Goal: Task Accomplishment & Management: Complete application form

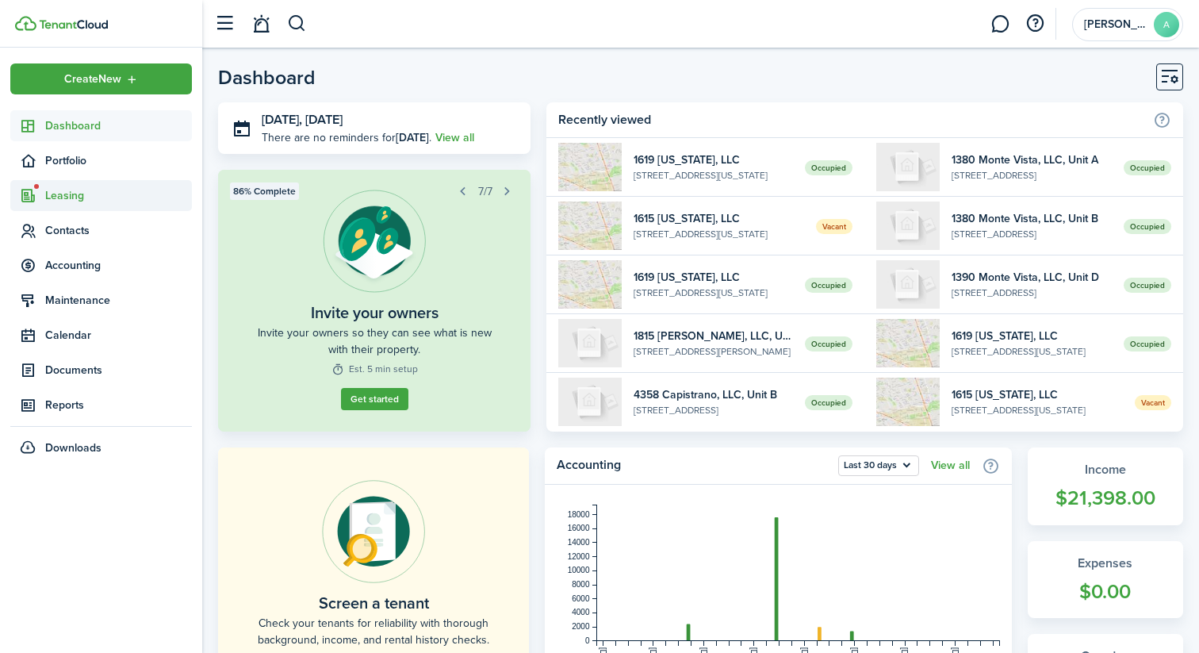
click at [68, 187] on span "Leasing" at bounding box center [118, 195] width 147 height 17
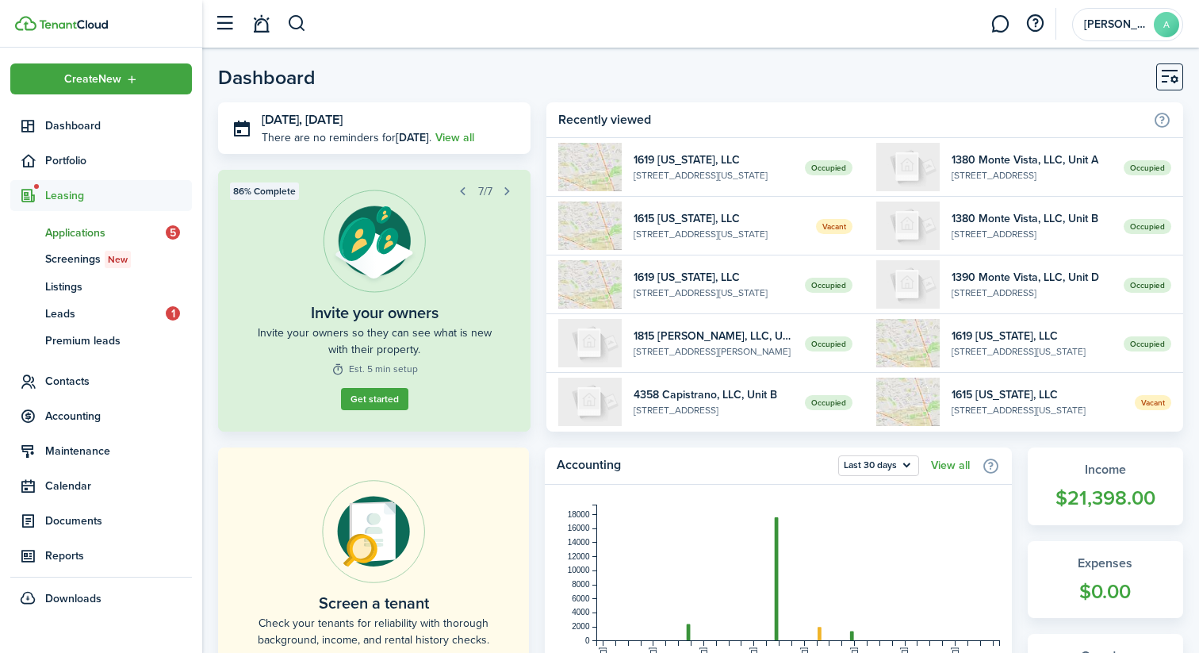
click at [84, 220] on link "ap Applications 5" at bounding box center [101, 232] width 182 height 27
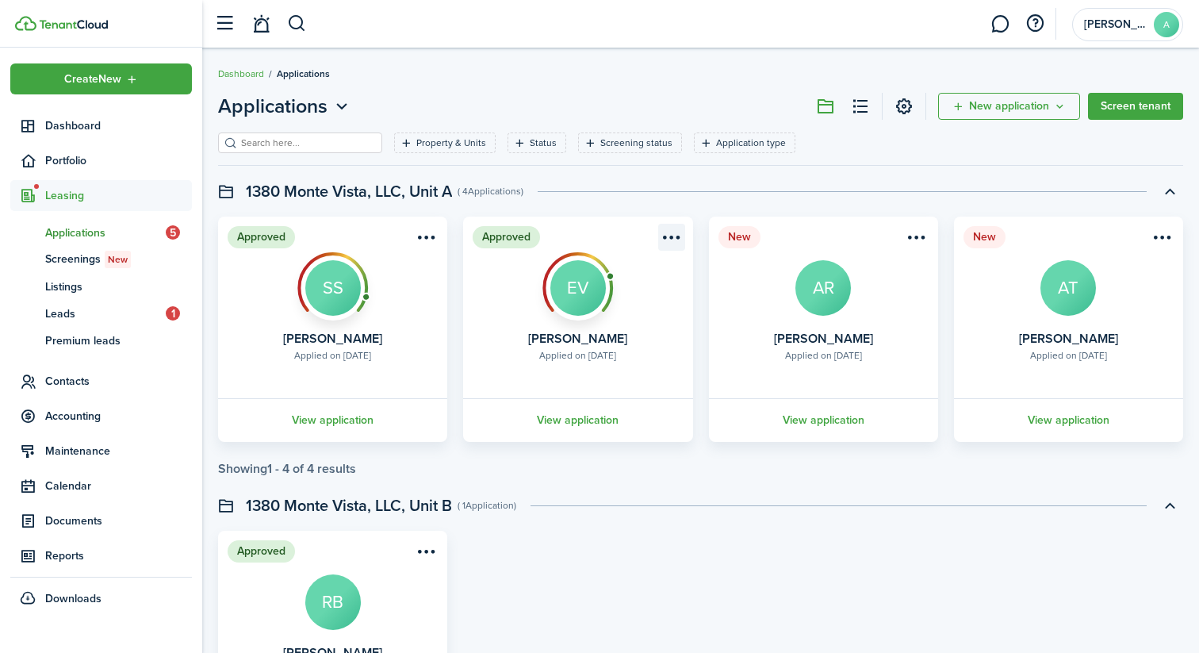
click at [665, 234] on menu-btn-icon "Open menu" at bounding box center [671, 237] width 27 height 27
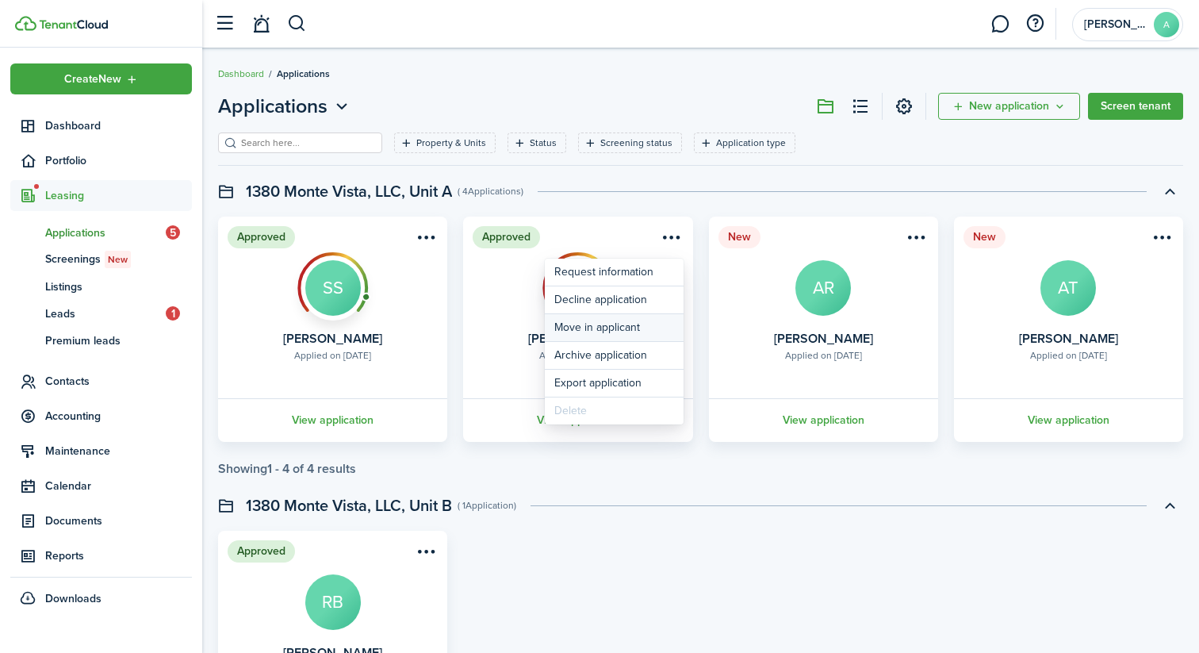
click at [602, 332] on button "Move in applicant" at bounding box center [614, 327] width 139 height 27
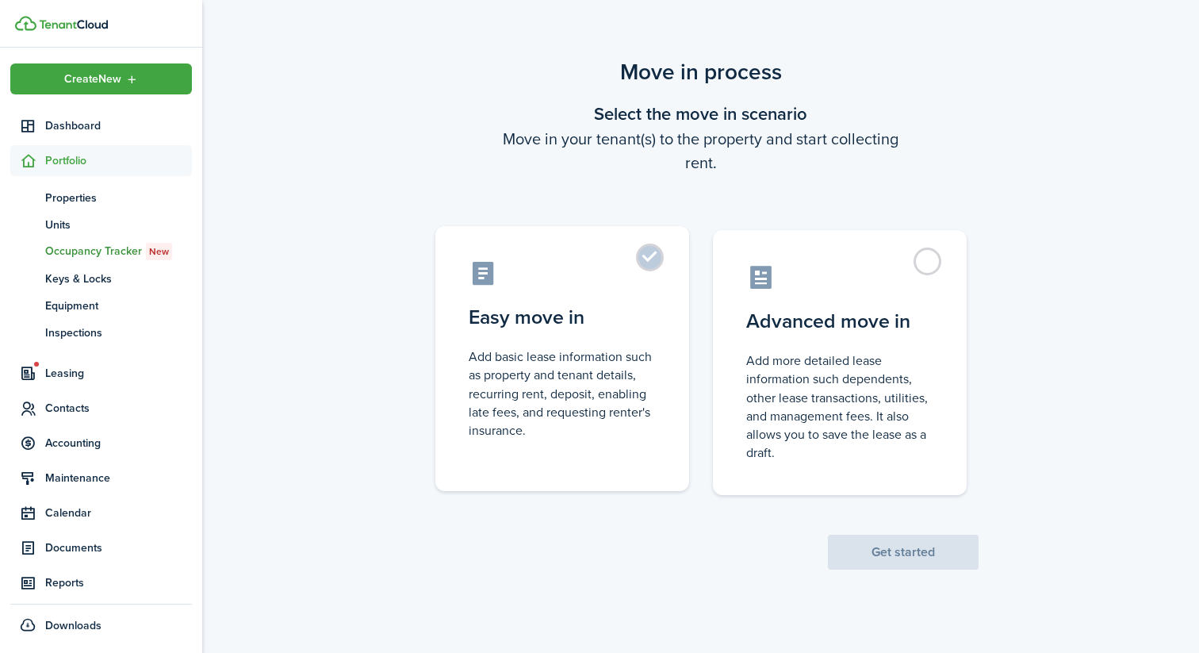
click at [604, 266] on control-radio-card-icon at bounding box center [562, 273] width 187 height 28
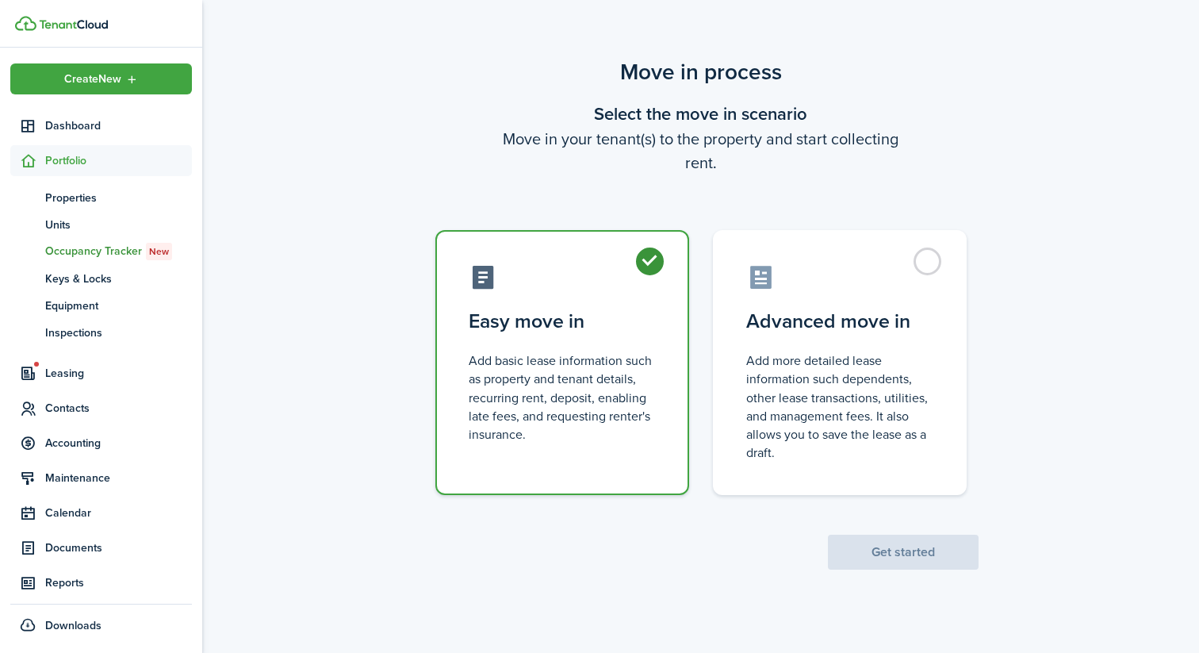
radio input "true"
click at [894, 554] on button "Get started" at bounding box center [903, 552] width 151 height 35
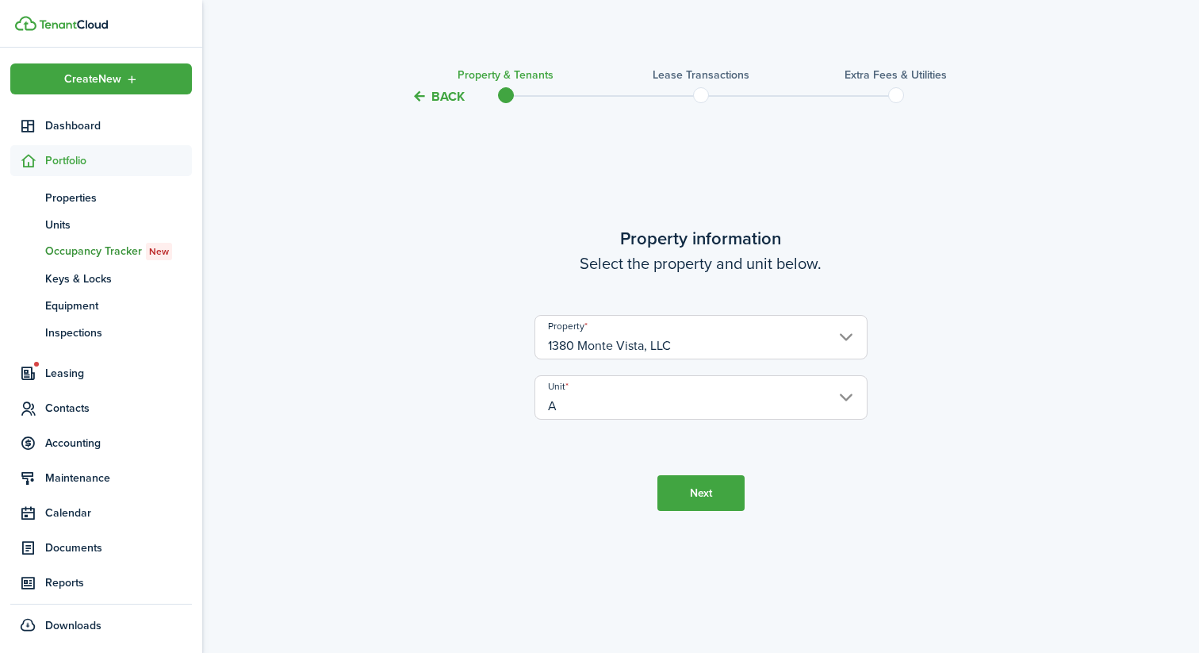
click at [664, 342] on input "1380 Monte Vista, LLC" at bounding box center [701, 337] width 333 height 44
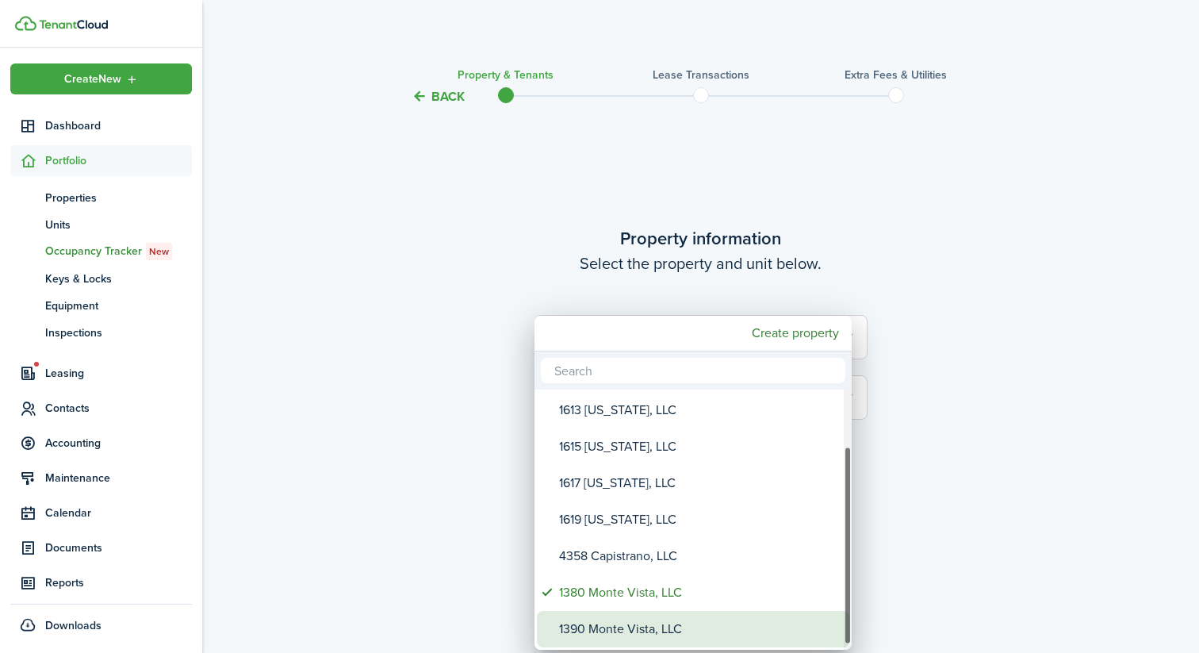
click at [638, 631] on div "1390 Monte Vista, LLC" at bounding box center [699, 629] width 281 height 36
type input "1390 Monte Vista, LLC"
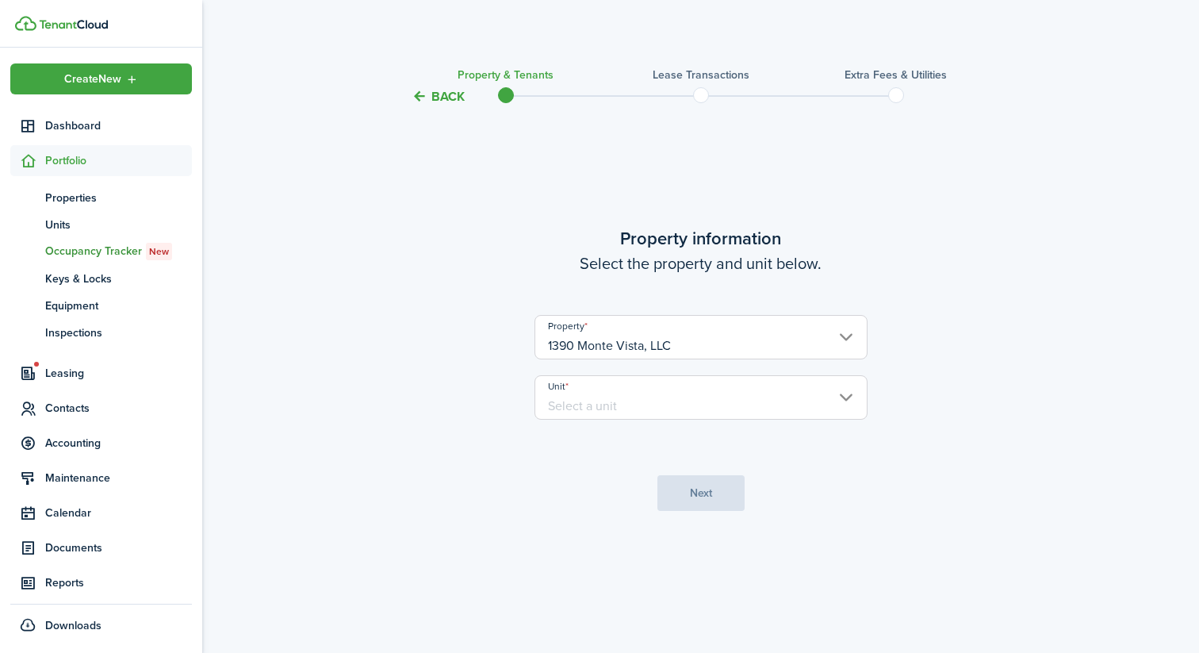
click at [655, 394] on input "Unit" at bounding box center [701, 397] width 333 height 44
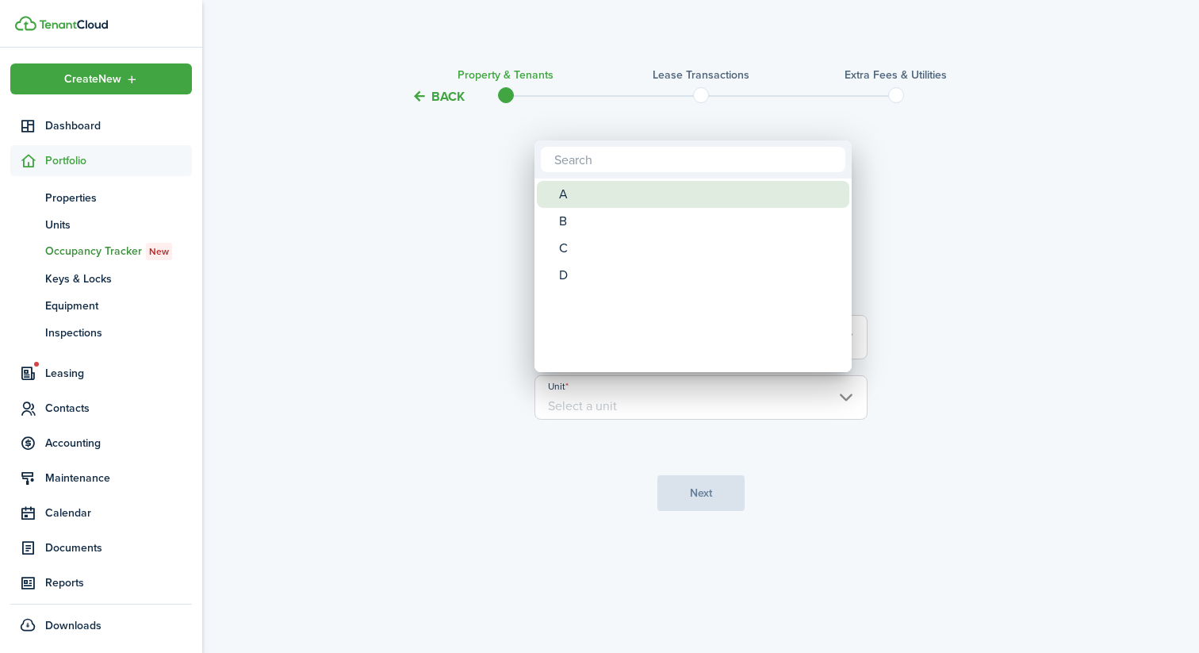
click at [620, 197] on div "A" at bounding box center [699, 194] width 281 height 27
type input "A"
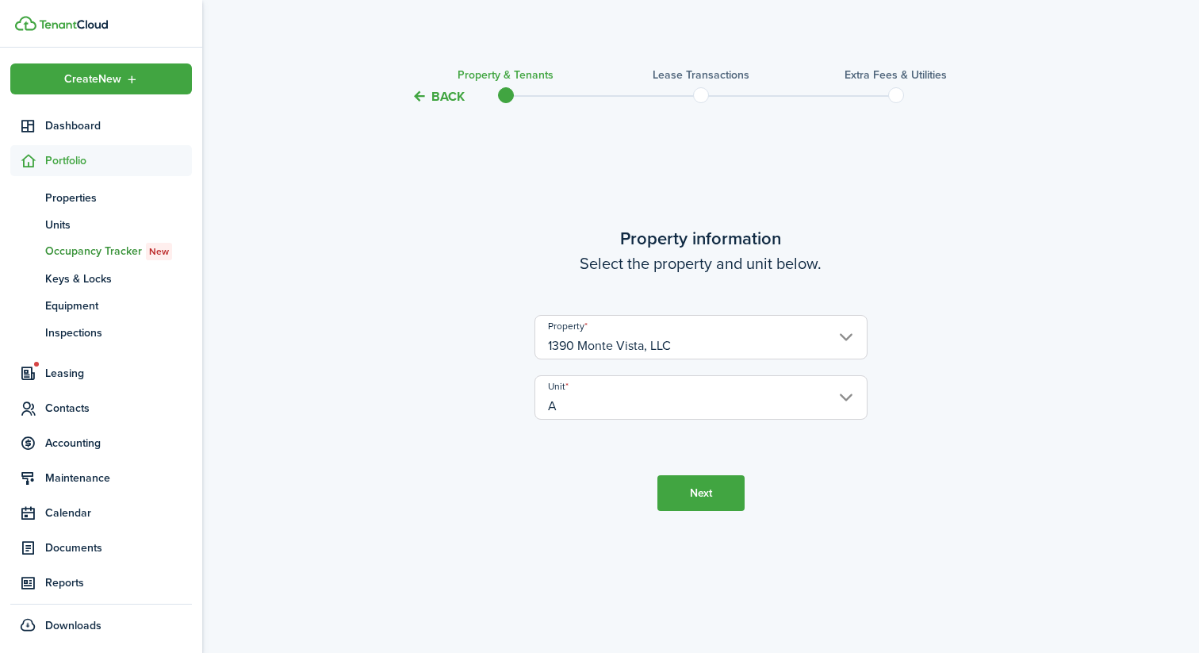
click at [672, 480] on button "Next" at bounding box center [701, 493] width 87 height 36
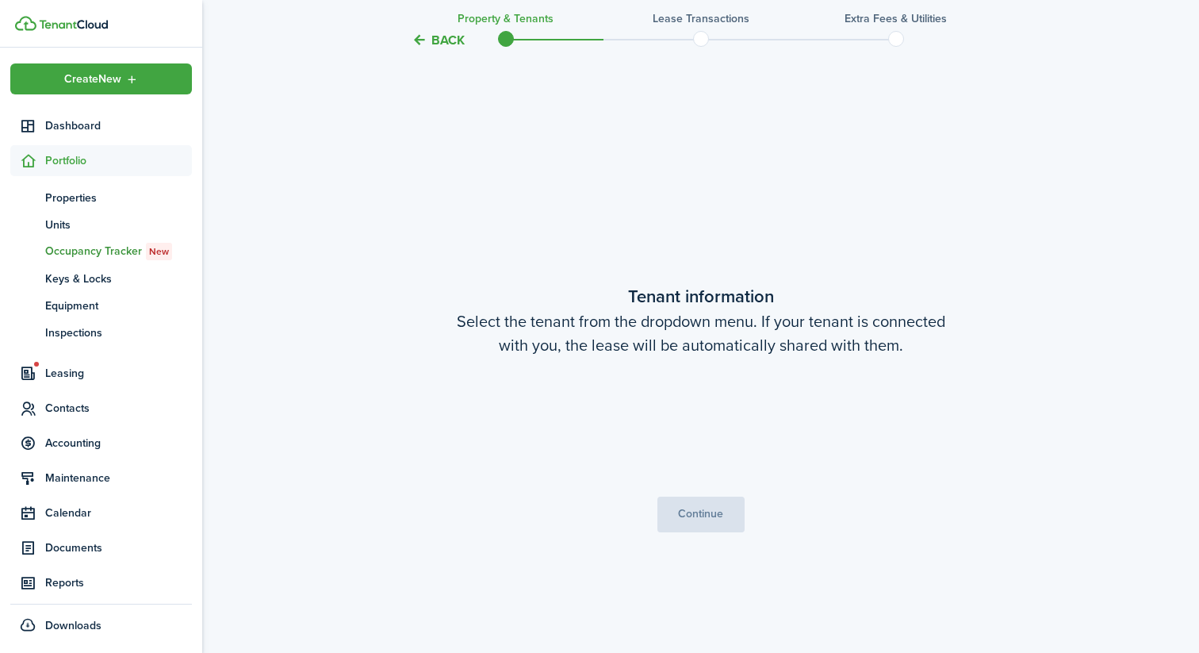
scroll to position [546, 0]
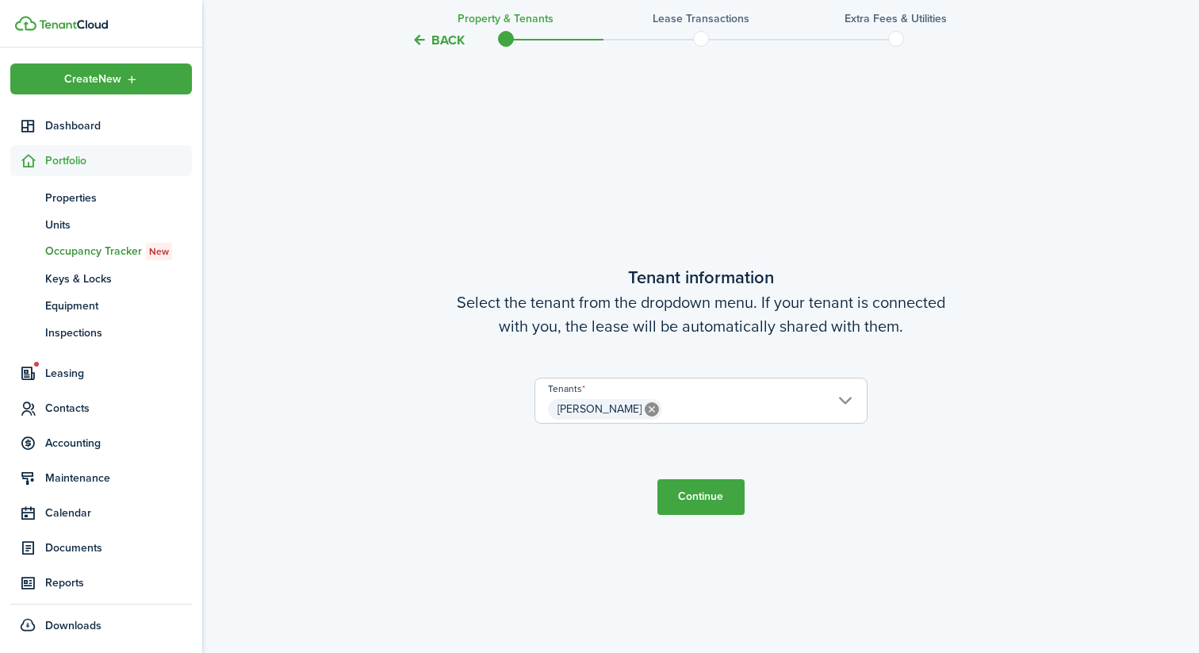
click at [704, 499] on button "Continue" at bounding box center [701, 497] width 87 height 36
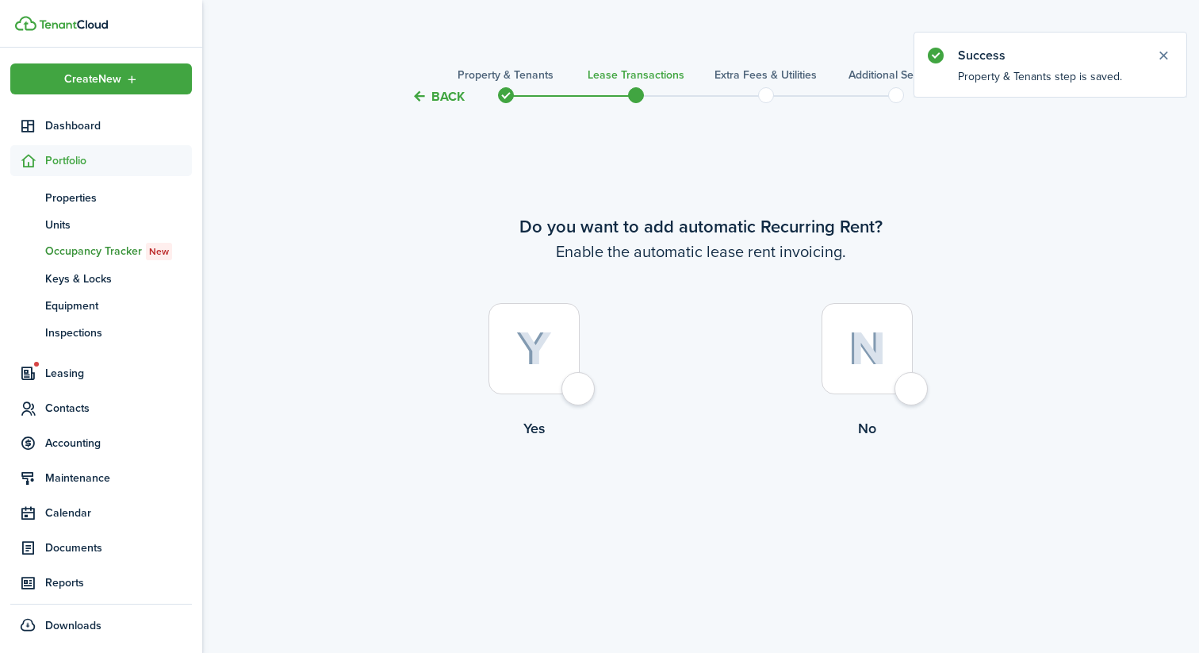
click at [573, 377] on div at bounding box center [534, 348] width 91 height 91
radio input "true"
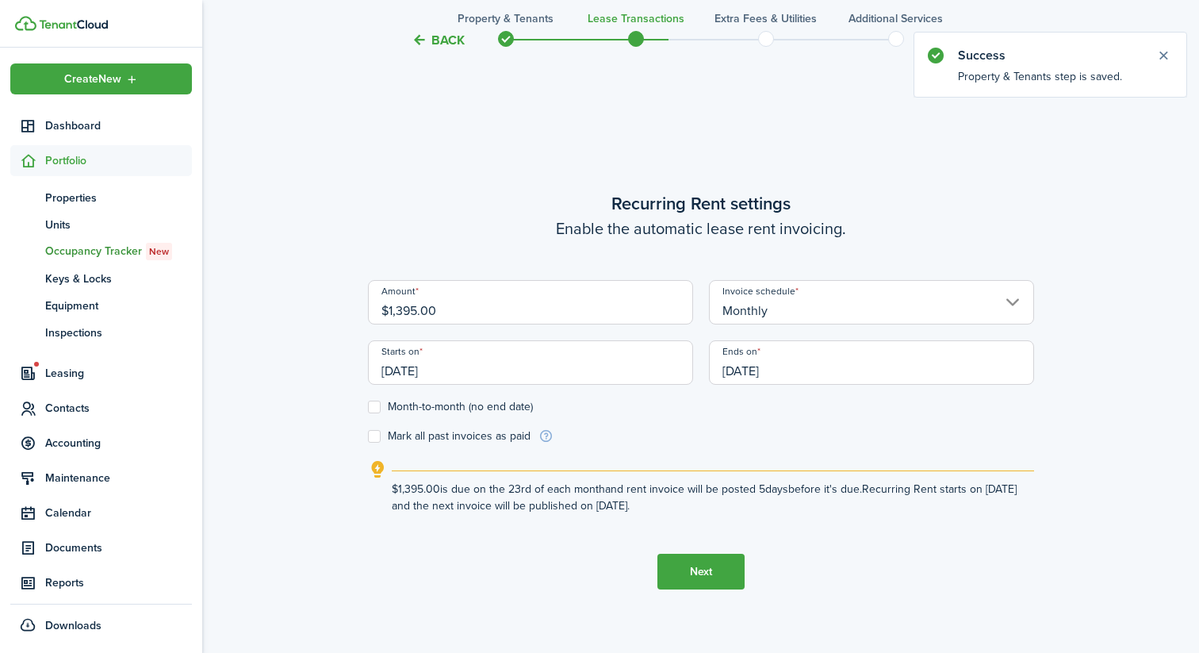
scroll to position [546, 0]
click at [802, 298] on input "Monthly" at bounding box center [871, 301] width 325 height 44
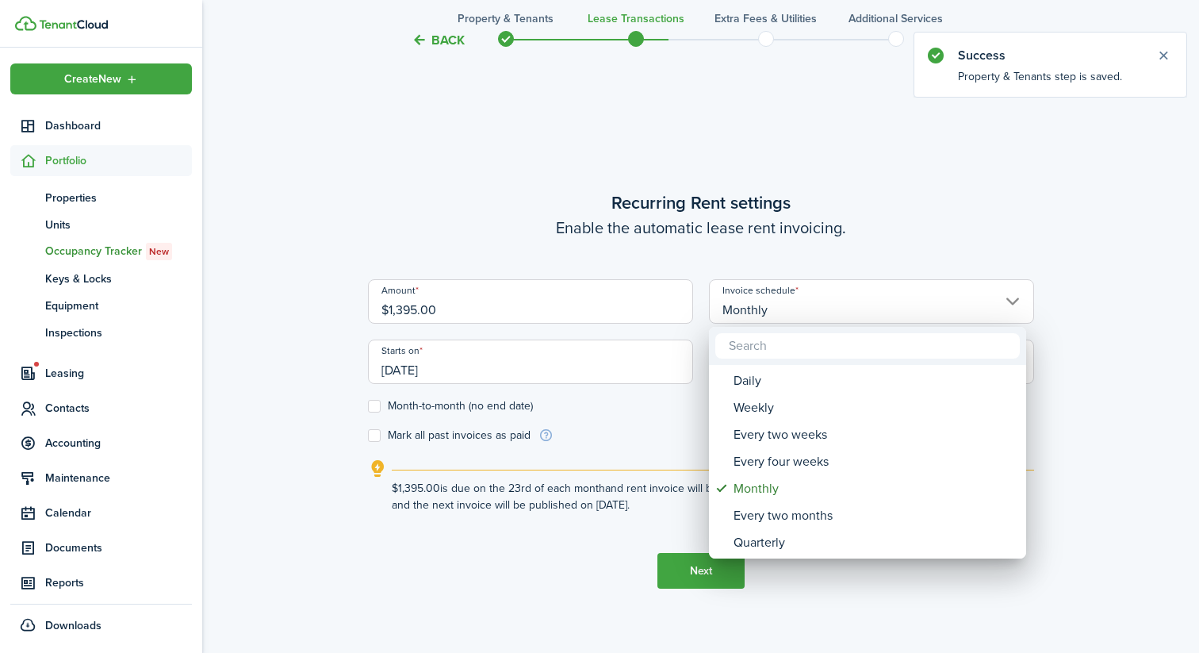
click at [807, 247] on div at bounding box center [599, 326] width 1453 height 907
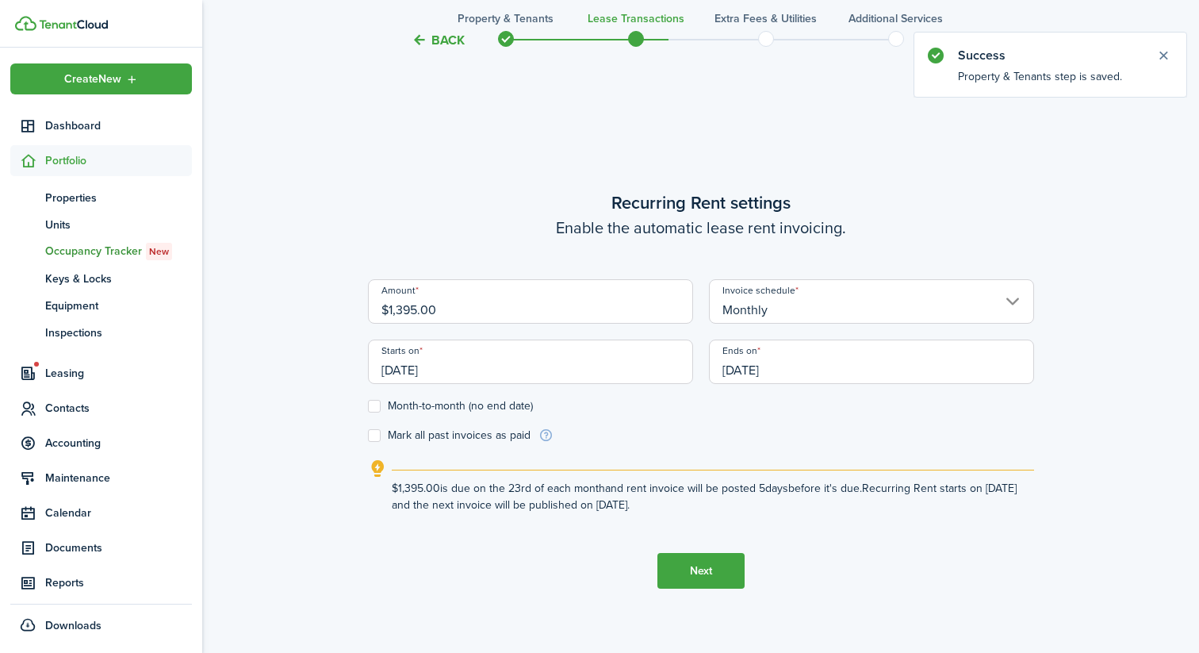
click at [769, 358] on input "[DATE]" at bounding box center [871, 361] width 325 height 44
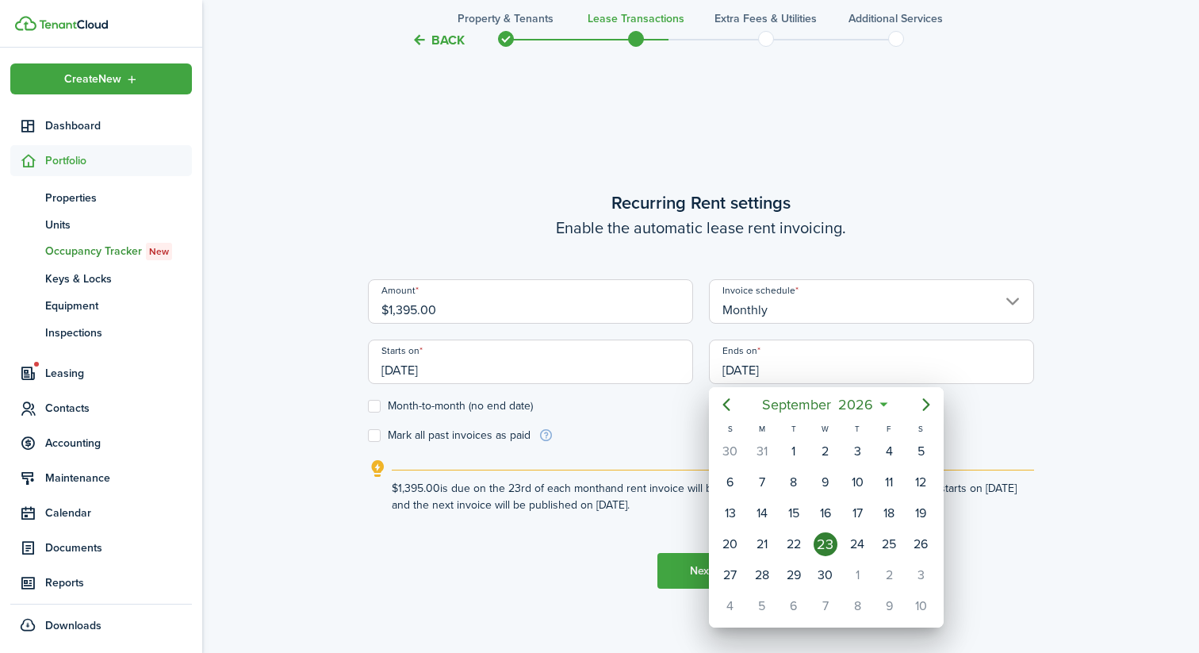
click at [551, 382] on div at bounding box center [599, 326] width 1453 height 907
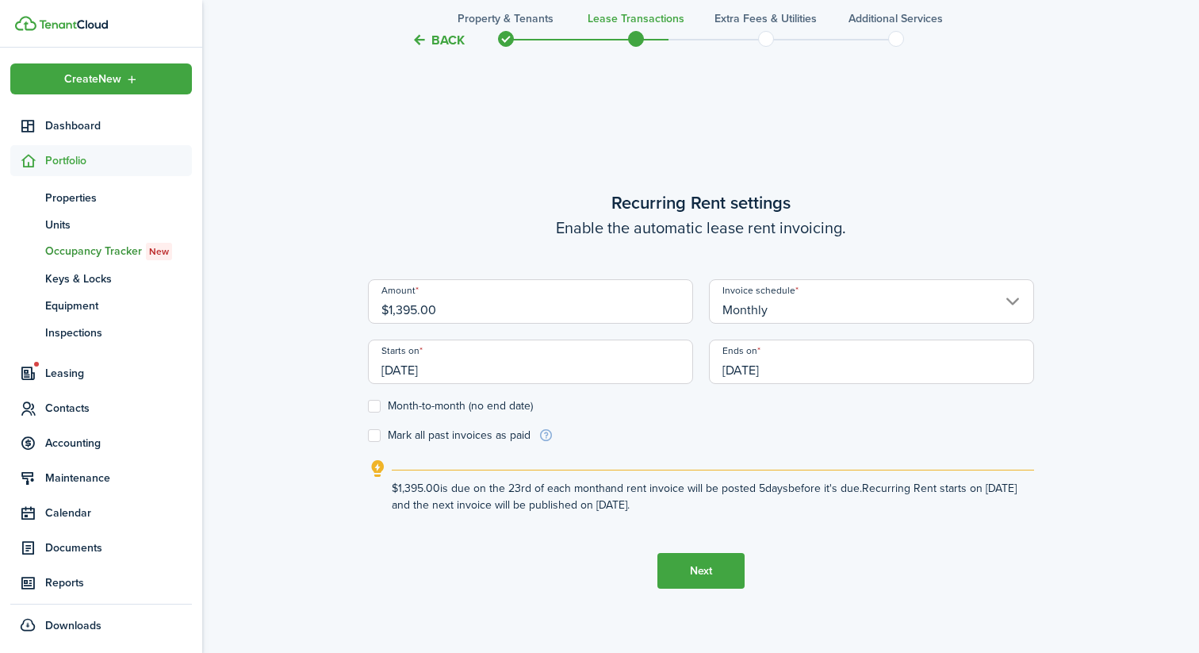
click at [546, 369] on input "[DATE]" at bounding box center [530, 361] width 325 height 44
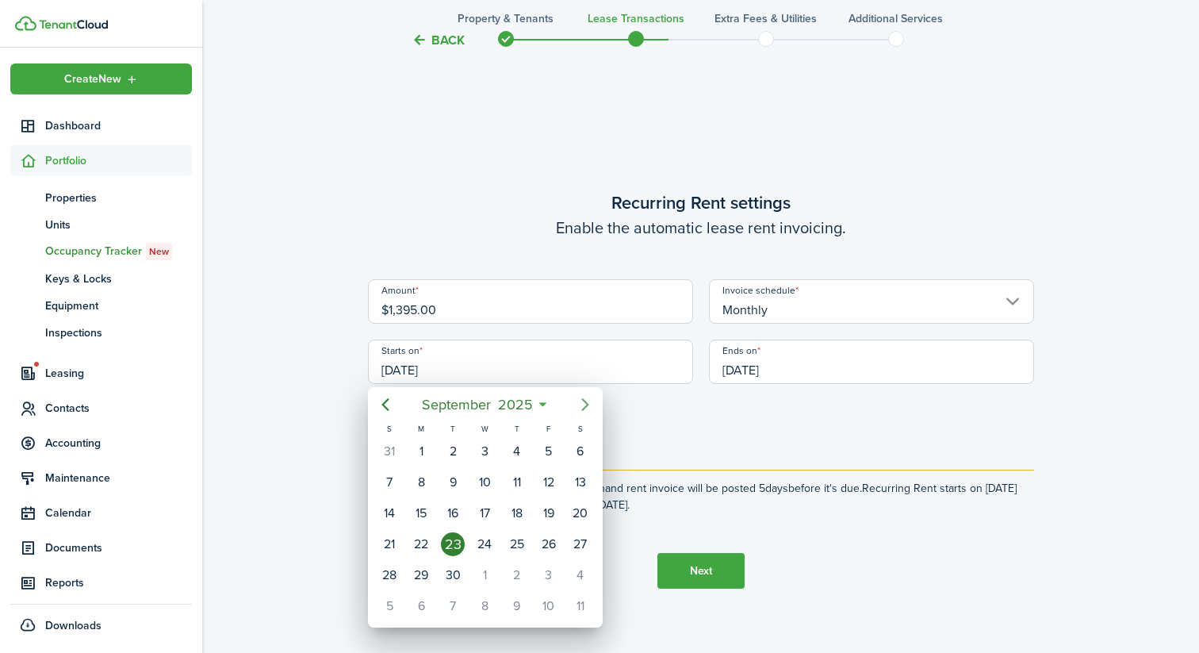
click at [583, 410] on icon "Next page" at bounding box center [585, 404] width 19 height 19
click at [583, 409] on icon "Next page" at bounding box center [585, 404] width 19 height 19
click at [584, 454] on div "1" at bounding box center [580, 451] width 24 height 24
type input "[DATE]"
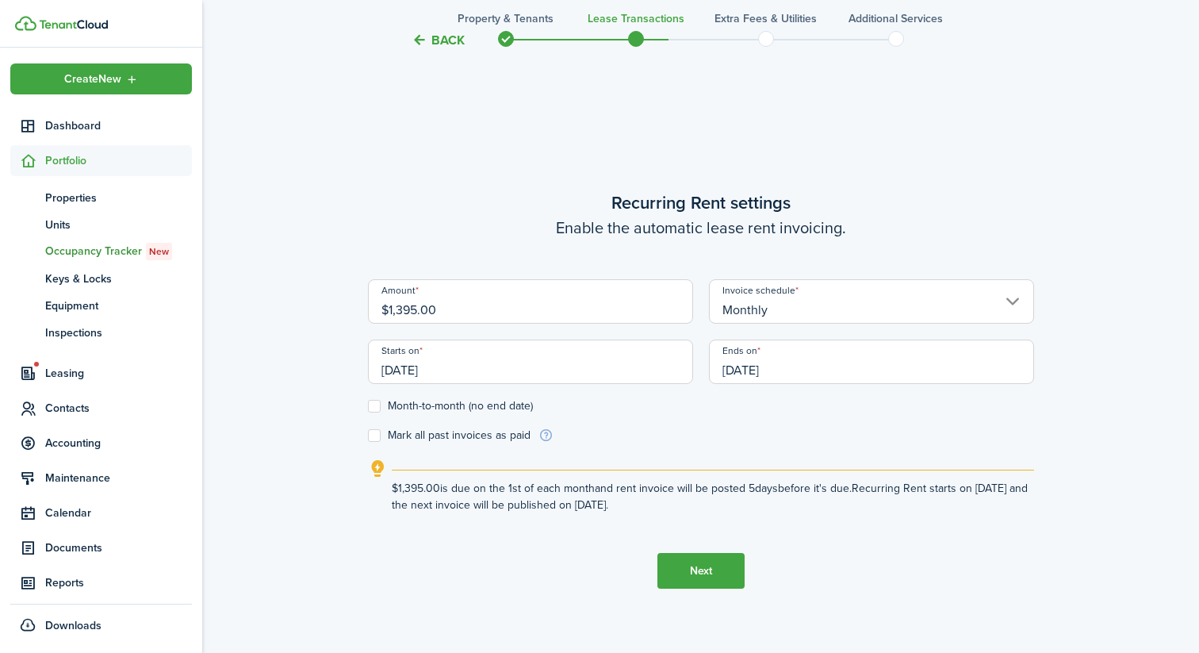
click at [738, 360] on input "[DATE]" at bounding box center [871, 361] width 325 height 44
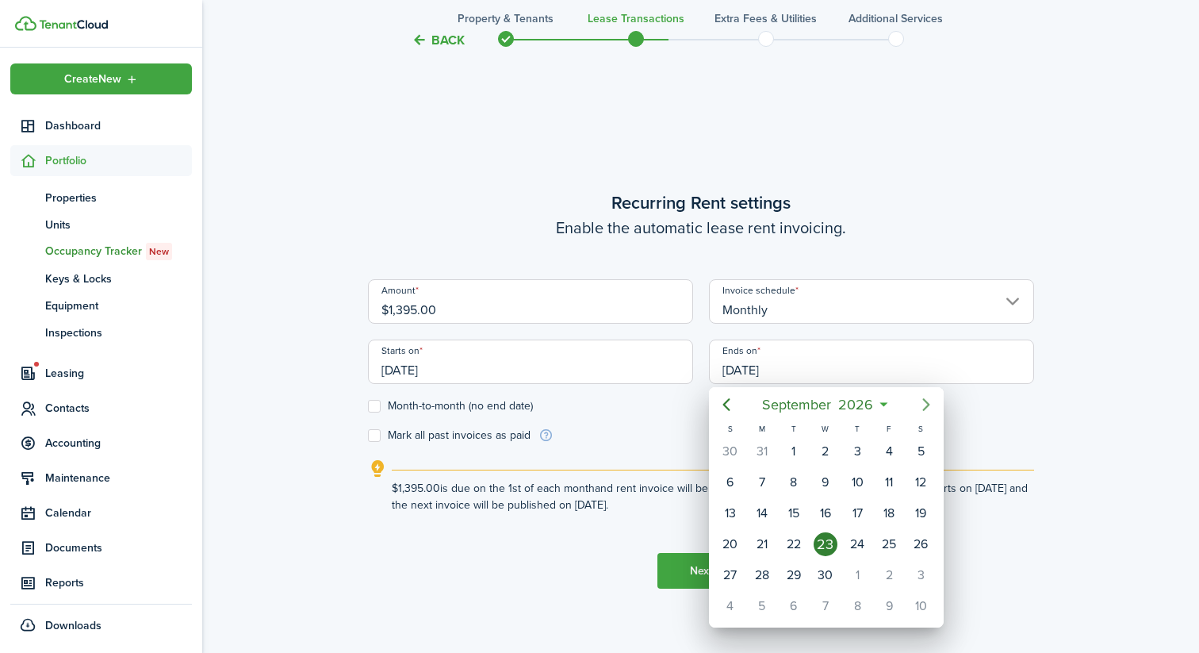
click at [918, 405] on icon "Next page" at bounding box center [926, 404] width 19 height 19
click at [927, 405] on icon "Next page" at bounding box center [925, 404] width 7 height 13
click at [910, 573] on div "31" at bounding box center [921, 575] width 24 height 24
type input "[DATE]"
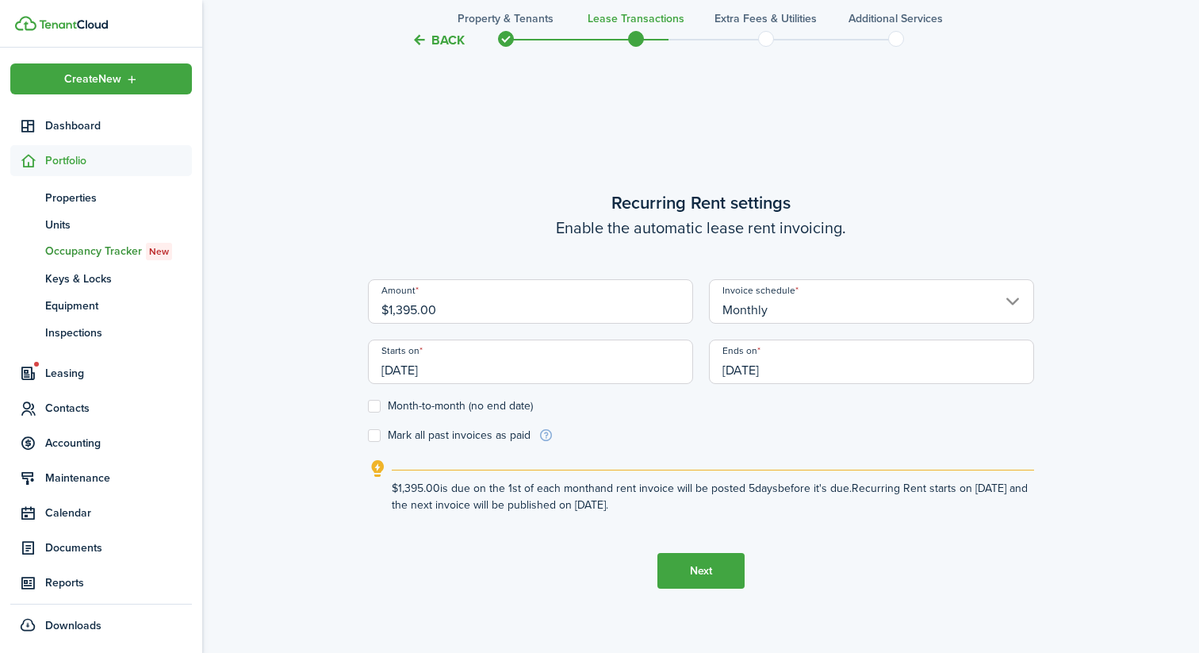
click at [868, 433] on form "Amount $1,395.00 Invoice schedule Monthly Starts on [DATE] Ends on [DATE] Month…" at bounding box center [701, 361] width 666 height 164
click at [699, 559] on button "Next" at bounding box center [701, 571] width 87 height 36
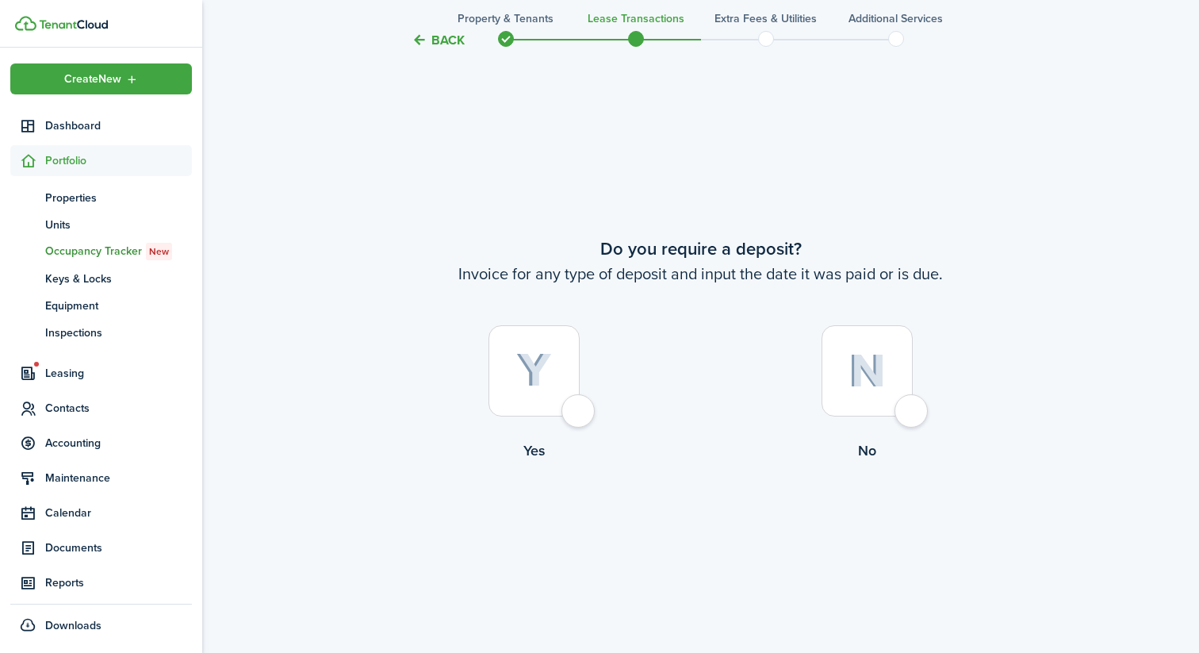
scroll to position [1199, 0]
click at [572, 374] on div at bounding box center [534, 369] width 91 height 91
radio input "true"
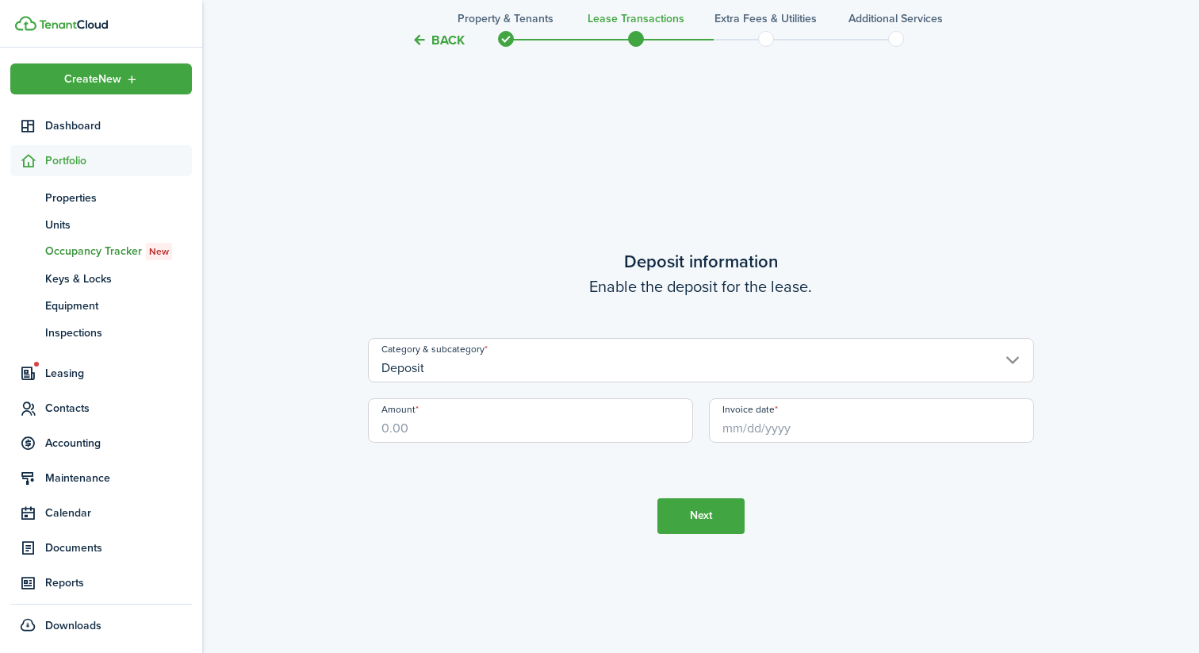
scroll to position [1852, 0]
click at [572, 374] on input "Deposit" at bounding box center [701, 358] width 666 height 44
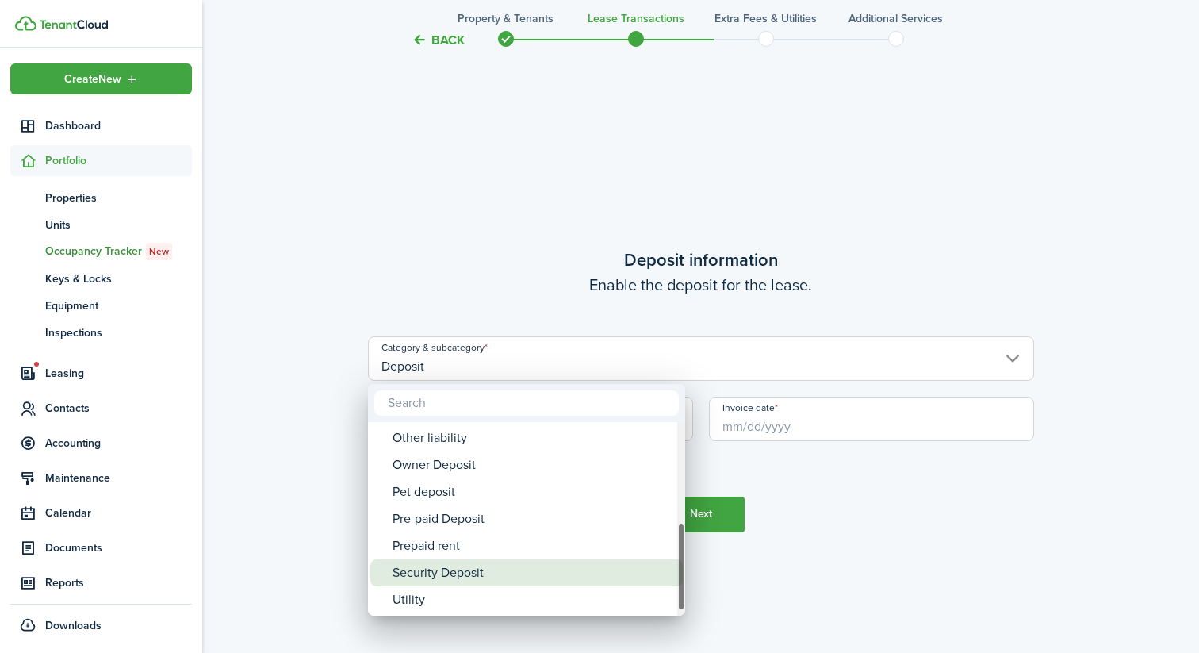
click at [478, 564] on div "Security Deposit" at bounding box center [533, 572] width 281 height 27
type input "Deposit / Security Deposit"
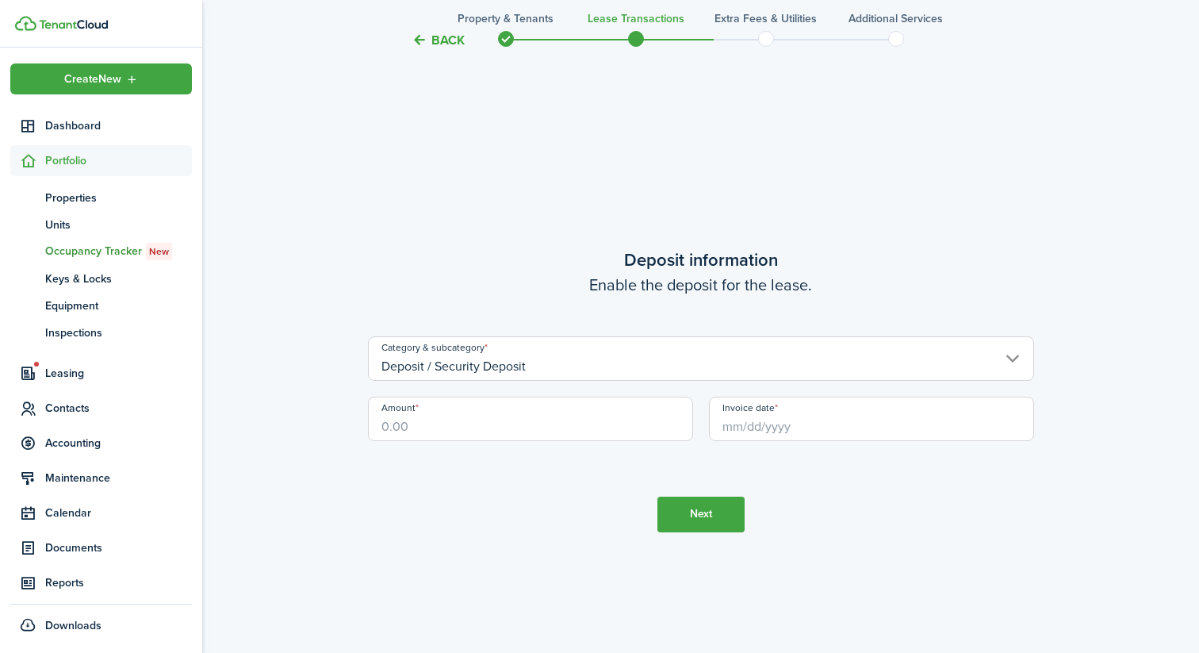
click at [478, 428] on input "Amount" at bounding box center [530, 419] width 325 height 44
type input "$1,390.00"
click at [765, 417] on input "Invoice date" at bounding box center [871, 419] width 325 height 44
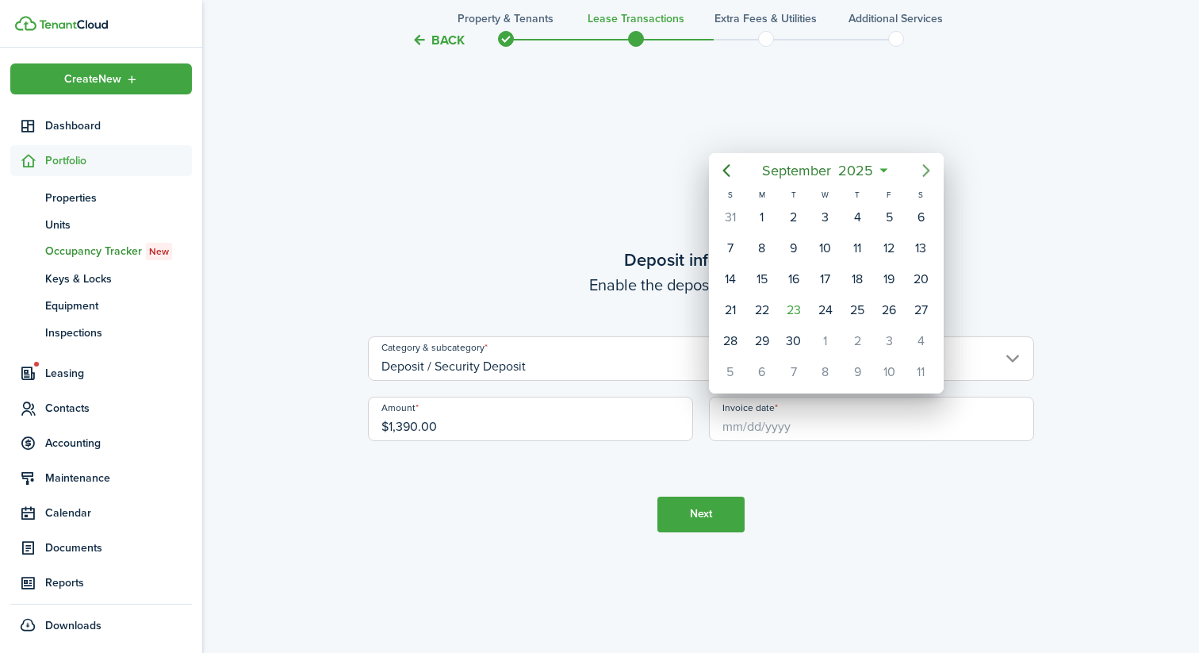
click at [923, 167] on icon "Next page" at bounding box center [926, 170] width 19 height 19
click at [834, 217] on div "1" at bounding box center [826, 217] width 24 height 24
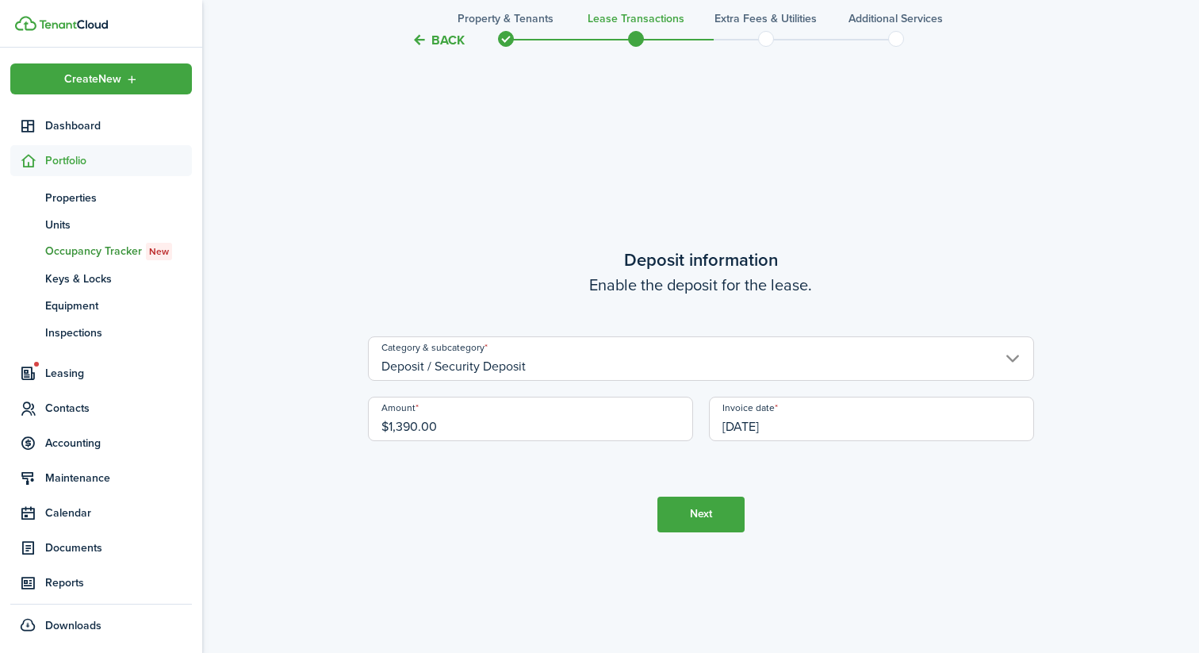
click at [786, 409] on input "[DATE]" at bounding box center [871, 419] width 325 height 44
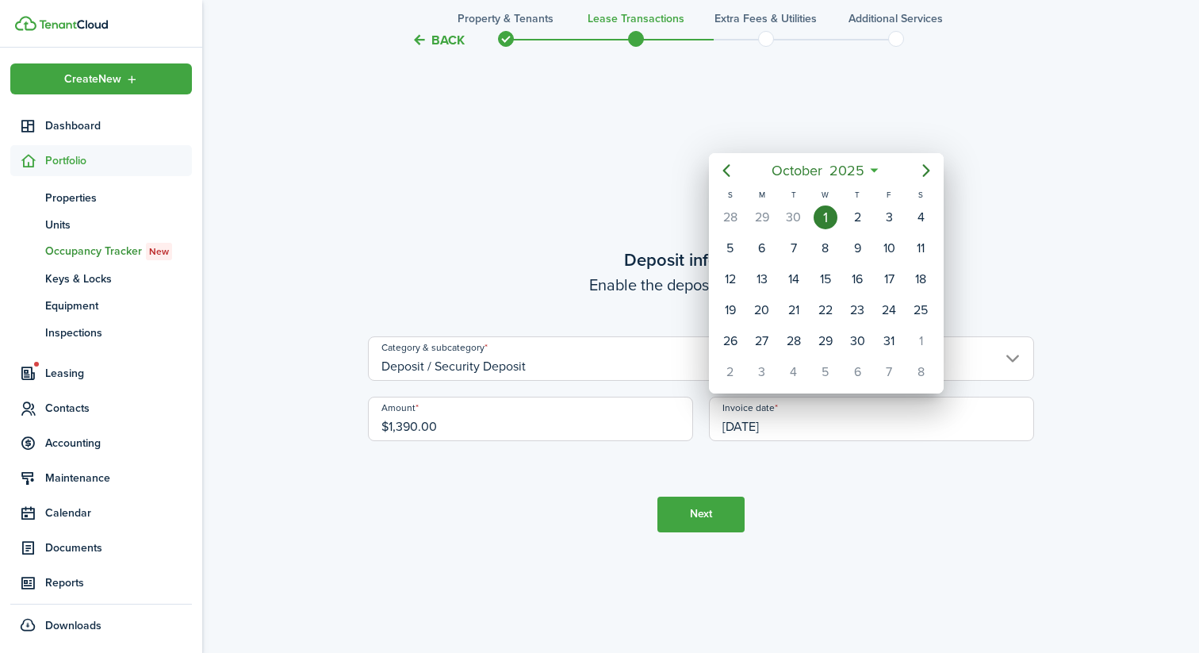
click at [887, 215] on div "3" at bounding box center [889, 217] width 24 height 24
type input "[DATE]"
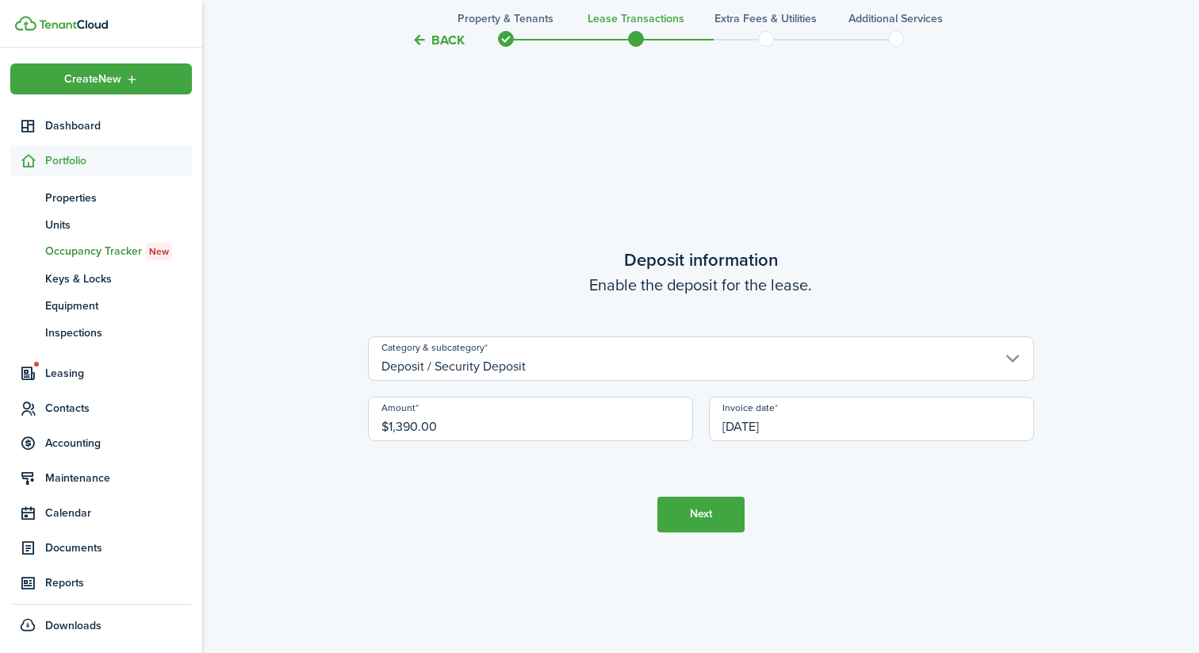
click at [865, 209] on tc-wizard-step "Deposit information Enable the deposit for the lease. Category & subcategory De…" at bounding box center [701, 389] width 666 height 653
click at [684, 518] on button "Next" at bounding box center [701, 515] width 87 height 36
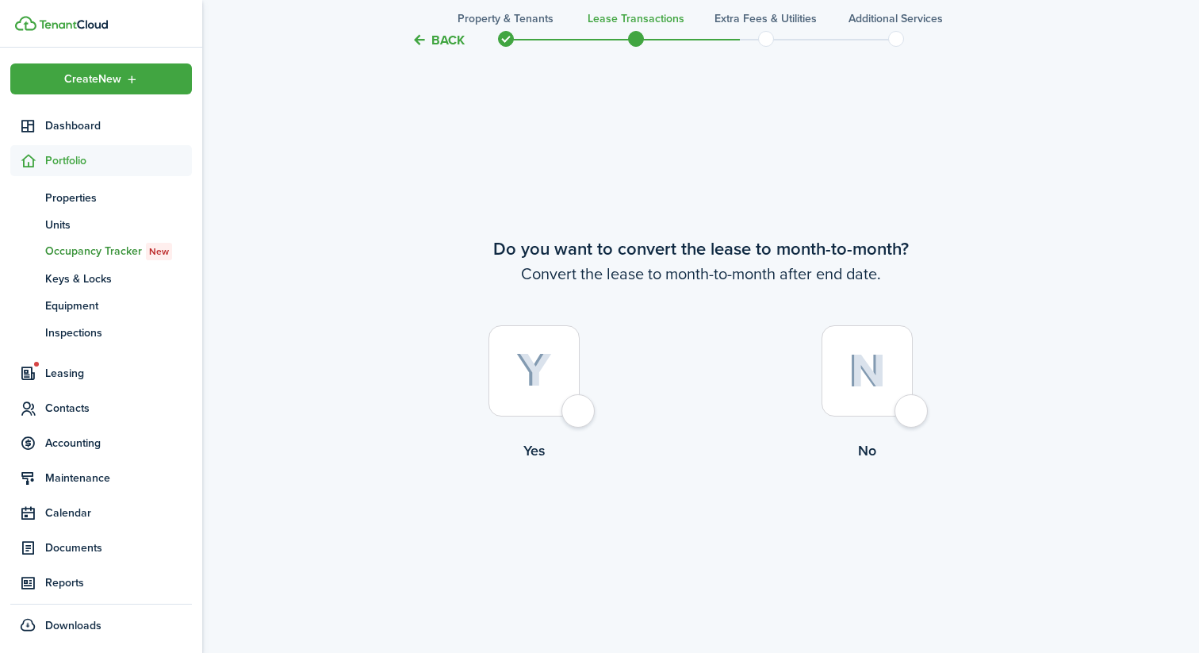
scroll to position [2505, 0]
click at [845, 360] on div at bounding box center [867, 369] width 91 height 91
radio input "true"
click at [701, 546] on tc-wizard-step "Do you want to convert the lease to month-to-month? Convert the lease to month-…" at bounding box center [701, 389] width 666 height 653
click at [701, 531] on button "Continue" at bounding box center [701, 526] width 87 height 36
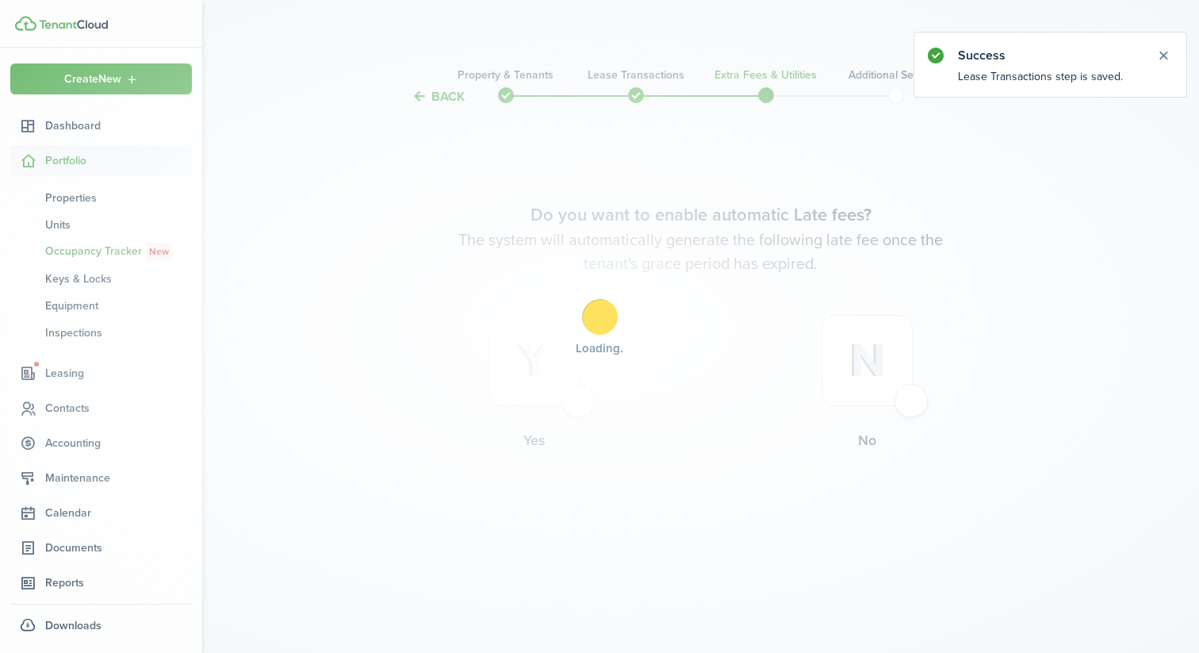
scroll to position [0, 0]
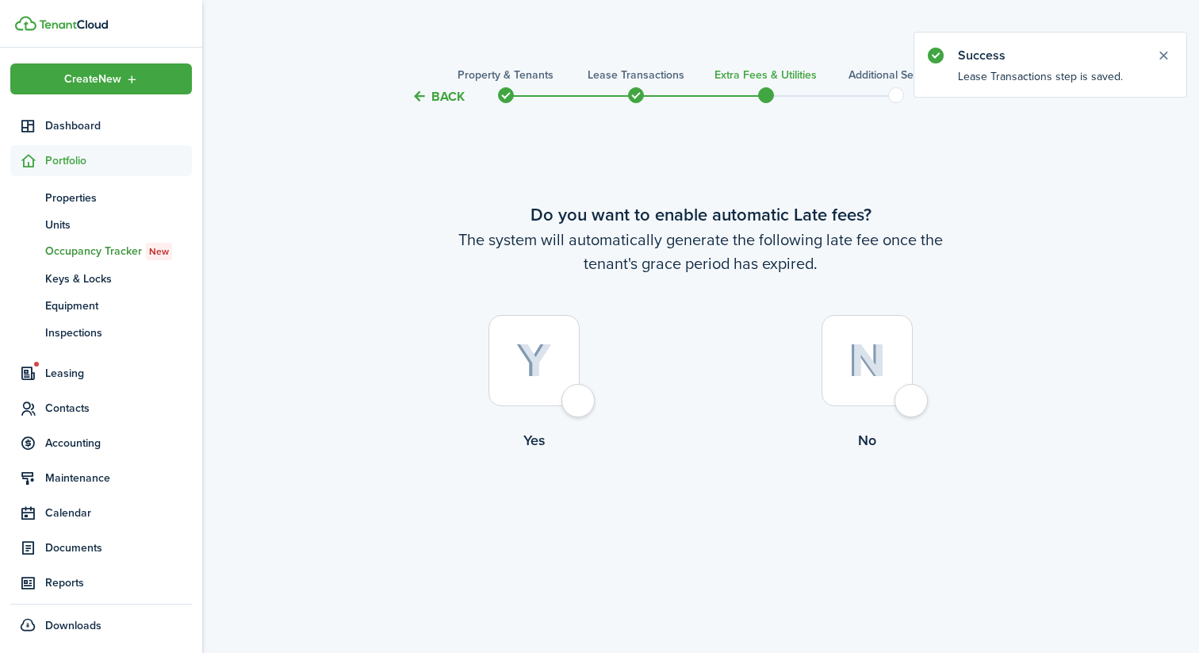
click at [568, 396] on div at bounding box center [534, 360] width 91 height 91
radio input "true"
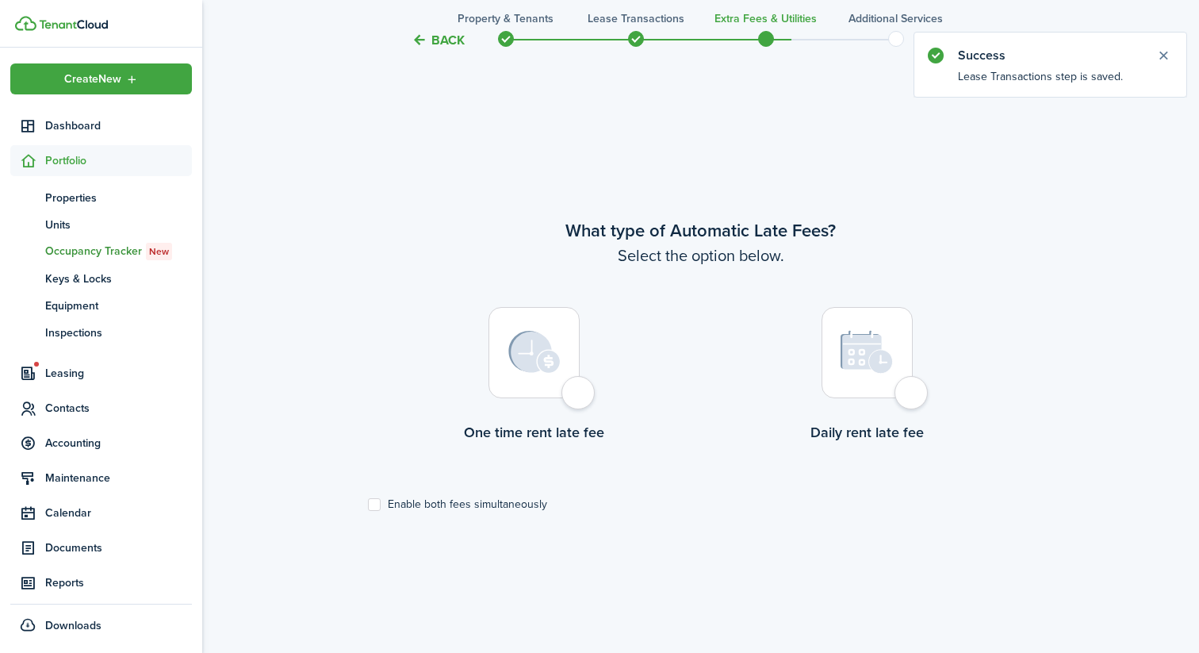
scroll to position [546, 0]
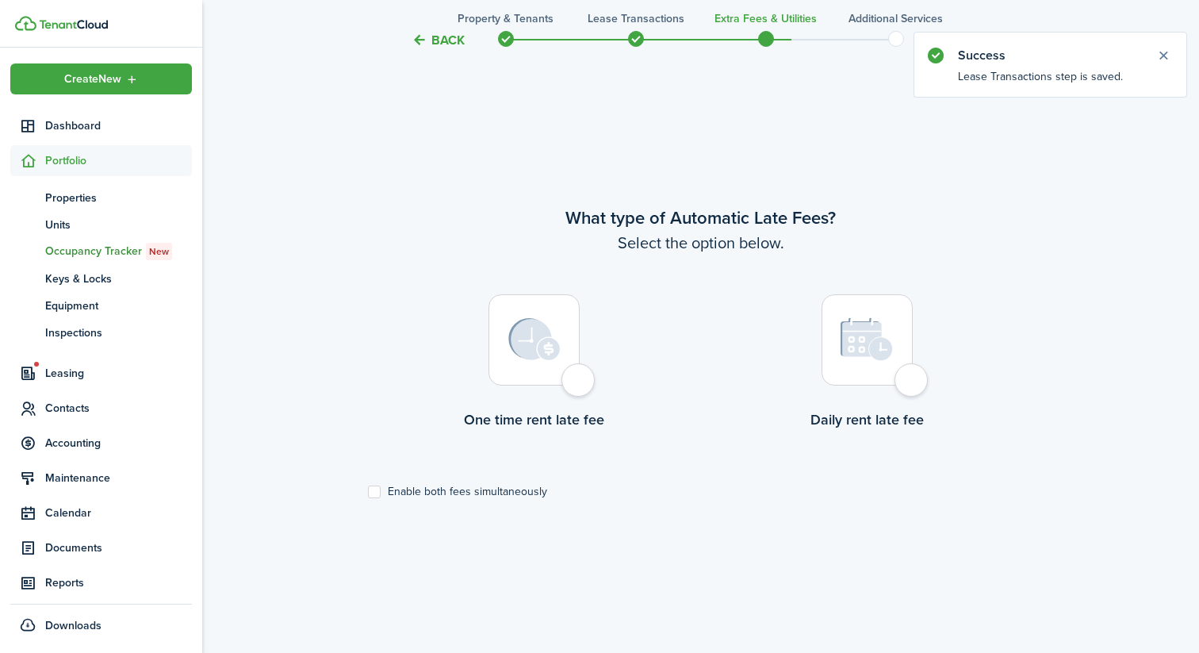
click at [878, 355] on img at bounding box center [867, 339] width 53 height 44
radio input "true"
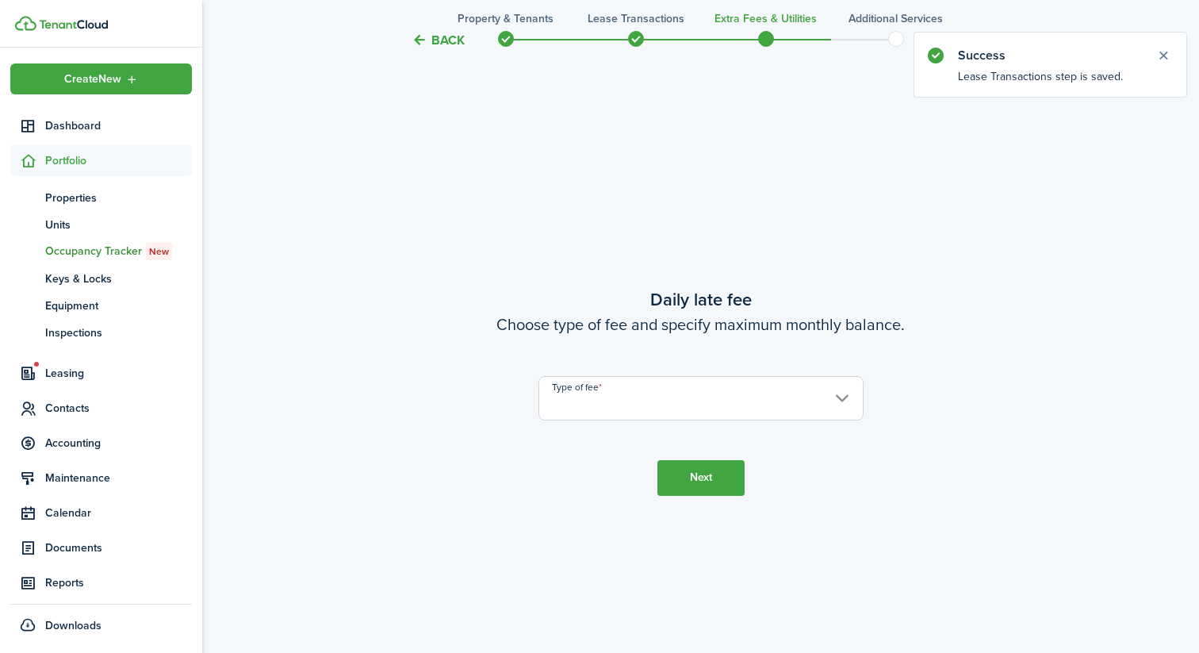
scroll to position [1199, 0]
click at [704, 399] on input "Type of fee" at bounding box center [701, 396] width 325 height 44
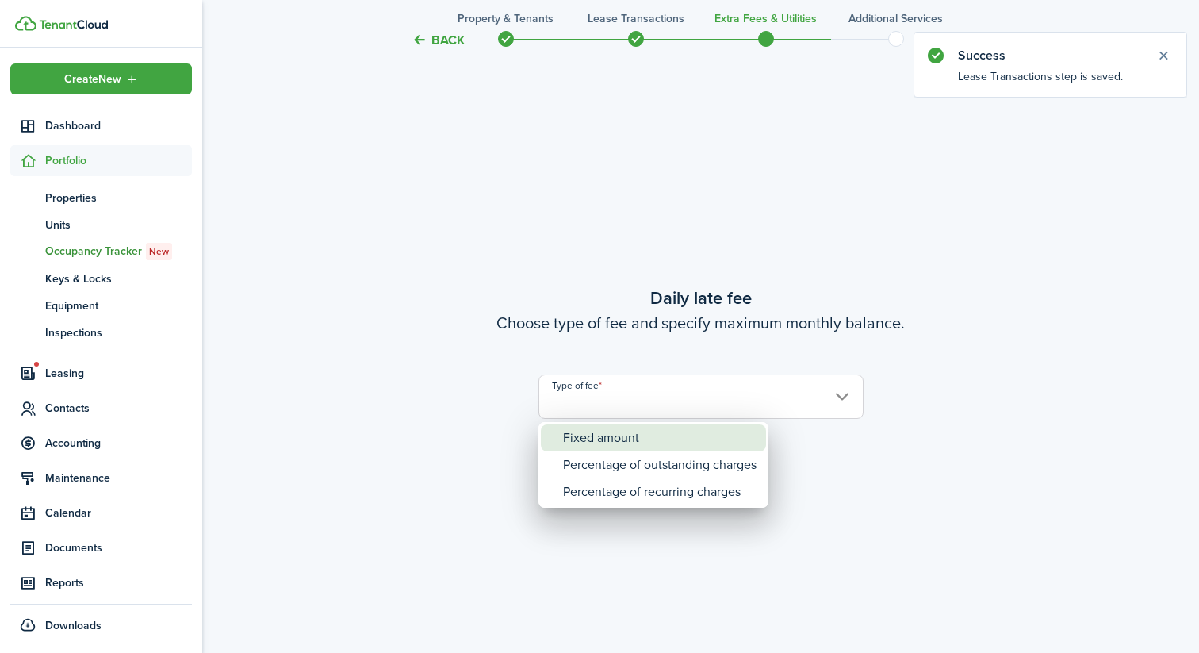
click at [644, 443] on div "Fixed amount" at bounding box center [660, 437] width 194 height 27
type input "Fixed amount"
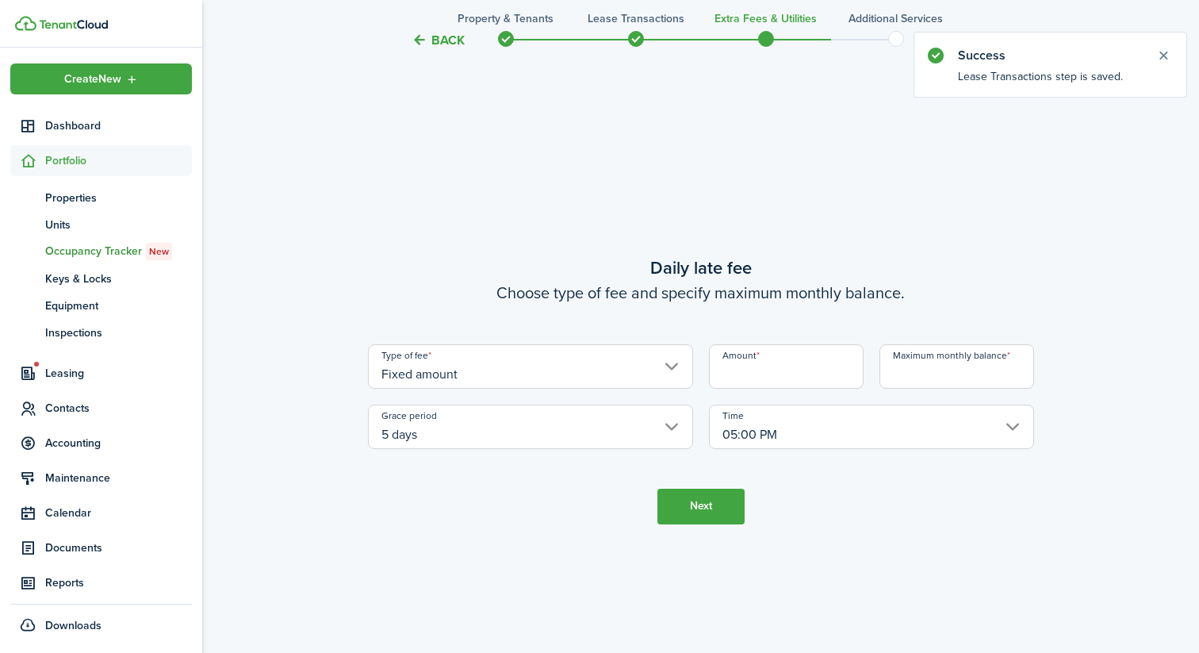
click at [827, 374] on input "Amount" at bounding box center [786, 366] width 155 height 44
type input "$75.00"
click at [905, 370] on input "Maximum monthly balance" at bounding box center [957, 366] width 155 height 44
type input "$139.50"
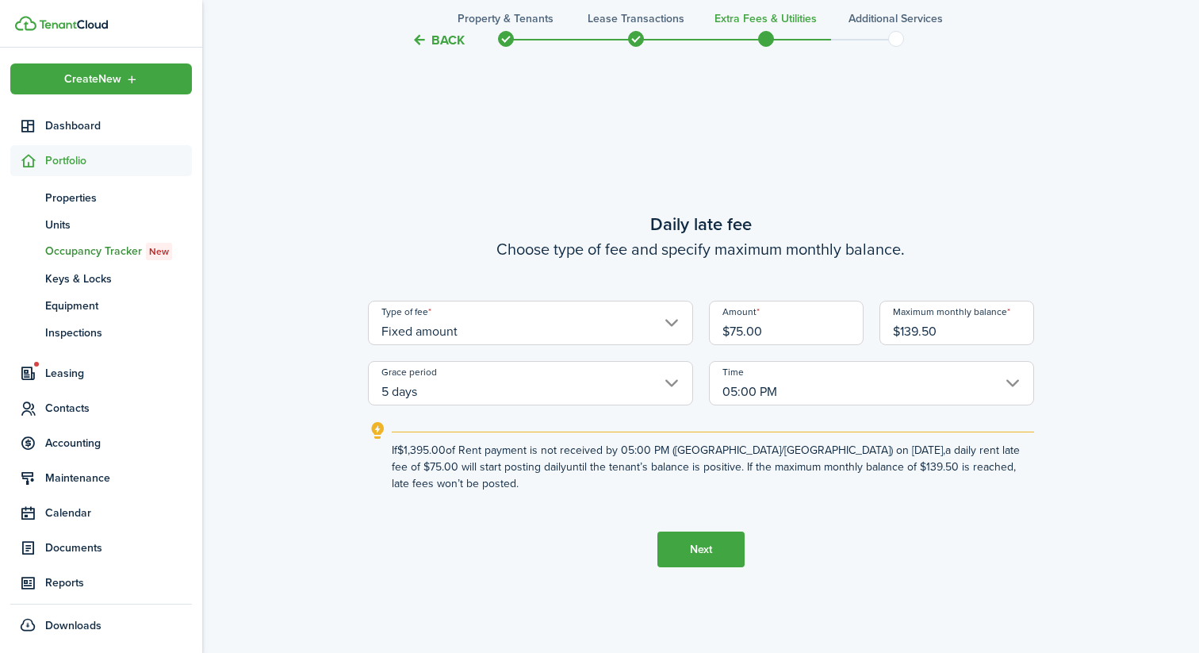
click at [560, 361] on input "5 days" at bounding box center [530, 383] width 325 height 44
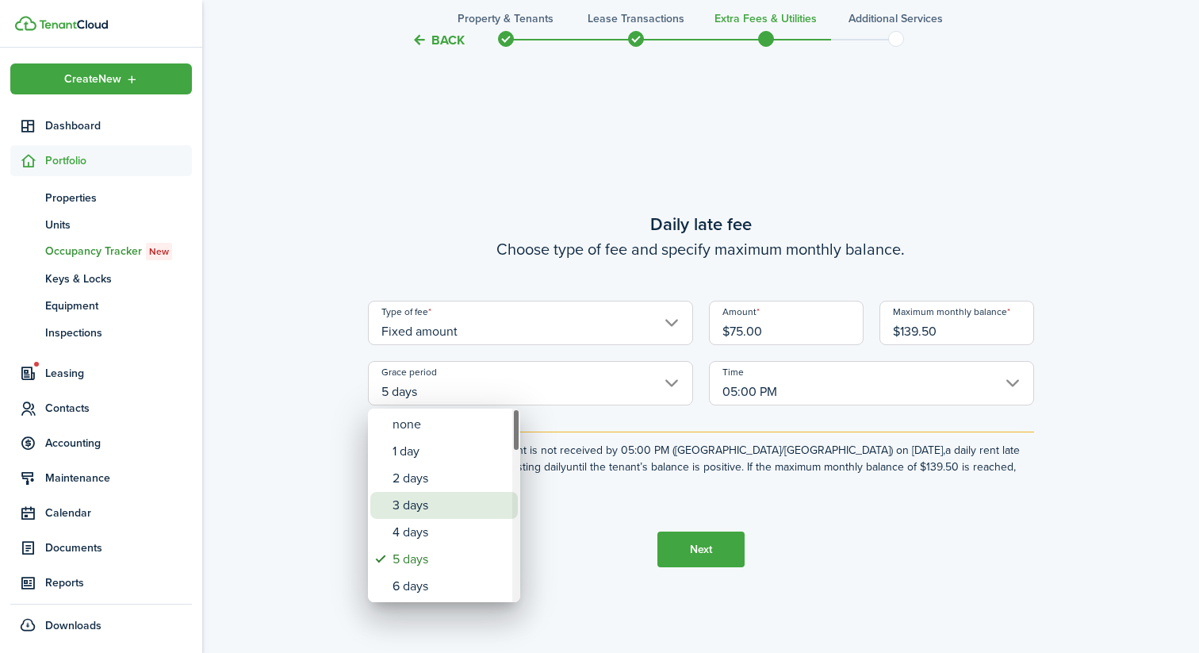
click at [430, 500] on div "3 days" at bounding box center [451, 505] width 116 height 27
type input "3 days"
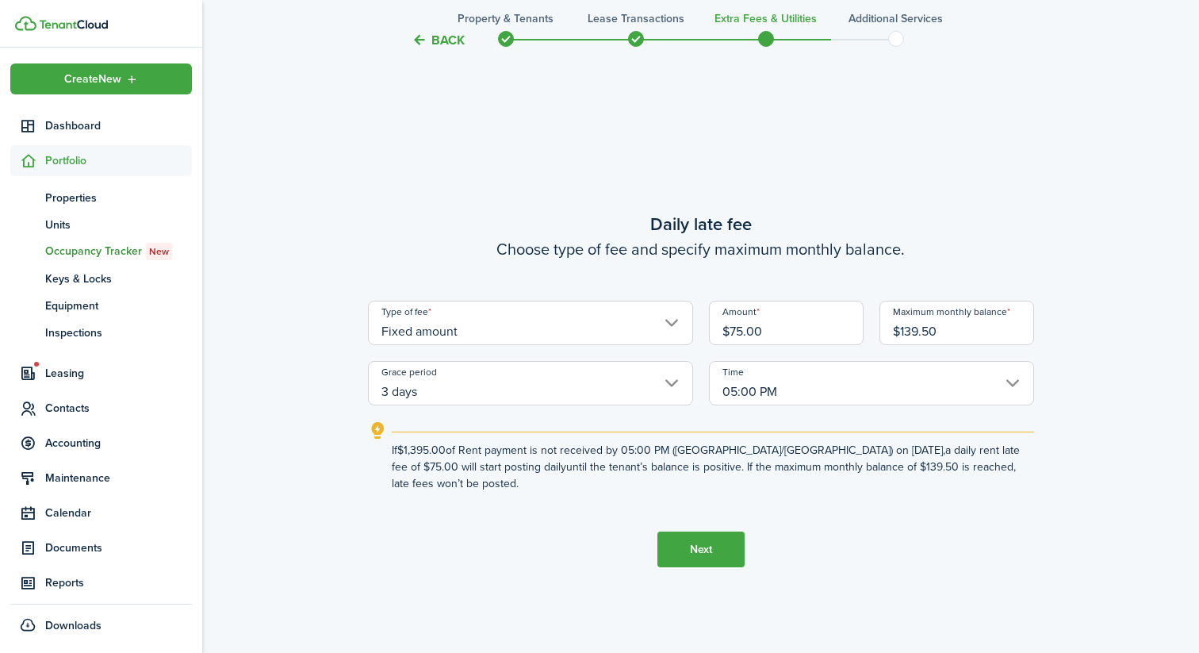
click at [523, 497] on tc-wizard-step "Daily late fee Choose type of fee and specify maximum monthly balance. Type of …" at bounding box center [701, 389] width 666 height 653
click at [719, 550] on button "Next" at bounding box center [701, 549] width 87 height 36
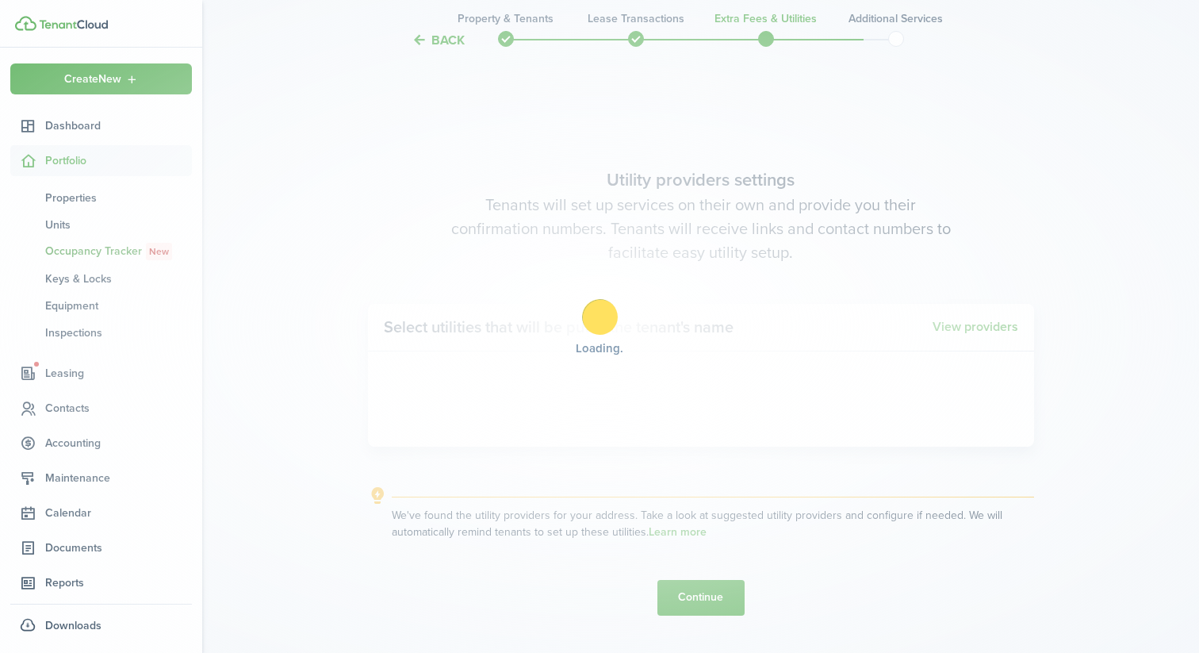
scroll to position [1852, 0]
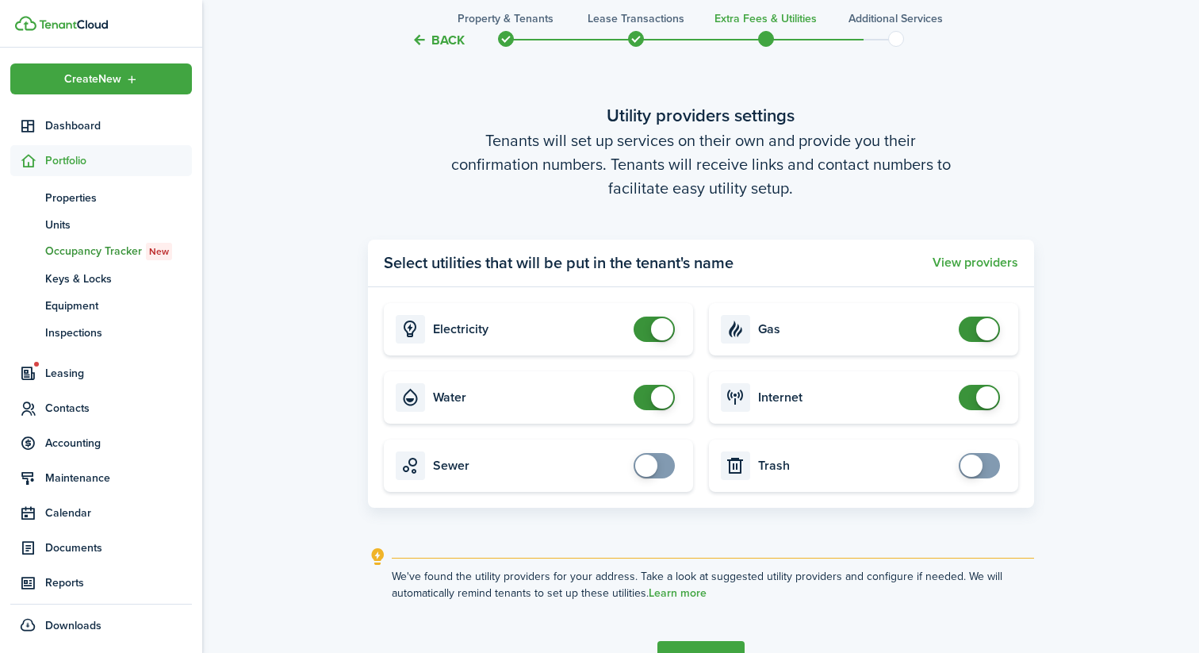
checkbox input "false"
click at [984, 316] on span at bounding box center [980, 328] width 16 height 25
checkbox input "true"
click at [961, 462] on span at bounding box center [972, 465] width 22 height 22
checkbox input "true"
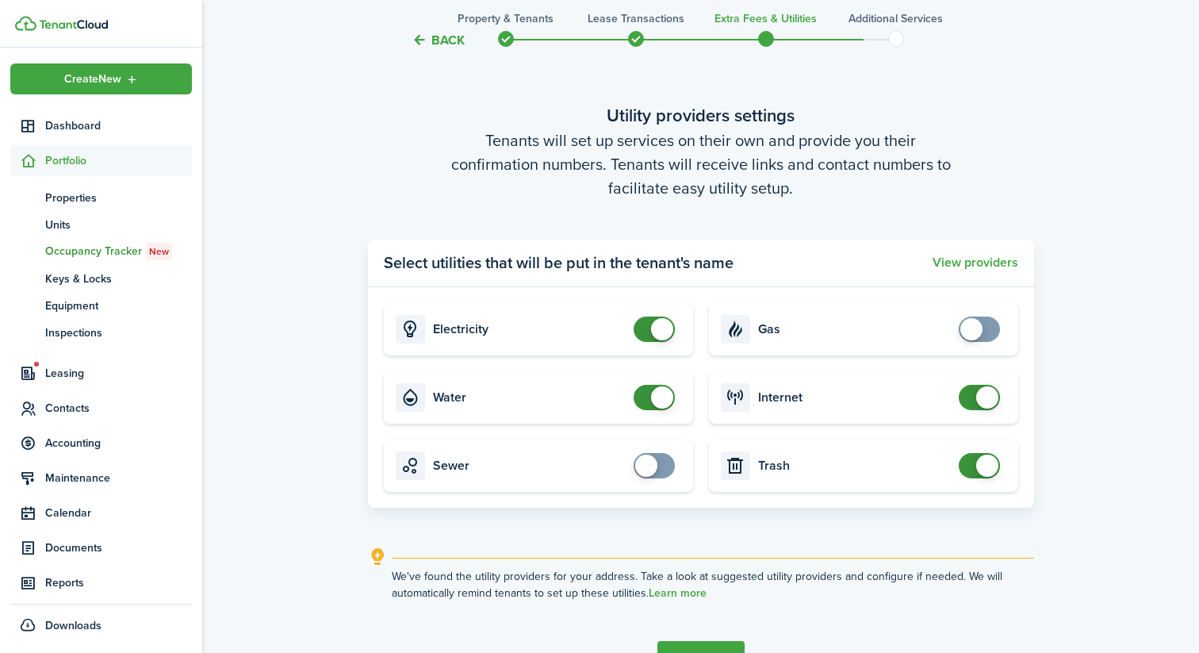
click at [653, 469] on span at bounding box center [646, 465] width 22 height 22
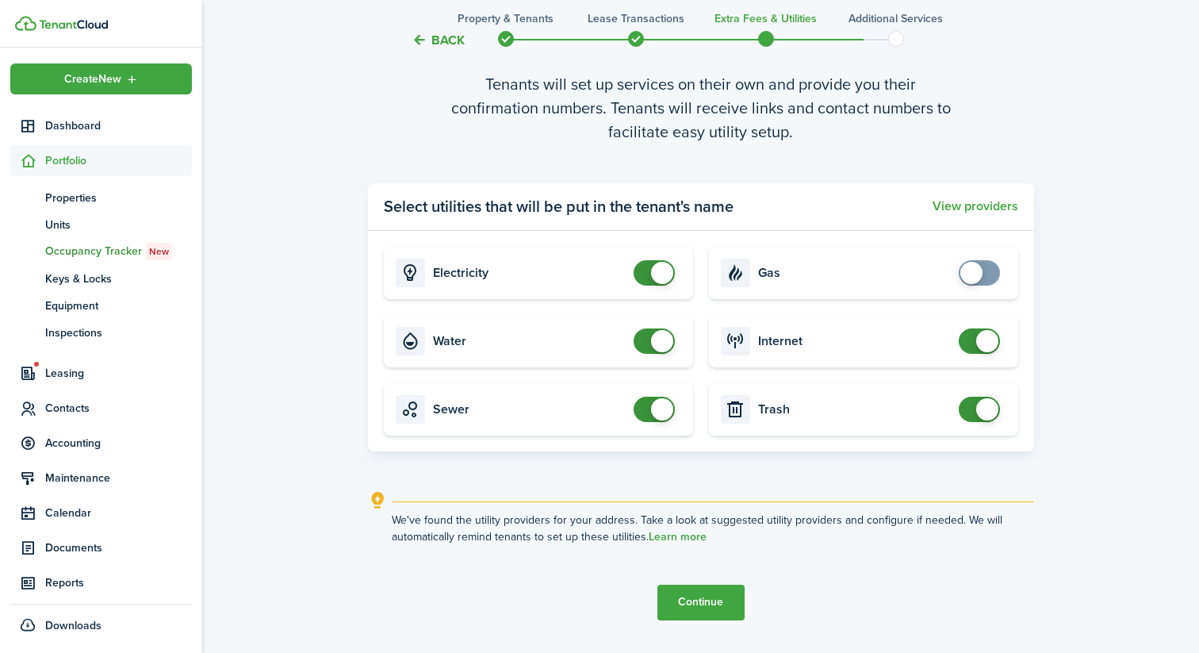
scroll to position [1921, 0]
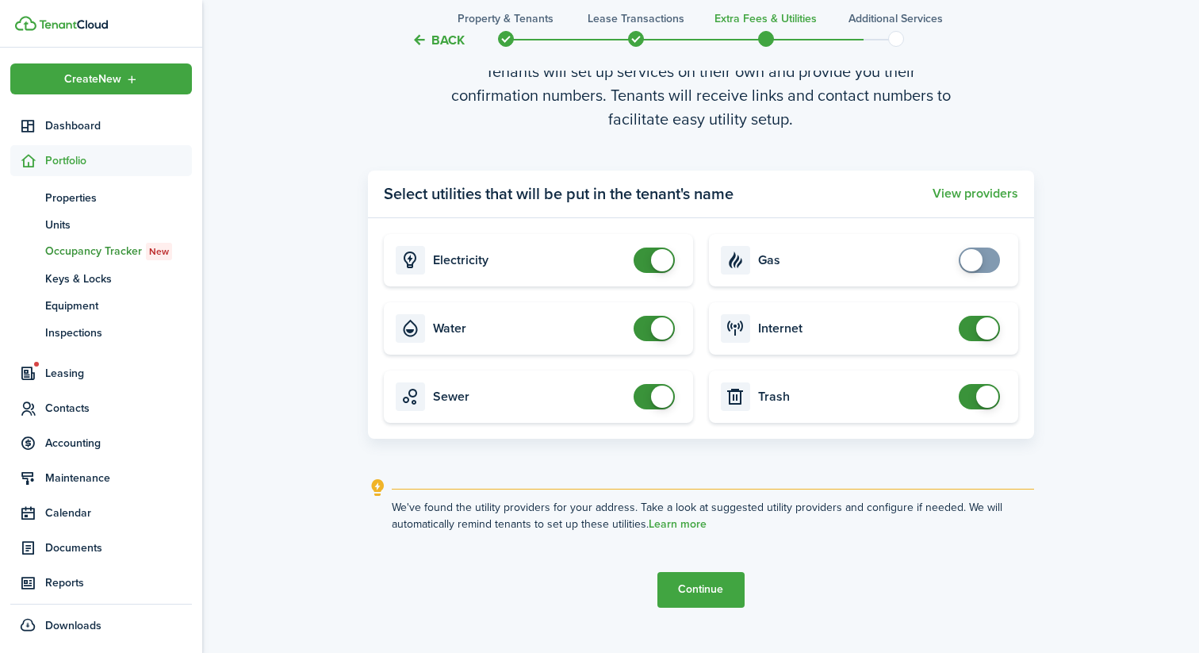
click at [995, 203] on panel-main-header "Select utilities that will be put in the tenant's name View providers" at bounding box center [701, 195] width 666 height 48
click at [995, 197] on button "View providers" at bounding box center [976, 193] width 86 height 14
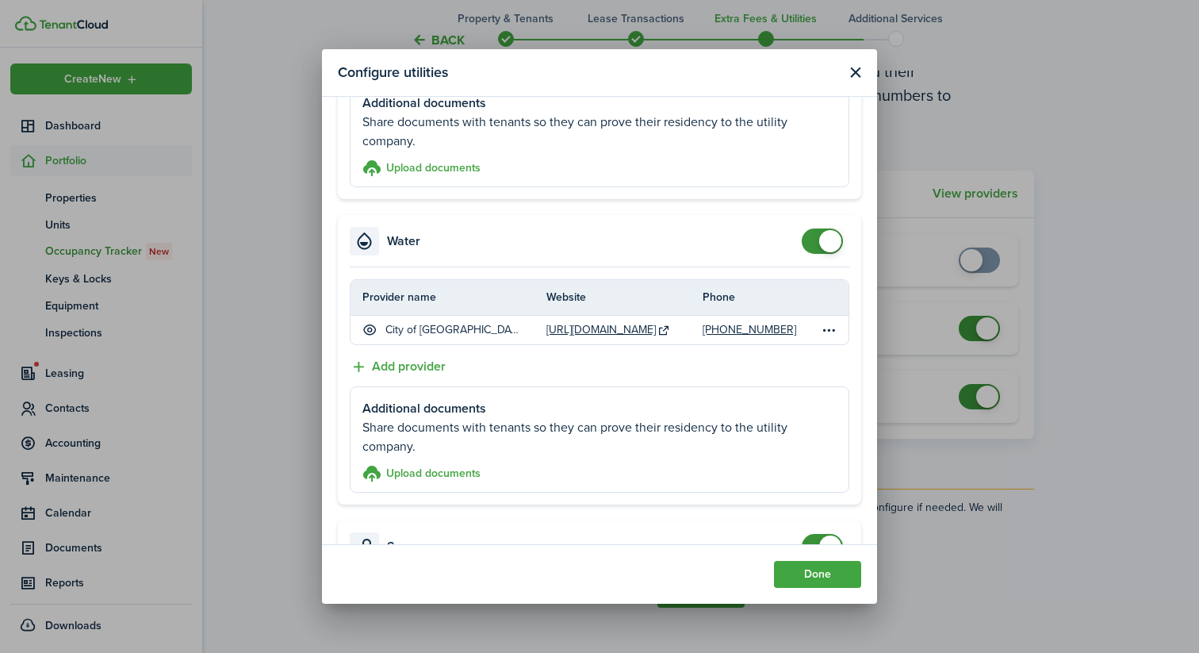
scroll to position [240, 0]
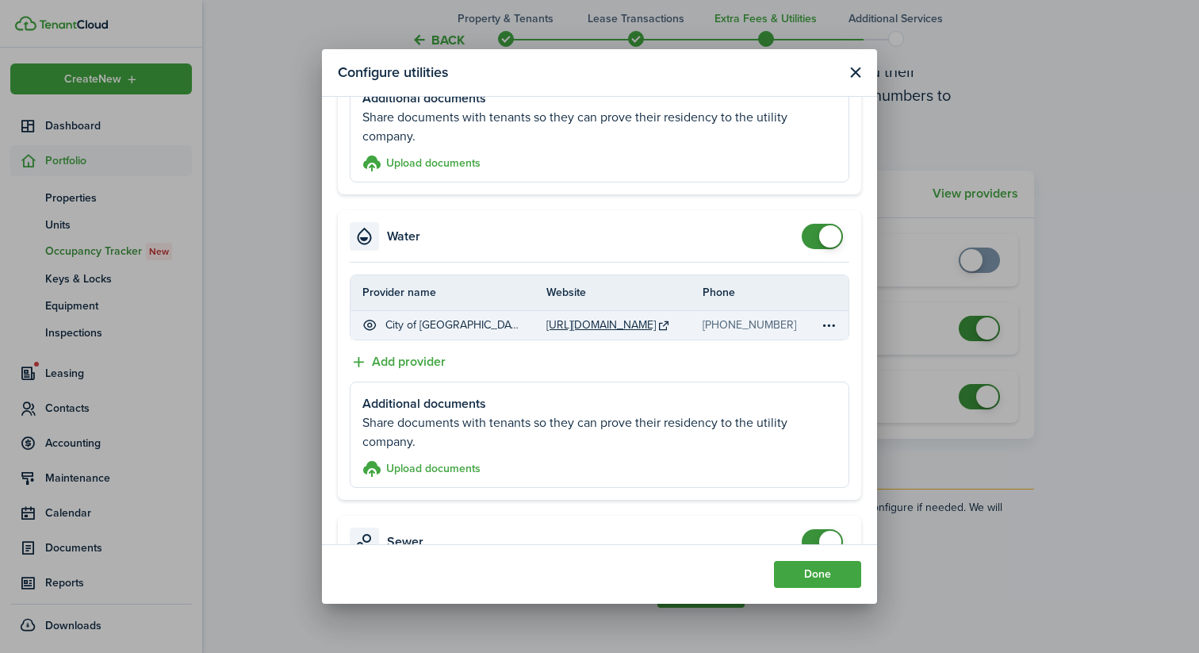
drag, startPoint x: 788, startPoint y: 328, endPoint x: 703, endPoint y: 332, distance: 85.7
click at [703, 332] on td "[PHONE_NUMBER]" at bounding box center [761, 324] width 117 height 21
copy link "[PHONE_NUMBER]"
click at [671, 323] on table-icon at bounding box center [664, 325] width 13 height 13
click at [655, 323] on link "[URL][DOMAIN_NAME]" at bounding box center [600, 324] width 109 height 17
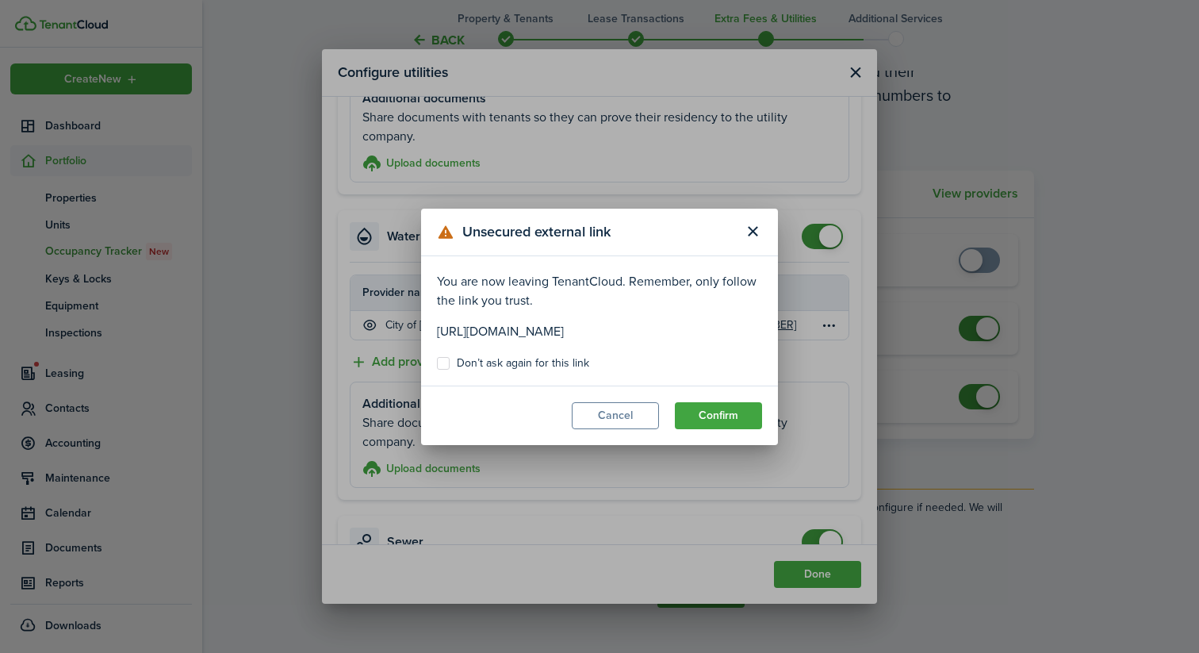
drag, startPoint x: 755, startPoint y: 328, endPoint x: 406, endPoint y: 327, distance: 349.0
click at [406, 327] on div "Unsecured external link You are now leaving TenantCloud. Remember, only follow …" at bounding box center [599, 326] width 1199 height 653
copy p "[URL][DOMAIN_NAME]"
click at [748, 236] on button "Close modal" at bounding box center [752, 231] width 27 height 27
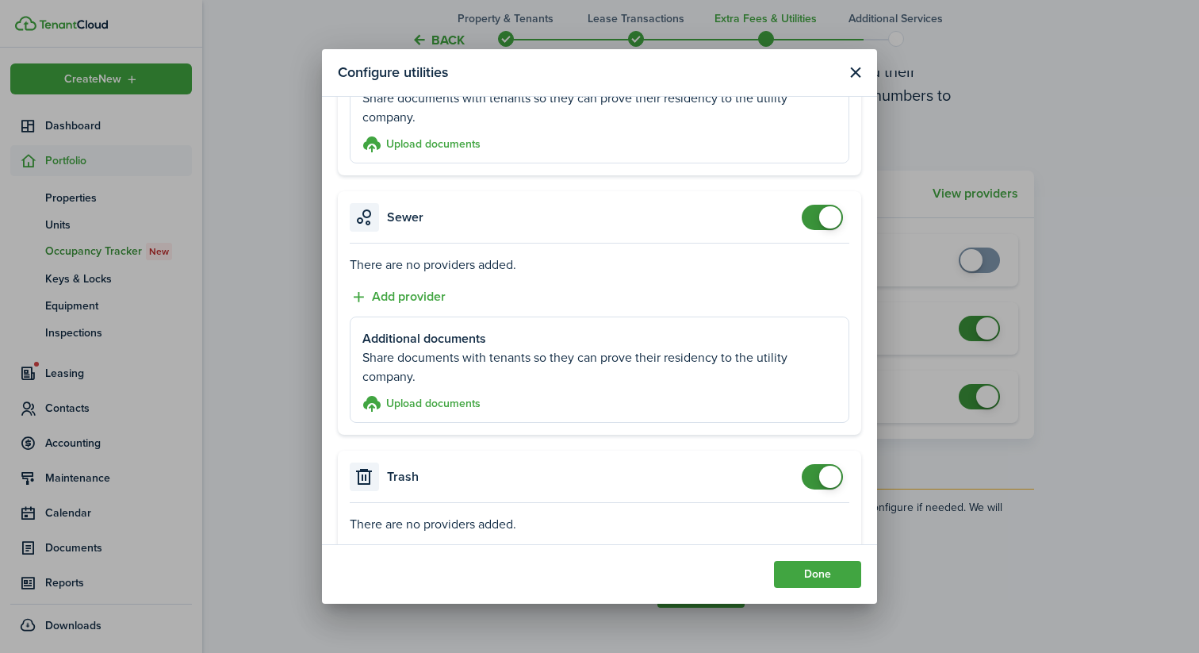
scroll to position [573, 0]
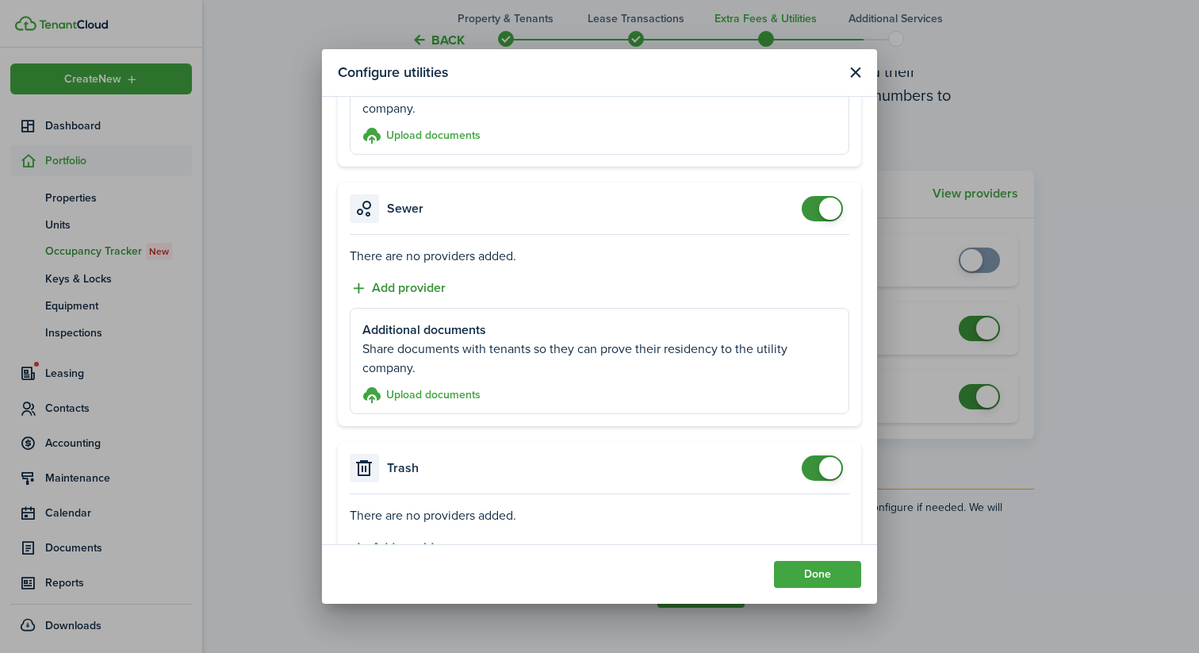
click at [416, 289] on button "Add provider" at bounding box center [398, 288] width 96 height 20
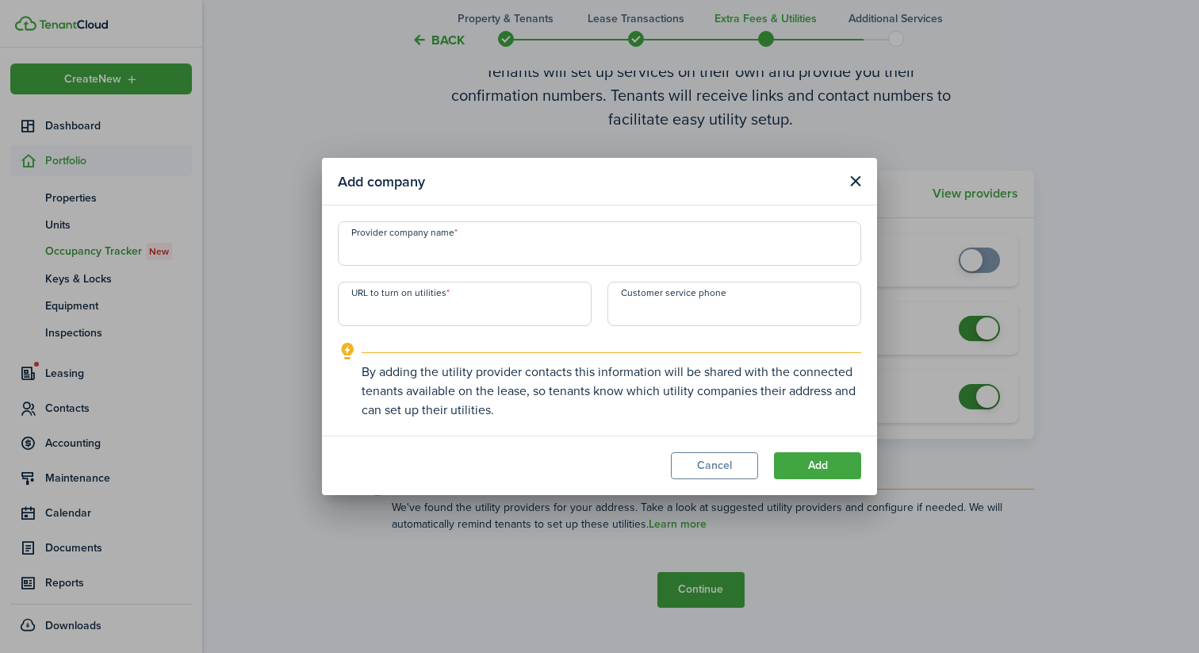
click at [443, 314] on input "URL to turn on utilities" at bounding box center [465, 304] width 254 height 44
paste input "[URL][DOMAIN_NAME]"
type input "[URL][DOMAIN_NAME]"
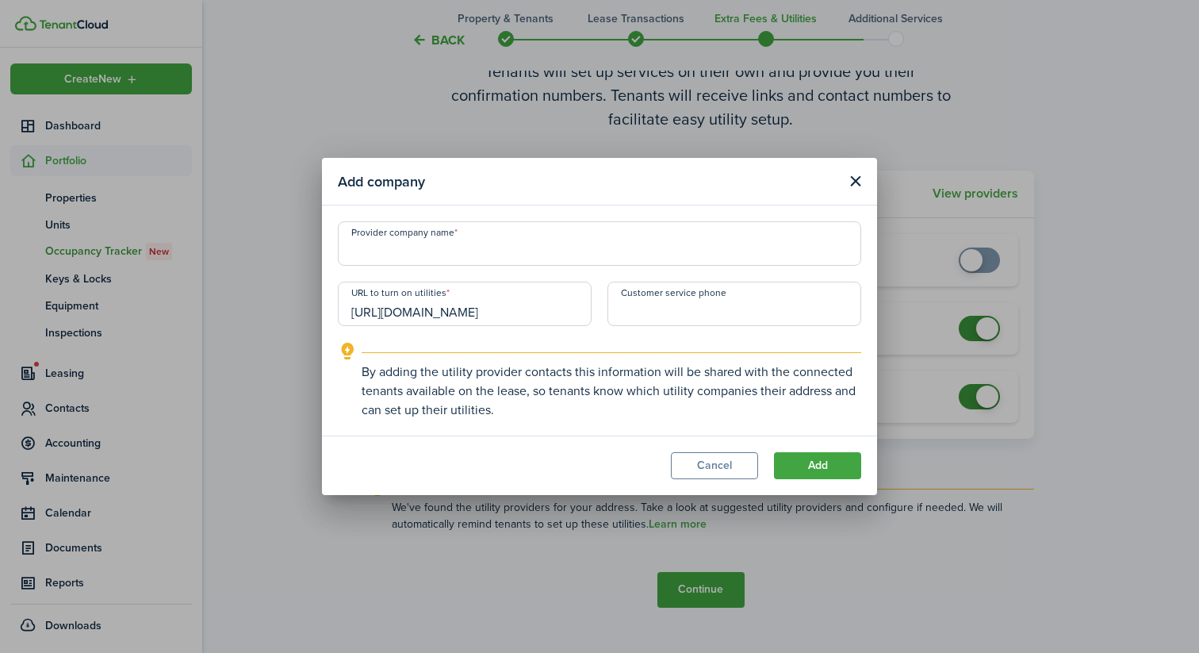
click at [510, 251] on input "Provider company name" at bounding box center [599, 243] width 523 height 44
type input "City of [GEOGRAPHIC_DATA]"
click at [665, 312] on input "+1" at bounding box center [735, 304] width 254 height 44
paste input "[PHONE_NUMBER]"
type input "[PHONE_NUMBER]"
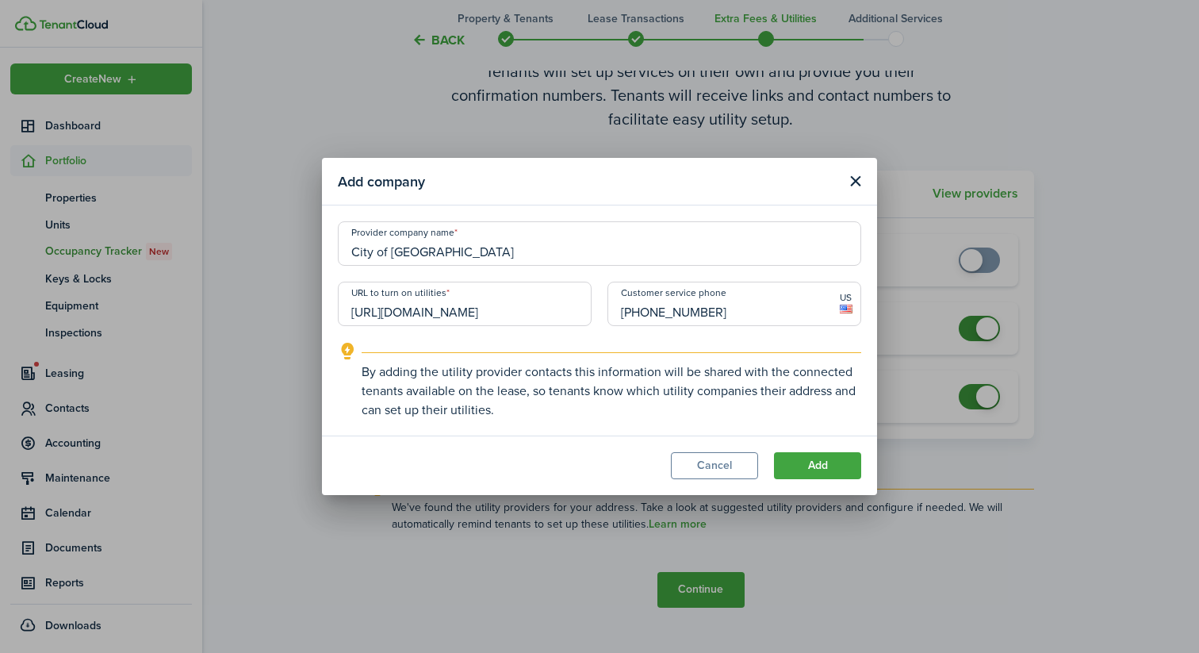
click at [544, 310] on input "[URL][DOMAIN_NAME]" at bounding box center [465, 304] width 254 height 44
click at [788, 458] on button "Add" at bounding box center [817, 465] width 87 height 27
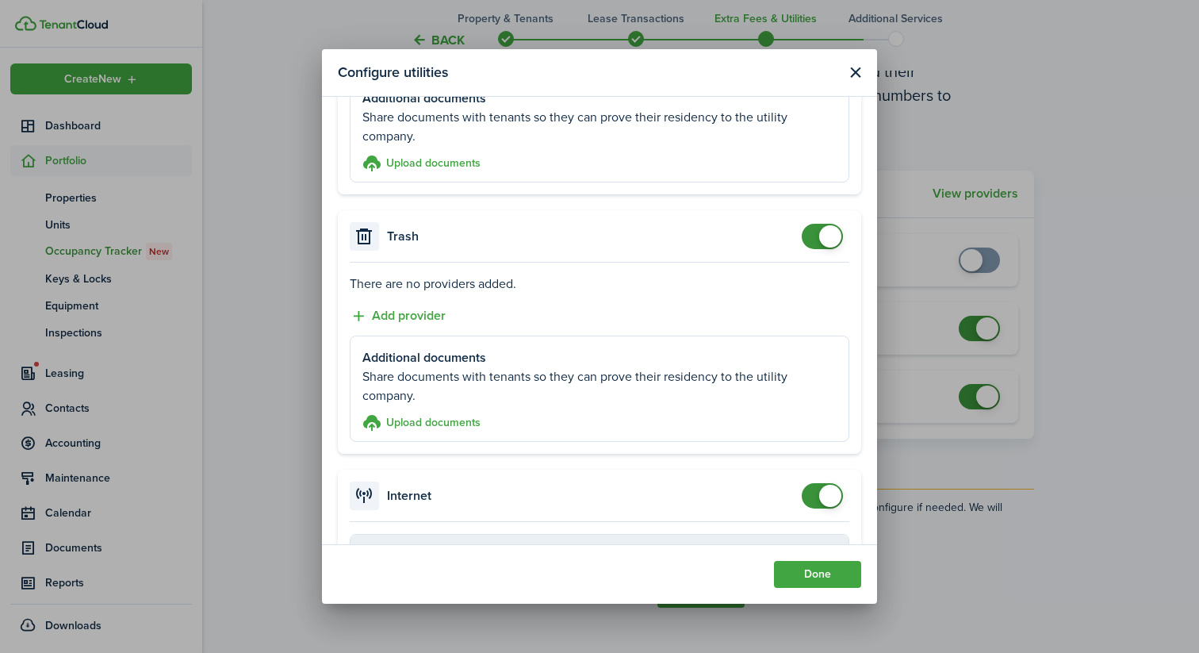
scroll to position [855, 0]
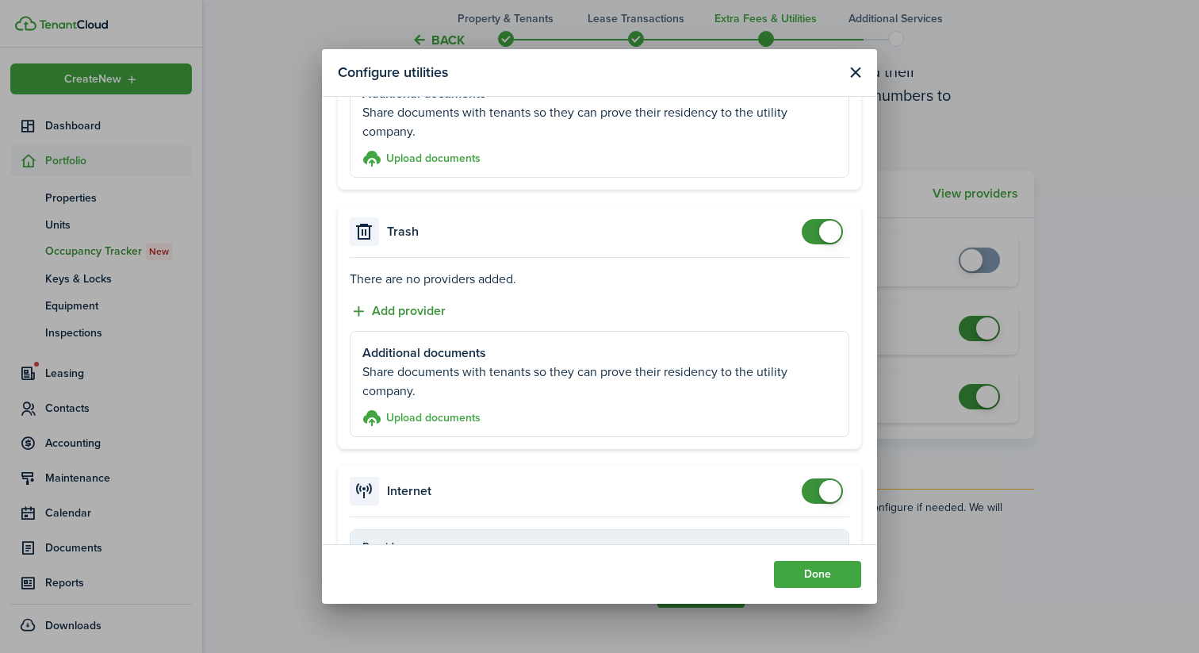
click at [413, 304] on button "Add provider" at bounding box center [398, 311] width 96 height 20
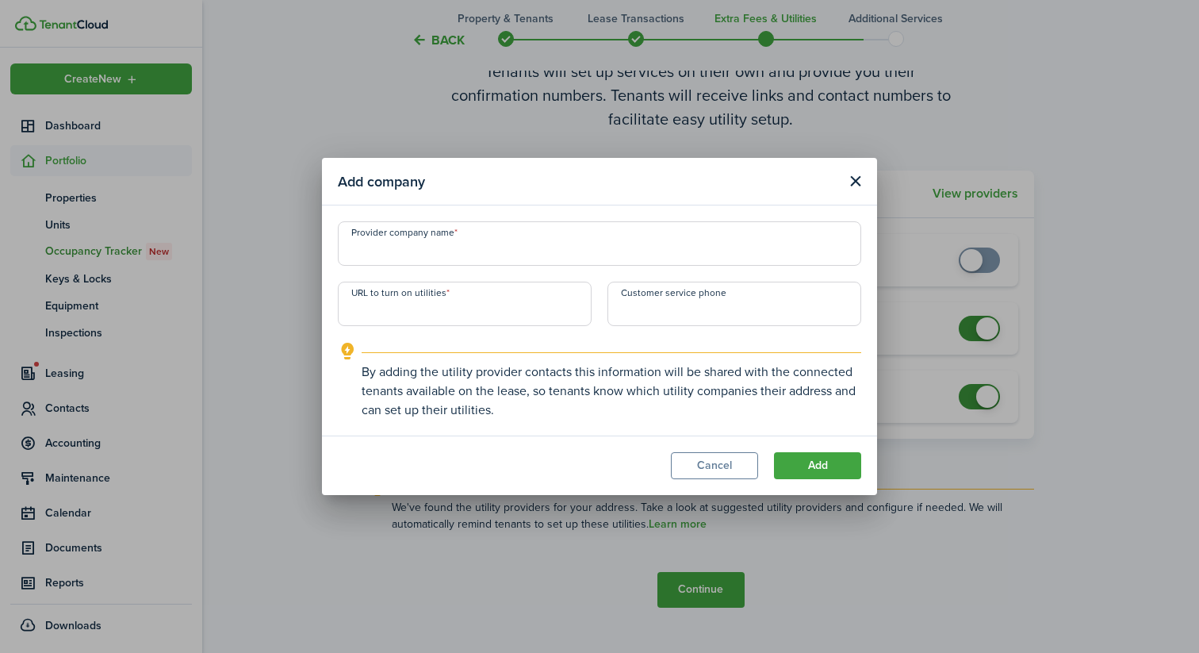
click at [416, 310] on input "URL to turn on utilities" at bounding box center [465, 304] width 254 height 44
paste input "[URL][DOMAIN_NAME]"
type input "[URL][DOMAIN_NAME]"
click at [470, 247] on input "Provider company name" at bounding box center [599, 243] width 523 height 44
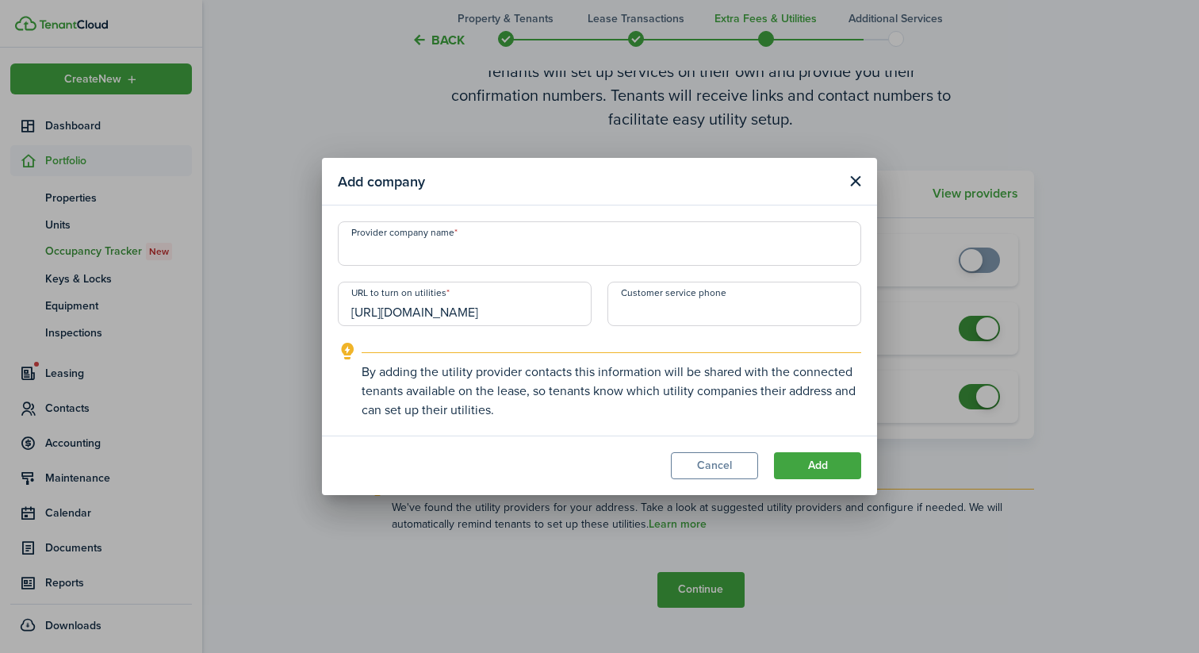
scroll to position [0, 0]
type input "City of [GEOGRAPHIC_DATA]"
click at [709, 302] on input "+1" at bounding box center [735, 304] width 254 height 44
paste input "[PHONE_NUMBER]"
type input "[PHONE_NUMBER]"
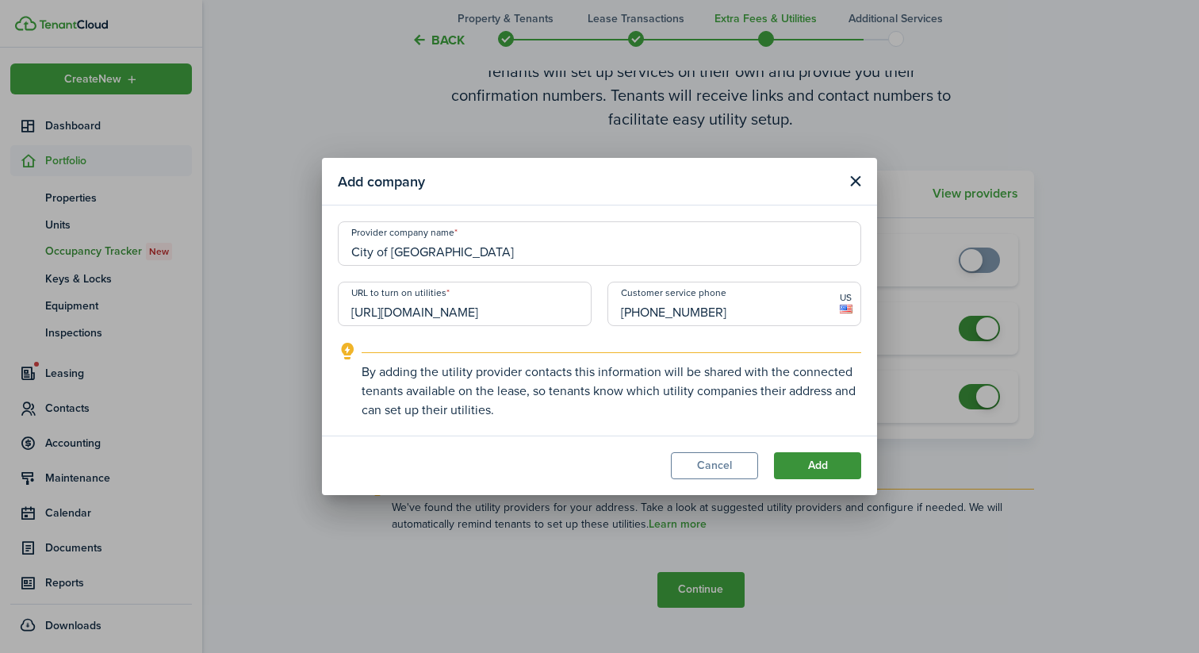
click at [801, 453] on button "Add" at bounding box center [817, 465] width 87 height 27
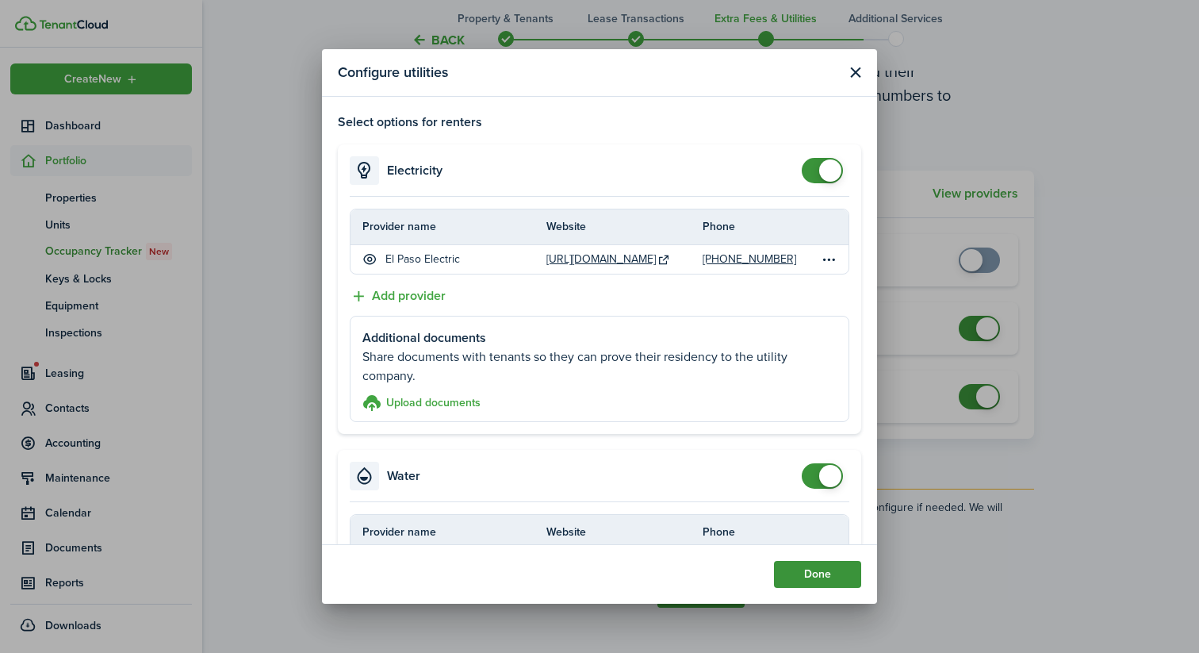
click at [813, 569] on button "Done" at bounding box center [817, 574] width 87 height 27
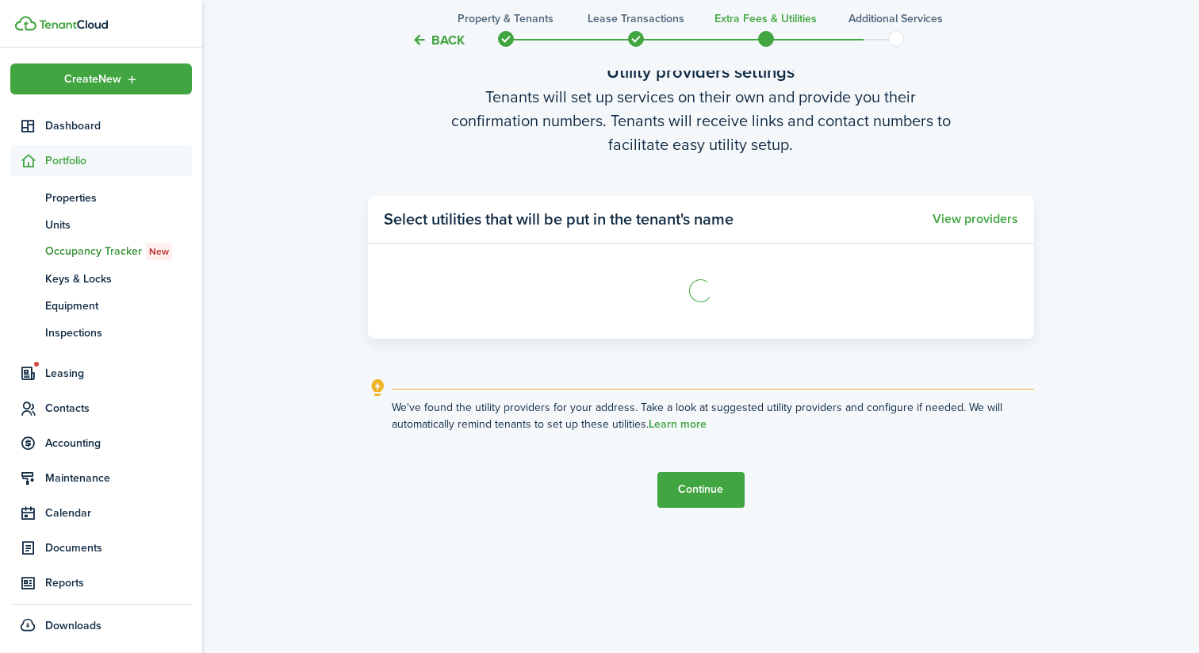
scroll to position [1921, 0]
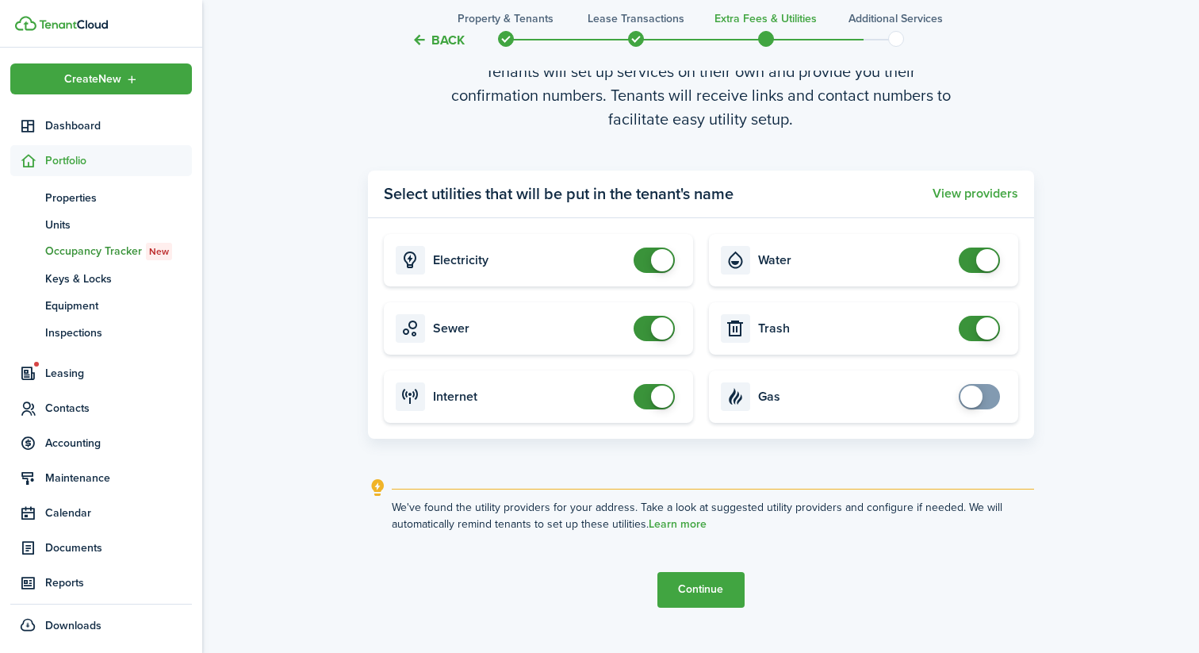
click at [692, 569] on tc-wizard-step "Utility providers settings Tenants will set up services on their own and provid…" at bounding box center [701, 320] width 666 height 653
click at [688, 585] on button "Continue" at bounding box center [701, 590] width 87 height 36
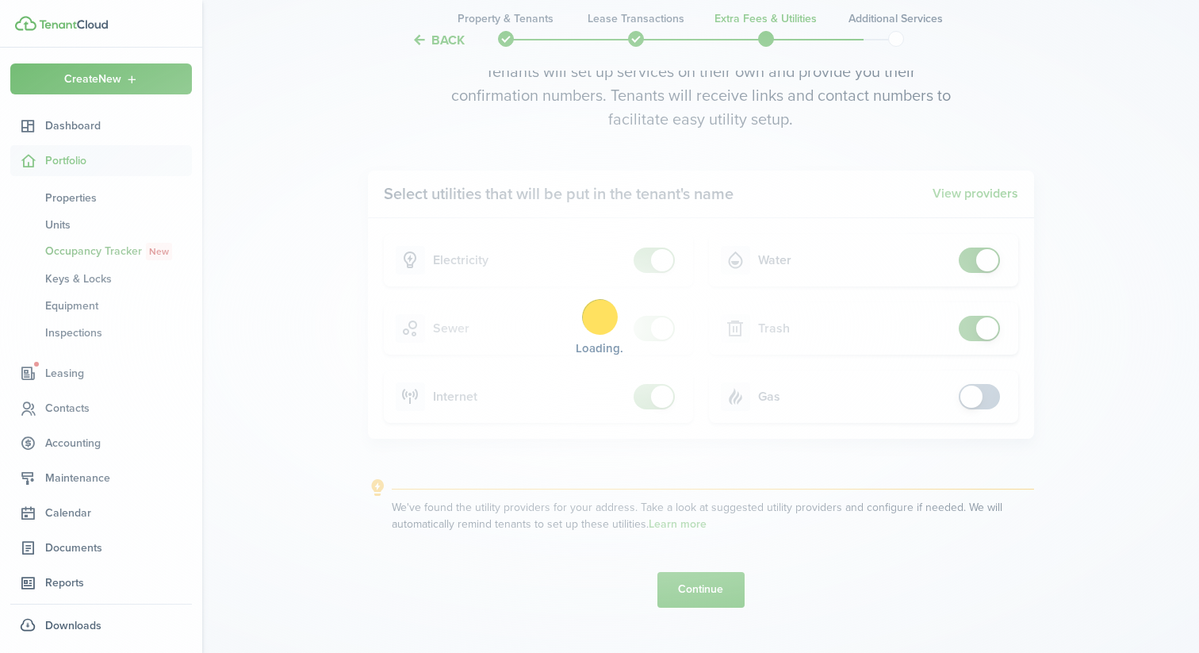
scroll to position [0, 0]
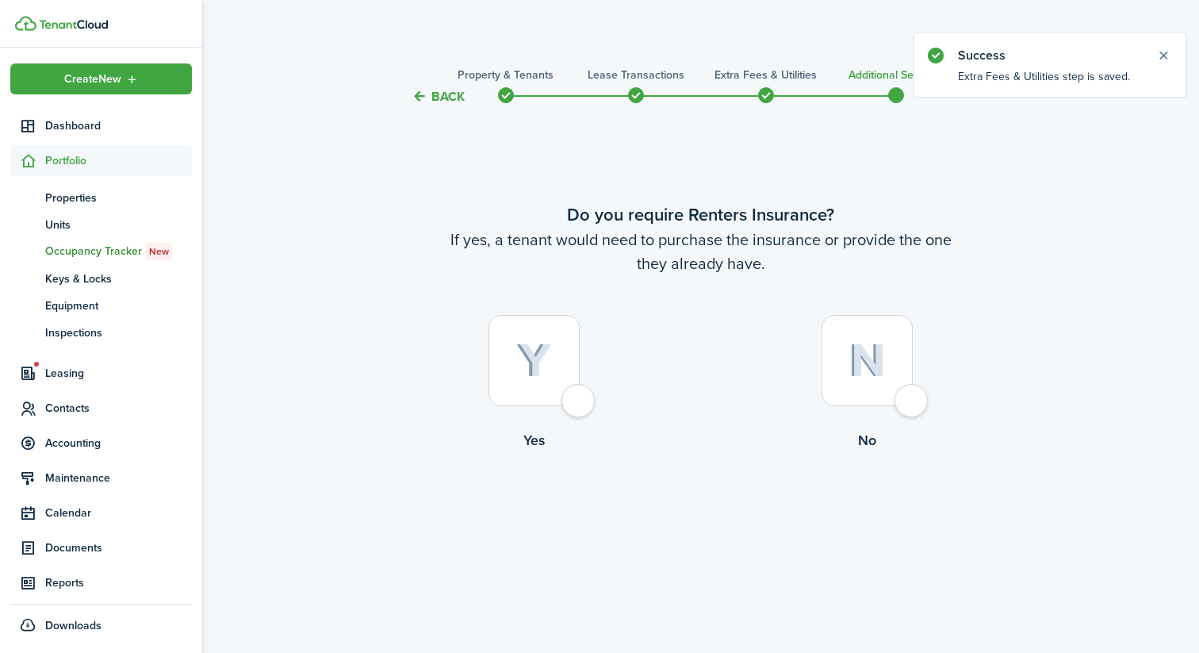
click at [543, 414] on label "Yes" at bounding box center [534, 387] width 333 height 144
radio input "true"
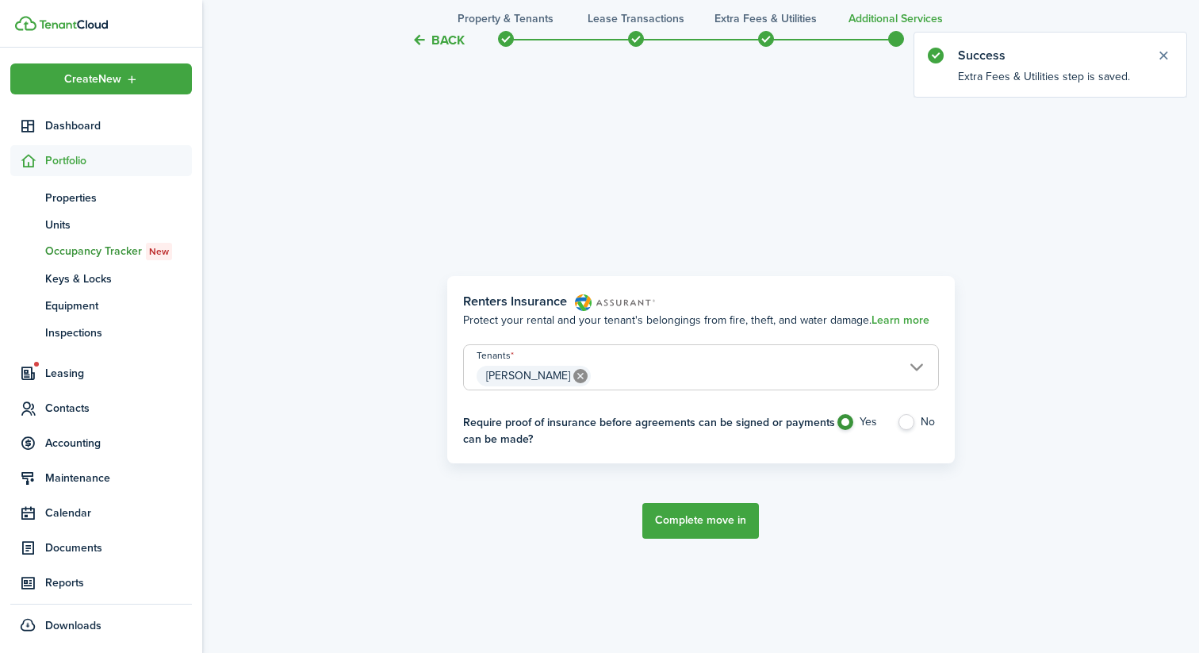
scroll to position [546, 0]
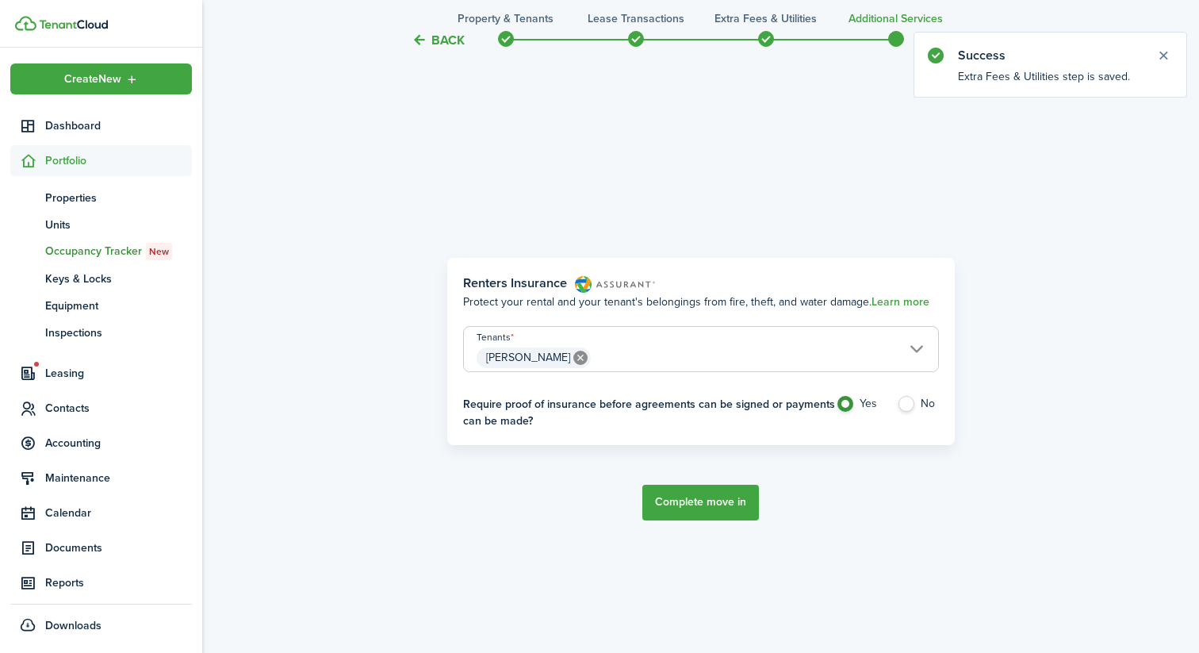
click at [903, 406] on label "No" at bounding box center [918, 408] width 42 height 24
radio input "false"
radio input "true"
click at [686, 500] on button "Complete move in" at bounding box center [700, 503] width 117 height 36
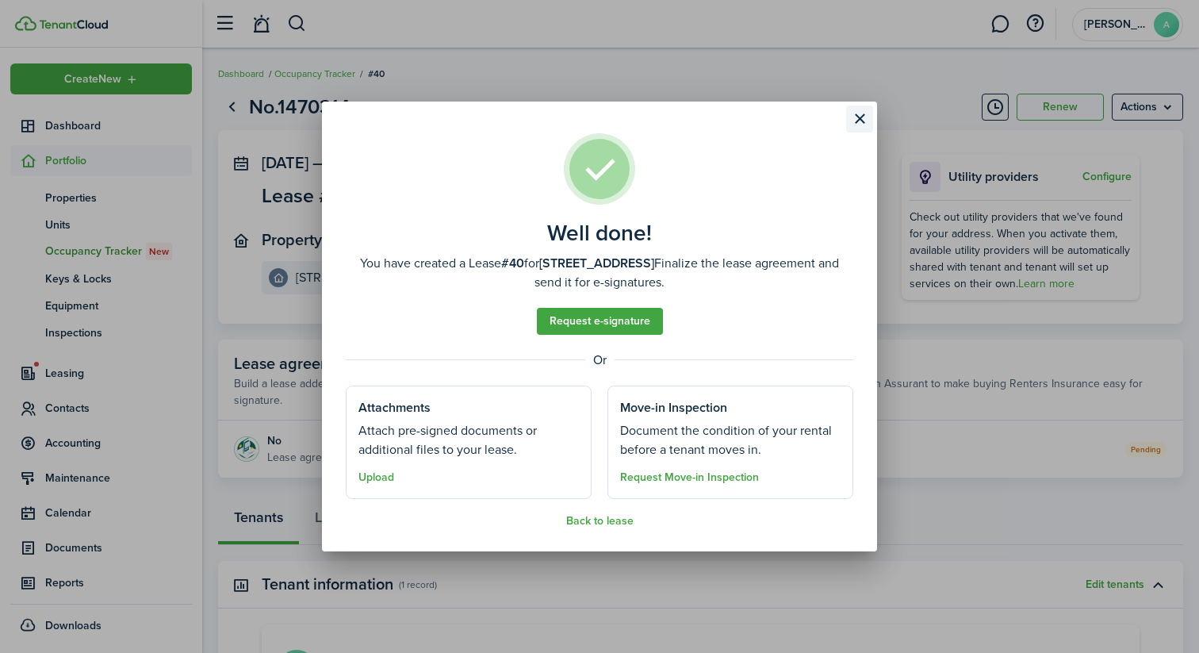
click at [853, 119] on button "Close modal" at bounding box center [859, 118] width 27 height 27
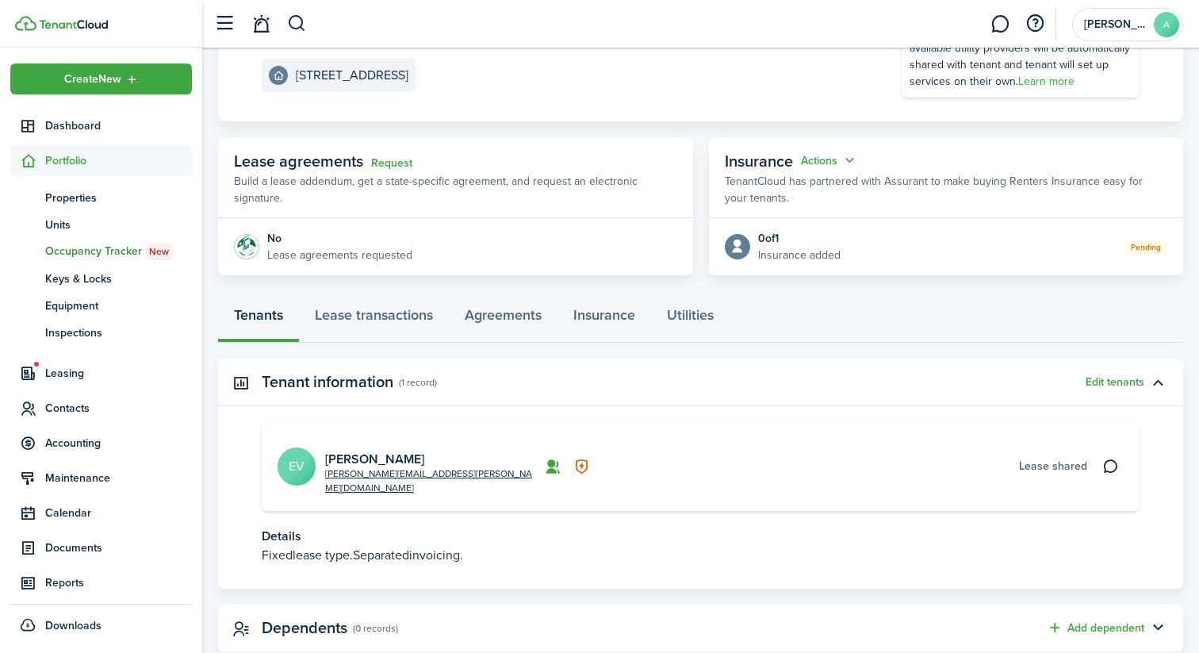
scroll to position [225, 0]
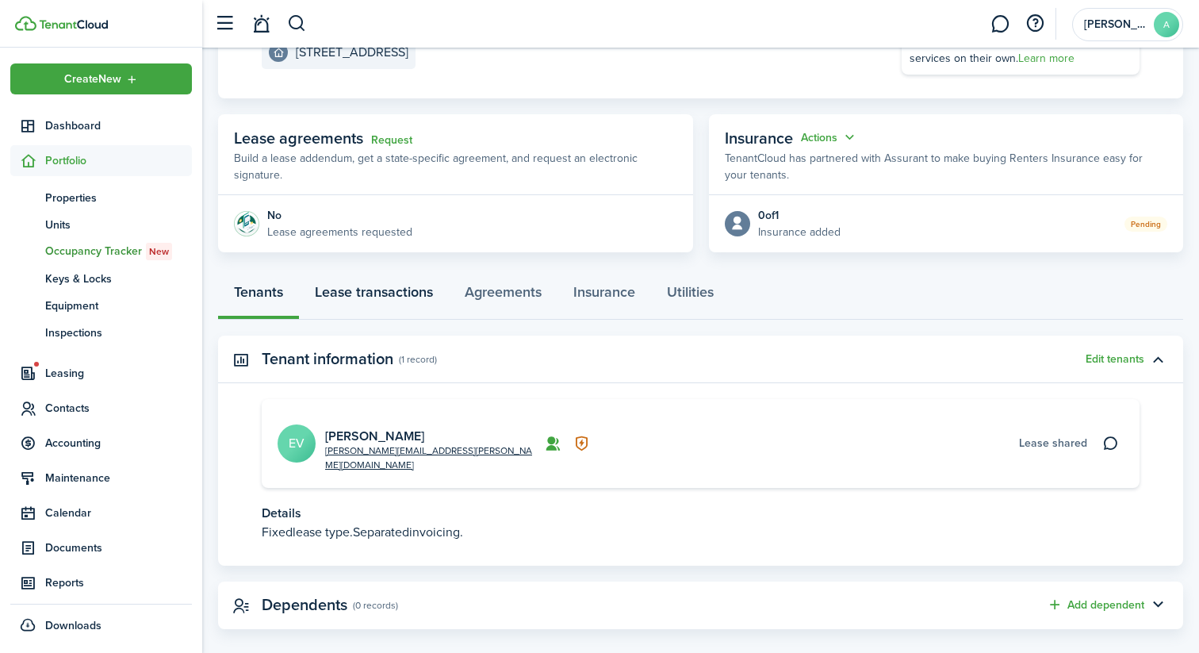
click at [369, 289] on link "Lease transactions" at bounding box center [374, 296] width 150 height 48
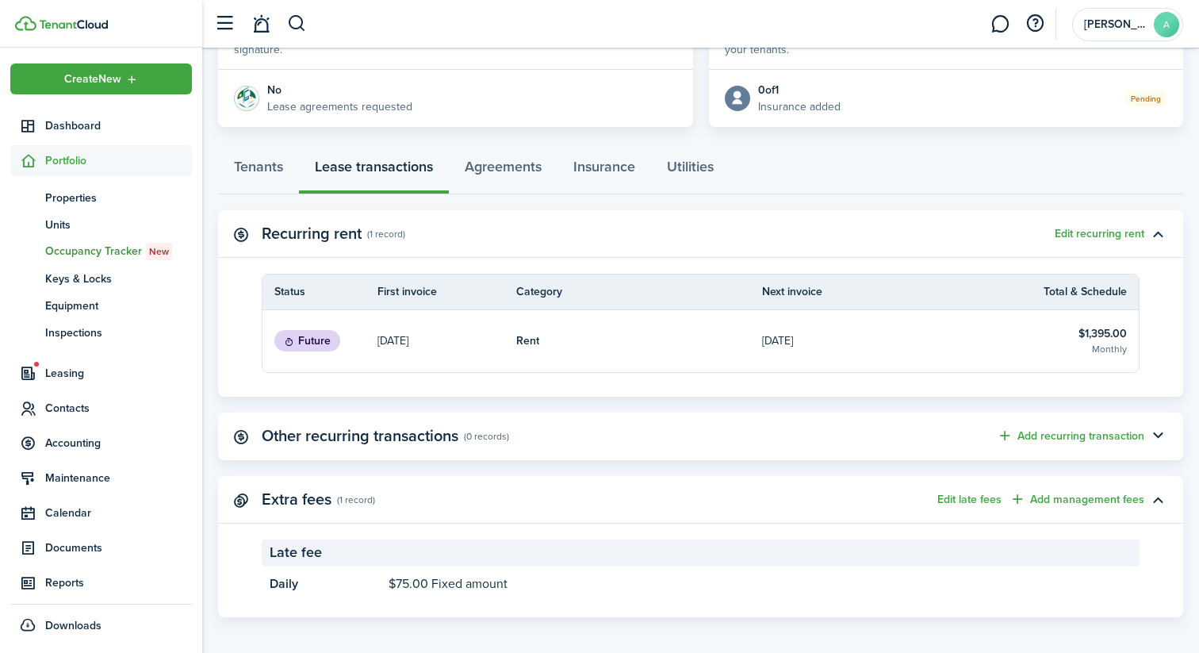
scroll to position [358, 0]
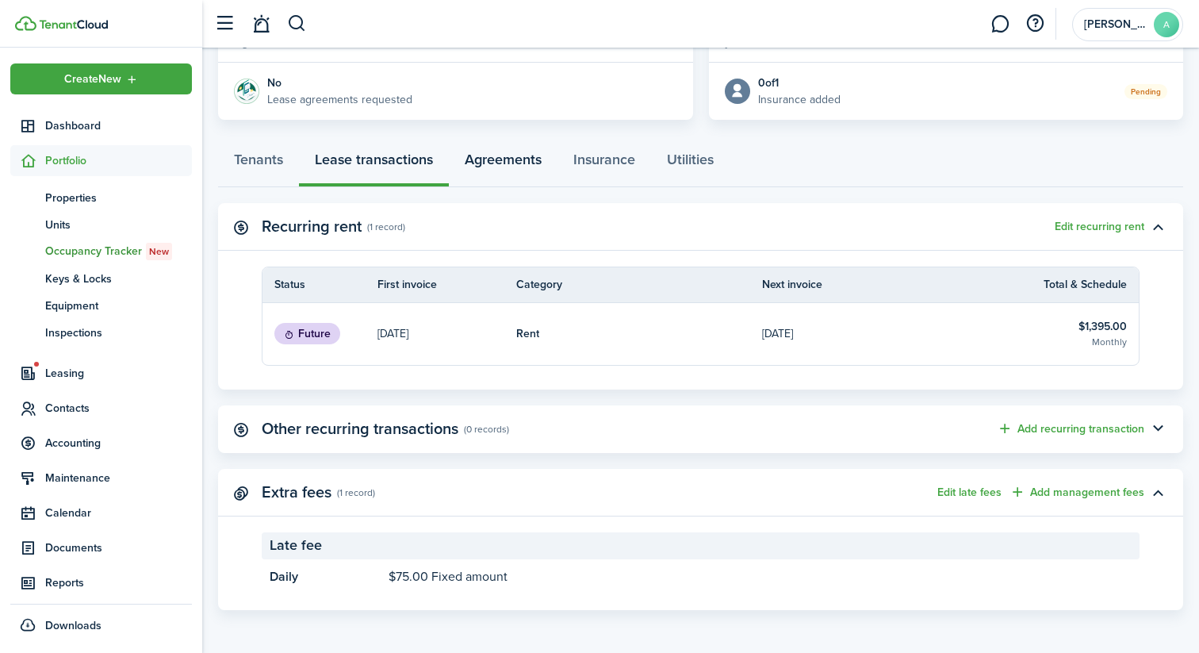
click at [474, 164] on link "Agreements" at bounding box center [503, 164] width 109 height 48
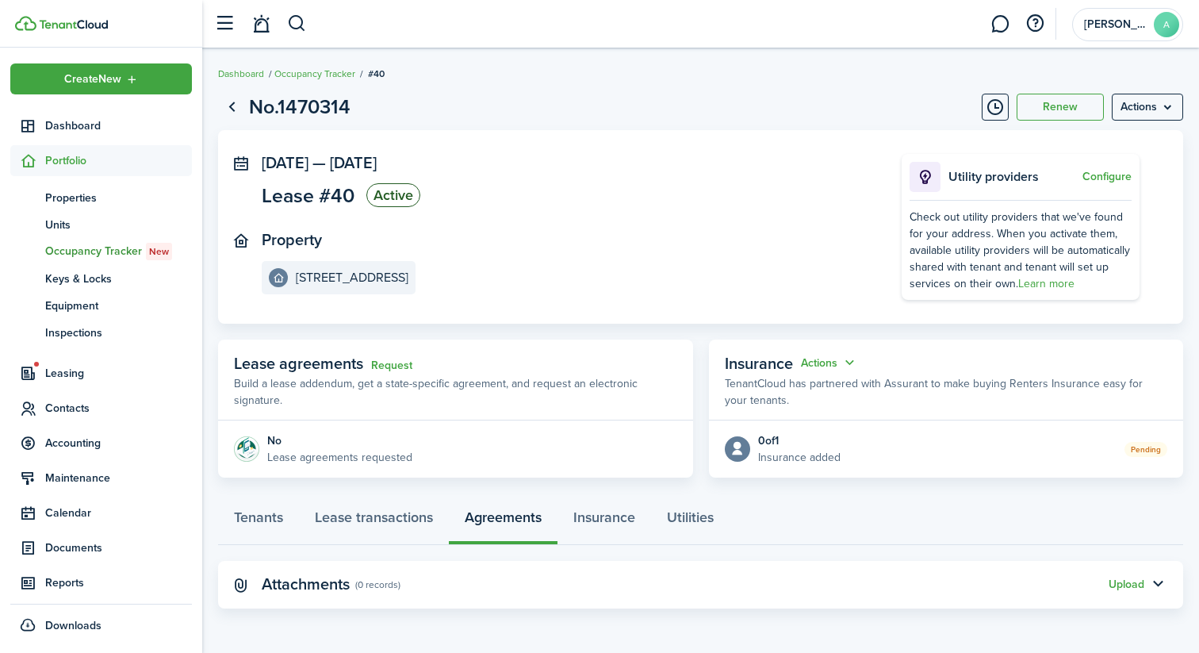
click at [601, 493] on page-view-layout "No.1470314 Renew Actions [DATE] — [DATE] Lease #40 Active Property [STREET_ADDR…" at bounding box center [700, 350] width 997 height 532
click at [600, 505] on link "Insurance" at bounding box center [605, 521] width 94 height 48
click at [673, 523] on link "Utilities" at bounding box center [690, 521] width 79 height 48
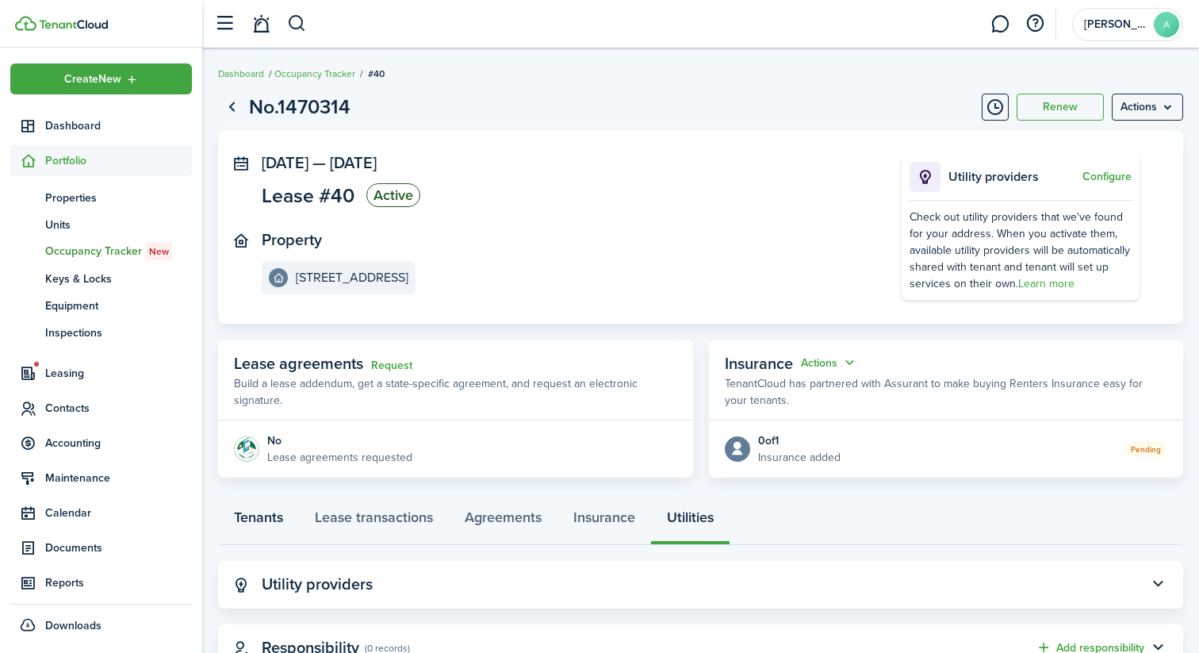
click at [266, 513] on link "Tenants" at bounding box center [258, 521] width 81 height 48
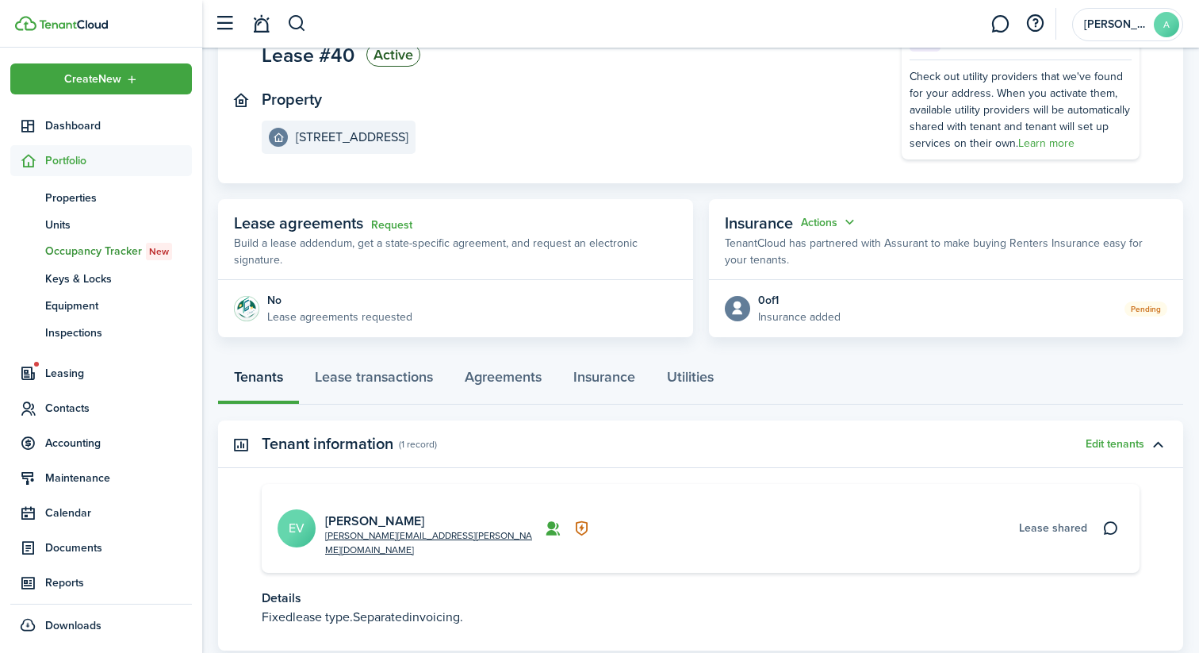
scroll to position [1, 0]
click at [92, 544] on span "Documents" at bounding box center [118, 547] width 147 height 17
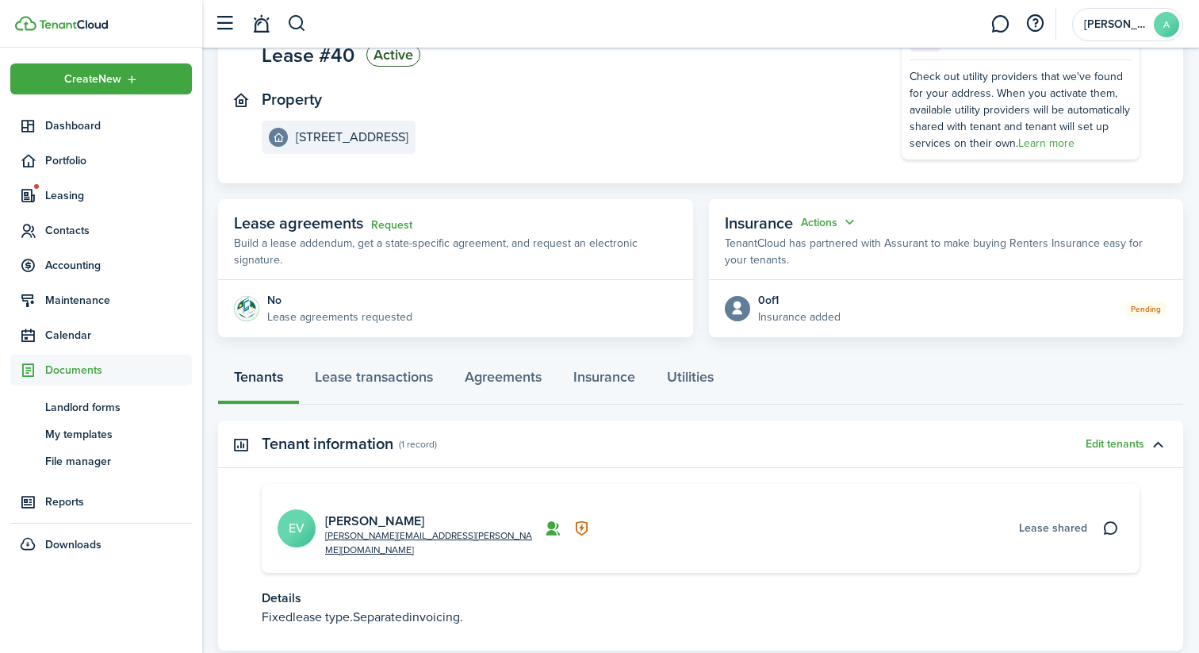
scroll to position [0, 0]
click at [89, 433] on span "My templates" at bounding box center [118, 434] width 147 height 17
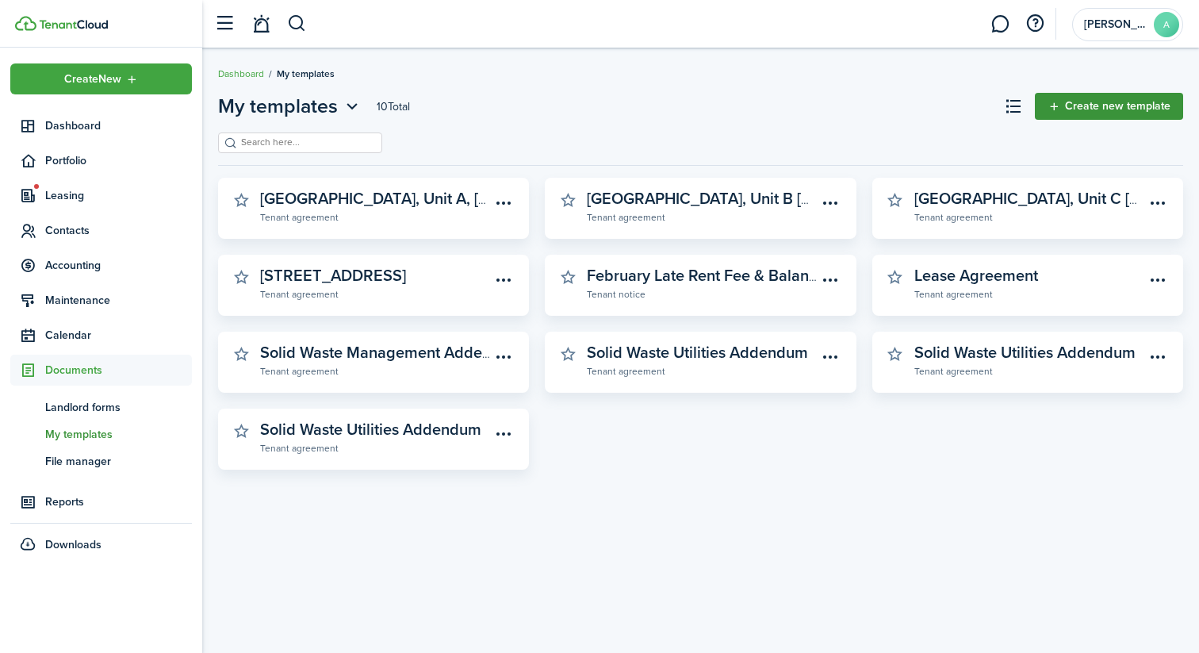
click at [1065, 102] on link "Create new template" at bounding box center [1109, 106] width 148 height 27
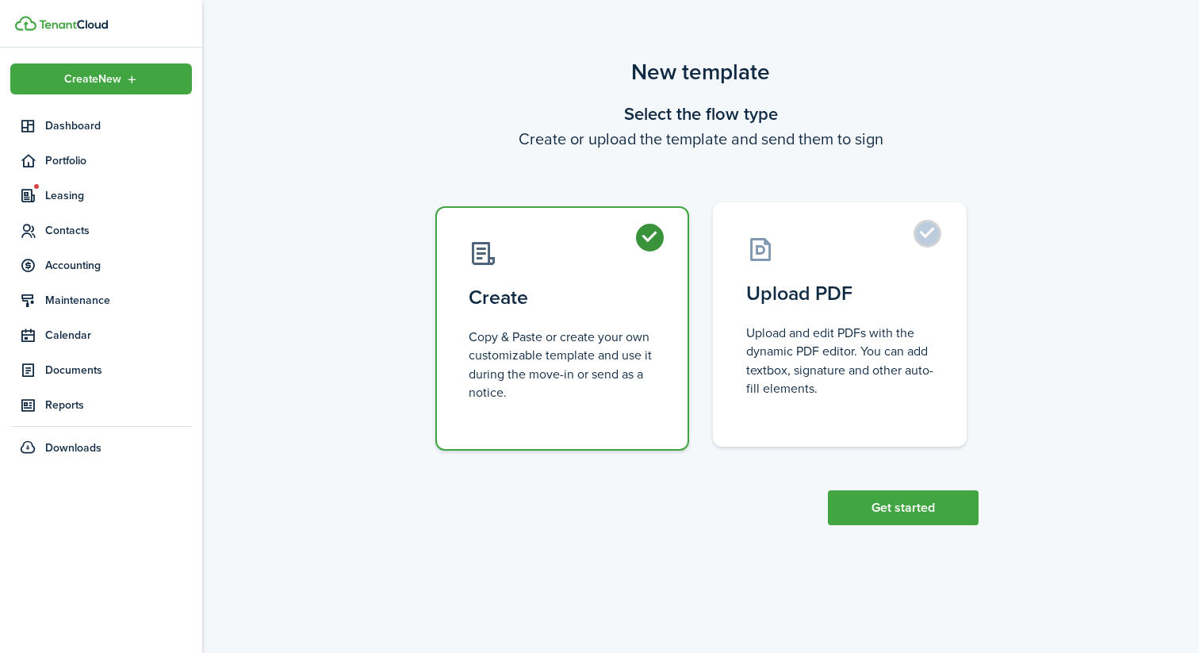
click at [783, 286] on control-radio-card-title "Upload PDF" at bounding box center [839, 293] width 187 height 29
radio input "false"
radio input "true"
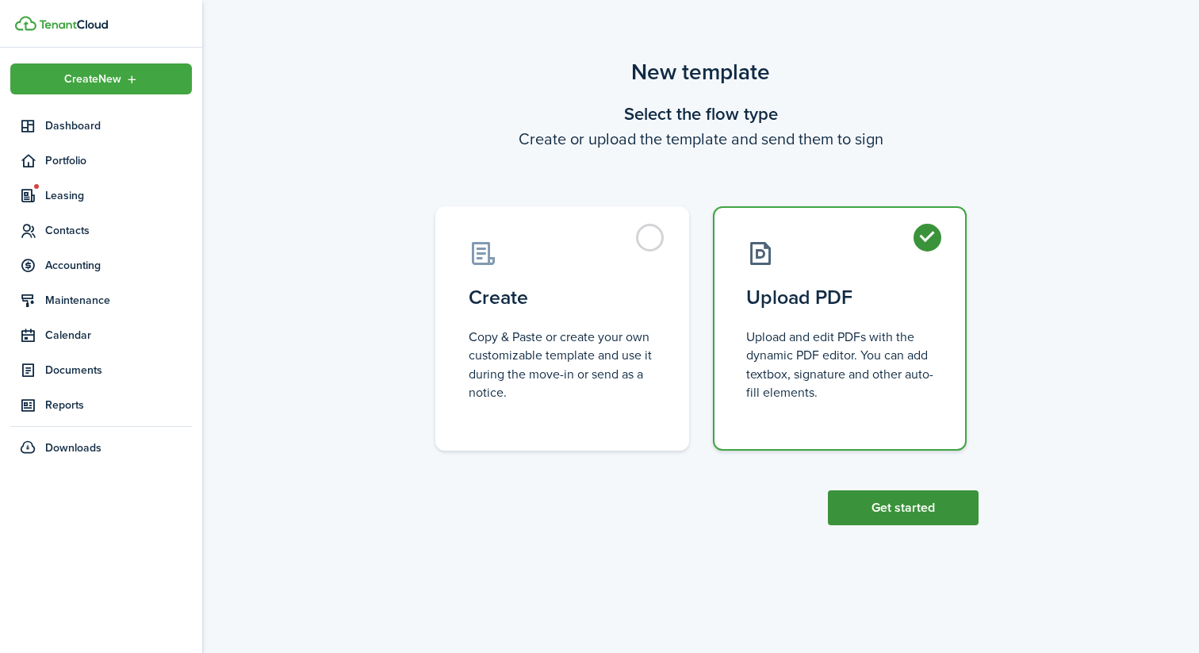
click at [892, 498] on button "Get started" at bounding box center [903, 507] width 151 height 35
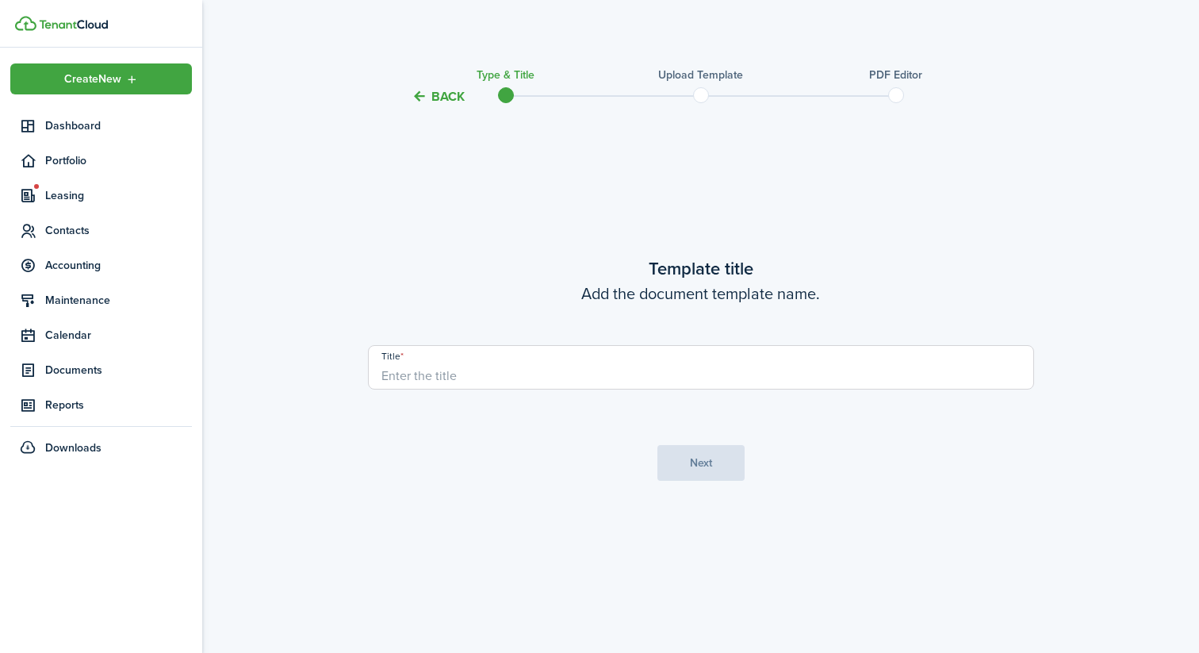
click at [764, 371] on input "Title" at bounding box center [701, 367] width 666 height 44
type input "[STREET_ADDRESS][DATE][DATE]"
click at [714, 462] on button "Next" at bounding box center [701, 463] width 87 height 36
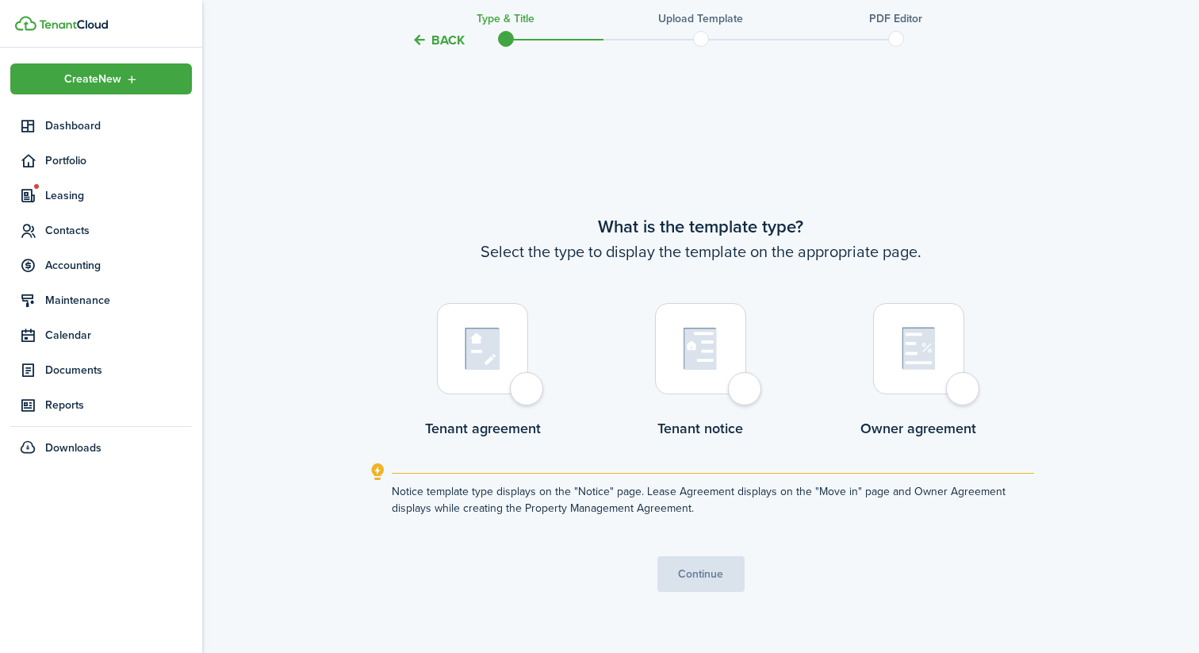
scroll to position [546, 0]
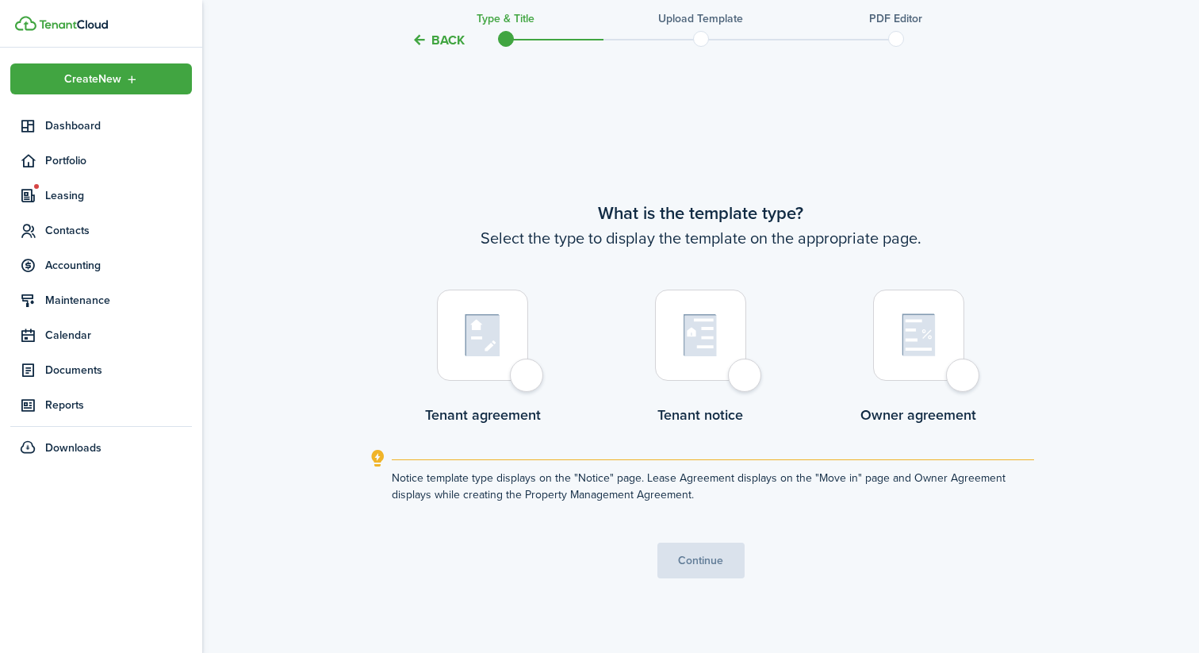
click at [497, 347] on img at bounding box center [483, 335] width 36 height 44
radio input "true"
click at [701, 550] on button "Continue" at bounding box center [701, 561] width 87 height 36
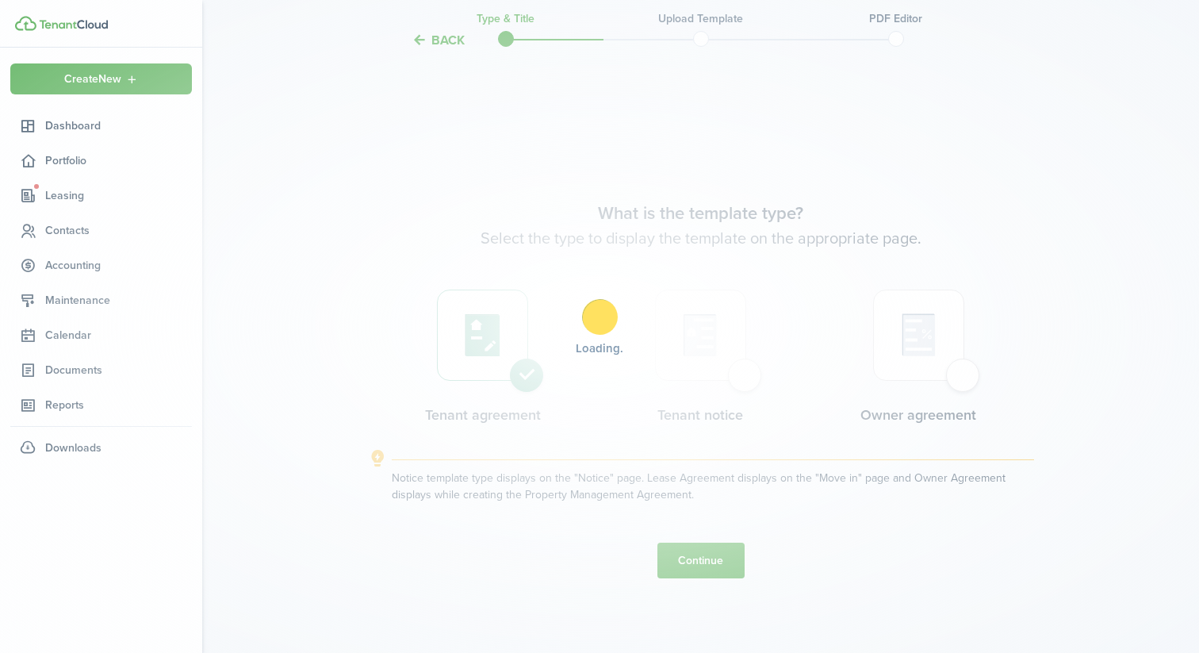
scroll to position [0, 0]
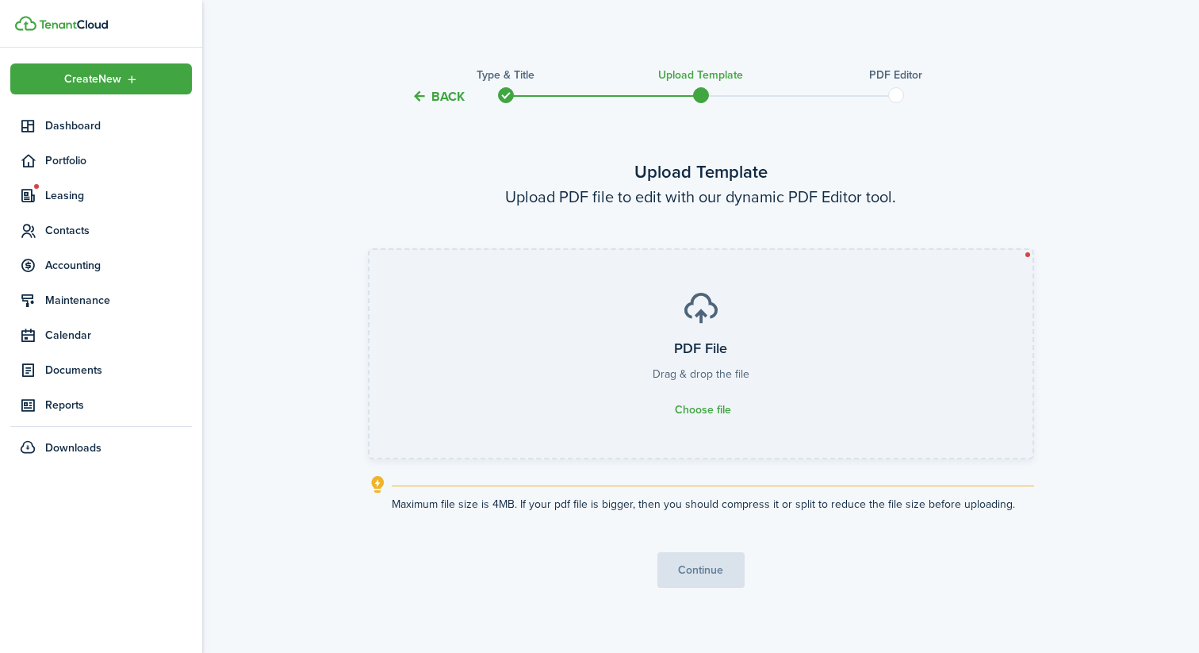
click at [677, 394] on label "PDF File Drag & drop the file Choose file" at bounding box center [701, 354] width 663 height 208
click at [370, 250] on input "PDF File Drag & drop the file Choose file" at bounding box center [370, 250] width 0 height 0
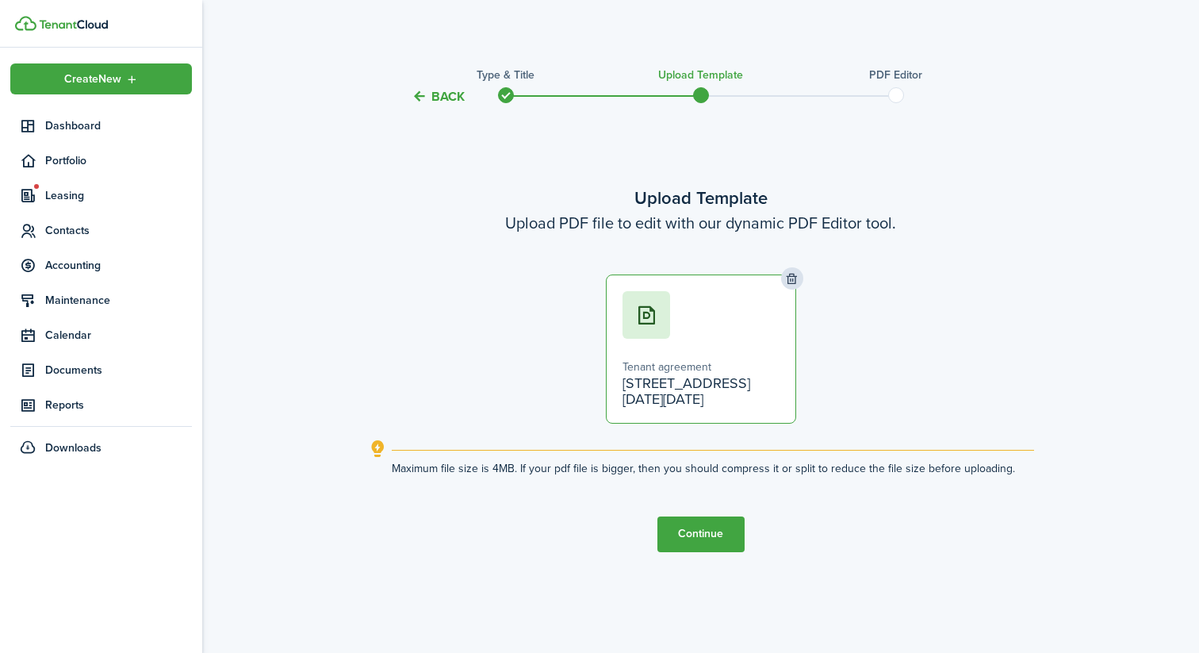
click at [732, 530] on button "Continue" at bounding box center [701, 534] width 87 height 36
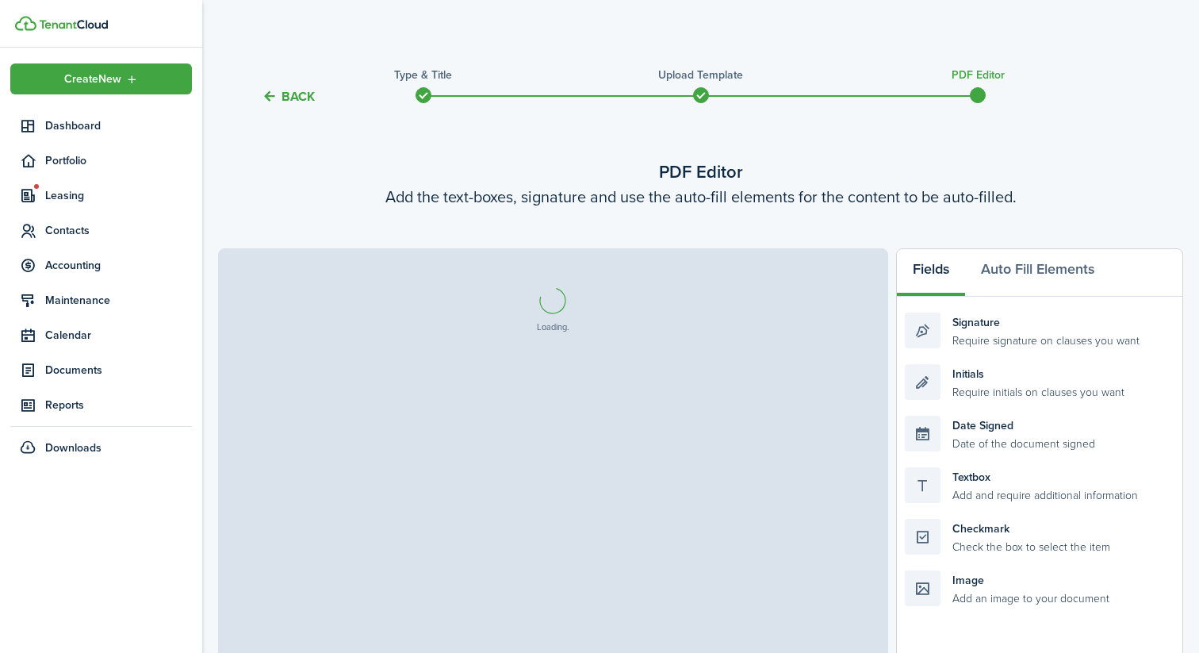
select select "fit"
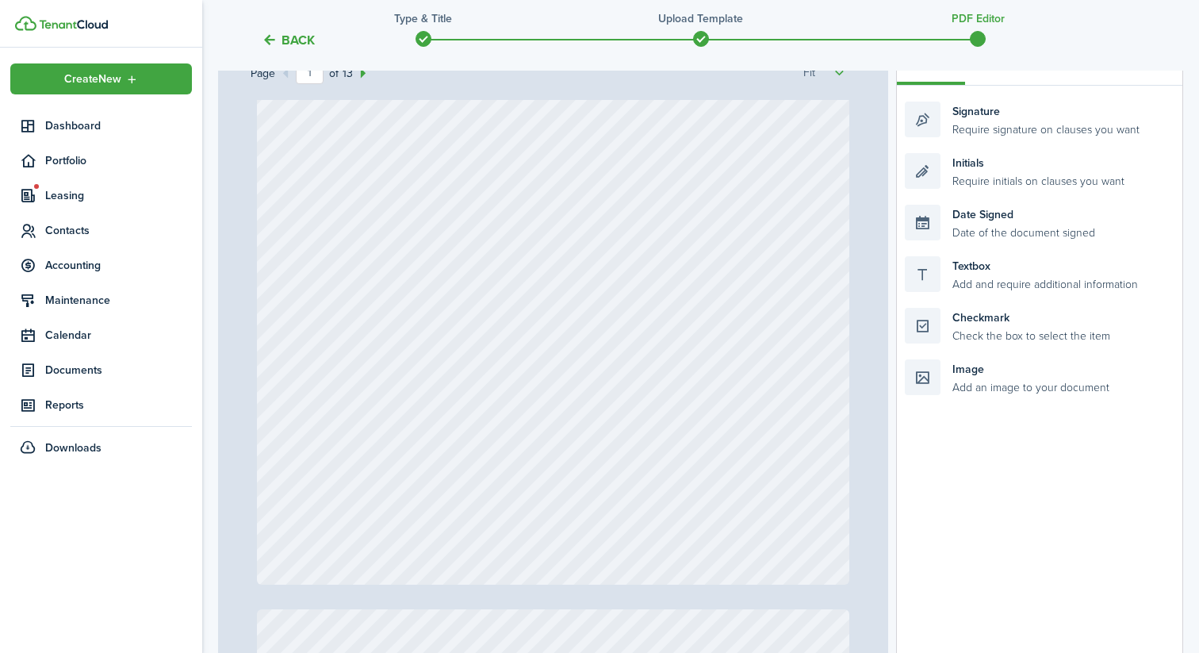
scroll to position [299, 0]
drag, startPoint x: 962, startPoint y: 177, endPoint x: 792, endPoint y: 531, distance: 393.4
click at [792, 531] on div "Page 1 of 13 50% 75% 100% 150% 200% Fit Initials Loading Fields Auto Fill Eleme…" at bounding box center [700, 366] width 965 height 658
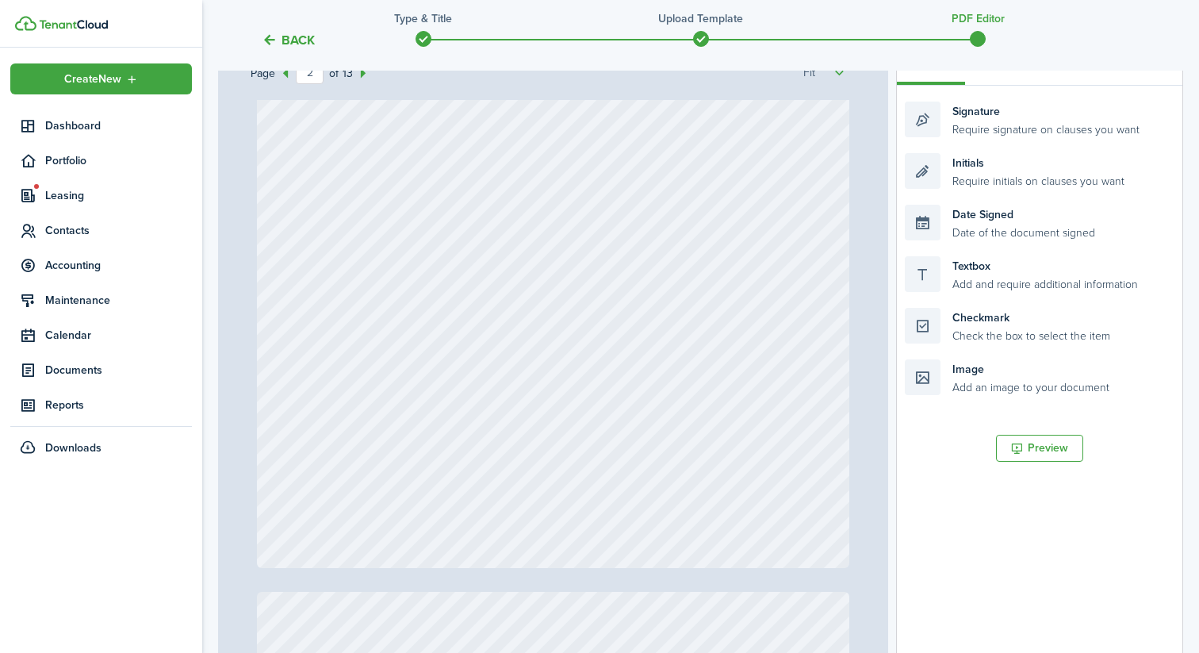
scroll to position [1136, 0]
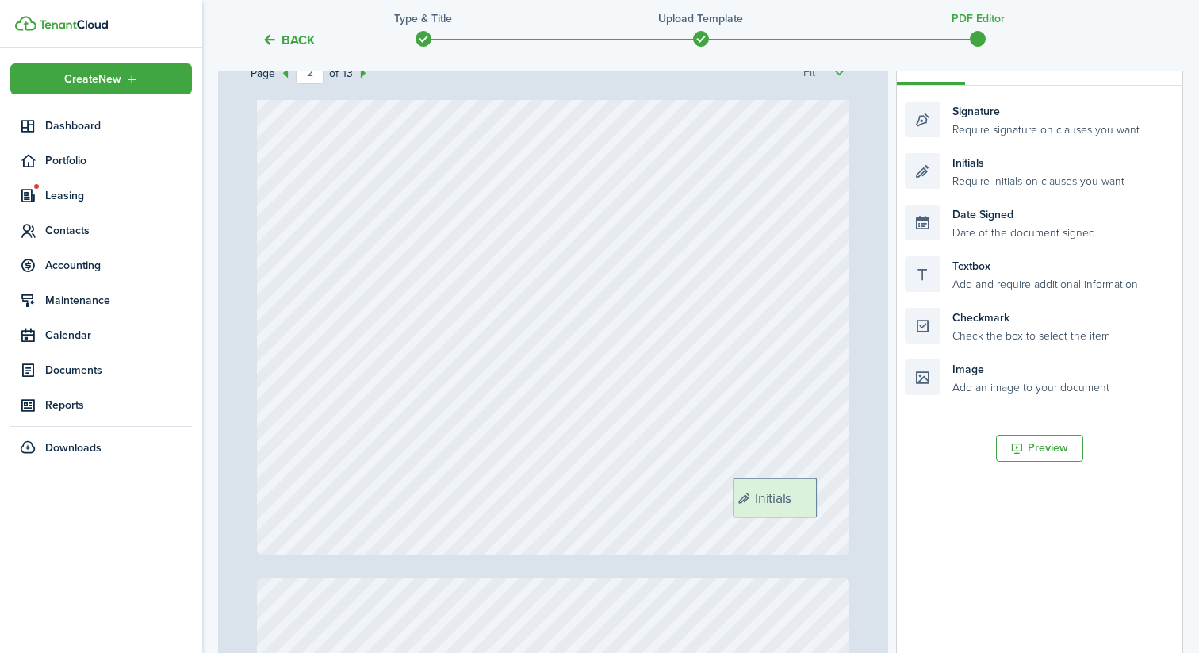
drag, startPoint x: 1004, startPoint y: 163, endPoint x: 832, endPoint y: 487, distance: 367.2
click at [832, 487] on div "Page 2 of 13 50% 75% 100% 150% 200% Fit Initials Initials Loading Fields Auto F…" at bounding box center [700, 366] width 965 height 658
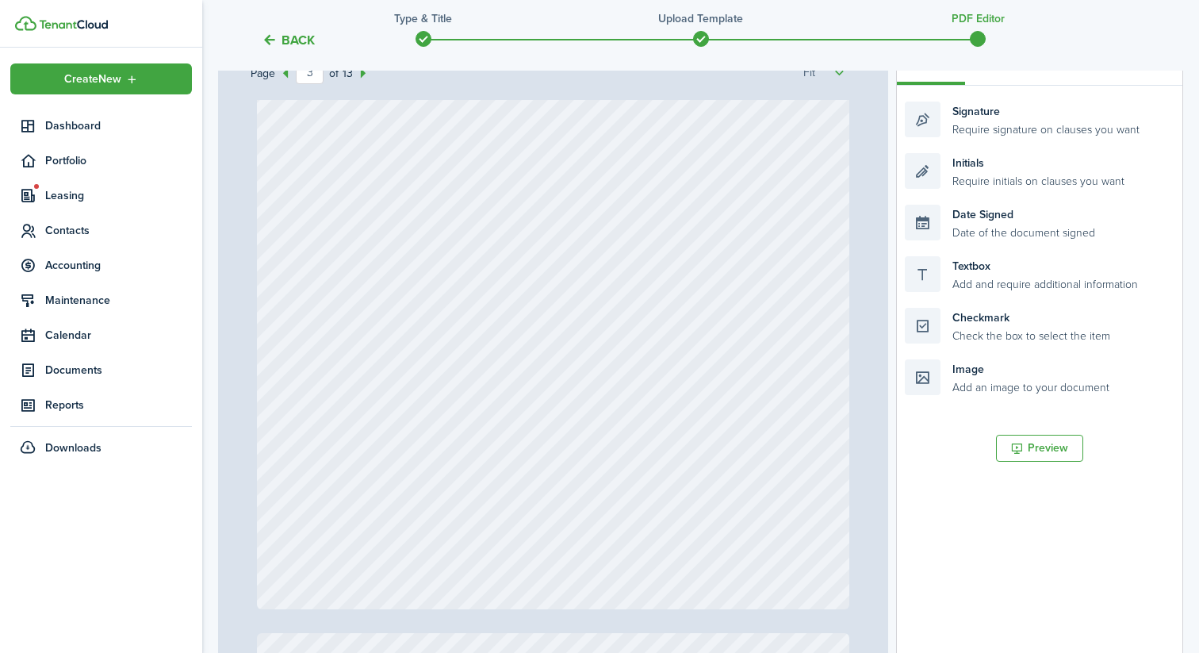
scroll to position [1917, 0]
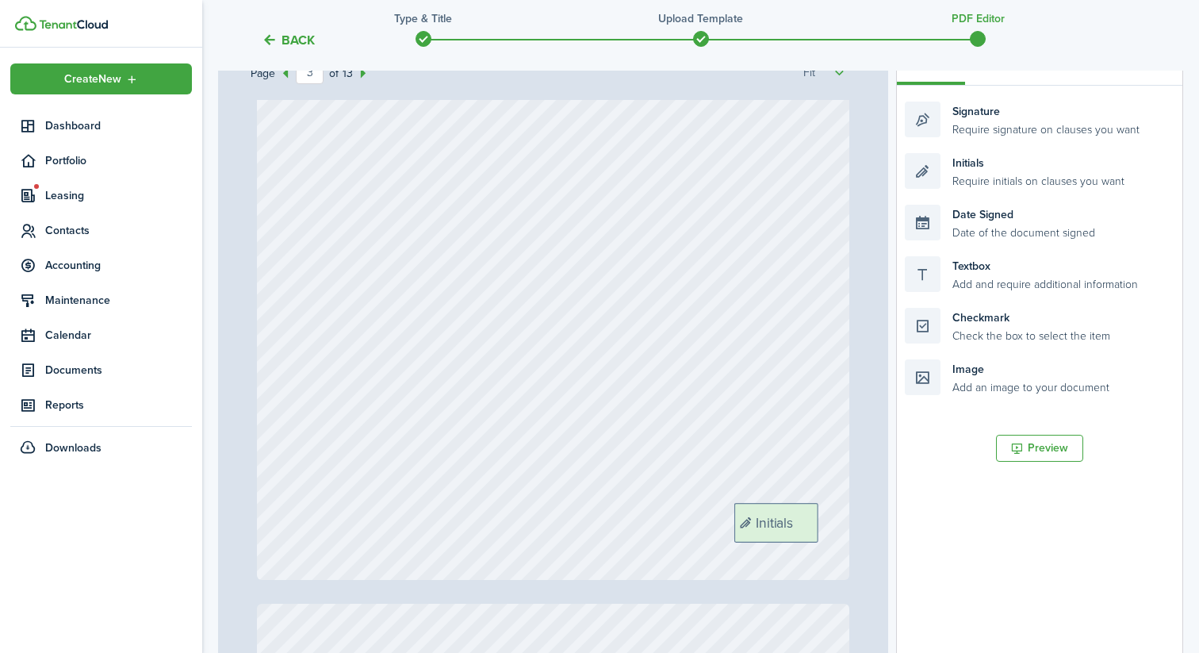
drag, startPoint x: 1014, startPoint y: 159, endPoint x: 843, endPoint y: 509, distance: 389.5
click at [843, 509] on div "Page 3 of 13 50% 75% 100% 150% 200% Fit Initials Initials Initials Loading Fiel…" at bounding box center [700, 366] width 965 height 658
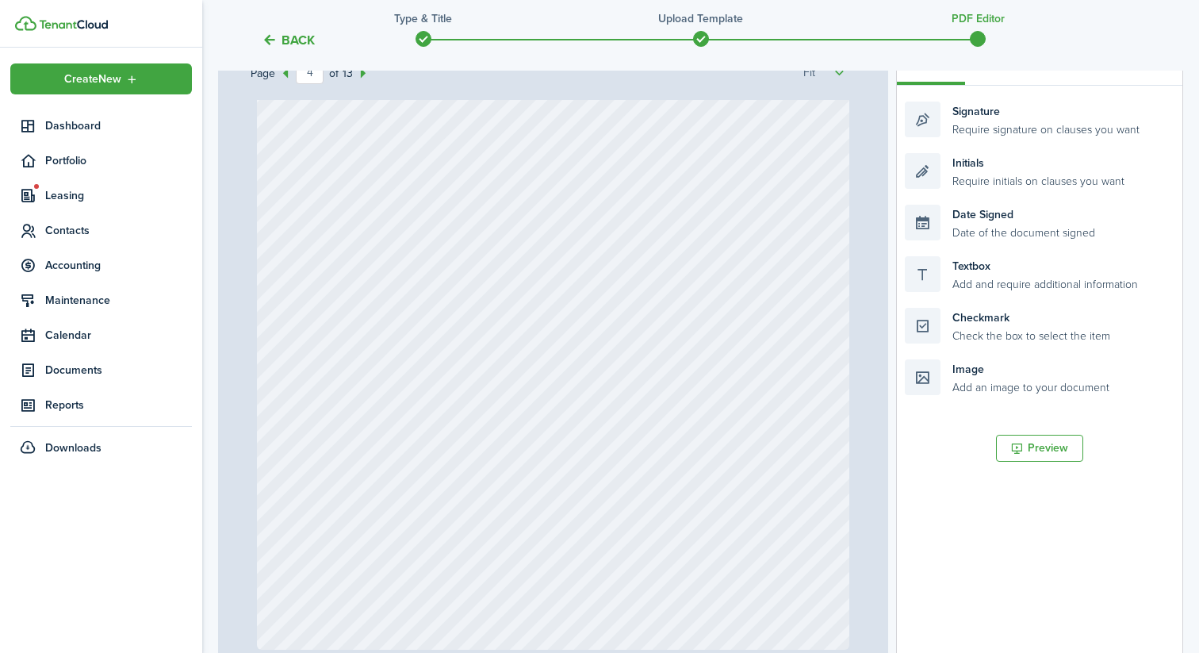
scroll to position [2794, 0]
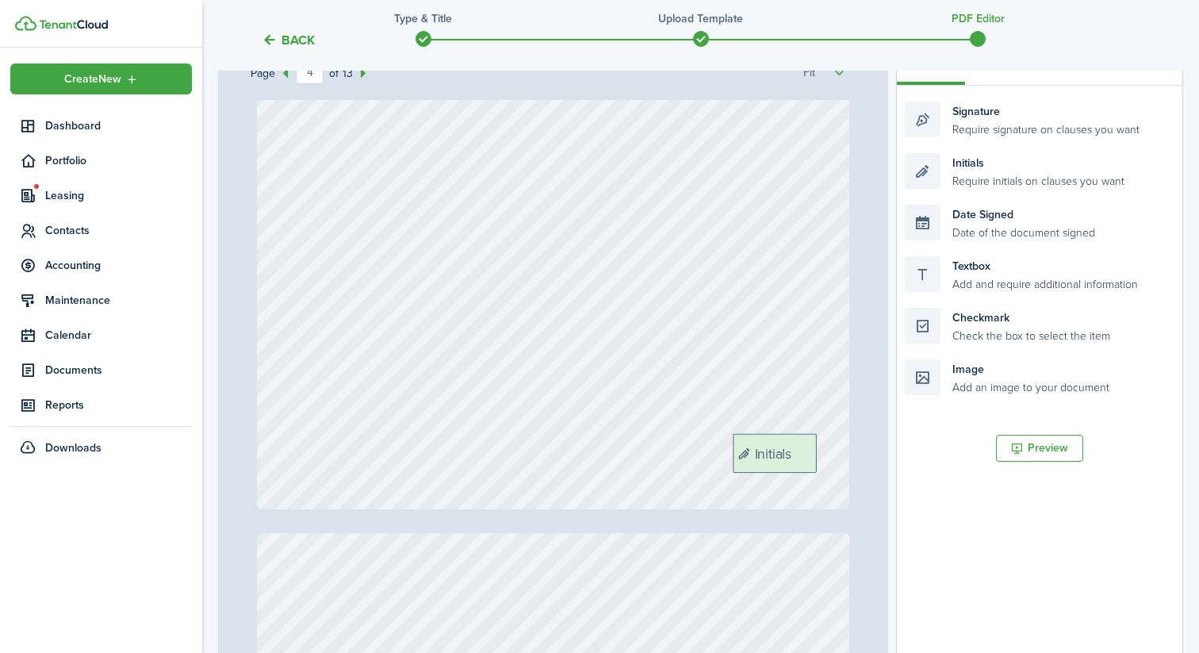
drag, startPoint x: 1000, startPoint y: 161, endPoint x: 828, endPoint y: 441, distance: 328.7
click at [828, 441] on div "Page 4 of 13 50% 75% 100% 150% 200% Fit Initials Initials Initials Initials Loa…" at bounding box center [700, 366] width 965 height 658
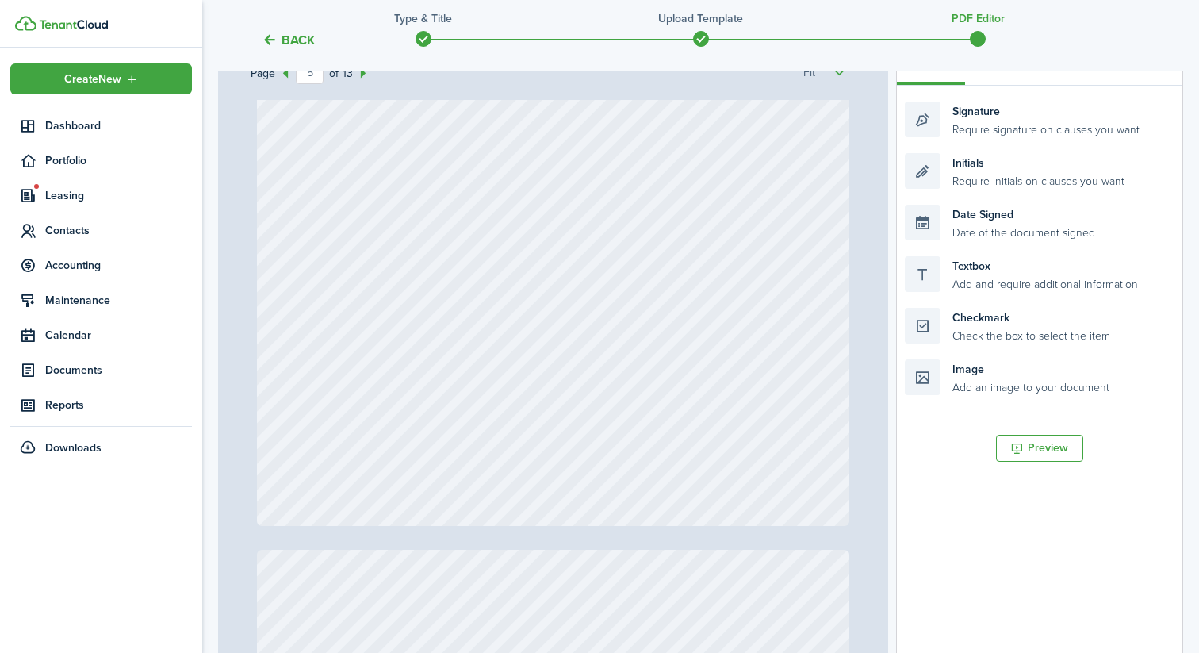
scroll to position [3591, 0]
drag, startPoint x: 965, startPoint y: 165, endPoint x: 794, endPoint y: 456, distance: 337.8
click at [794, 456] on div "Page 5 of 13 50% 75% 100% 150% 200% Fit Initials Initials Initials Initials Ini…" at bounding box center [700, 366] width 965 height 658
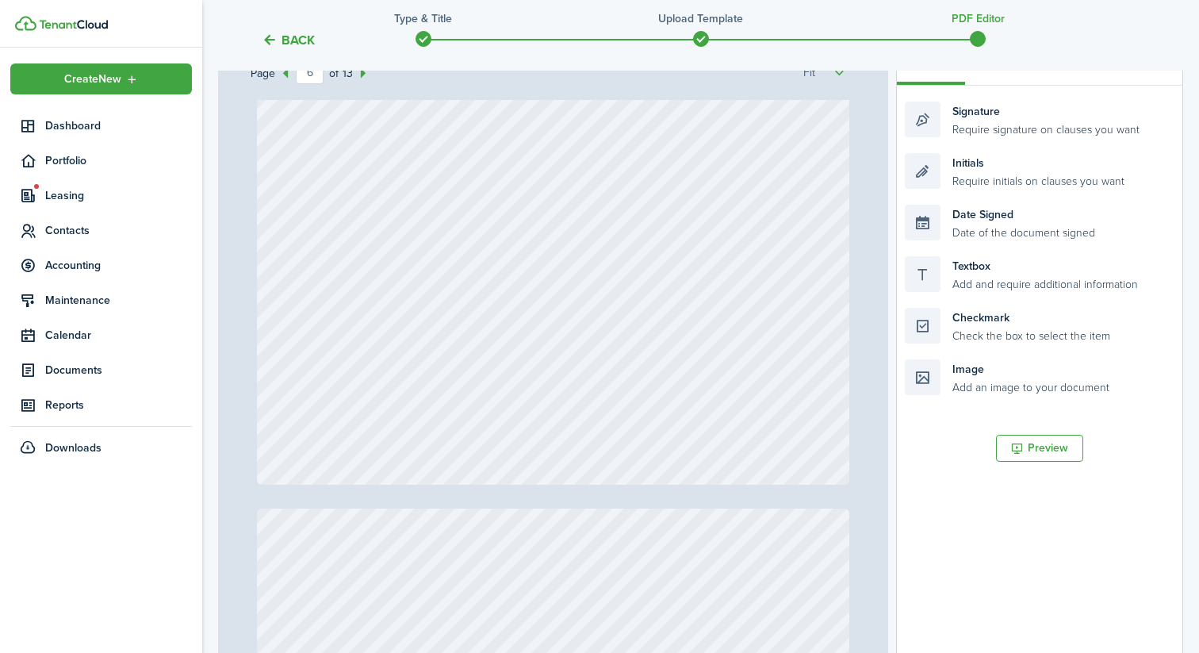
scroll to position [4438, 0]
drag, startPoint x: 956, startPoint y: 167, endPoint x: 785, endPoint y: 417, distance: 302.5
click at [785, 417] on div "Page 6 of 13 50% 75% 100% 150% 200% Fit Initials Initials Initials Initials Ini…" at bounding box center [700, 366] width 965 height 658
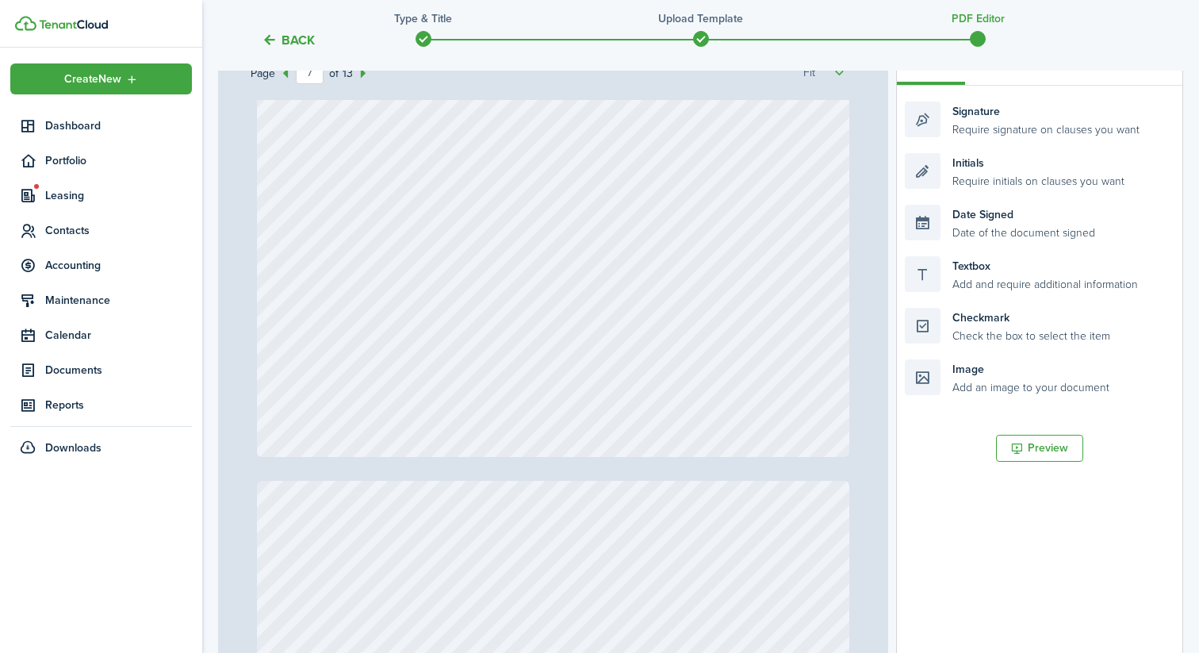
scroll to position [5291, 0]
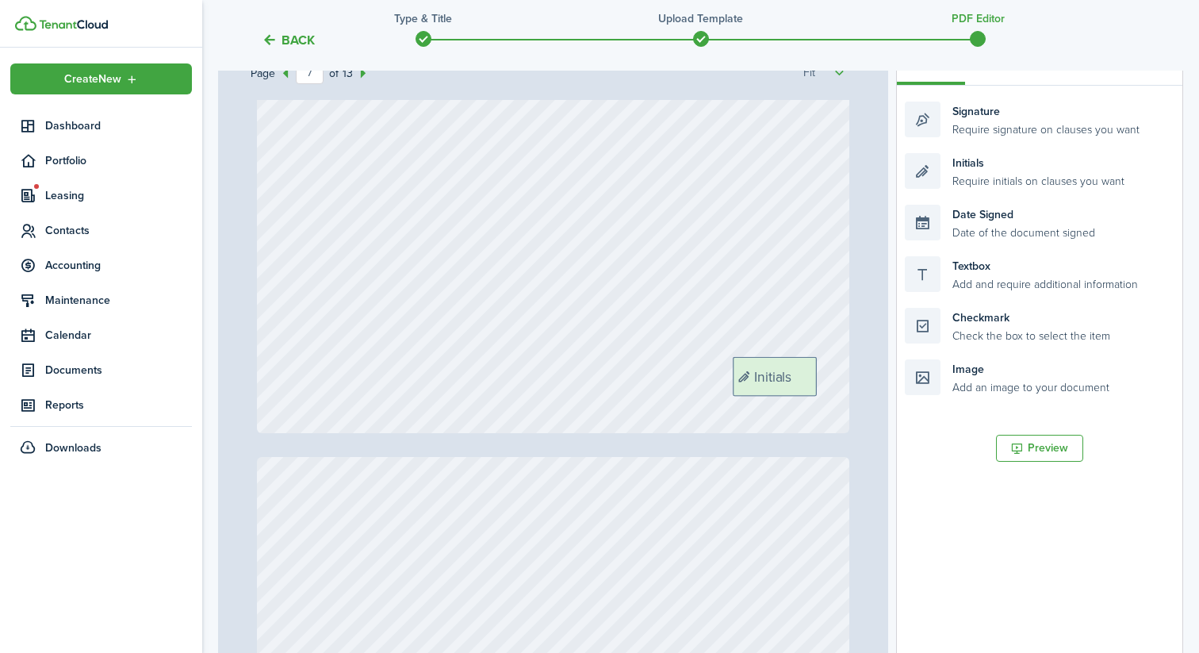
drag, startPoint x: 970, startPoint y: 159, endPoint x: 798, endPoint y: 362, distance: 266.2
click at [798, 362] on div "Page 7 of 13 50% 75% 100% 150% 200% Fit Initials Initials Initials Initials Ini…" at bounding box center [700, 366] width 965 height 658
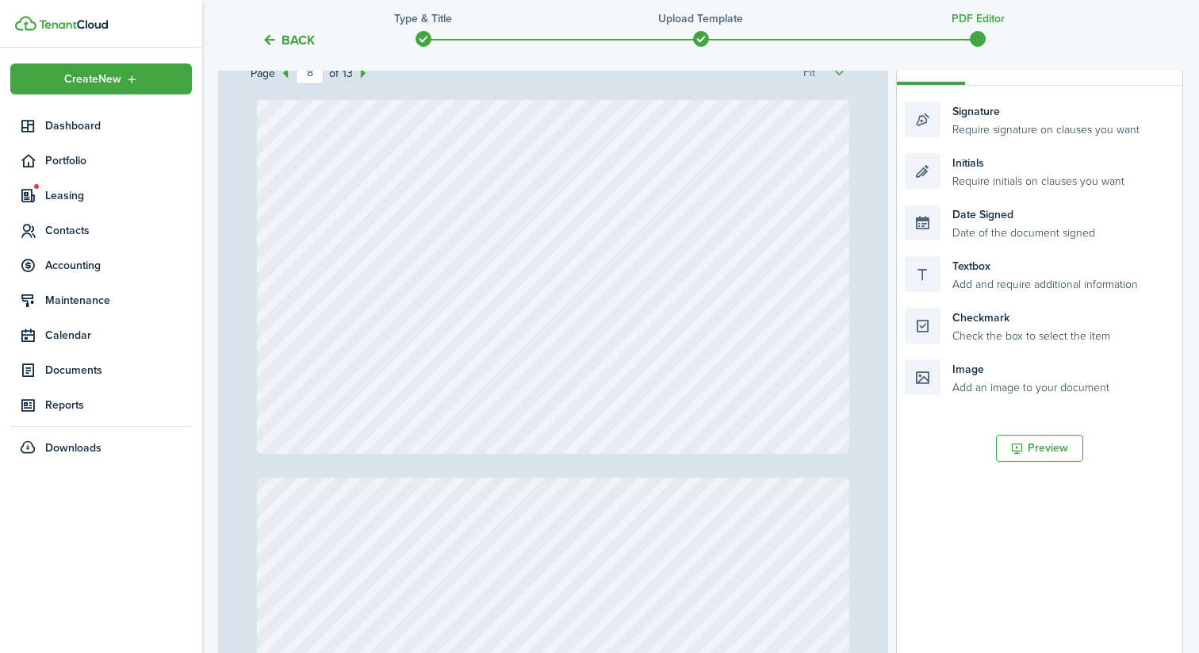
scroll to position [6082, 0]
drag, startPoint x: 975, startPoint y: 171, endPoint x: 803, endPoint y: 389, distance: 277.4
click at [803, 389] on div "Page 8 of 13 50% 75% 100% 150% 200% Fit Initials Initials Initials Initials Ini…" at bounding box center [700, 366] width 965 height 658
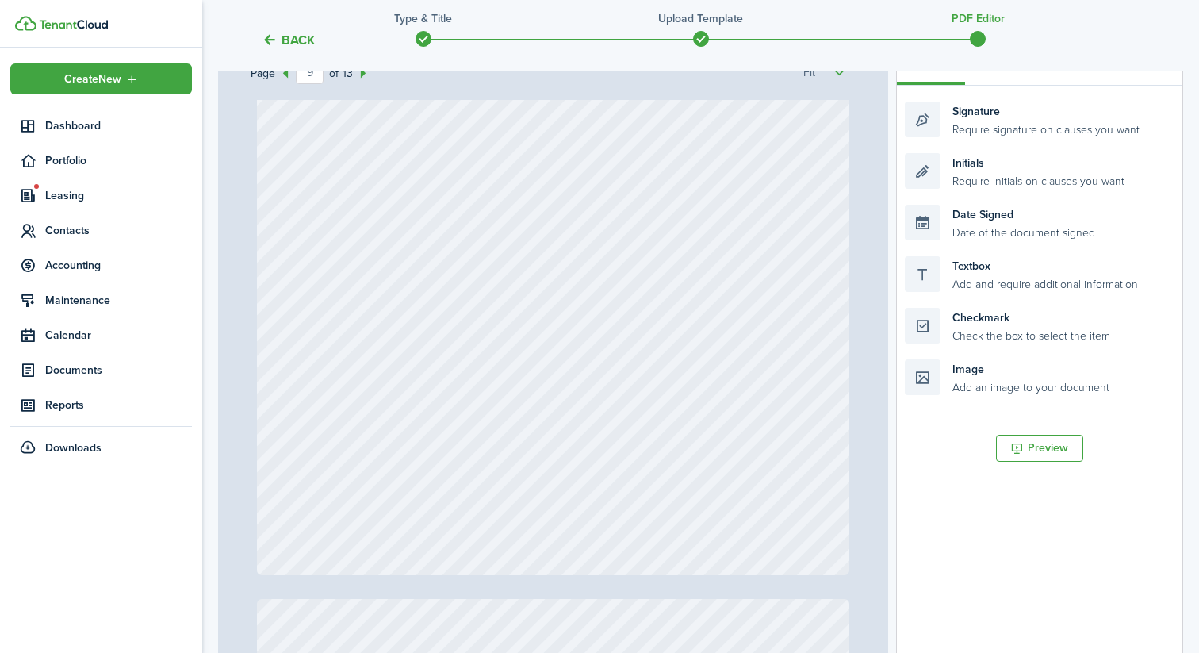
scroll to position [6771, 0]
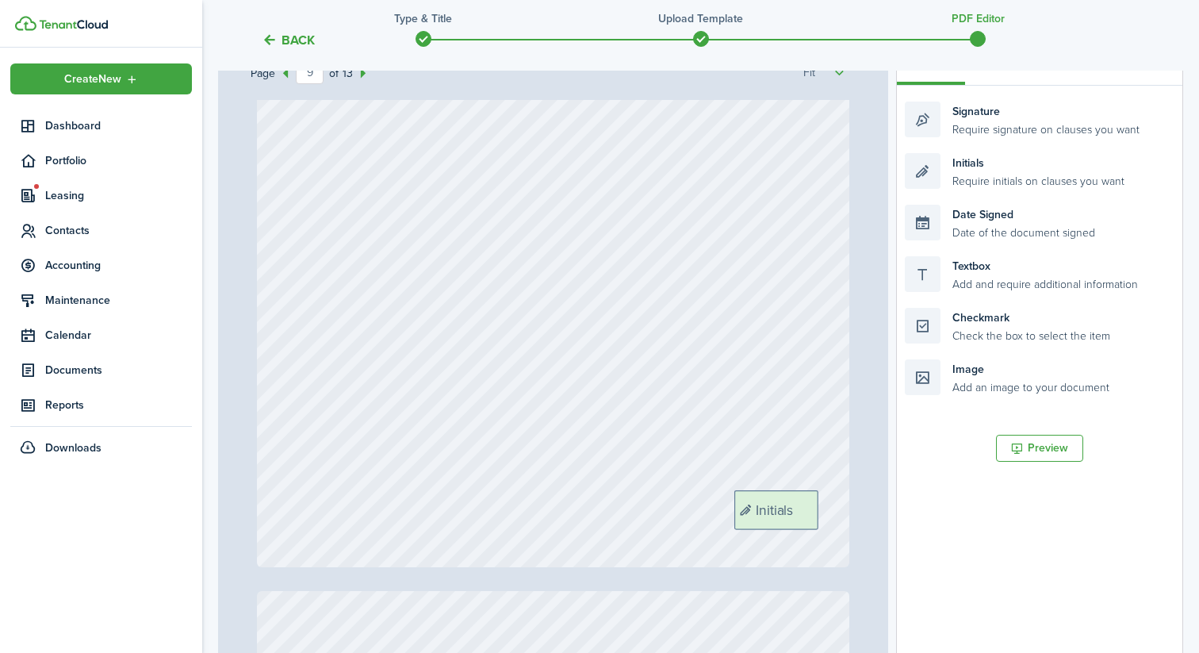
drag, startPoint x: 991, startPoint y: 167, endPoint x: 820, endPoint y: 504, distance: 377.8
click at [820, 504] on div "Page 9 of 13 50% 75% 100% 150% 200% Fit Initials Initials Initials Initials Ini…" at bounding box center [700, 366] width 965 height 658
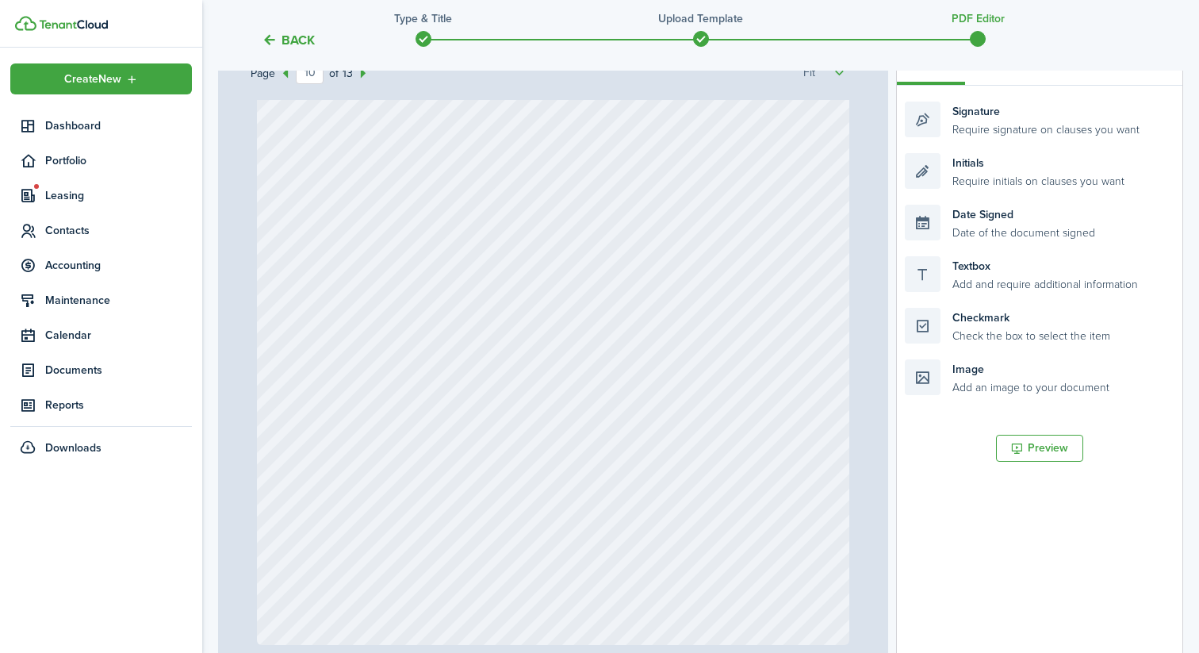
scroll to position [7516, 0]
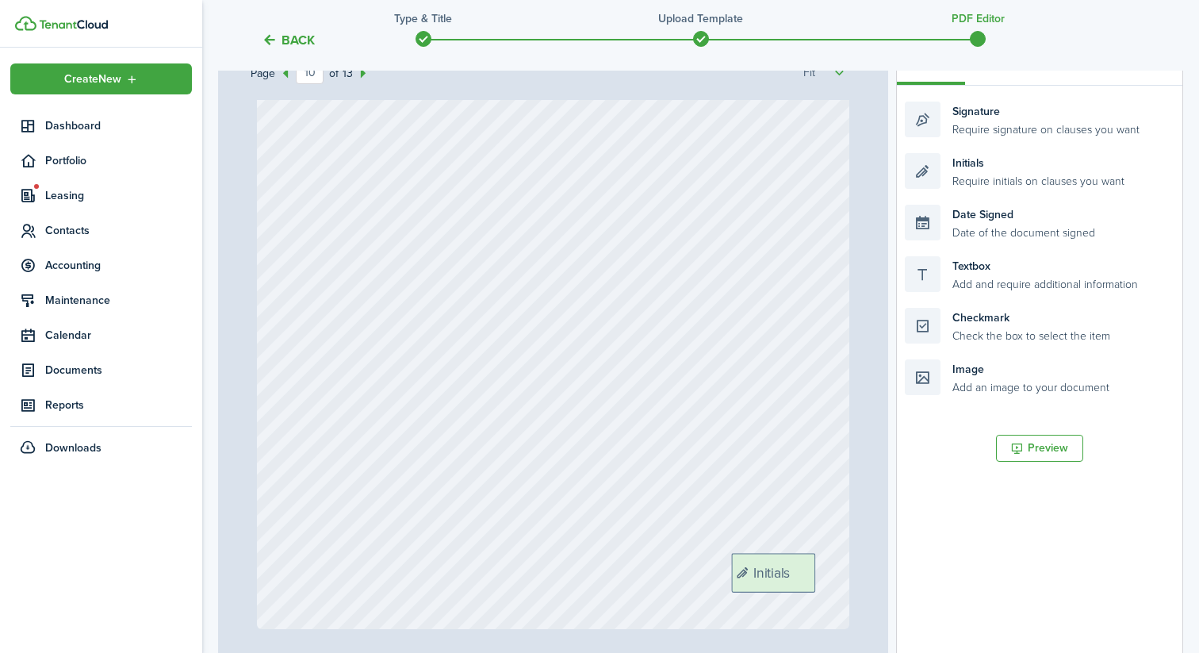
drag, startPoint x: 998, startPoint y: 168, endPoint x: 824, endPoint y: 568, distance: 435.9
click at [824, 568] on div "Page 10 of 13 50% 75% 100% 150% 200% Fit Initials Initials Initials Initials In…" at bounding box center [700, 366] width 965 height 658
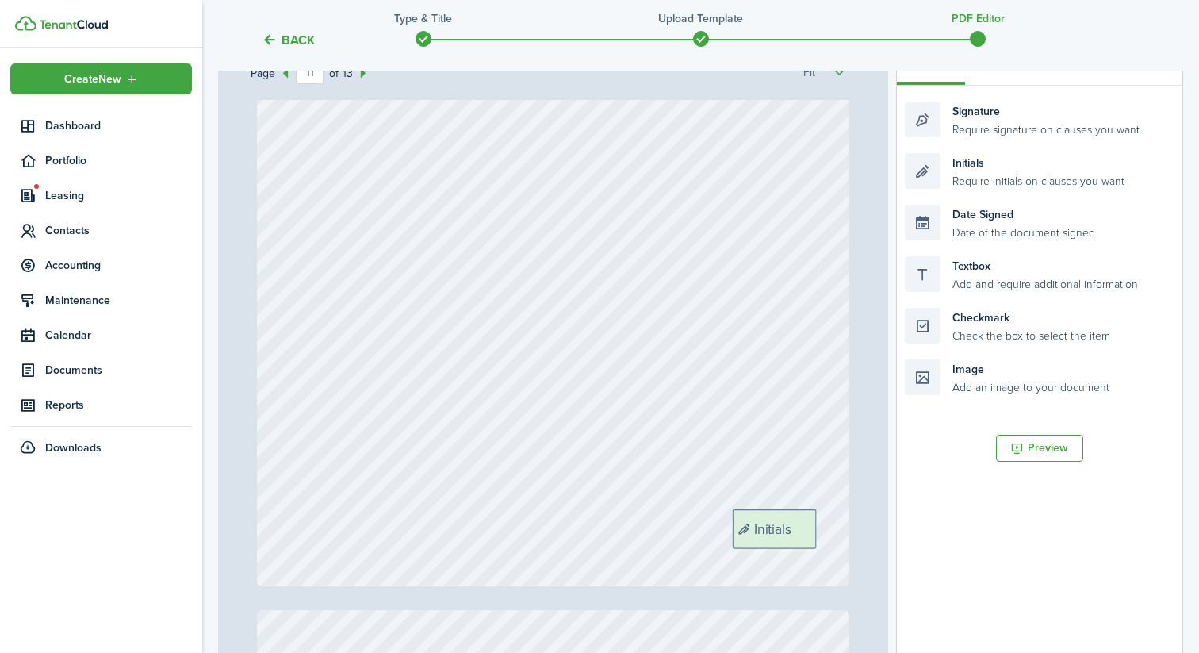
drag, startPoint x: 981, startPoint y: 174, endPoint x: 809, endPoint y: 531, distance: 396.2
click at [809, 531] on div "Page 11 of 13 50% 75% 100% 150% 200% Fit Initials Initials Initials Initials In…" at bounding box center [700, 366] width 965 height 658
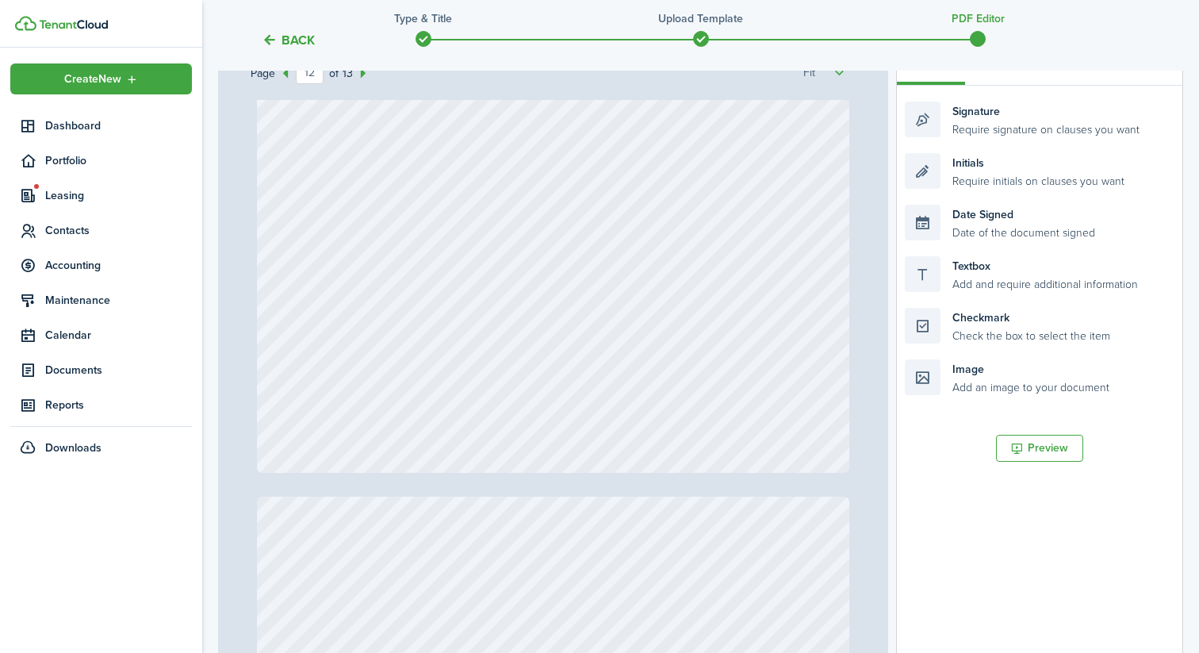
scroll to position [9372, 0]
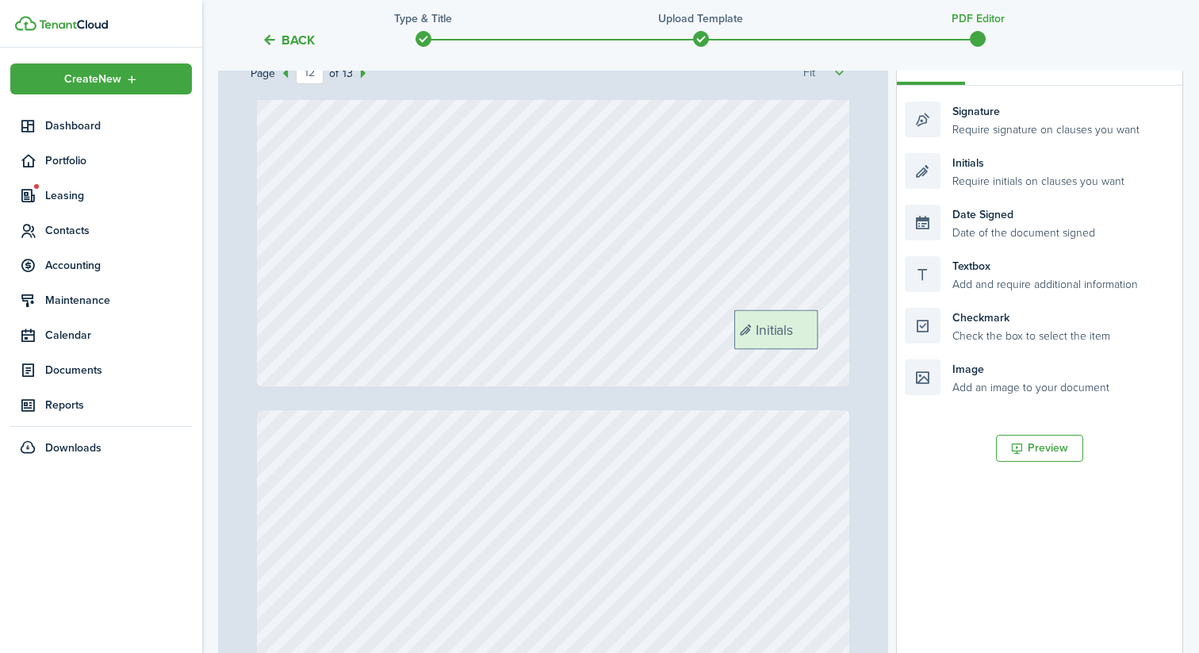
drag, startPoint x: 1003, startPoint y: 171, endPoint x: 832, endPoint y: 327, distance: 231.3
click at [832, 327] on div "Page 12 of 13 50% 75% 100% 150% 200% Fit Initials Initials Initials Initials In…" at bounding box center [700, 366] width 965 height 658
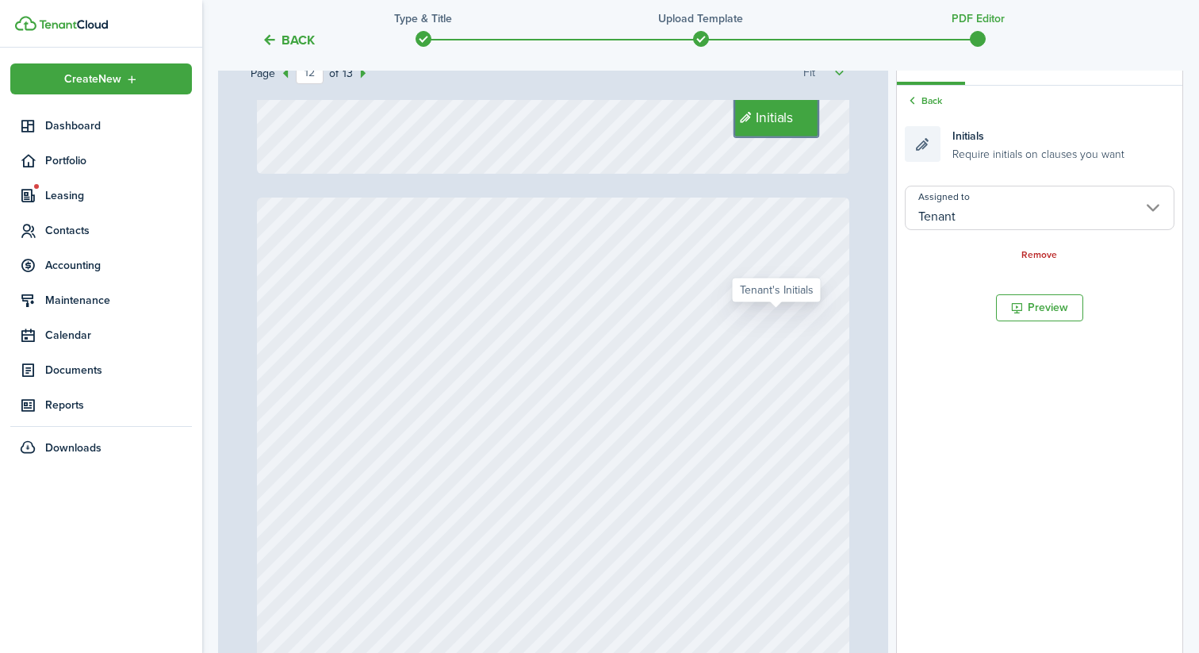
type input "13"
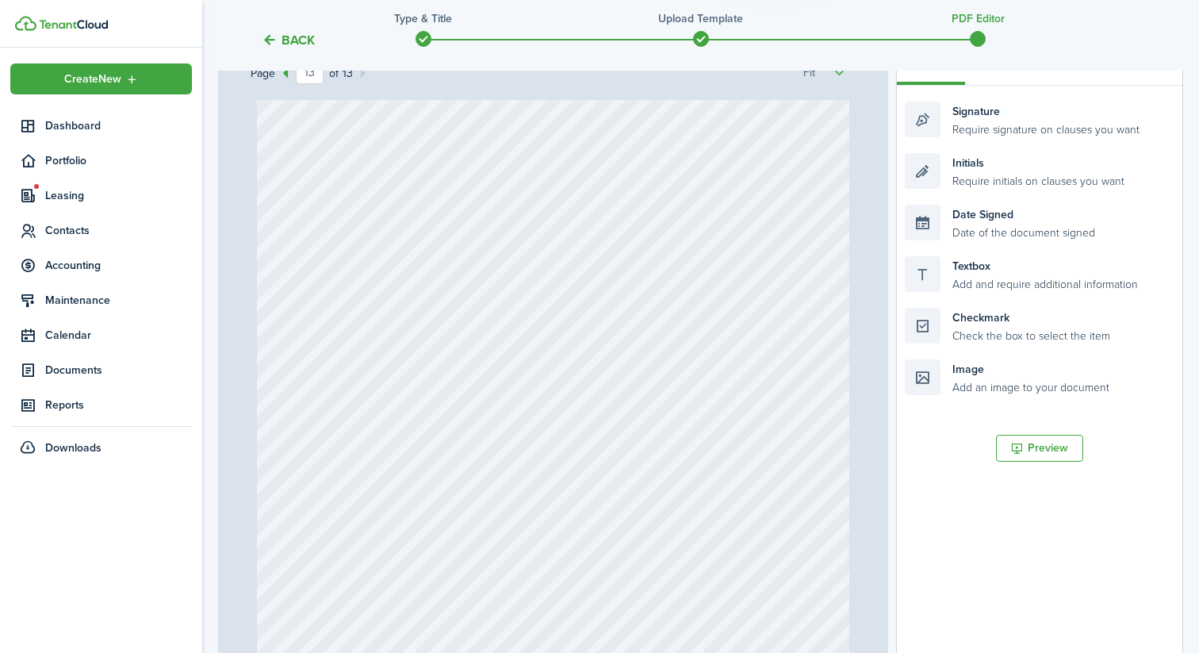
scroll to position [9775, 0]
drag, startPoint x: 991, startPoint y: 126, endPoint x: 414, endPoint y: 182, distance: 580.1
click at [414, 182] on div "Page 13 of 13 50% 75% 100% 150% 200% Fit Initials Initials Initials Initials In…" at bounding box center [700, 366] width 965 height 658
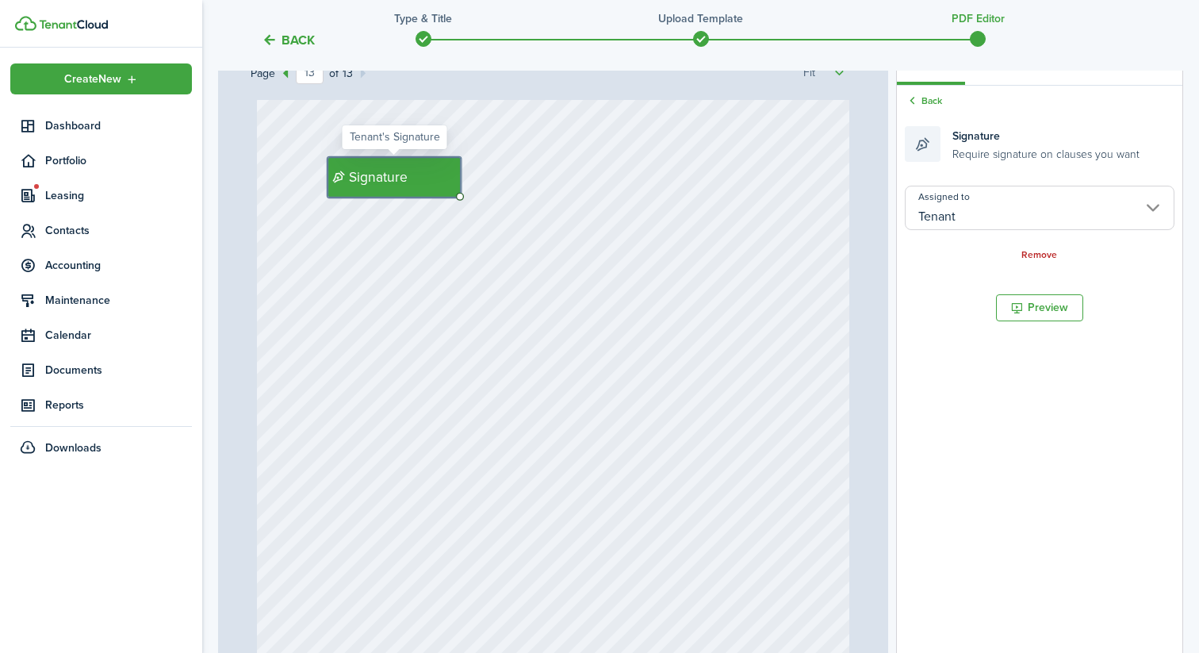
click at [414, 182] on div "Signature" at bounding box center [394, 177] width 133 height 40
click at [396, 224] on div "Signature" at bounding box center [553, 398] width 593 height 783
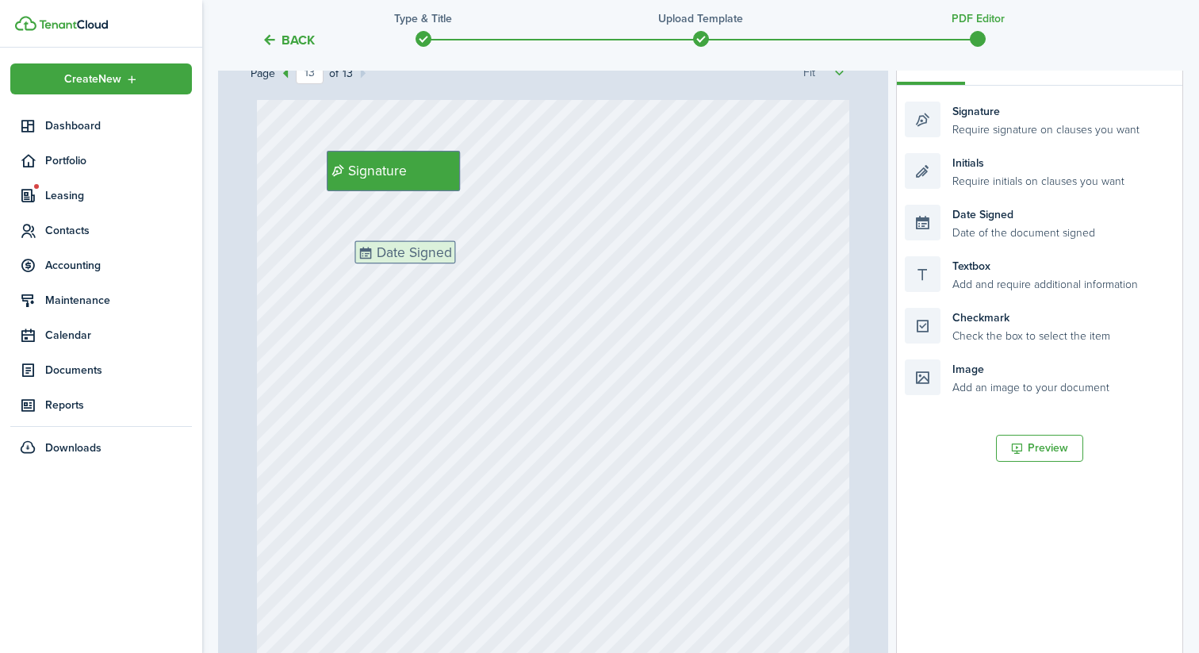
drag, startPoint x: 980, startPoint y: 231, endPoint x: 434, endPoint y: 266, distance: 547.6
click at [431, 266] on div "Page 13 of 13 50% 75% 100% 150% 200% Fit Initials Initials Initials Initials In…" at bounding box center [700, 366] width 965 height 658
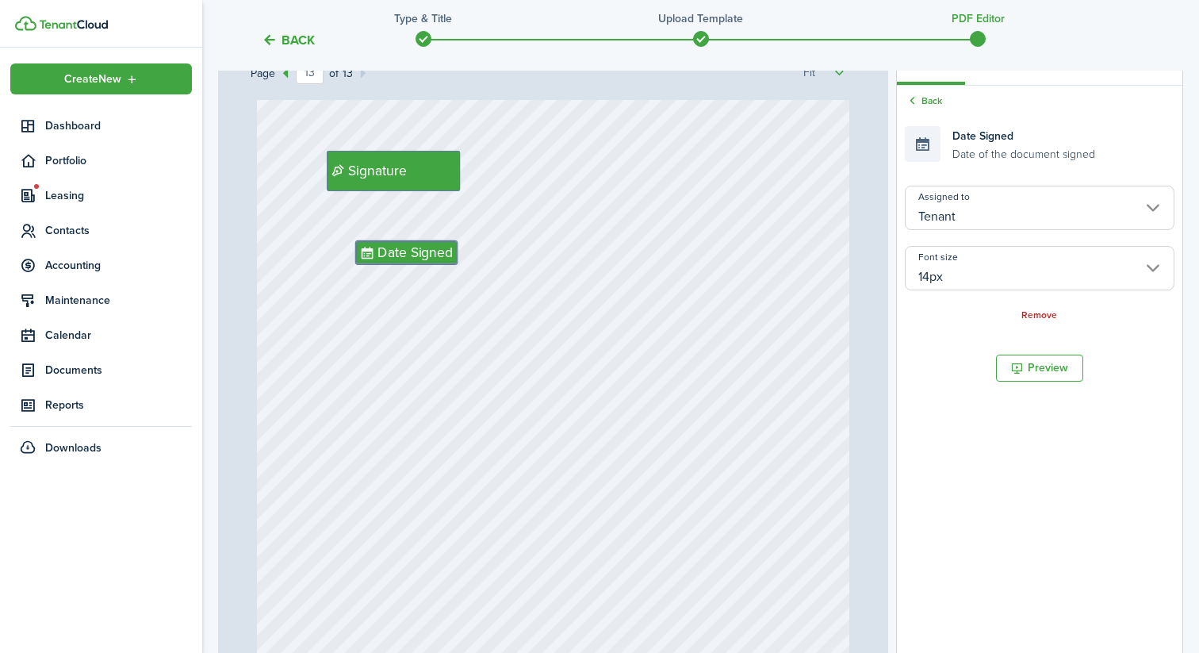
click at [950, 265] on input "14px" at bounding box center [1040, 268] width 270 height 44
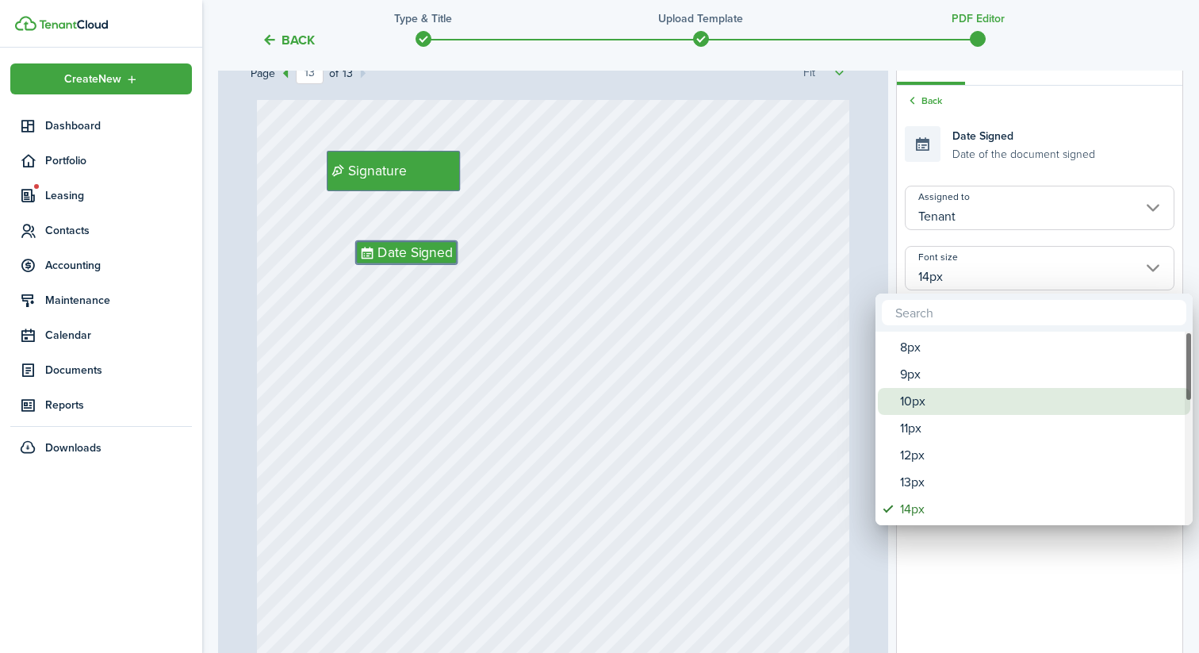
click at [920, 412] on div "10px" at bounding box center [1040, 401] width 281 height 27
type input "10px"
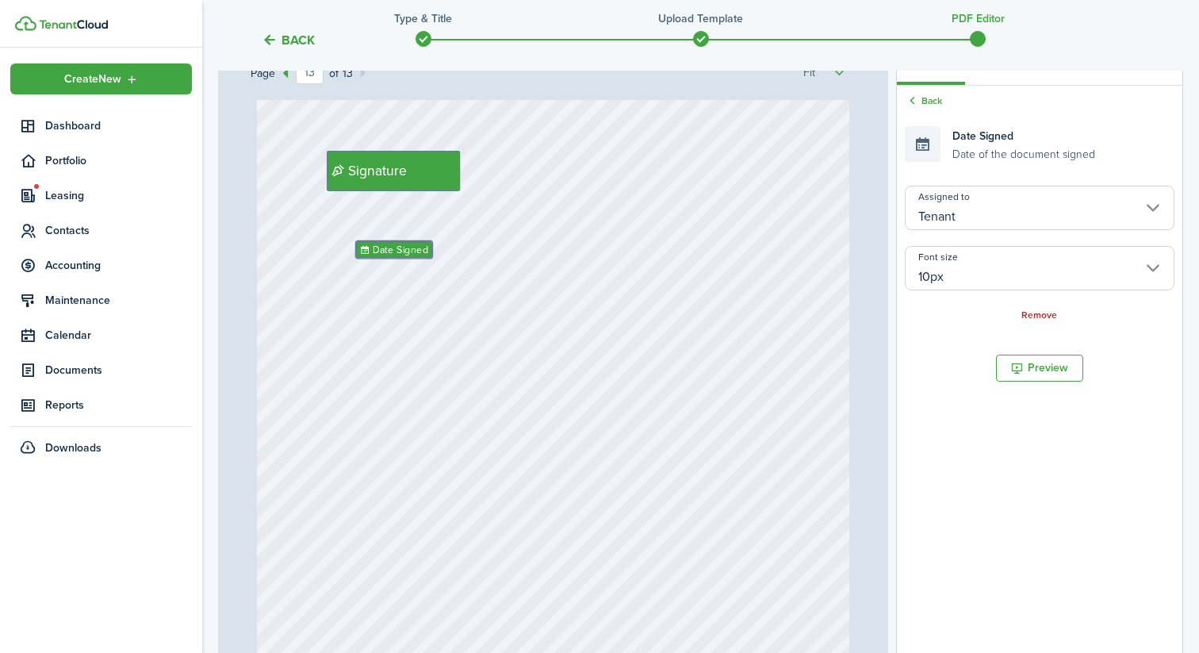
click at [656, 491] on div "Signature Date Signed" at bounding box center [553, 398] width 593 height 783
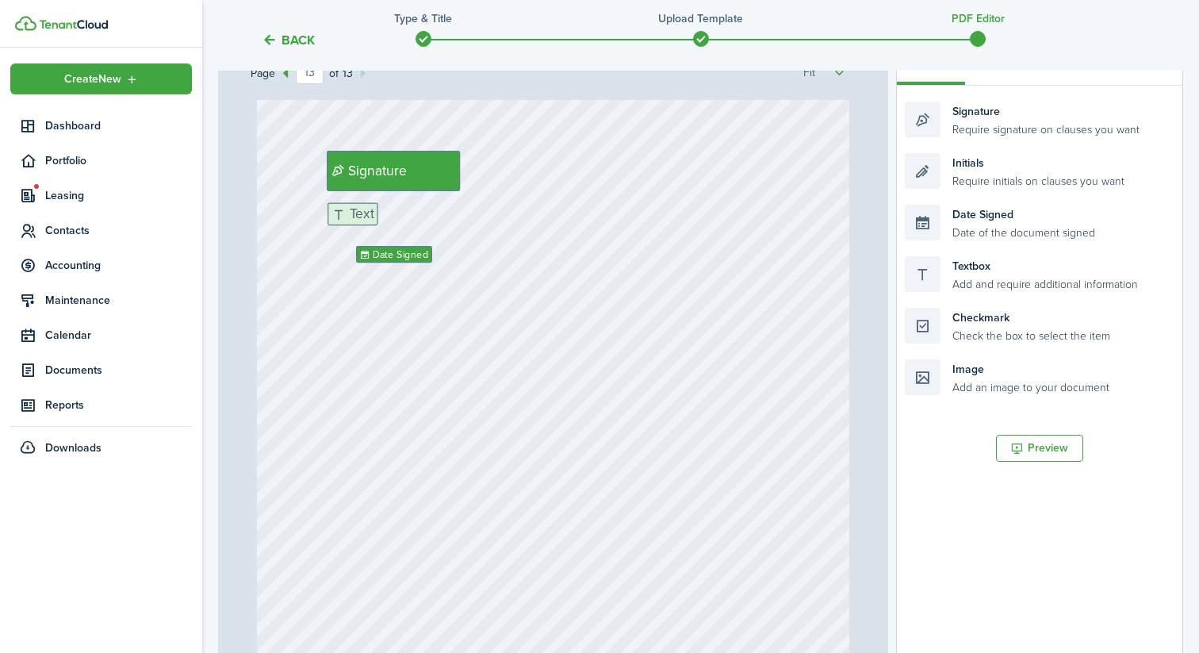
drag, startPoint x: 982, startPoint y: 271, endPoint x: 406, endPoint y: 218, distance: 578.3
click at [406, 218] on div "Page 13 of 13 50% 75% 100% 150% 200% Fit Initials Initials Initials Initials In…" at bounding box center [700, 366] width 965 height 658
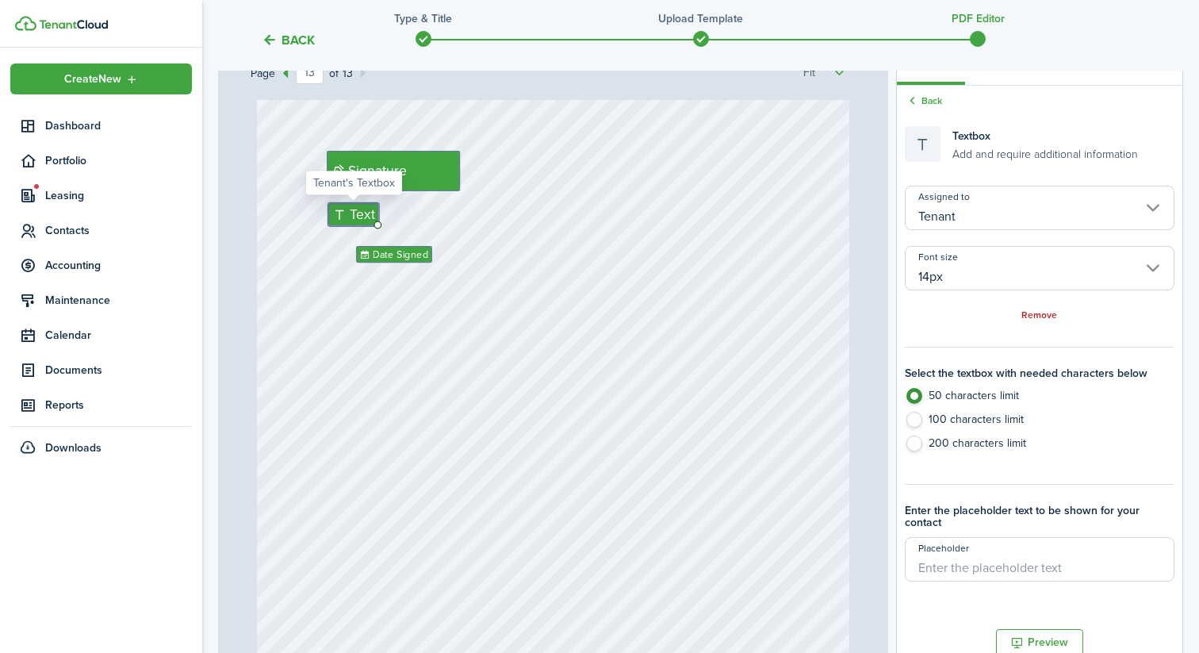
click at [964, 241] on div "Assigned to Tenant Font size 14px Remove" at bounding box center [1040, 254] width 270 height 137
click at [964, 251] on input "14px" at bounding box center [1040, 268] width 270 height 44
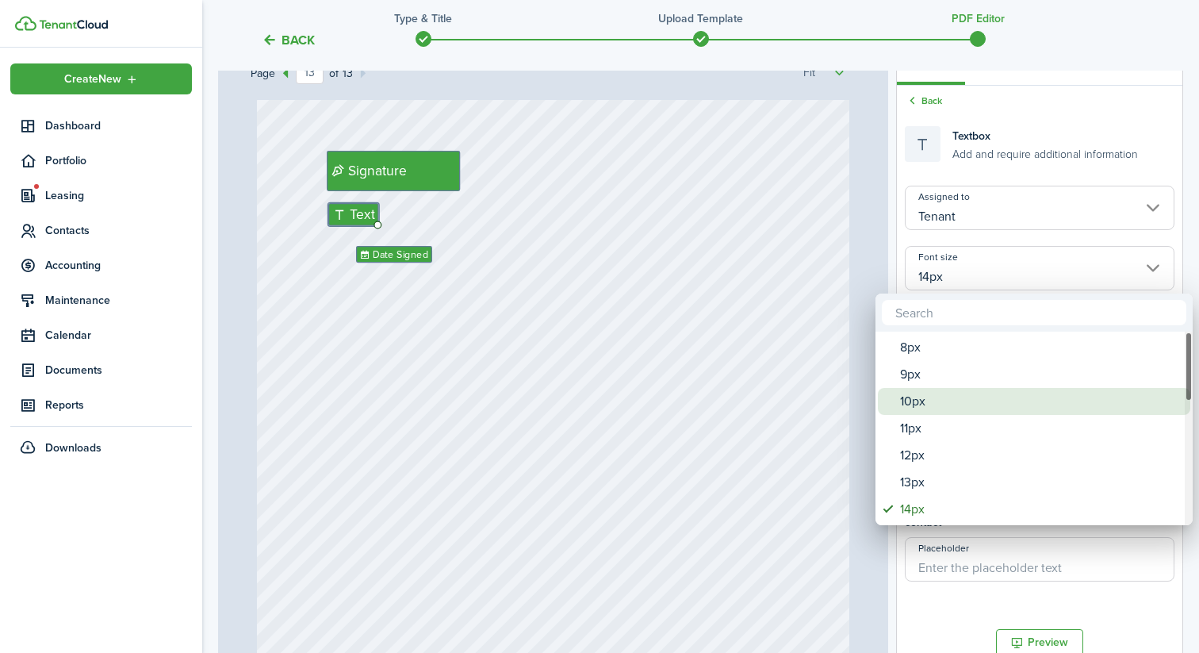
click at [931, 405] on div "10px" at bounding box center [1040, 401] width 281 height 27
type input "10px"
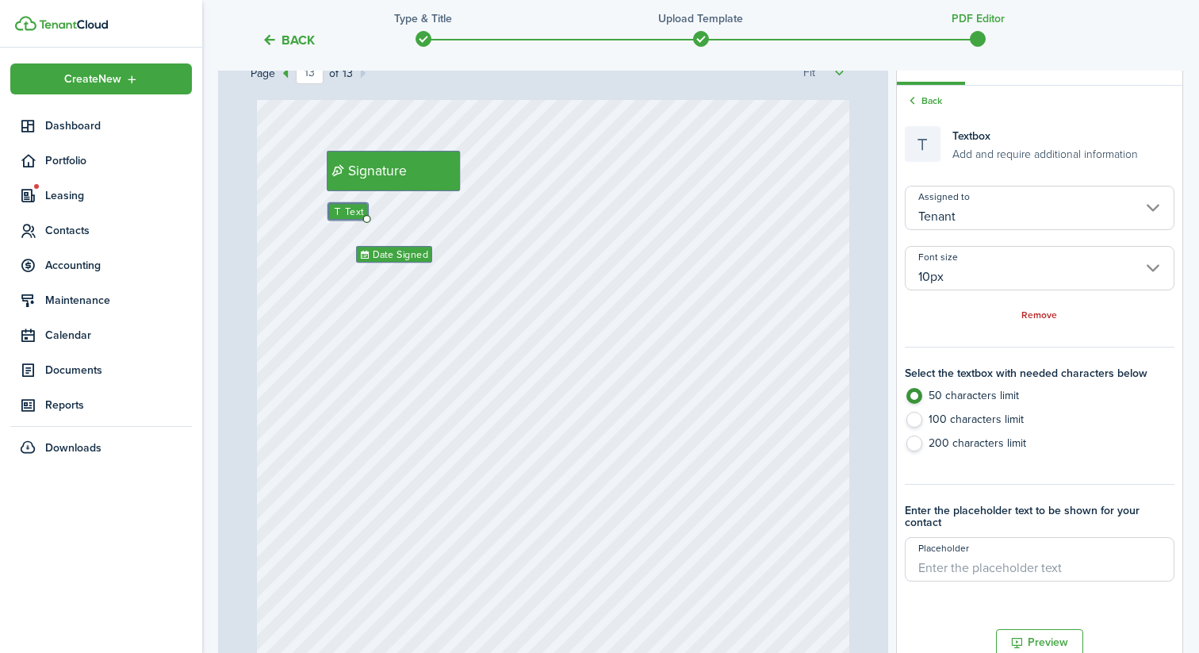
click at [557, 383] on div "Signature Date Signed Text" at bounding box center [553, 398] width 593 height 783
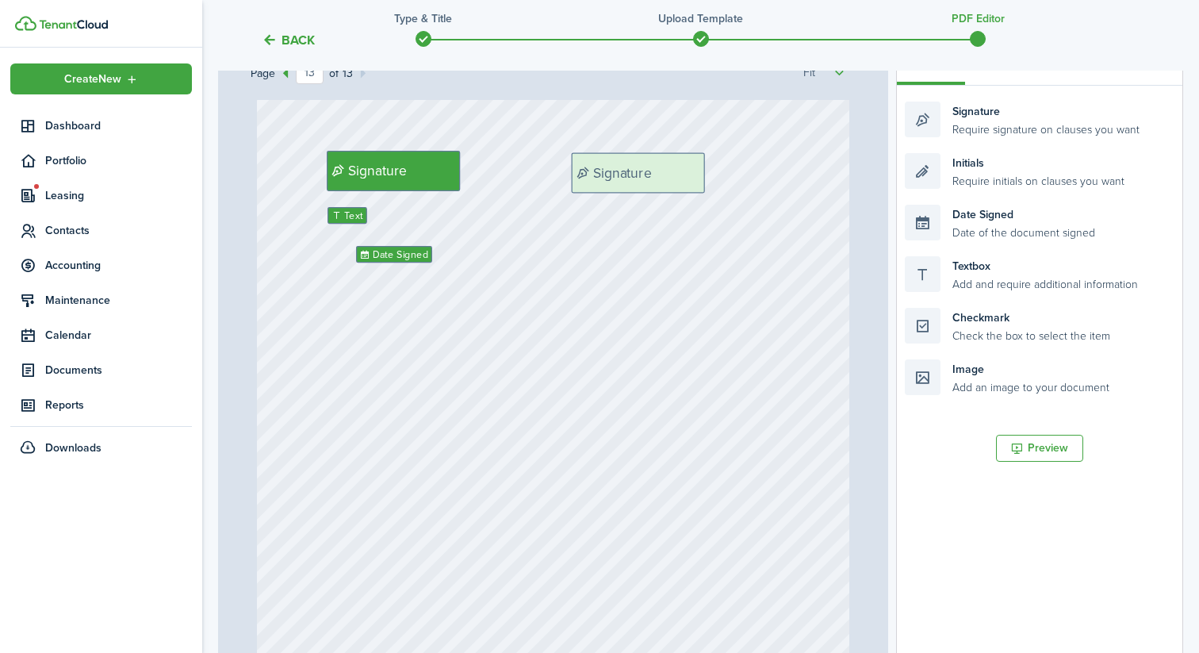
drag, startPoint x: 1023, startPoint y: 129, endPoint x: 690, endPoint y: 180, distance: 337.0
click at [690, 180] on div "Page 13 of 13 50% 75% 100% 150% 200% Fit Initials Initials Initials Initials In…" at bounding box center [700, 366] width 965 height 658
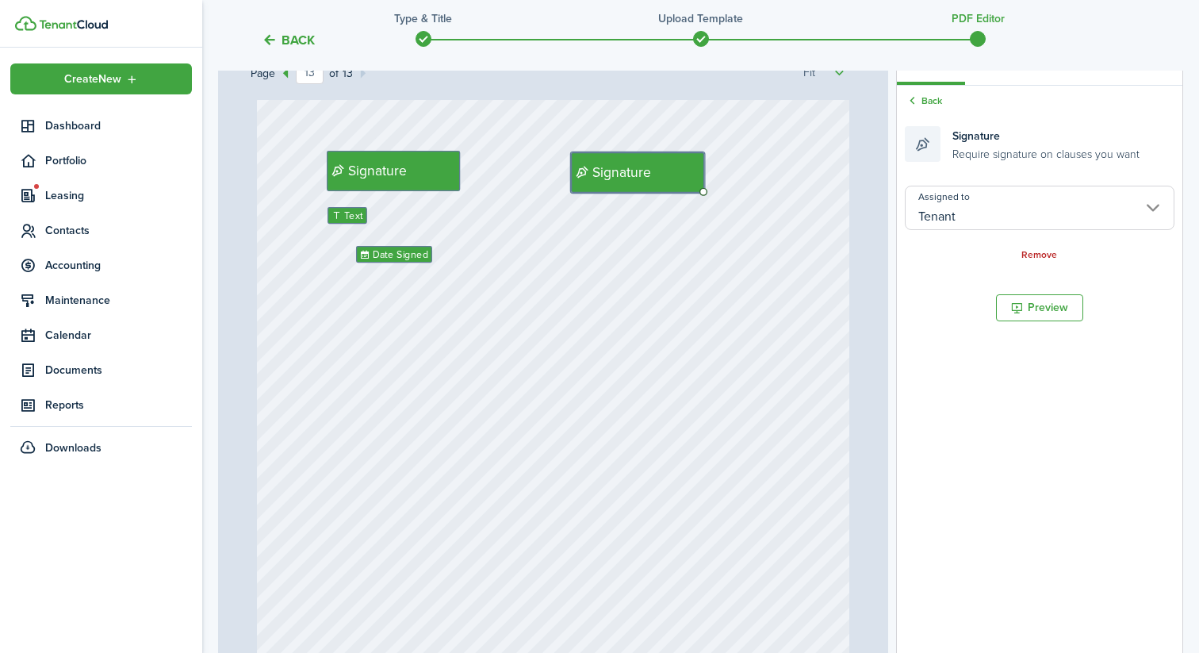
click at [1011, 181] on div "Back Signature Require signature on clauses you want Assigned to Tenant Remove" at bounding box center [1040, 178] width 286 height 185
click at [1004, 195] on input "Tenant" at bounding box center [1040, 208] width 270 height 44
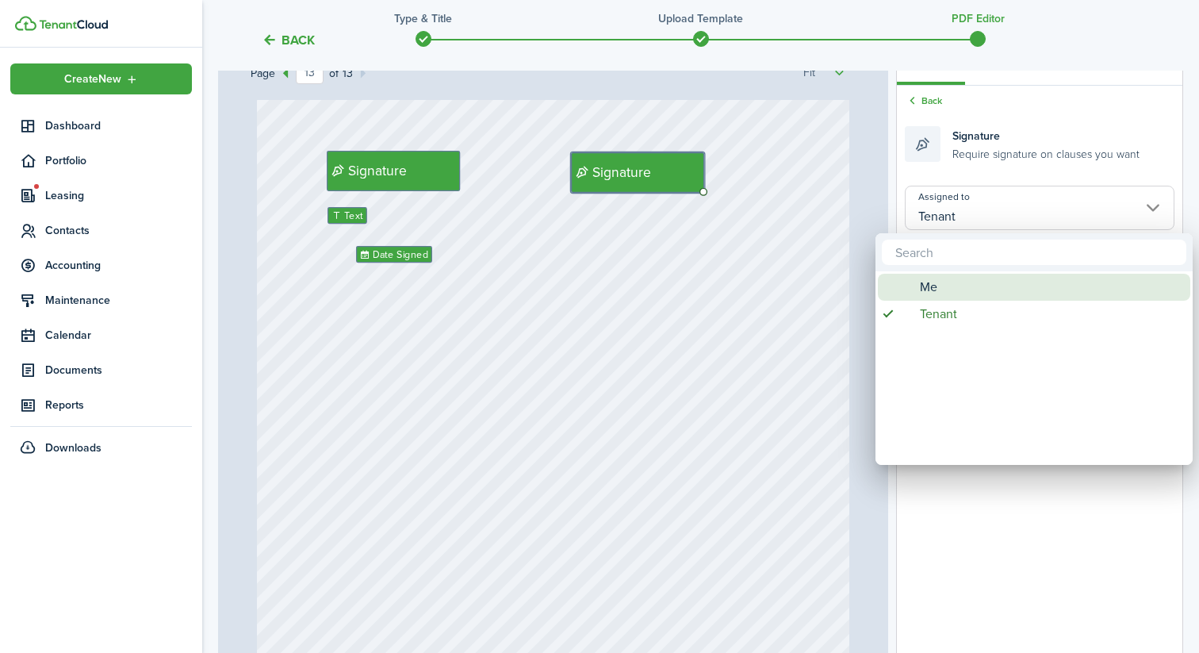
click at [942, 284] on div "Me" at bounding box center [1040, 287] width 281 height 27
type input "Me"
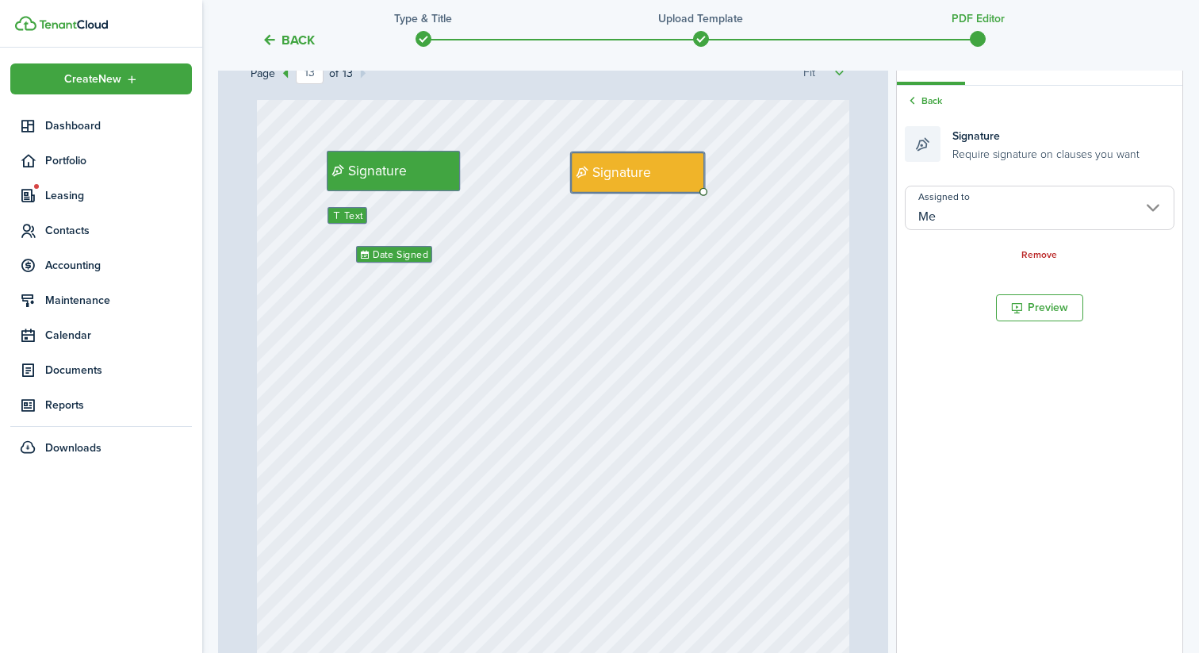
click at [738, 332] on div "Signature Date Signed Text Signature" at bounding box center [553, 398] width 593 height 783
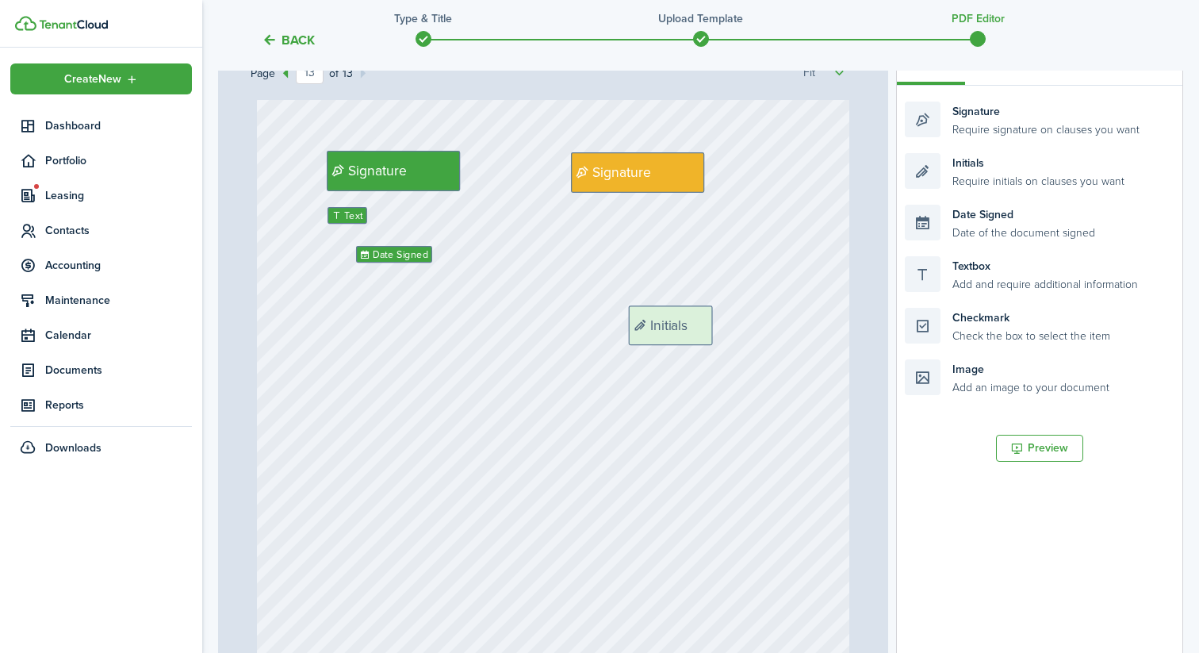
drag, startPoint x: 964, startPoint y: 176, endPoint x: 687, endPoint y: 335, distance: 319.0
click at [687, 335] on div "Page 13 of 13 50% 75% 100% 150% 200% Fit Initials Initials Initials Initials In…" at bounding box center [700, 366] width 965 height 658
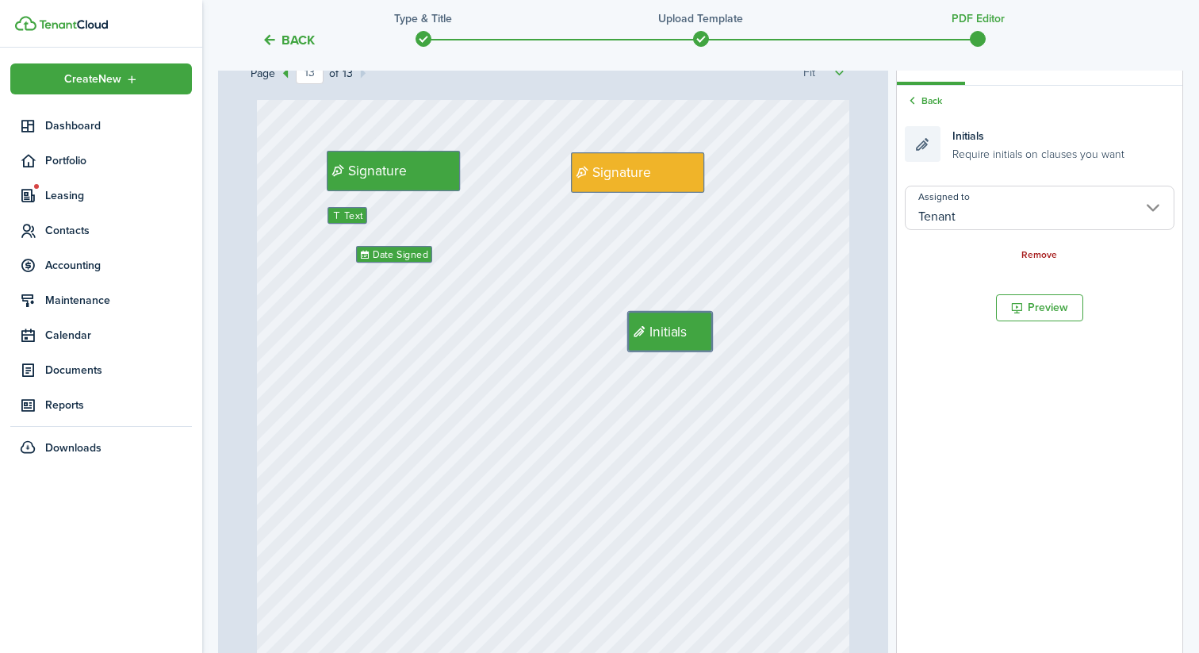
click at [1030, 255] on link "Remove" at bounding box center [1040, 255] width 36 height 11
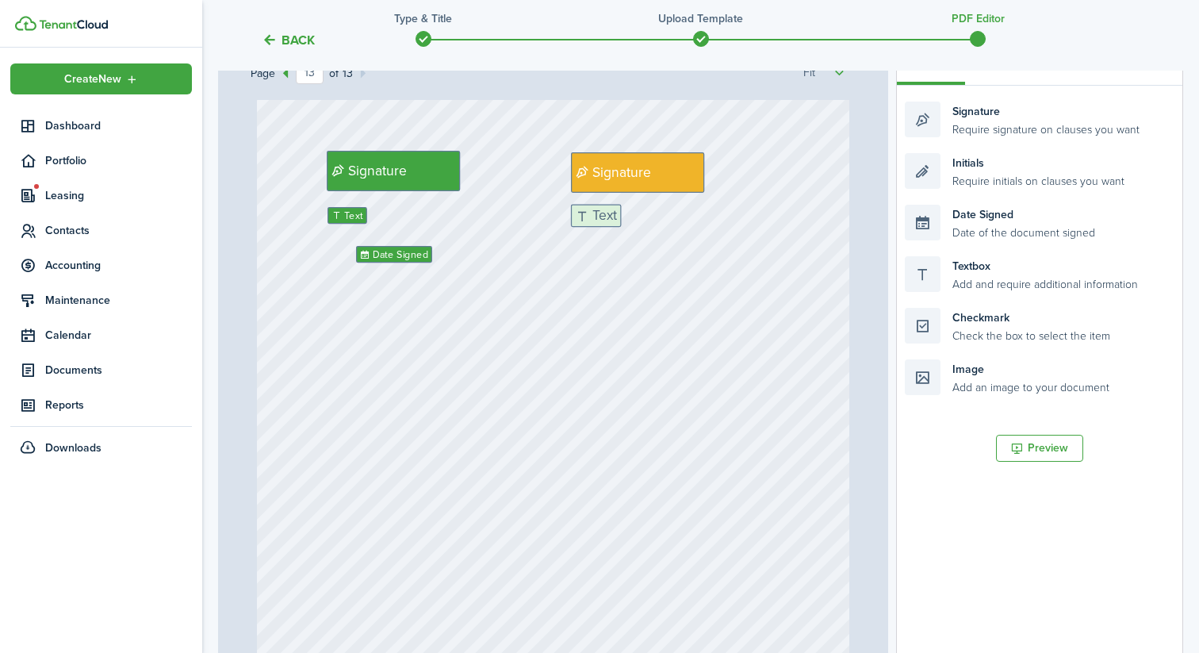
drag, startPoint x: 1027, startPoint y: 268, endPoint x: 695, endPoint y: 216, distance: 336.4
click at [695, 216] on div "Page 13 of 13 50% 75% 100% 150% 200% Fit Initials Initials Initials Initials In…" at bounding box center [700, 366] width 965 height 658
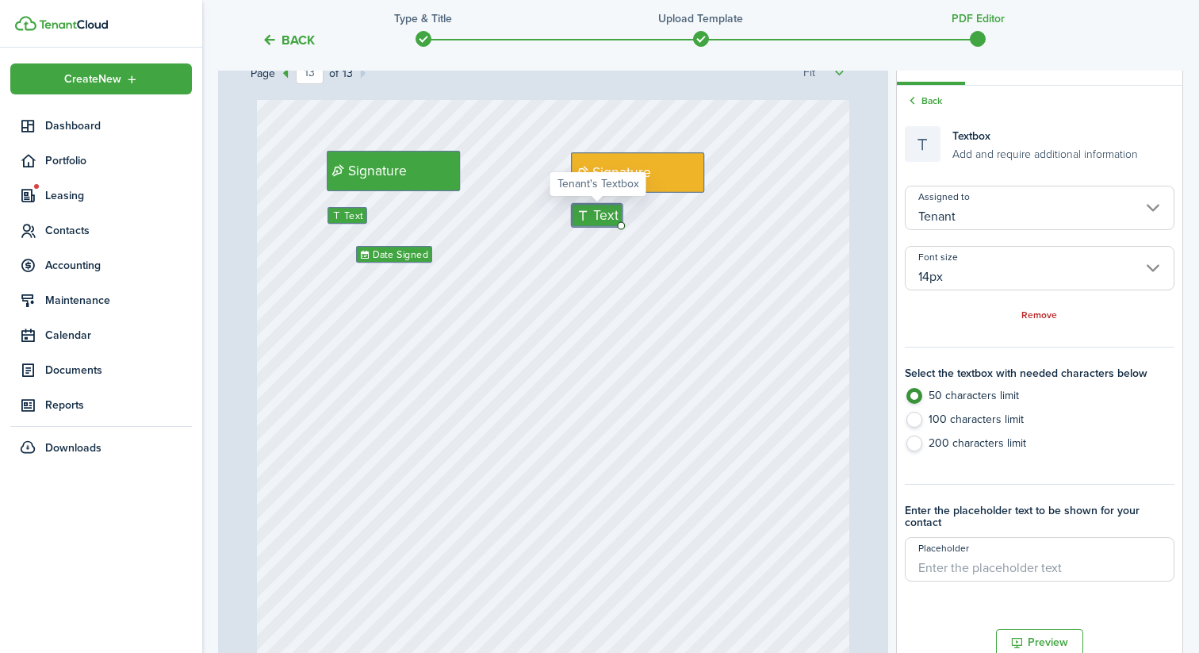
click at [959, 198] on input "Tenant" at bounding box center [1040, 208] width 270 height 44
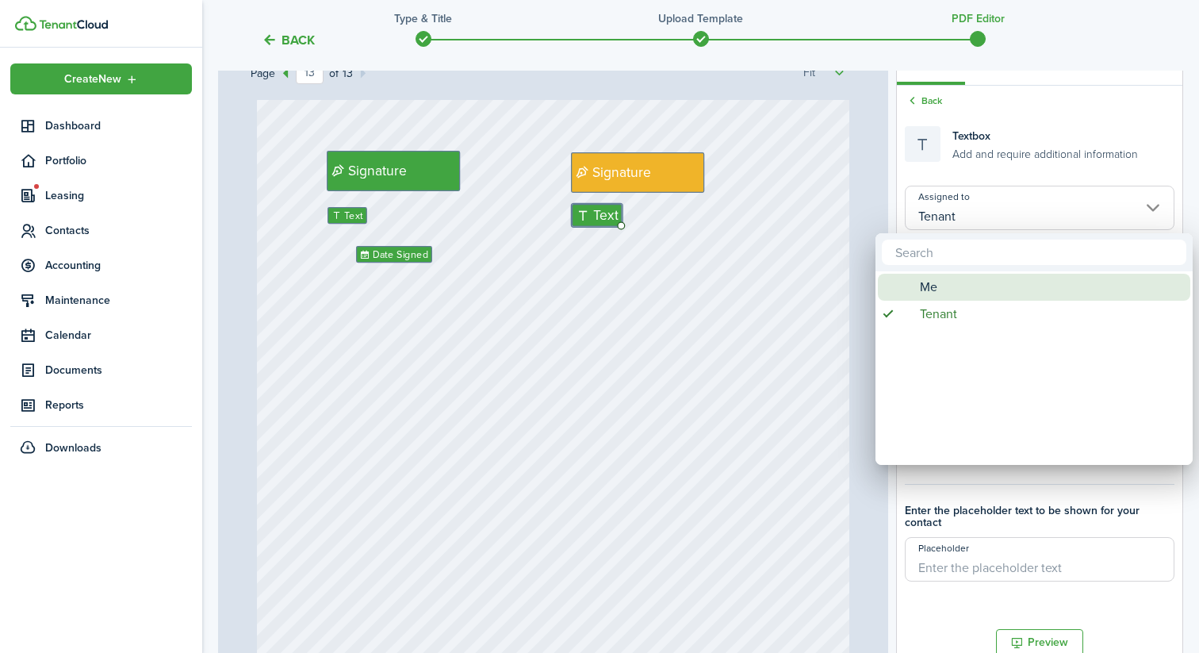
click at [944, 282] on div "Me" at bounding box center [1040, 287] width 281 height 27
type input "Me"
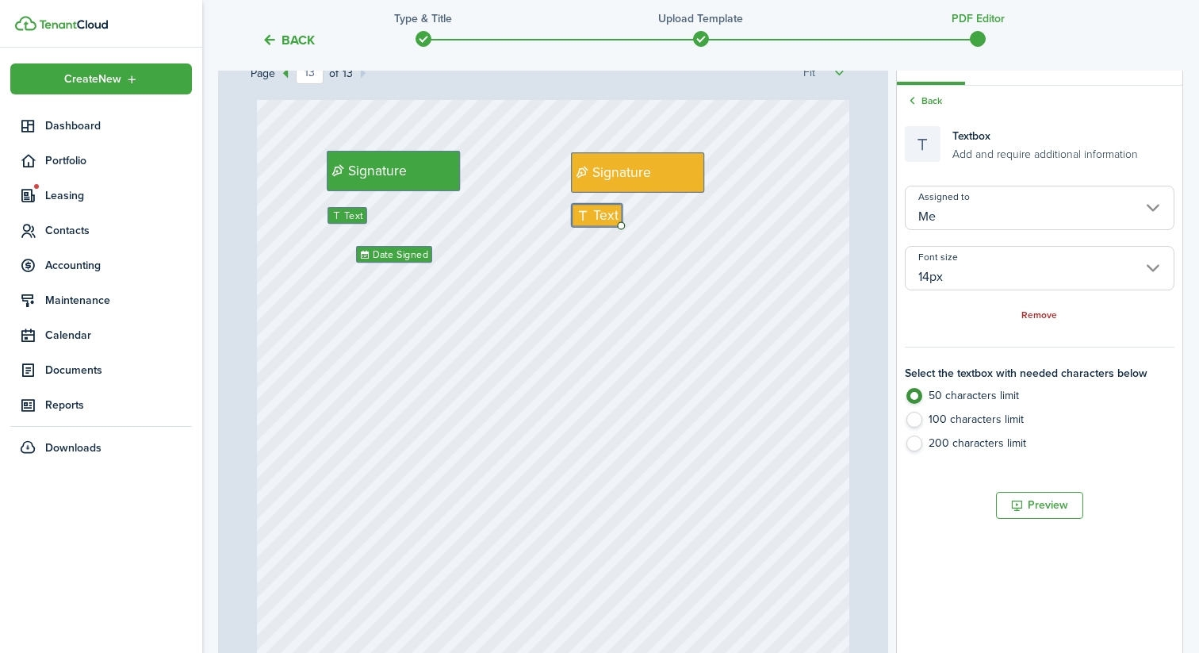
click at [987, 278] on input "14px" at bounding box center [1040, 268] width 270 height 44
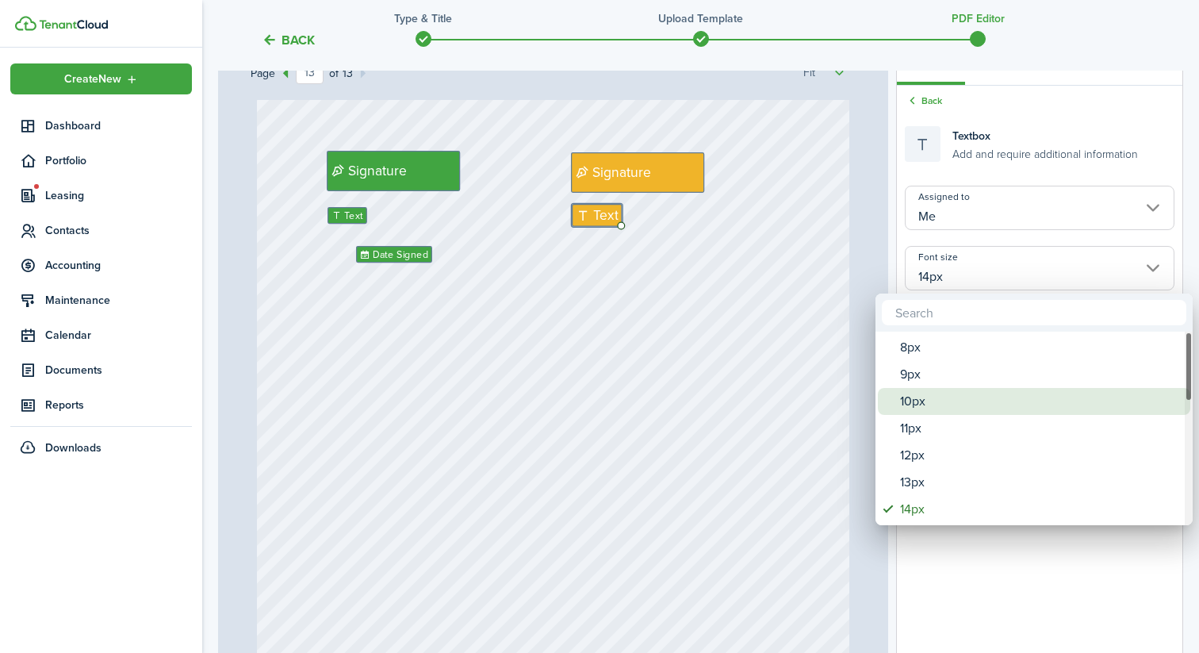
click at [926, 398] on div "10px" at bounding box center [1040, 401] width 281 height 27
type input "10px"
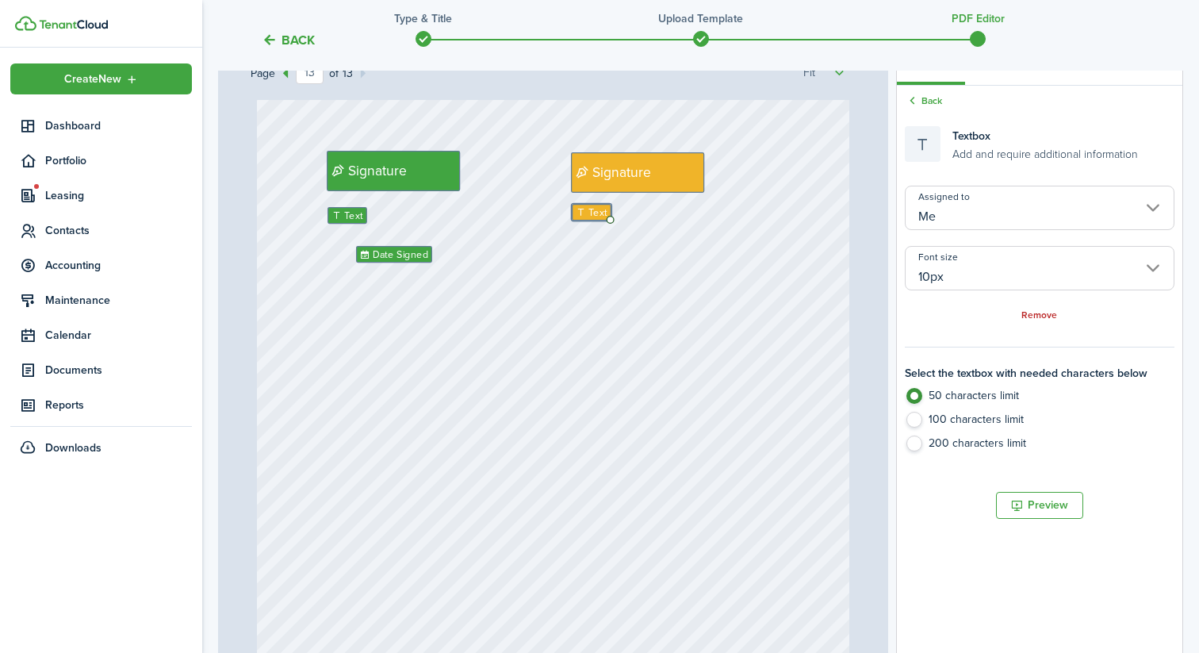
click at [662, 346] on div "Signature Date Signed Text Signature Text" at bounding box center [553, 398] width 593 height 783
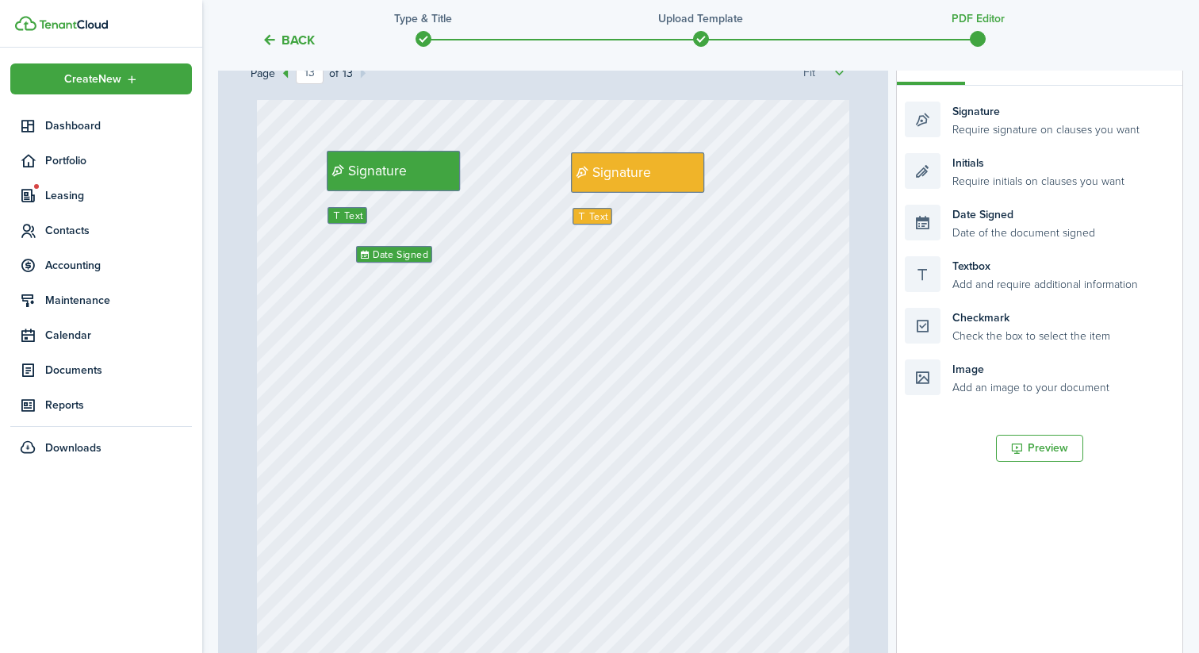
click at [606, 318] on div "Signature Date Signed Text Signature Text" at bounding box center [553, 398] width 593 height 783
drag, startPoint x: 997, startPoint y: 231, endPoint x: 688, endPoint y: 266, distance: 311.3
click at [688, 266] on div "Page 13 of 13 50% 75% 100% 150% 200% Fit Initials Initials Initials Initials In…" at bounding box center [700, 366] width 965 height 658
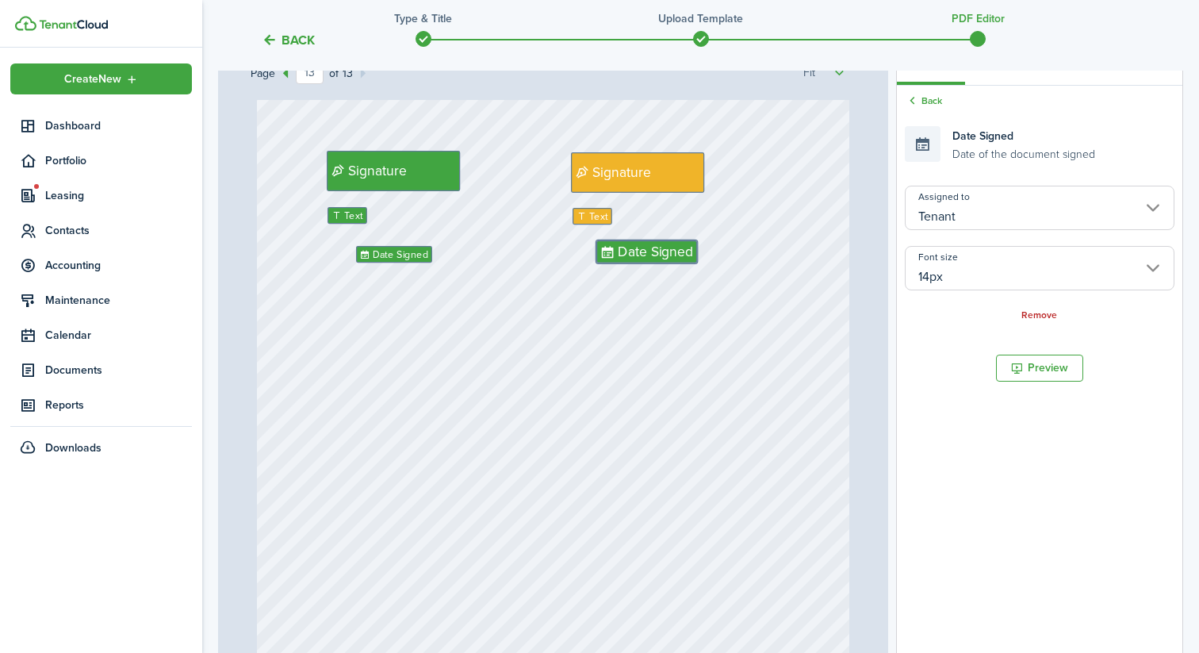
click at [1003, 211] on input "Tenant" at bounding box center [1040, 208] width 270 height 44
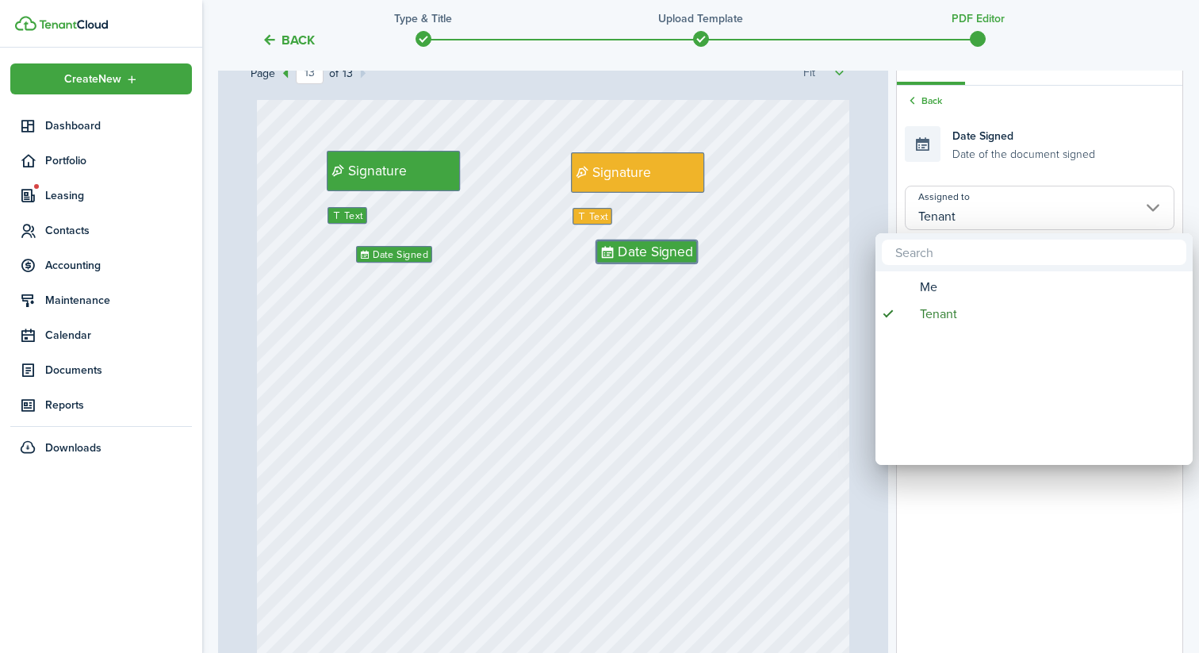
click at [1003, 211] on div at bounding box center [599, 326] width 1453 height 907
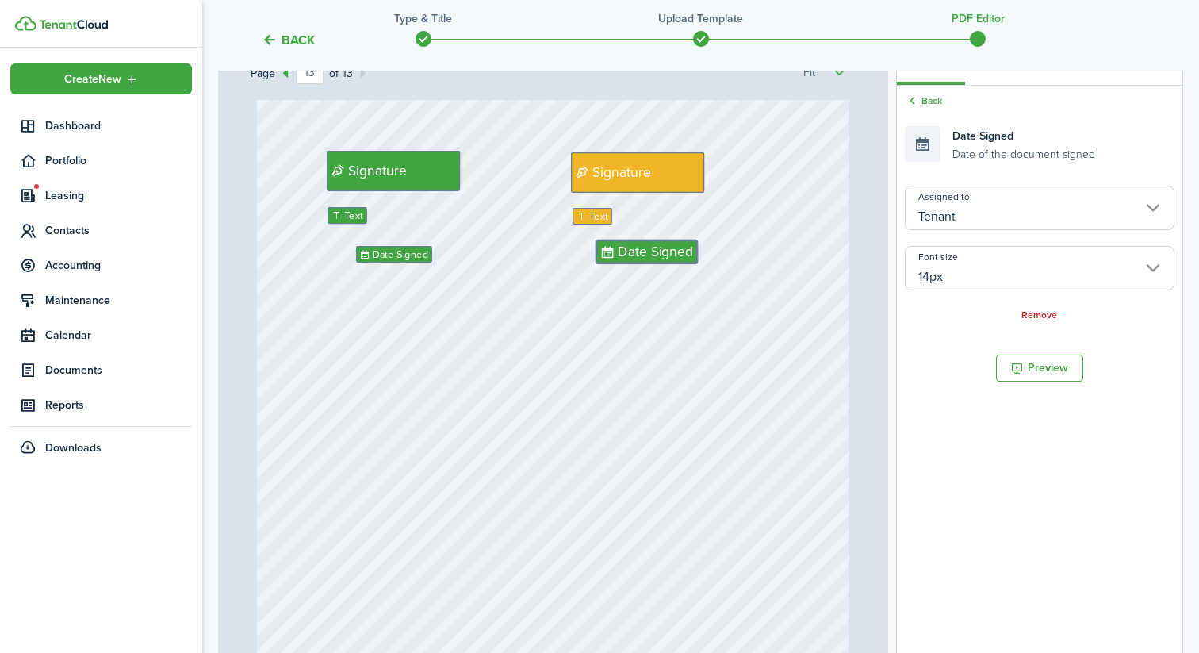
click at [995, 220] on input "Tenant" at bounding box center [1040, 208] width 270 height 44
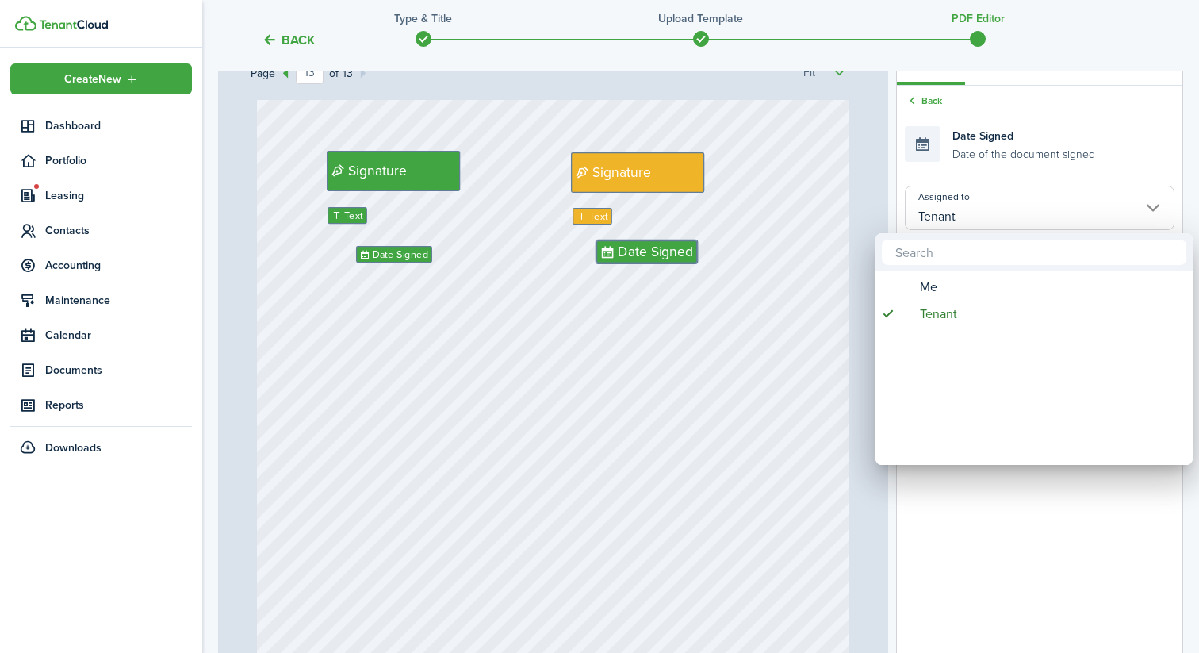
click at [960, 270] on div at bounding box center [1034, 252] width 317 height 38
click at [956, 280] on div "Me" at bounding box center [1040, 287] width 281 height 27
type input "Me"
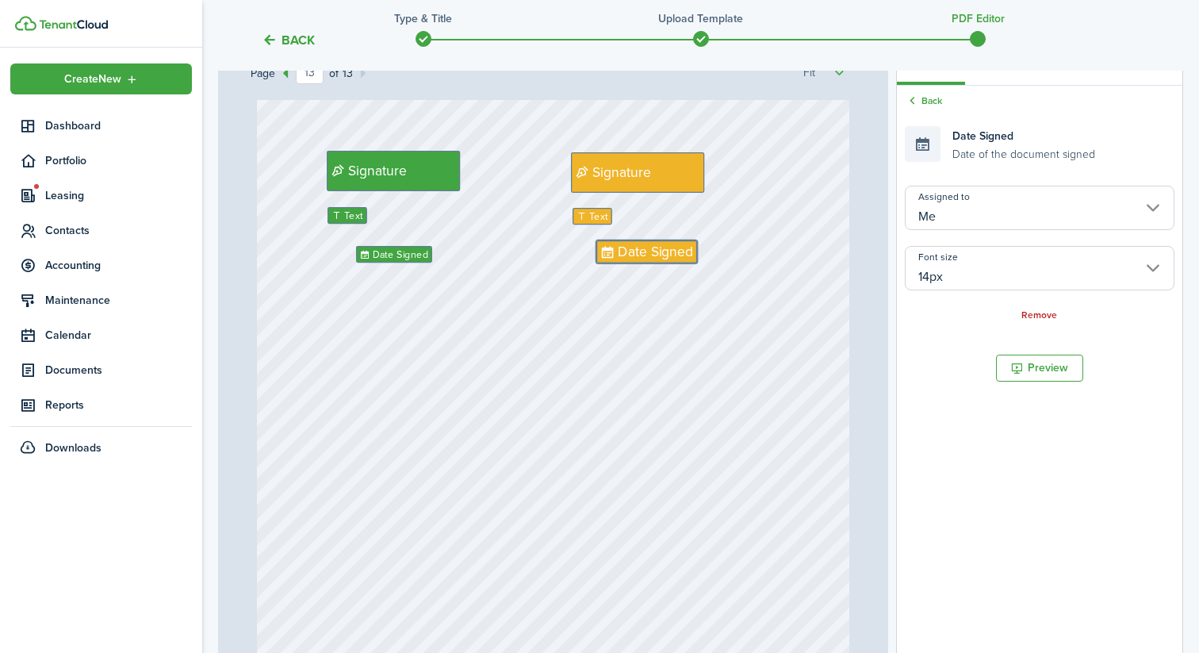
click at [957, 285] on input "14px" at bounding box center [1040, 268] width 270 height 44
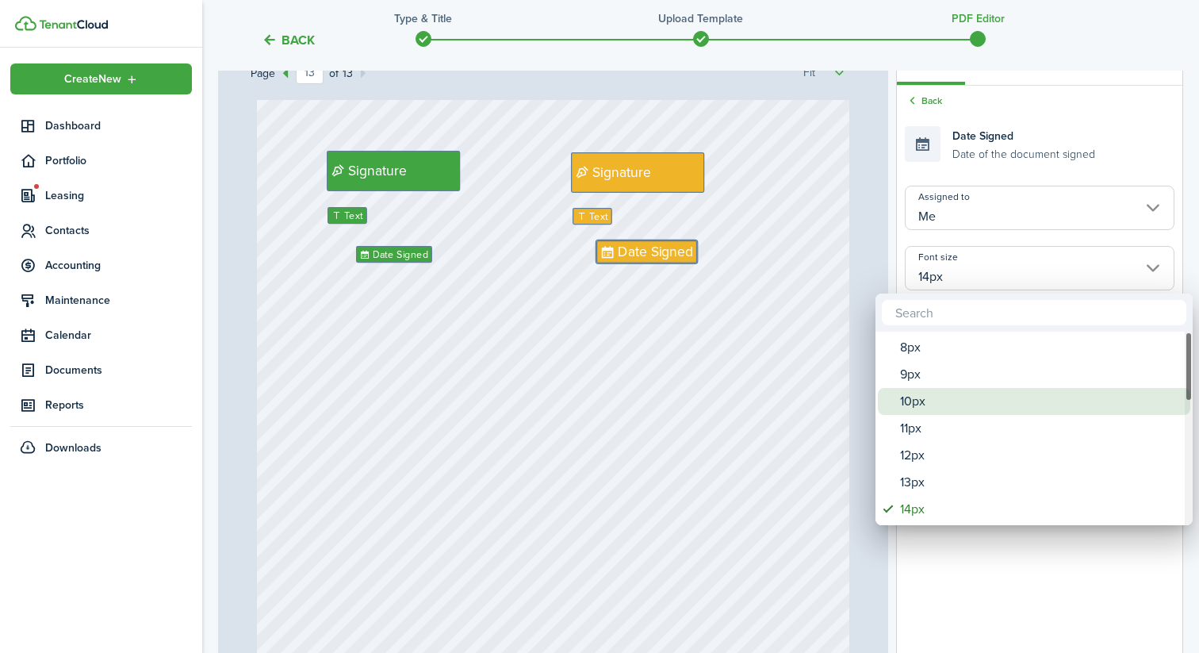
click at [932, 409] on div "10px" at bounding box center [1040, 401] width 281 height 27
type input "10px"
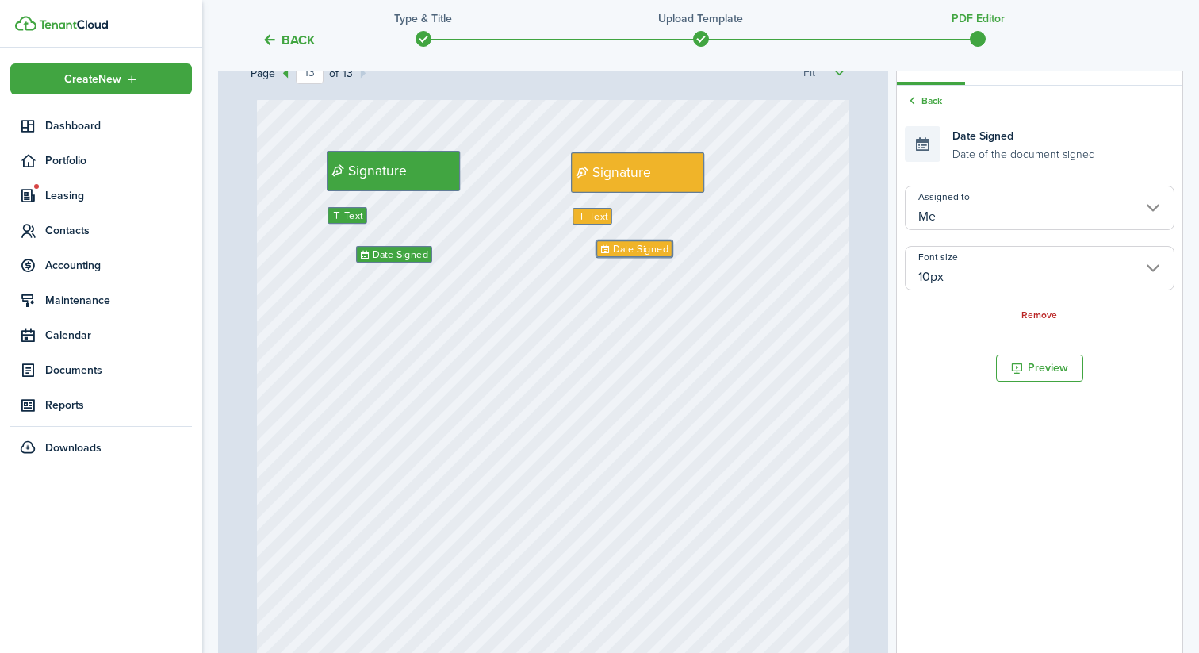
click at [710, 389] on div "Signature Date Signed Text Signature Text Date Signed" at bounding box center [553, 398] width 593 height 783
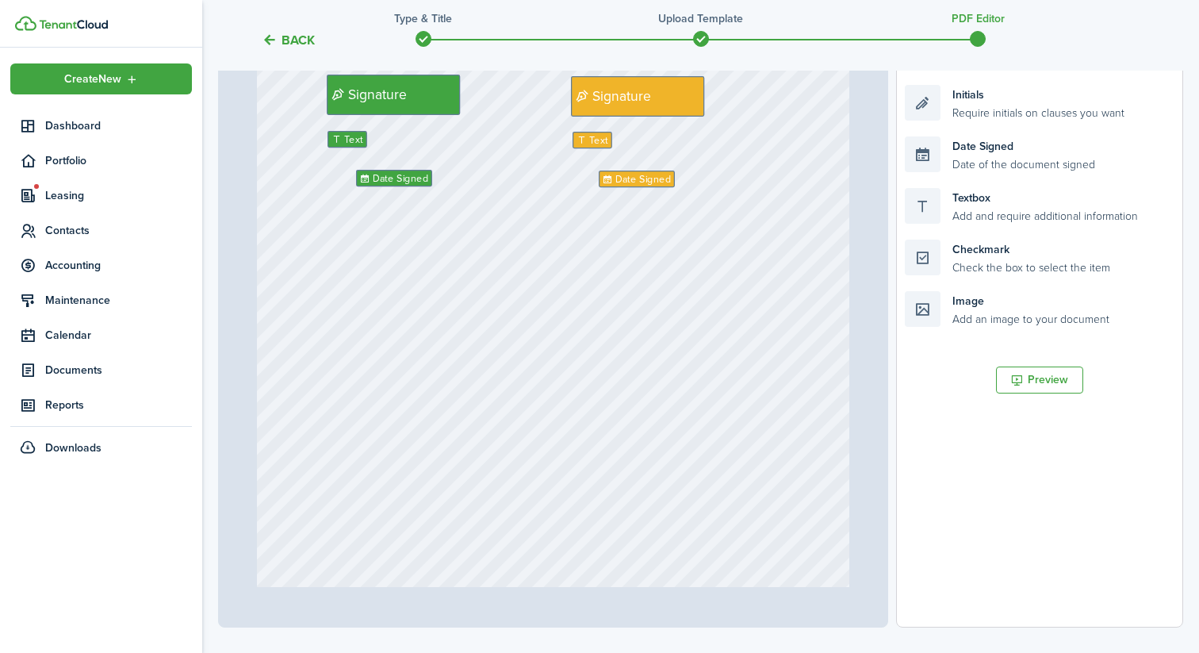
scroll to position [9914, 0]
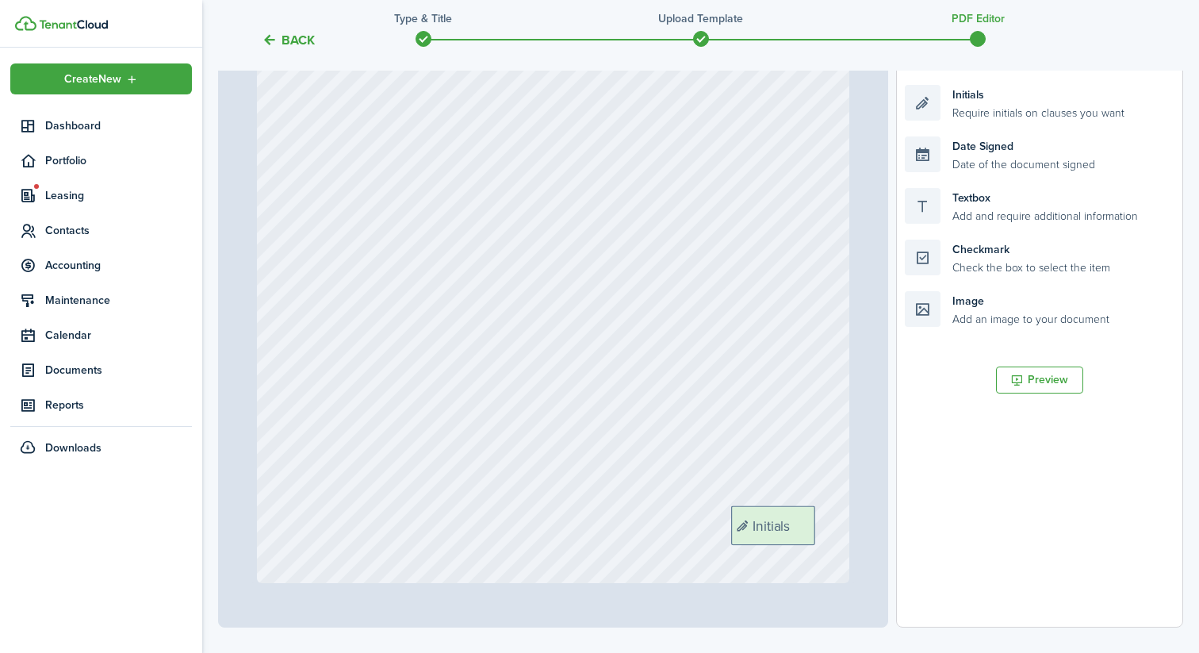
drag, startPoint x: 968, startPoint y: 102, endPoint x: 795, endPoint y: 522, distance: 454.8
click at [795, 522] on div "Page 13 of 13 50% 75% 100% 150% 200% Fit Initials Initials Initials Initials In…" at bounding box center [700, 298] width 965 height 658
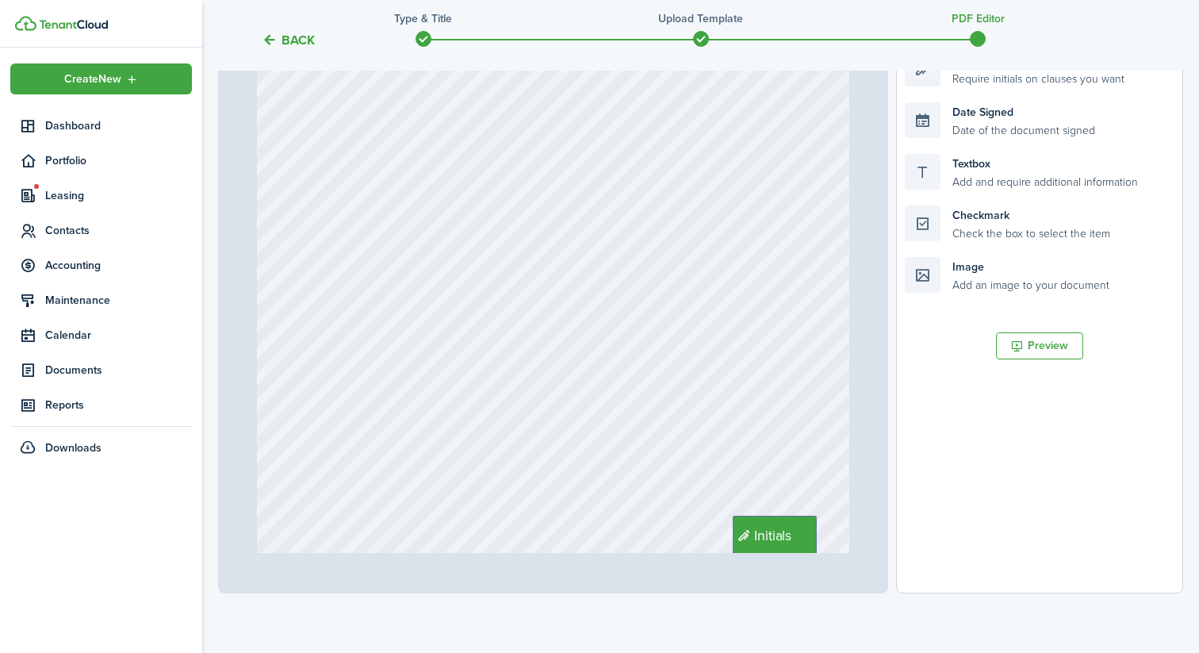
scroll to position [366, 0]
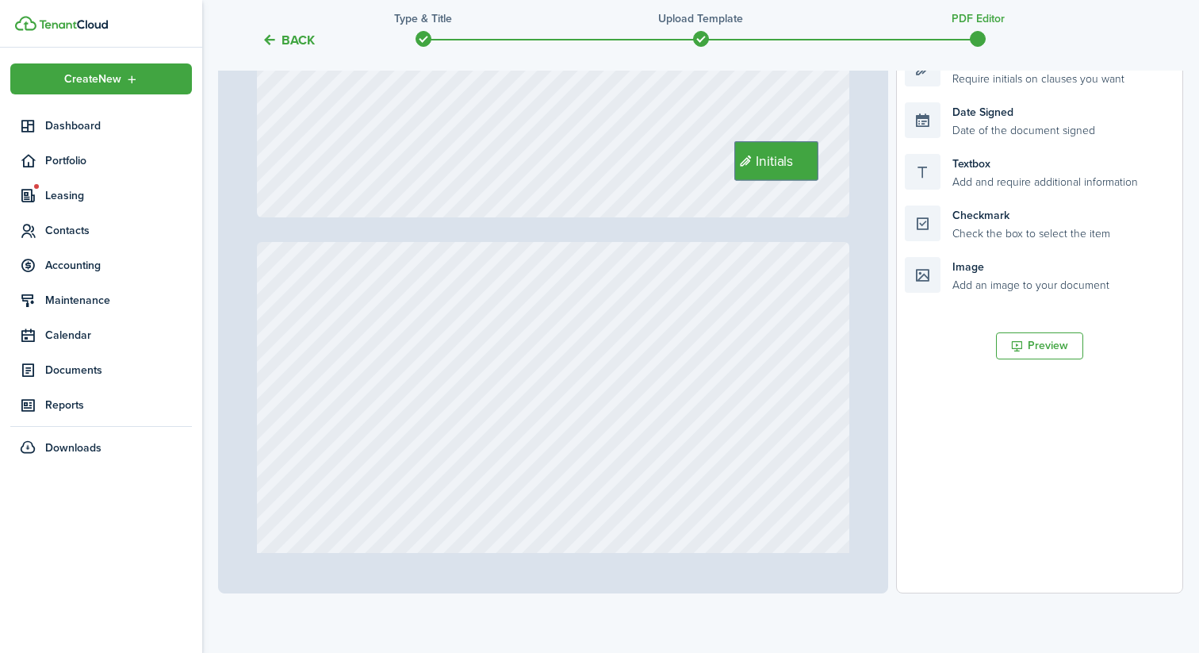
type input "1"
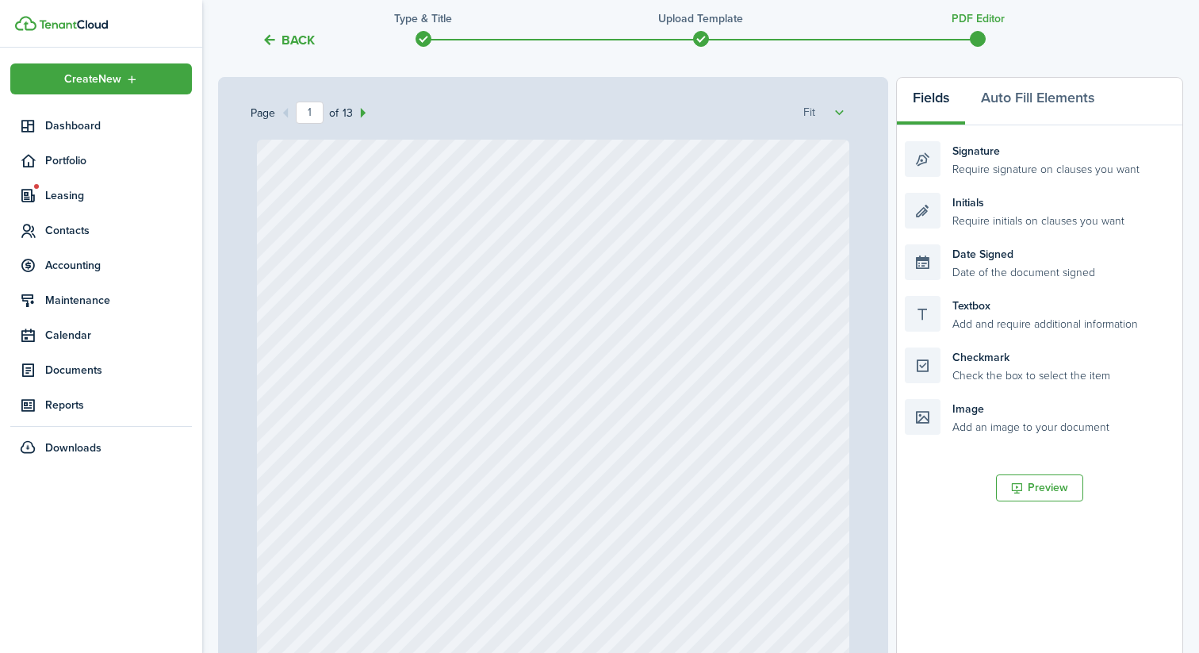
scroll to position [441, 0]
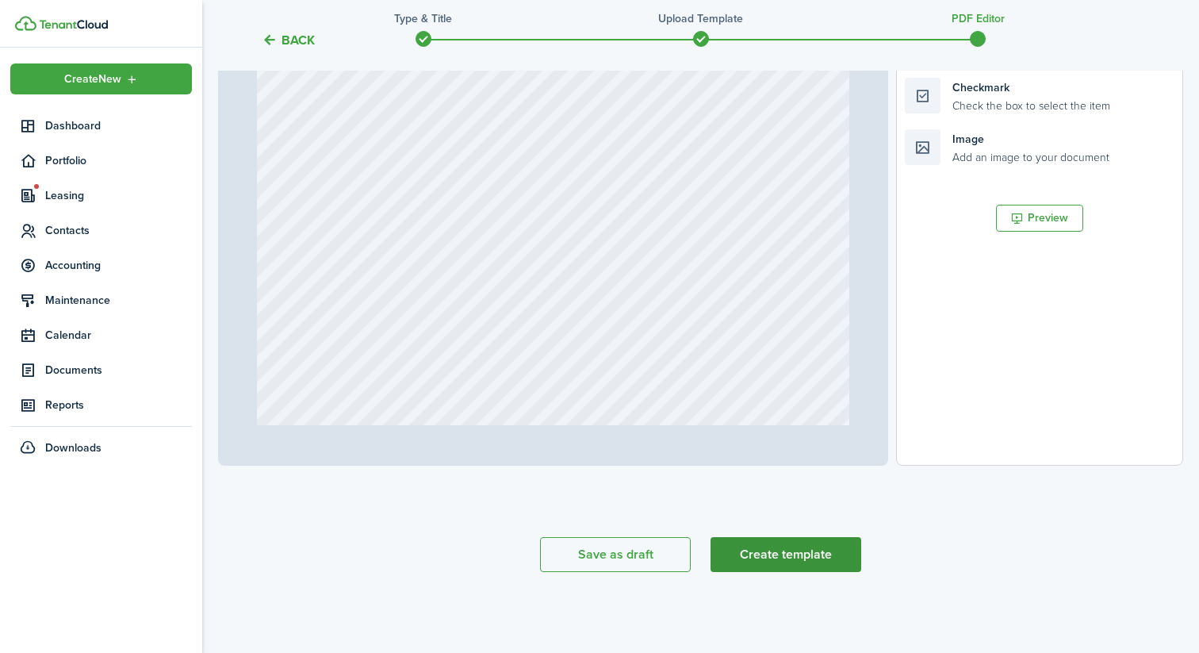
click at [788, 555] on button "Create template" at bounding box center [786, 554] width 151 height 35
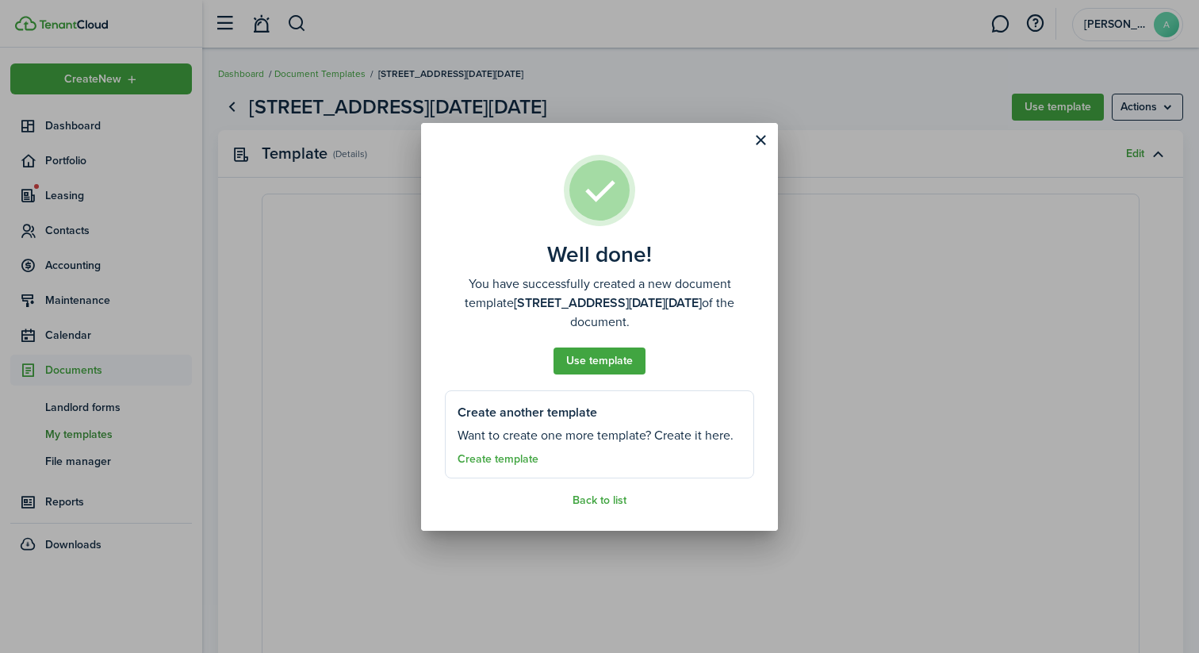
select select "fit"
click at [579, 366] on button "Use template" at bounding box center [600, 360] width 92 height 27
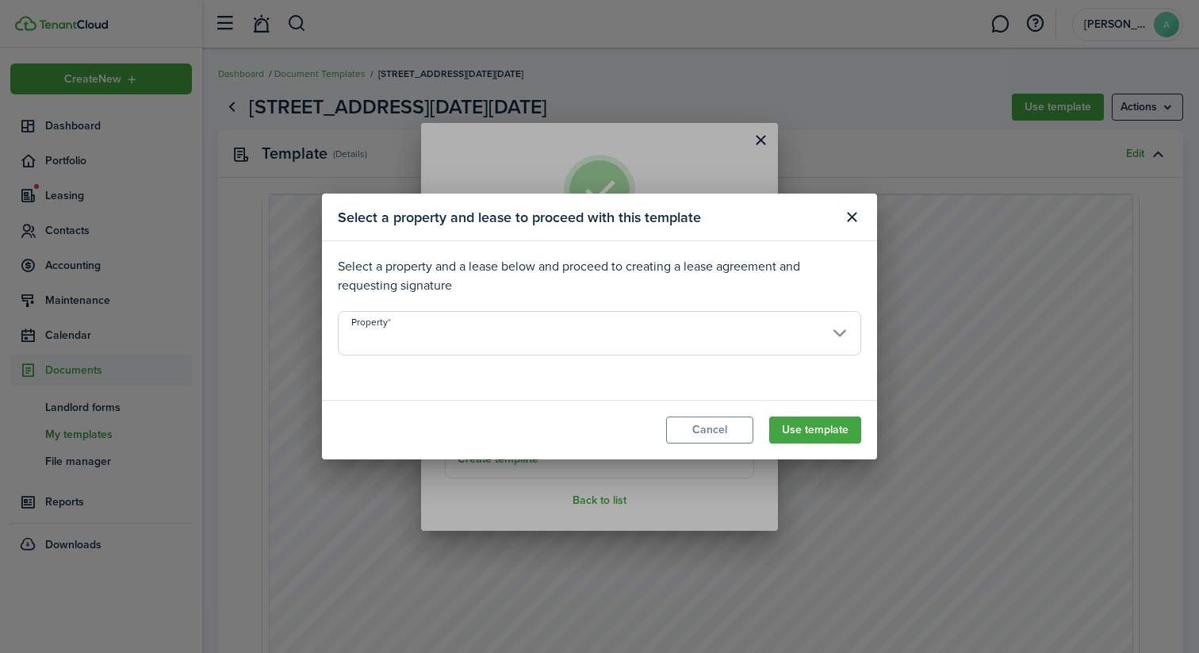
click at [566, 324] on input "Property" at bounding box center [599, 333] width 523 height 44
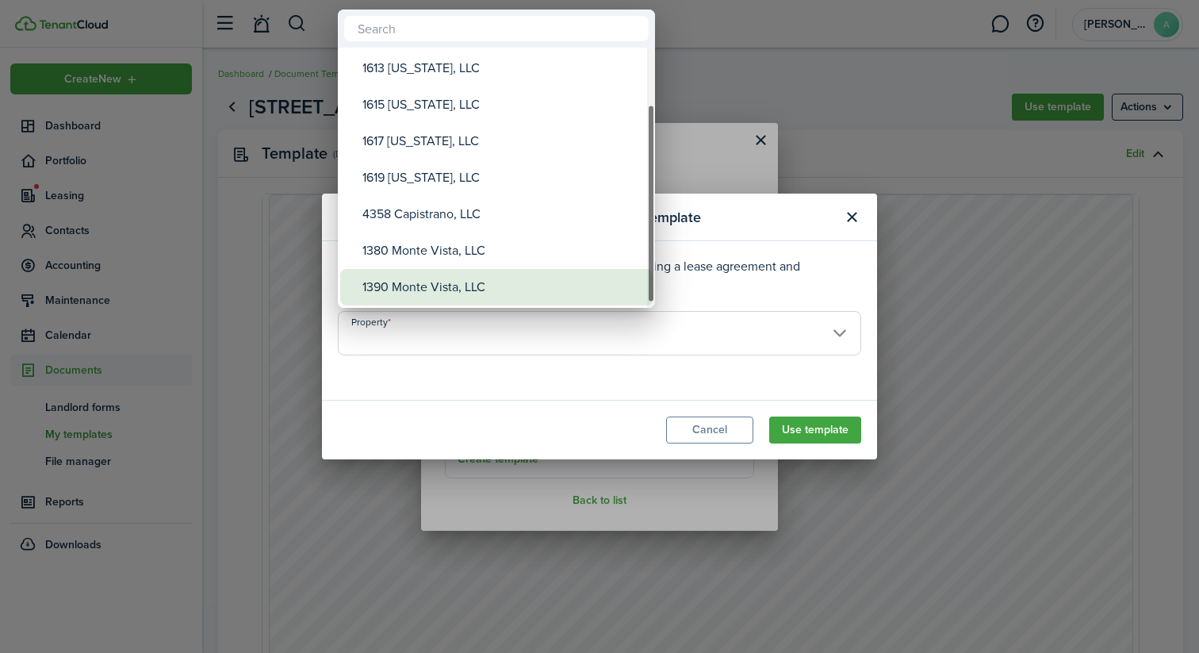
click at [478, 284] on div "1390 Monte Vista, LLC" at bounding box center [502, 287] width 281 height 36
type input "1390 Monte Vista, LLC"
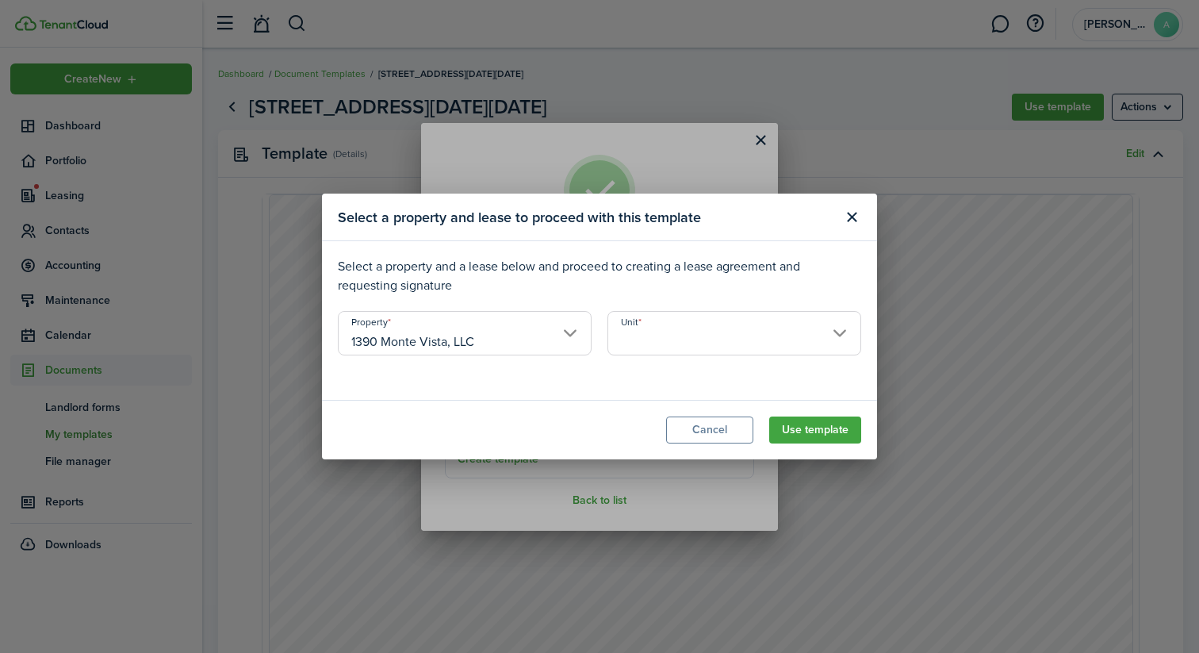
click at [629, 327] on input "Unit" at bounding box center [735, 333] width 254 height 44
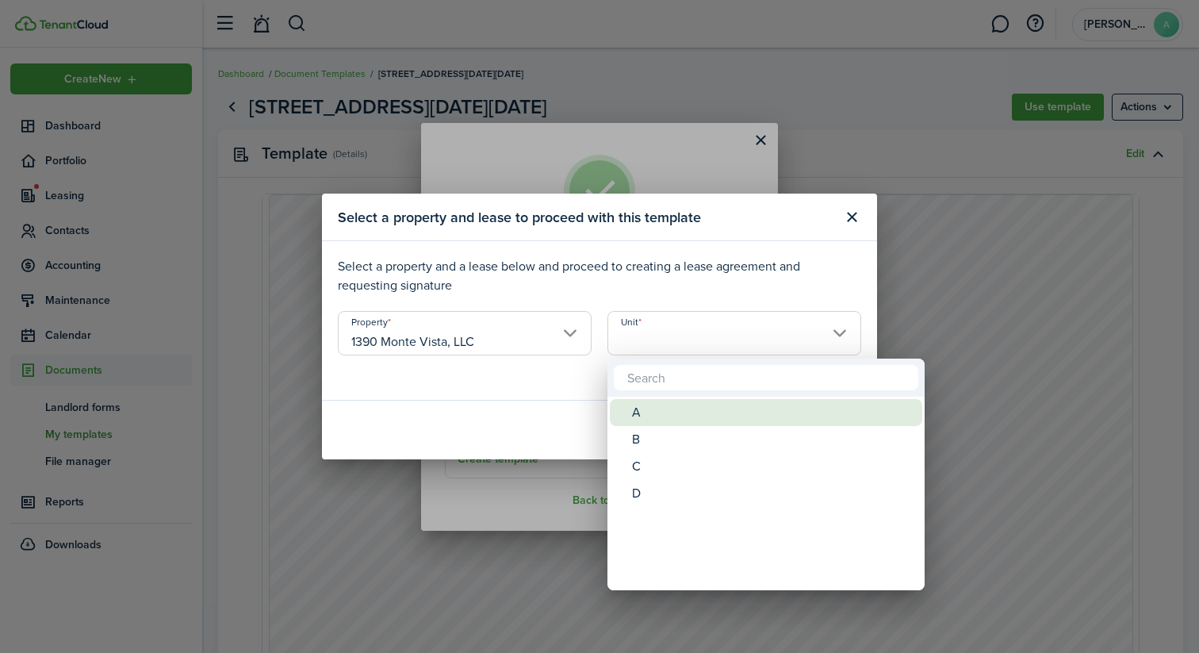
click at [657, 412] on div "A" at bounding box center [772, 412] width 281 height 27
type input "A"
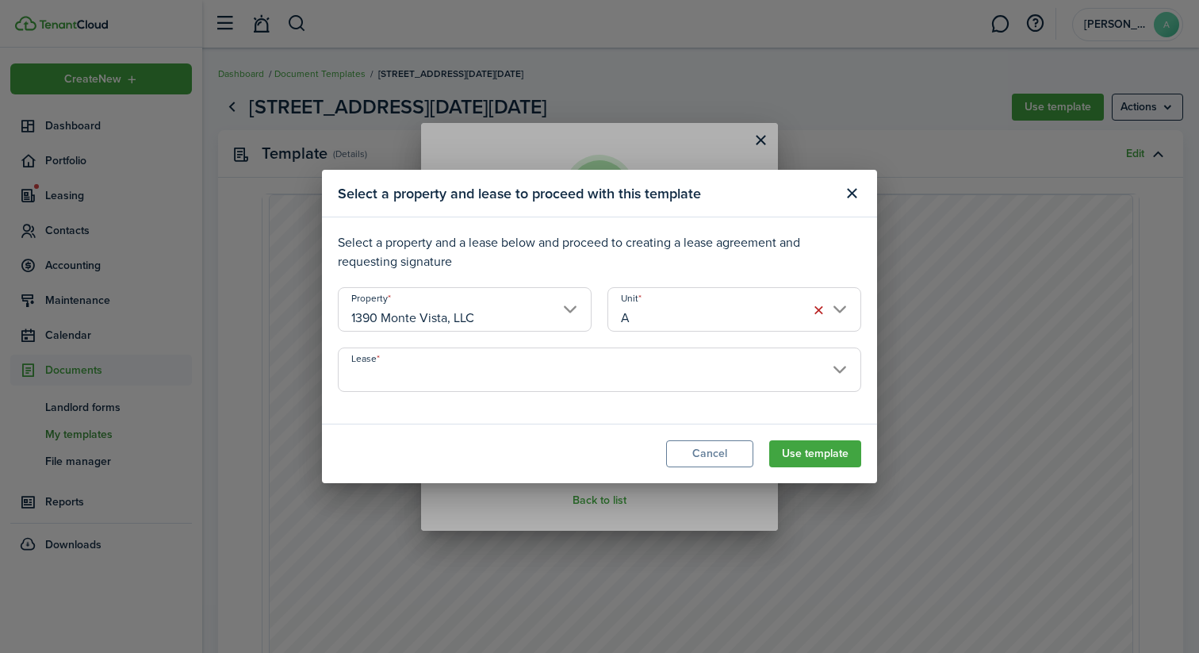
click at [760, 383] on input "Lease" at bounding box center [599, 369] width 523 height 44
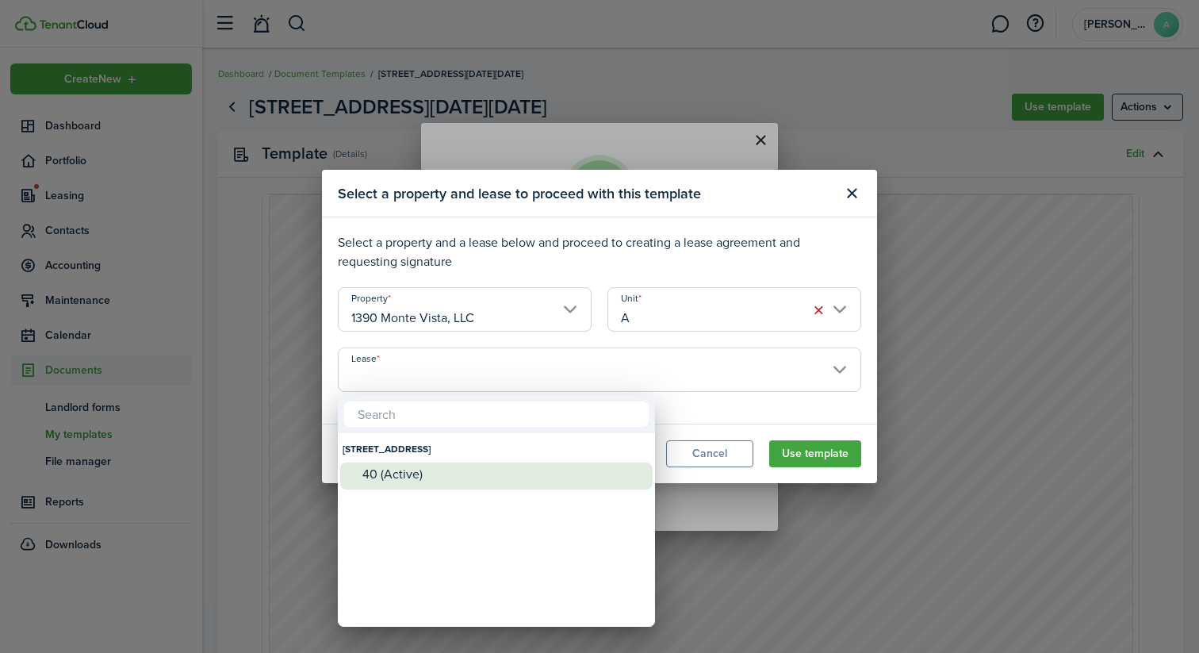
click at [514, 477] on div "40 (Active)" at bounding box center [502, 474] width 281 height 14
type input "1390 Monte Vista, LLC, Unit A. Lease #40 (Active)"
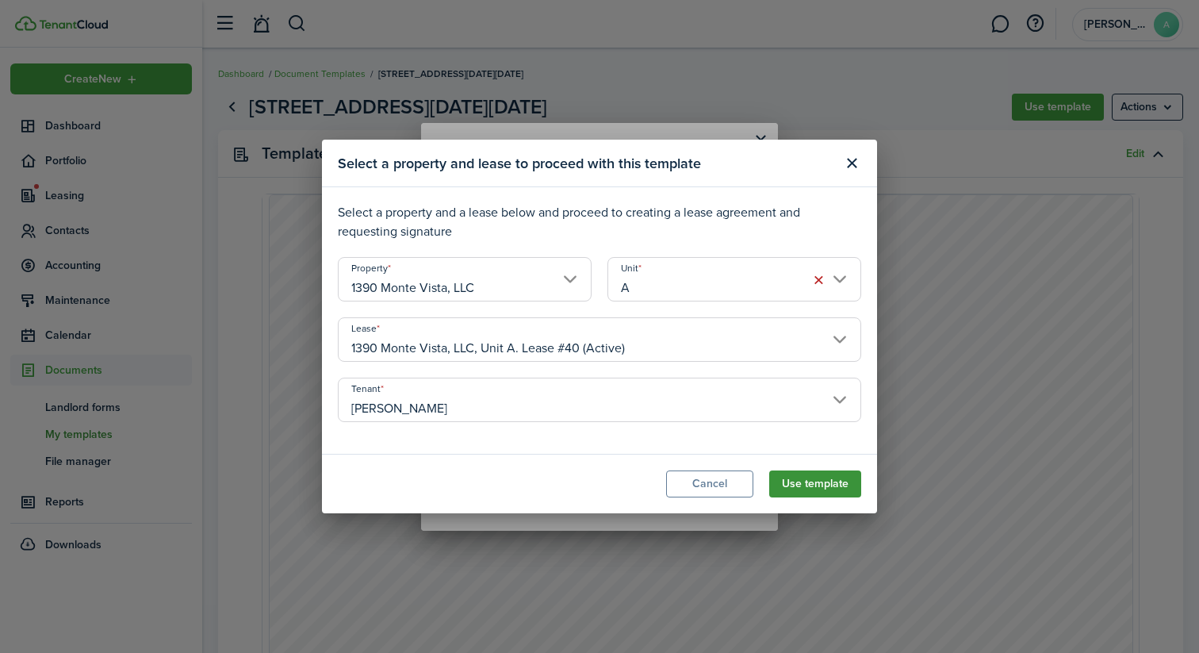
click at [816, 486] on button "Use template" at bounding box center [815, 483] width 92 height 27
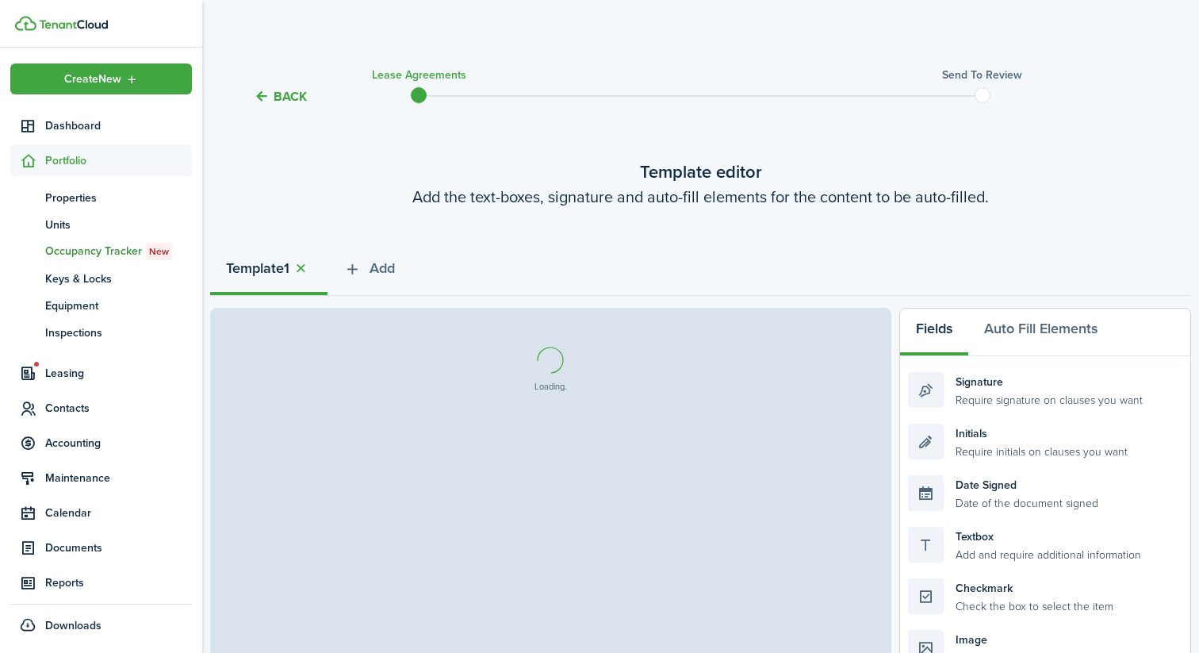
select select "fit"
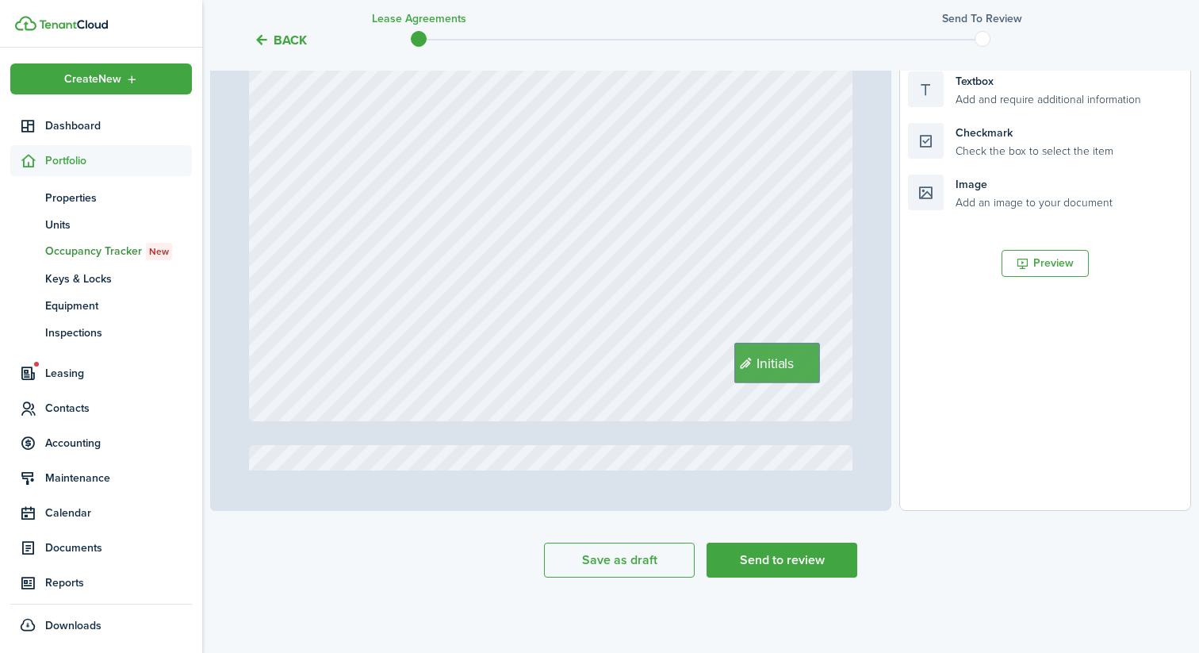
scroll to position [6041, 0]
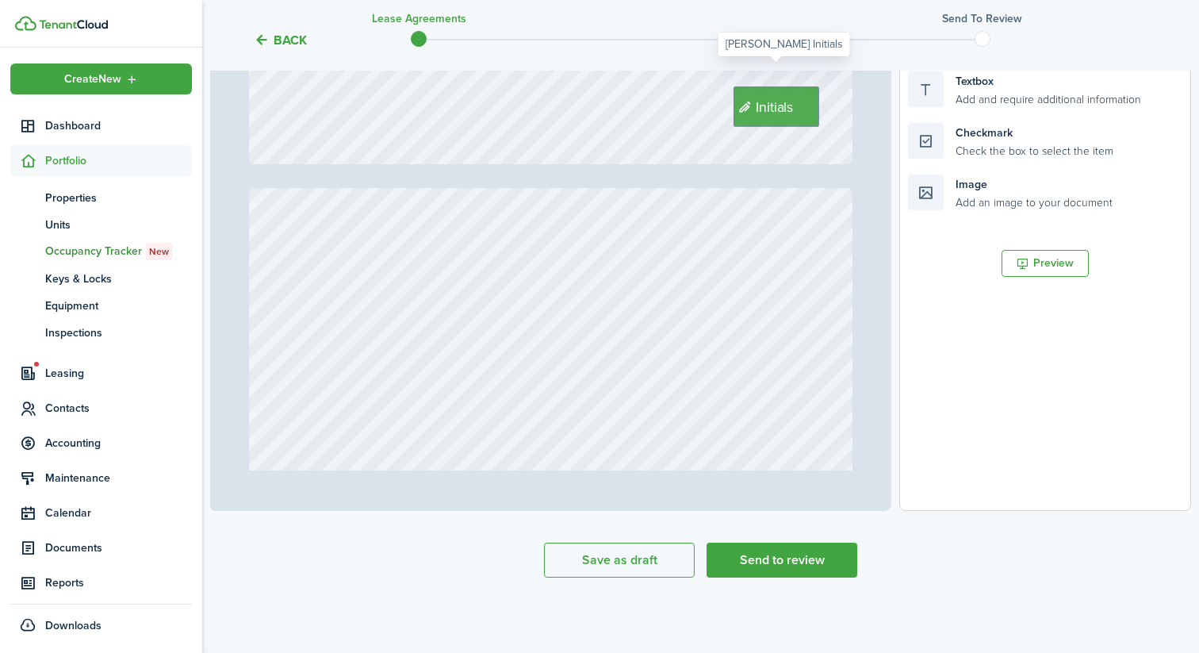
type input "12"
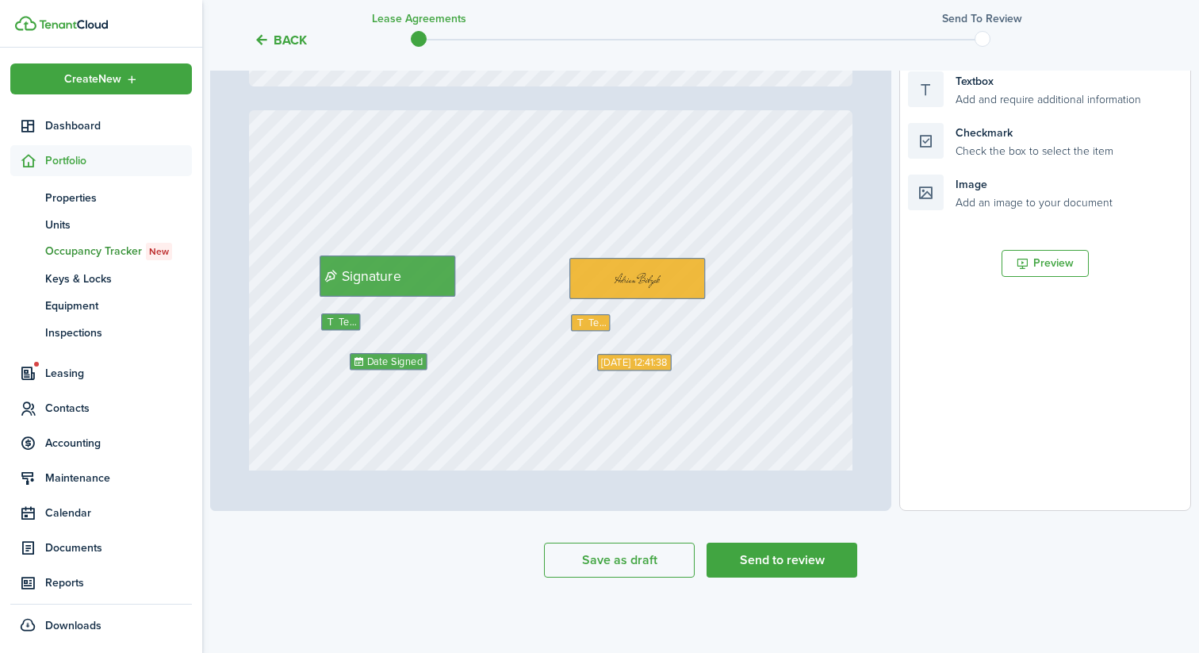
scroll to position [9680, 0]
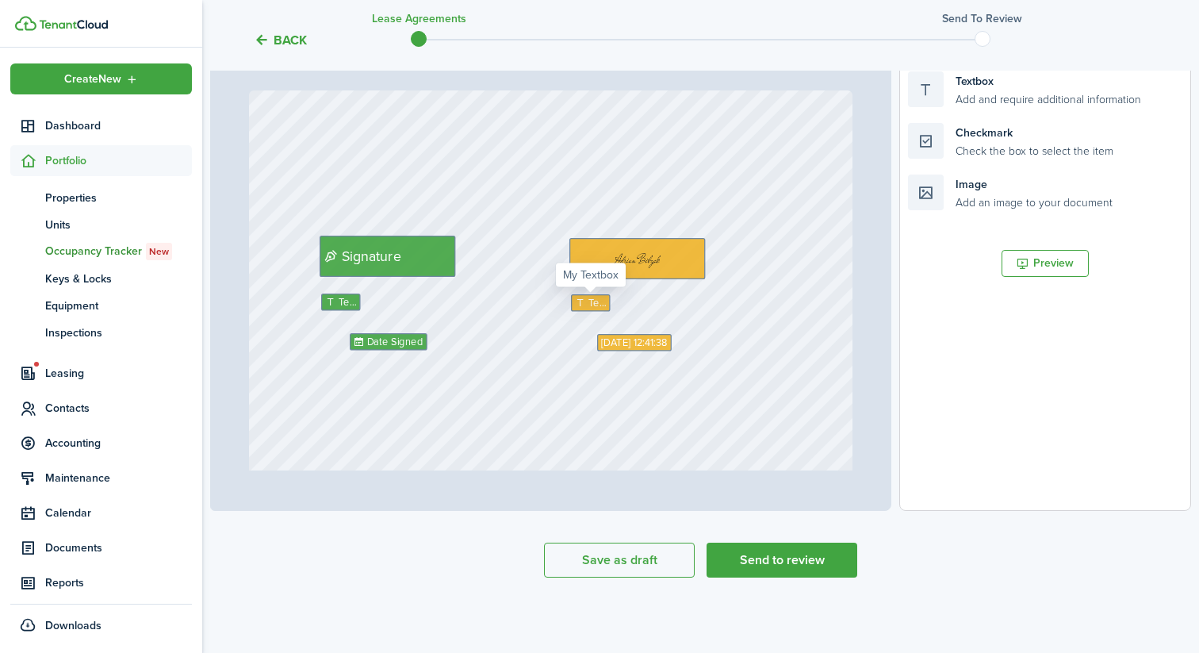
click at [593, 303] on span "Text" at bounding box center [597, 303] width 18 height 15
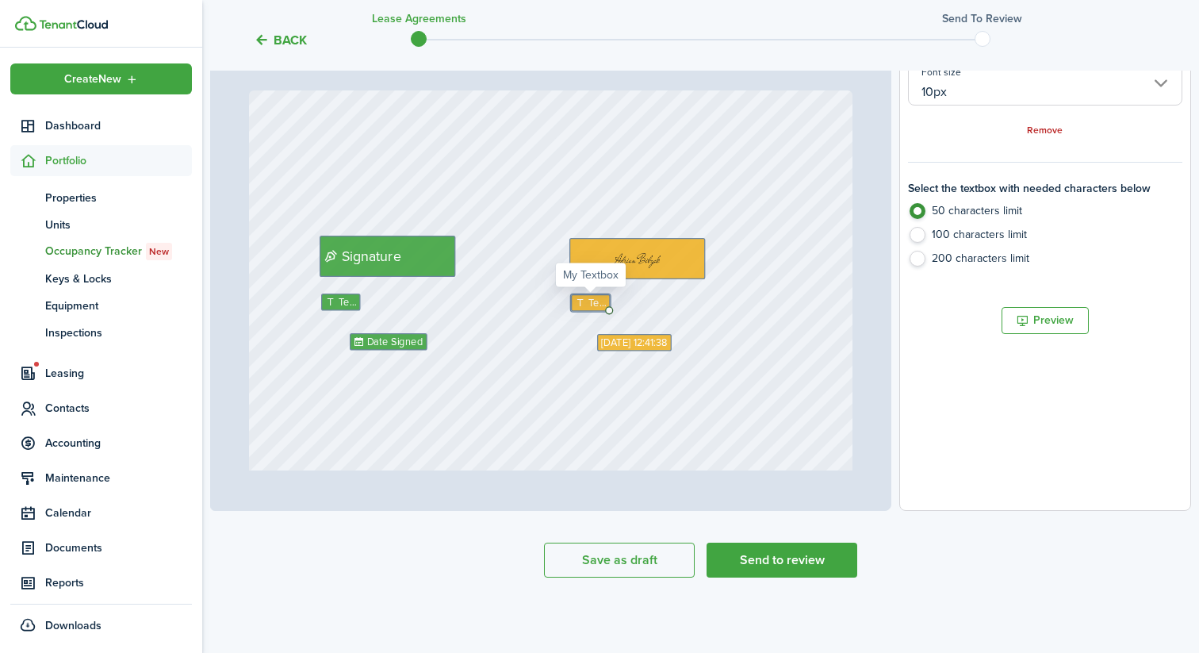
click at [581, 302] on icon at bounding box center [581, 303] width 13 height 10
click at [586, 299] on icon at bounding box center [581, 303] width 13 height 10
type textarea "[PERSON_NAME]"
click at [604, 379] on div "Date Signed Initials Signature Text [PERSON_NAME] [DATE] 12:41:38 Text" at bounding box center [551, 488] width 604 height 797
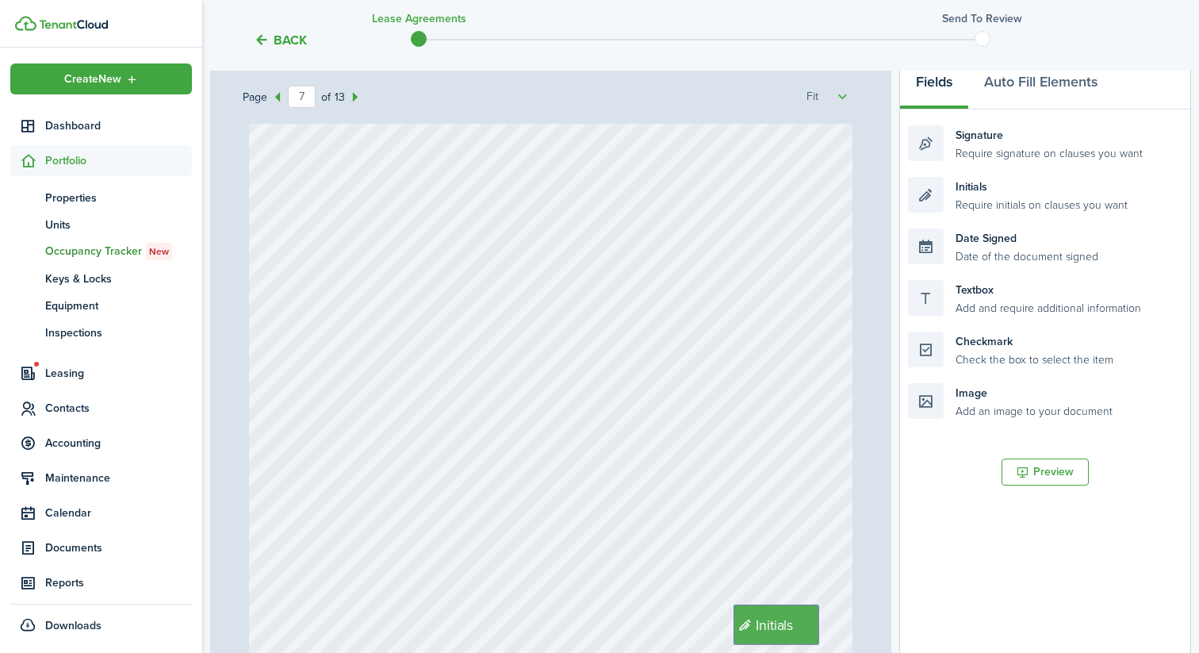
scroll to position [5184, 0]
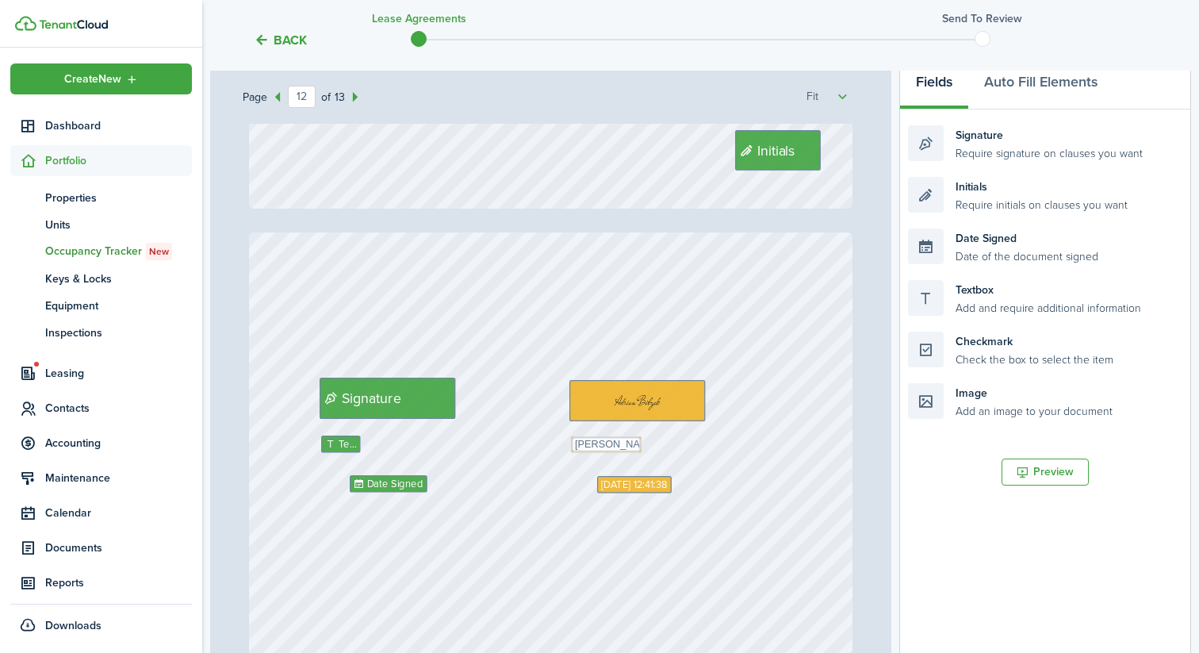
type input "13"
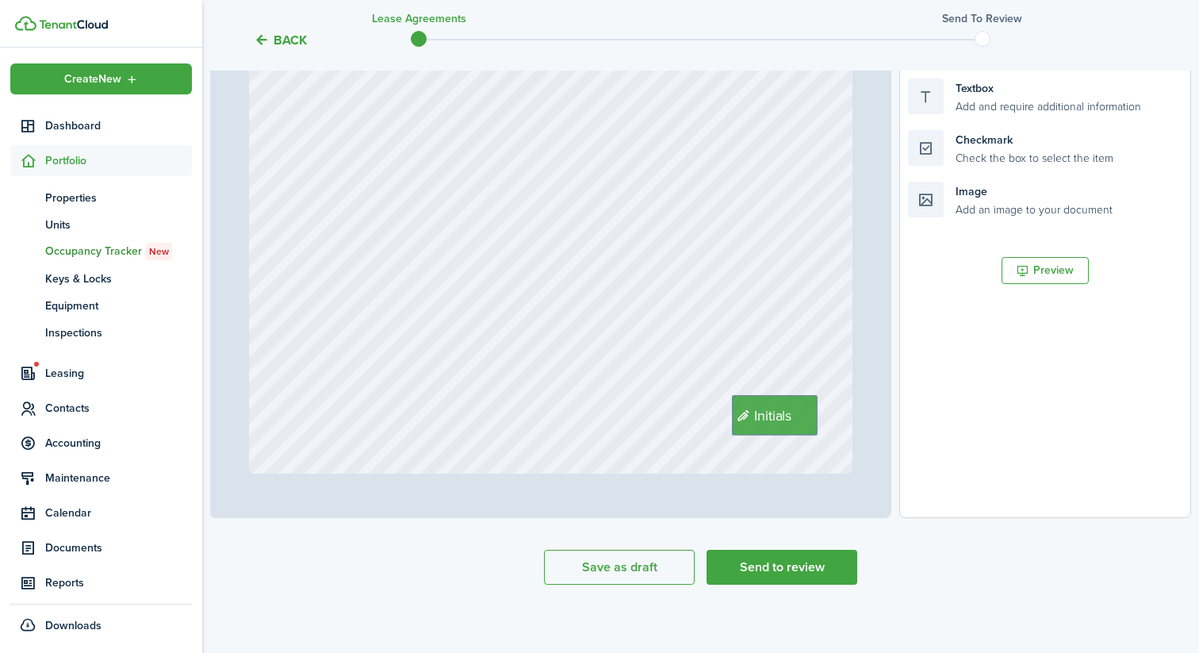
scroll to position [455, 0]
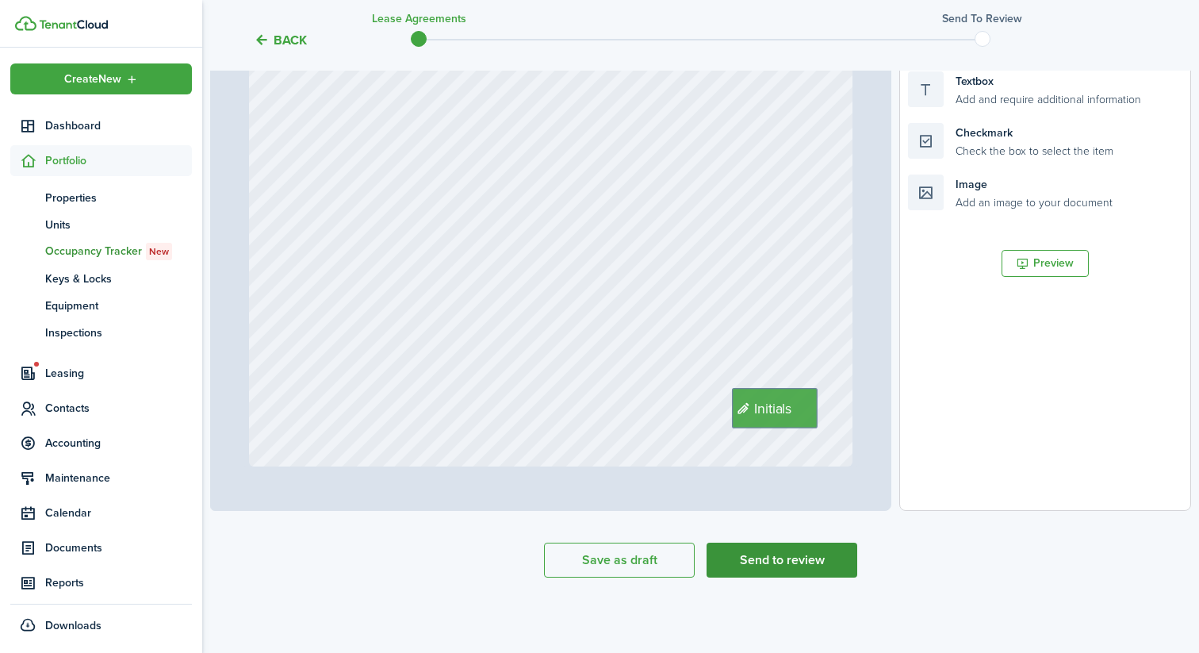
click at [757, 566] on button "Send to review" at bounding box center [782, 560] width 151 height 35
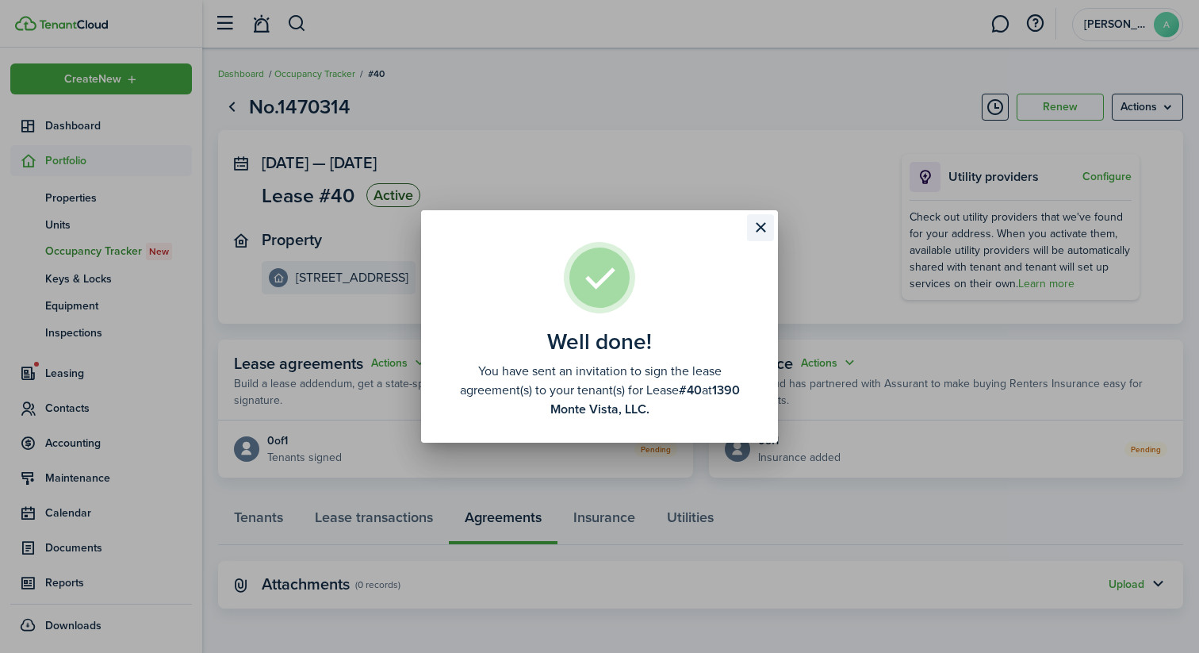
click at [761, 224] on button "Close modal" at bounding box center [760, 227] width 27 height 27
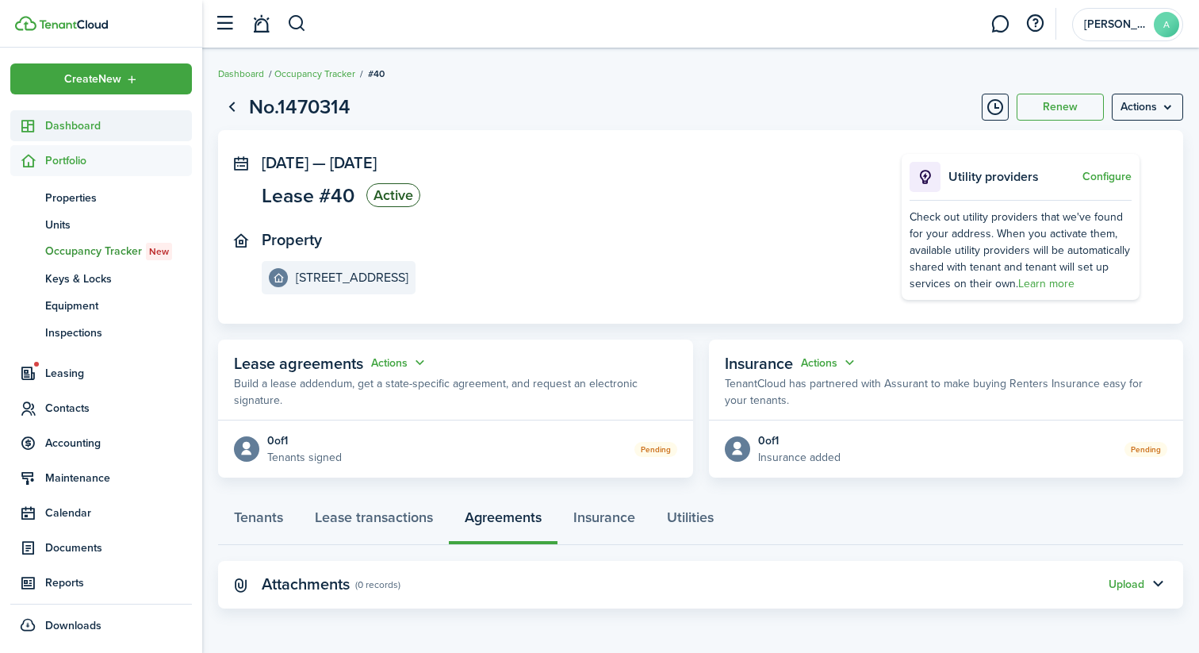
click at [102, 114] on link "Dashboard" at bounding box center [101, 125] width 182 height 31
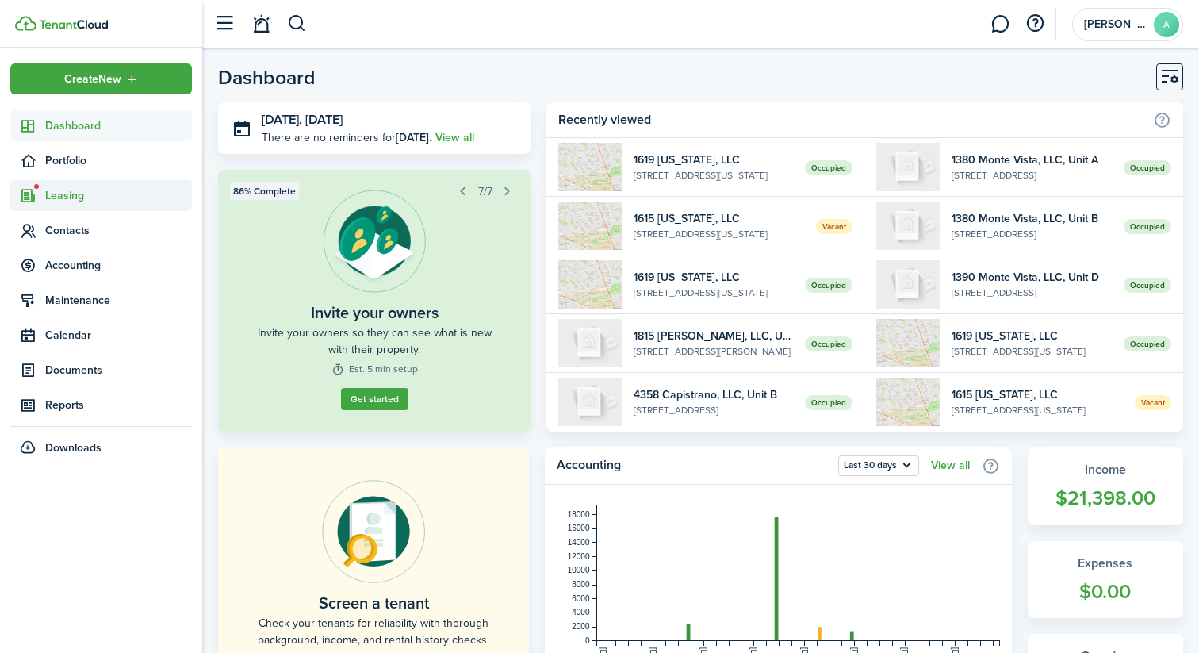
click at [103, 204] on span "Leasing" at bounding box center [101, 195] width 182 height 31
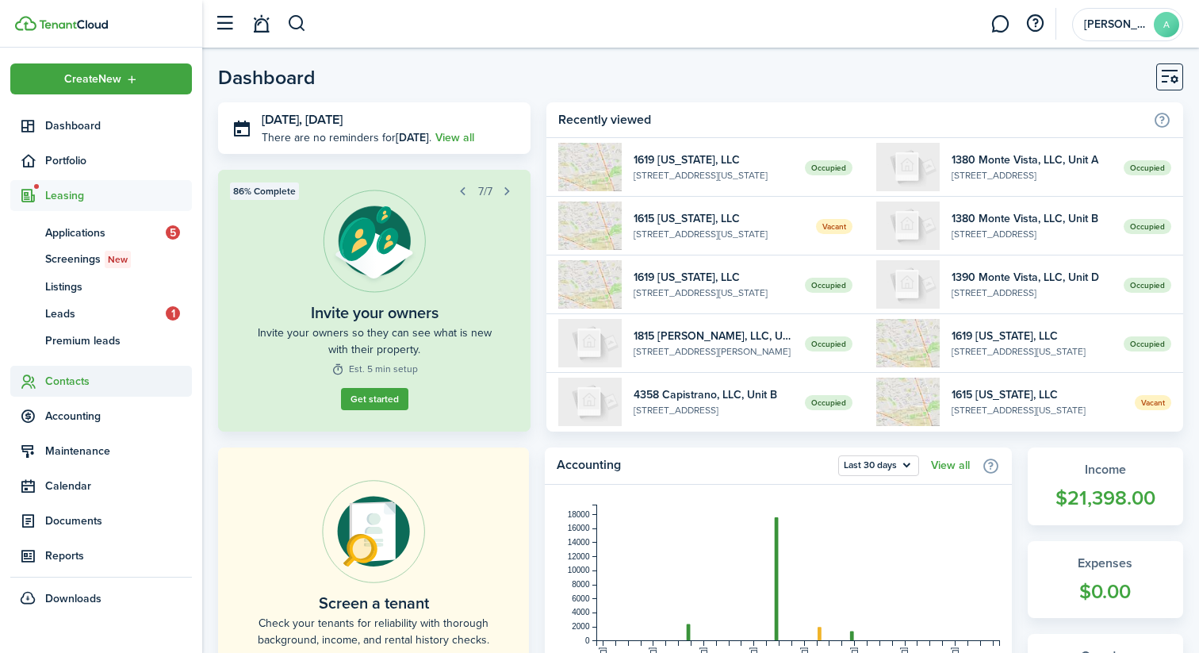
click at [67, 383] on span "Contacts" at bounding box center [118, 381] width 147 height 17
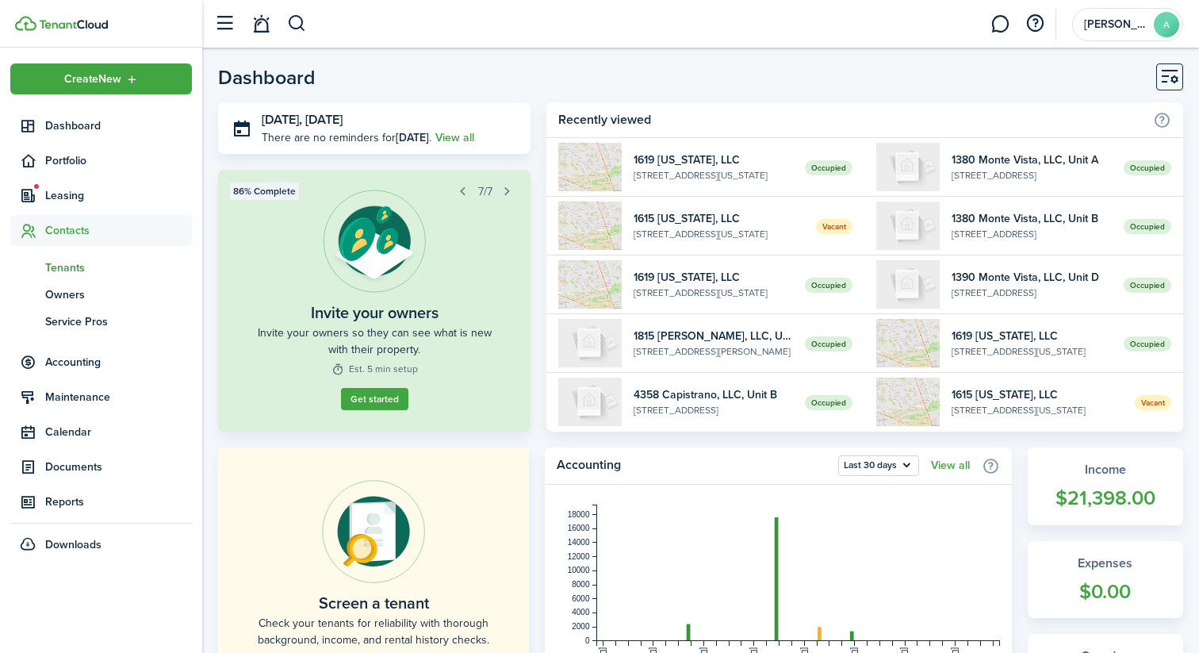
click at [79, 259] on span "Tenants" at bounding box center [118, 267] width 147 height 17
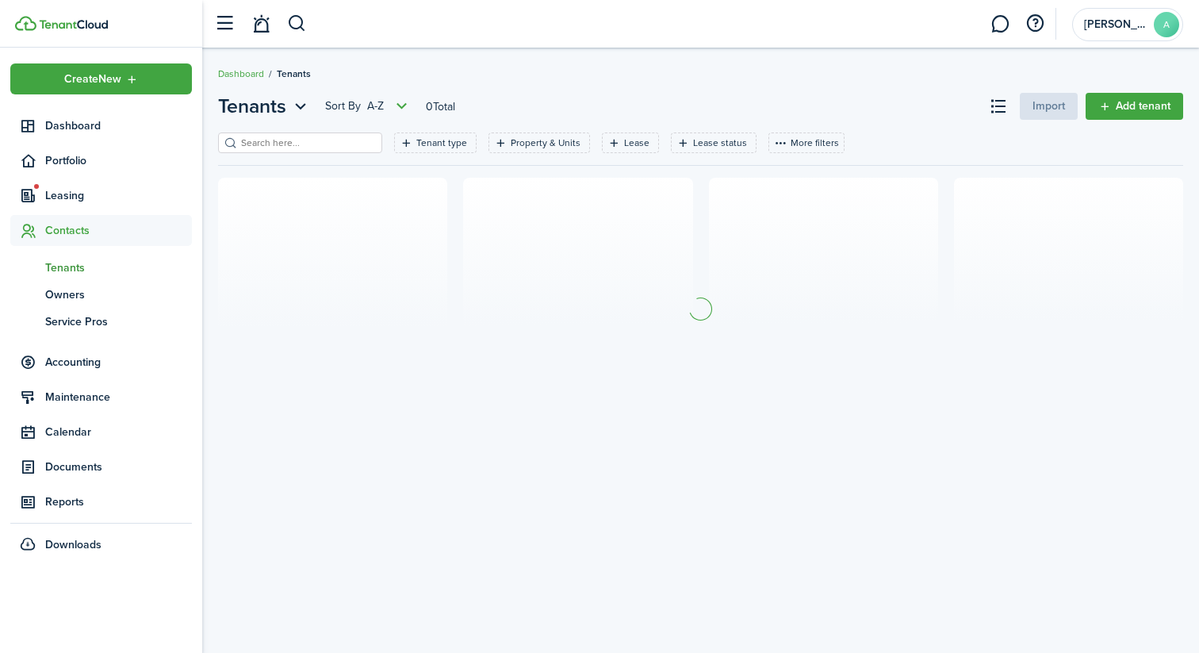
click at [301, 148] on input "search" at bounding box center [307, 143] width 140 height 15
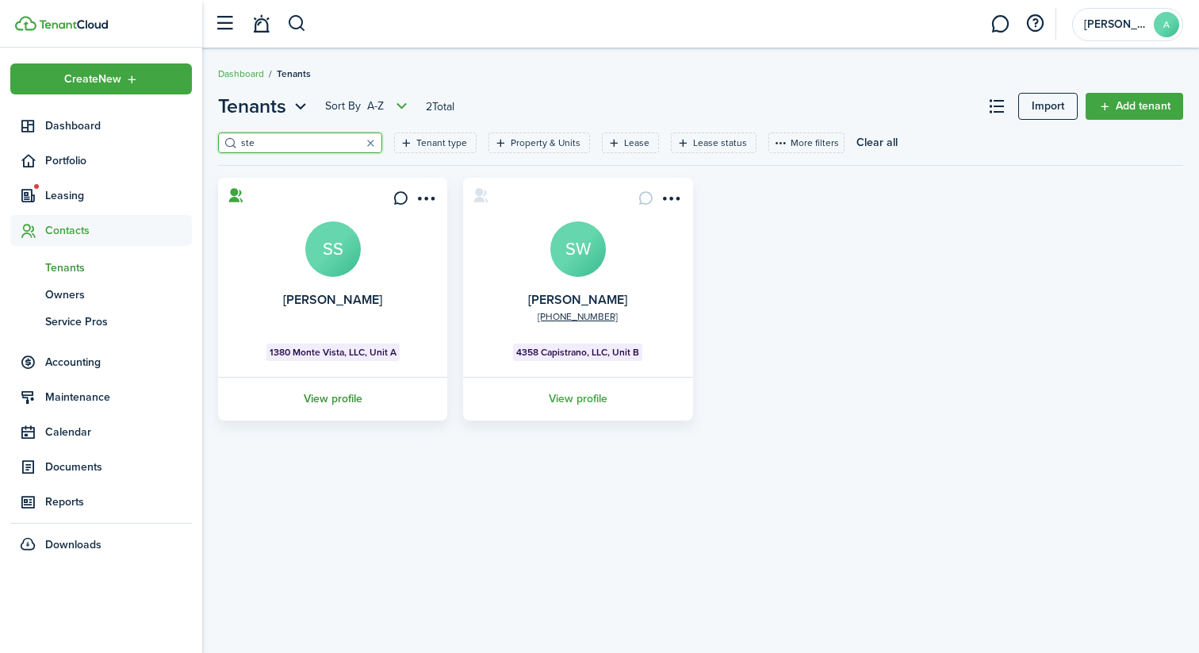
type input "ste"
click at [339, 404] on link "View profile" at bounding box center [333, 399] width 234 height 44
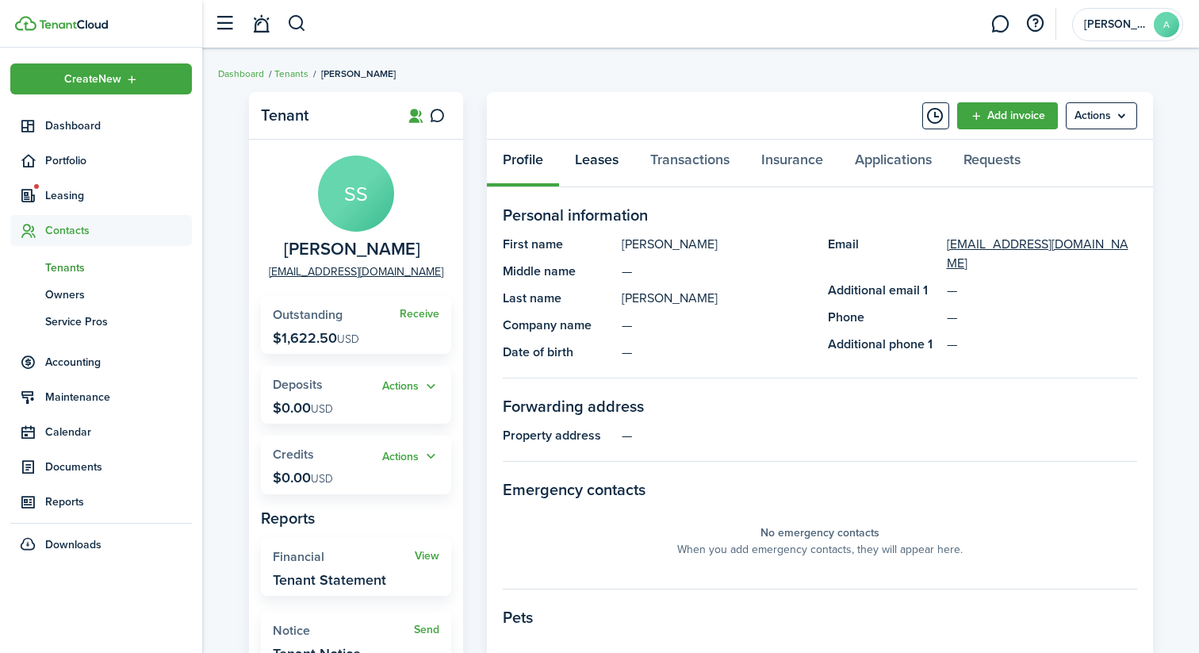
click at [612, 154] on link "Leases" at bounding box center [596, 164] width 75 height 48
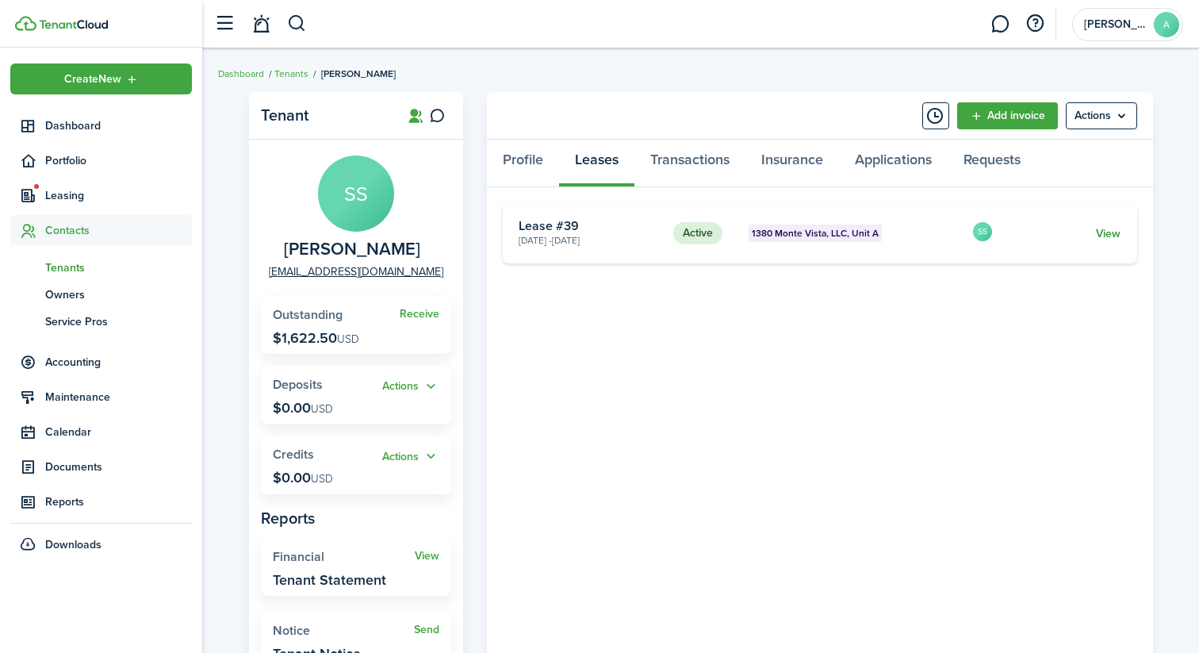
click at [1113, 228] on link "View" at bounding box center [1108, 233] width 25 height 17
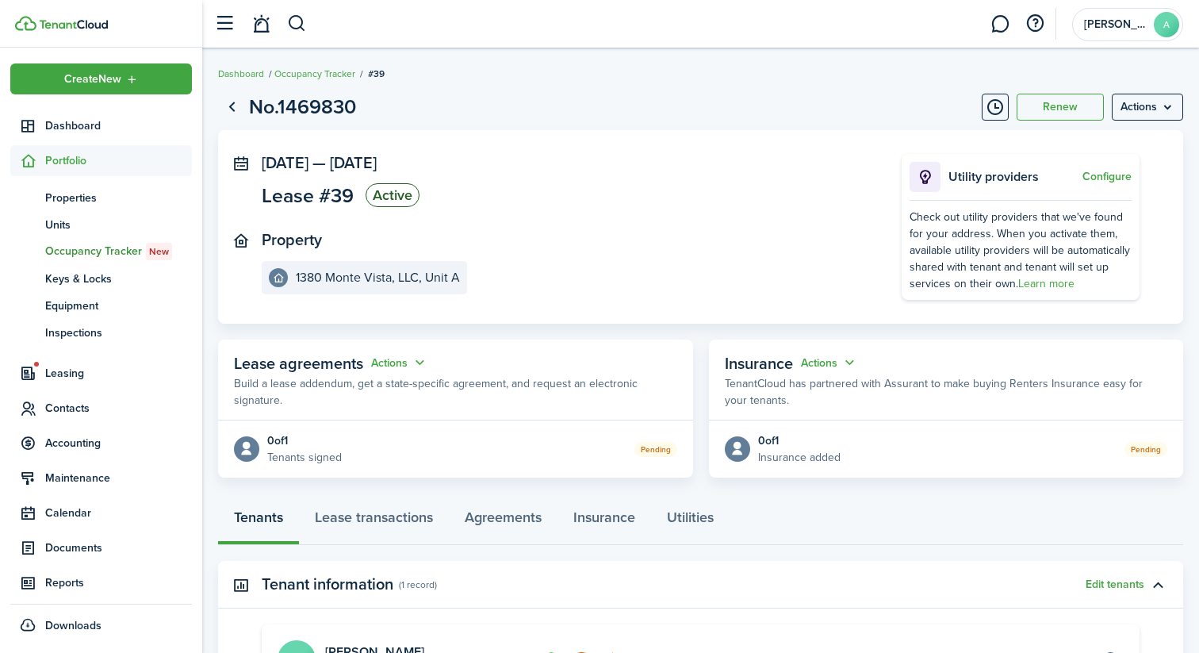
scroll to position [225, 0]
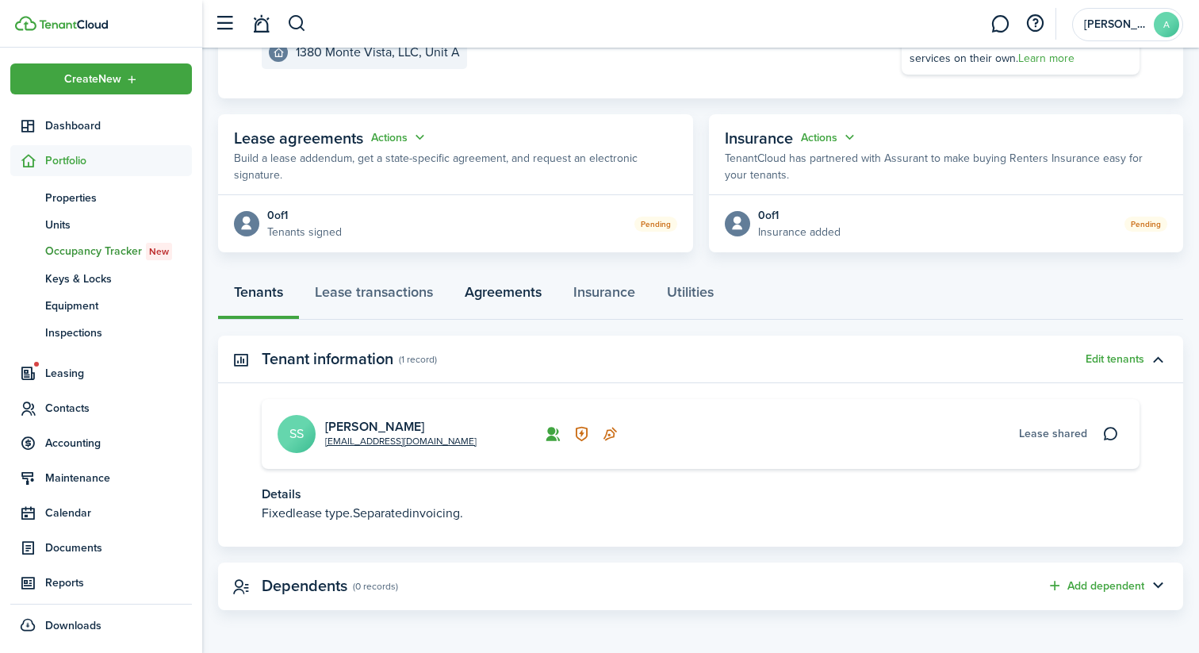
click at [527, 294] on link "Agreements" at bounding box center [503, 296] width 109 height 48
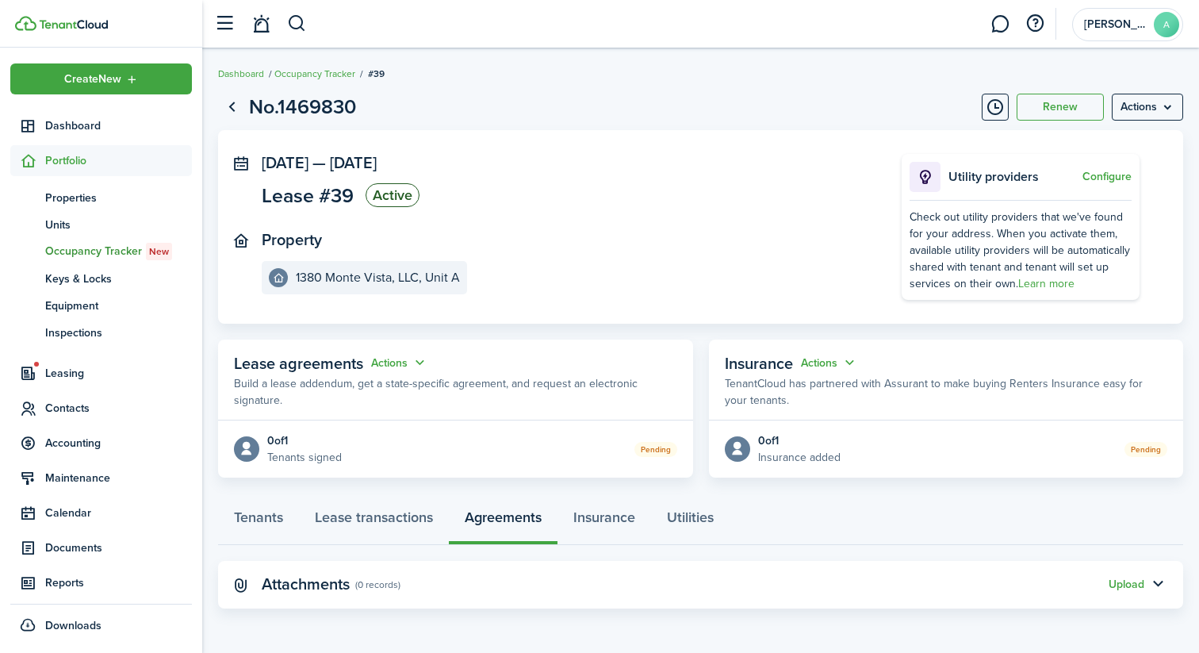
click at [1133, 593] on panel-main-header "Attachments (0 records) Upload" at bounding box center [700, 585] width 965 height 48
click at [1133, 589] on button "Upload" at bounding box center [1127, 584] width 36 height 13
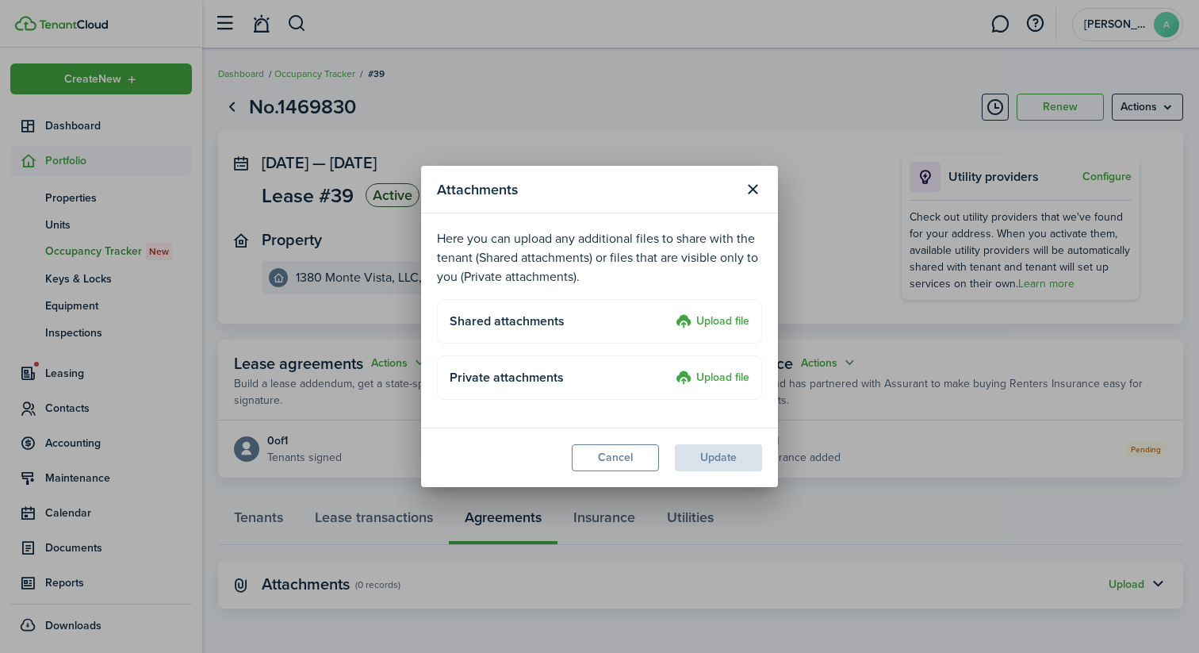
click at [726, 326] on label "Upload file" at bounding box center [713, 322] width 74 height 19
click at [670, 313] on input "Upload file" at bounding box center [670, 313] width 0 height 0
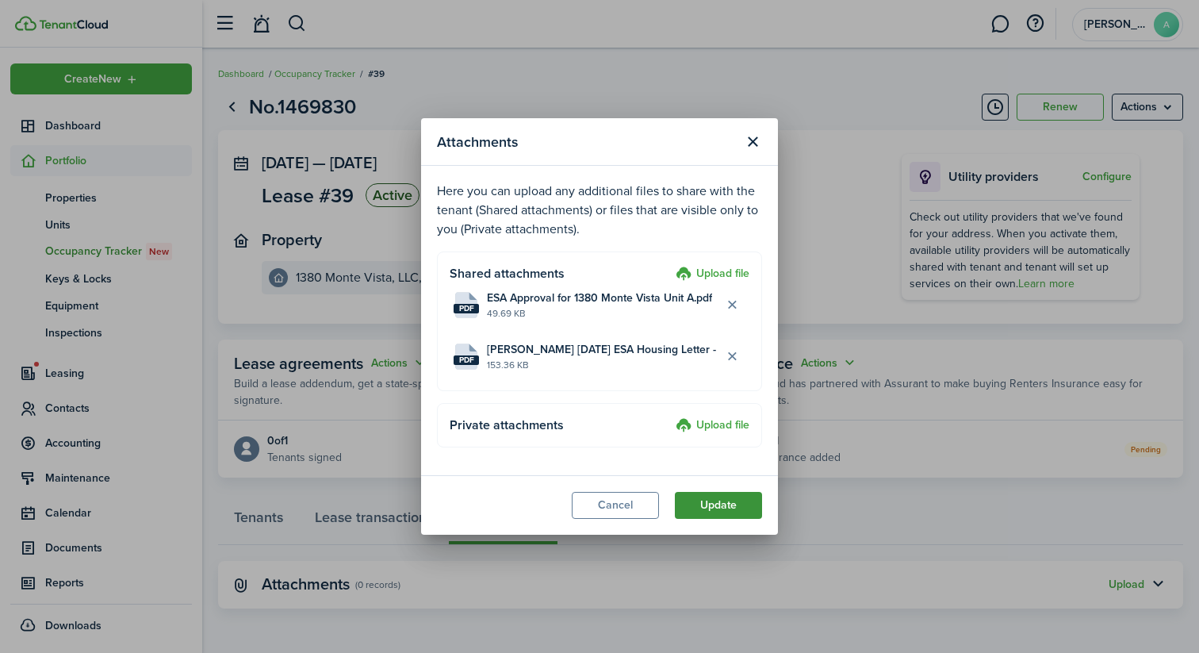
click at [728, 505] on button "Update" at bounding box center [718, 505] width 87 height 27
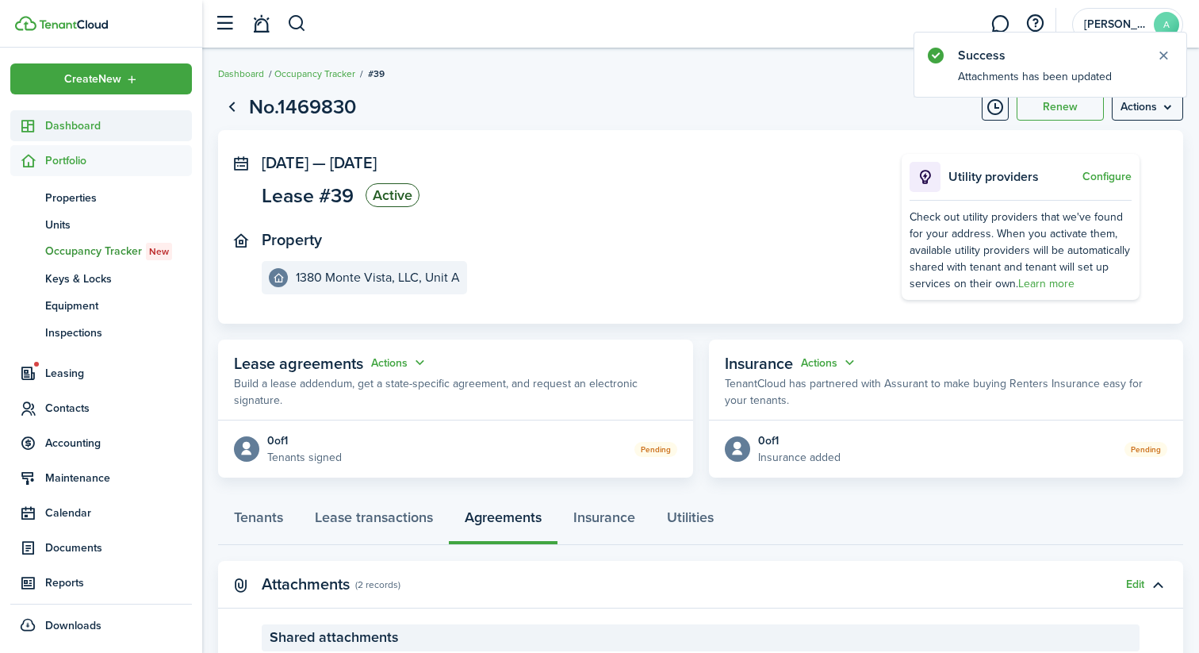
click at [128, 119] on span "Dashboard" at bounding box center [118, 125] width 147 height 17
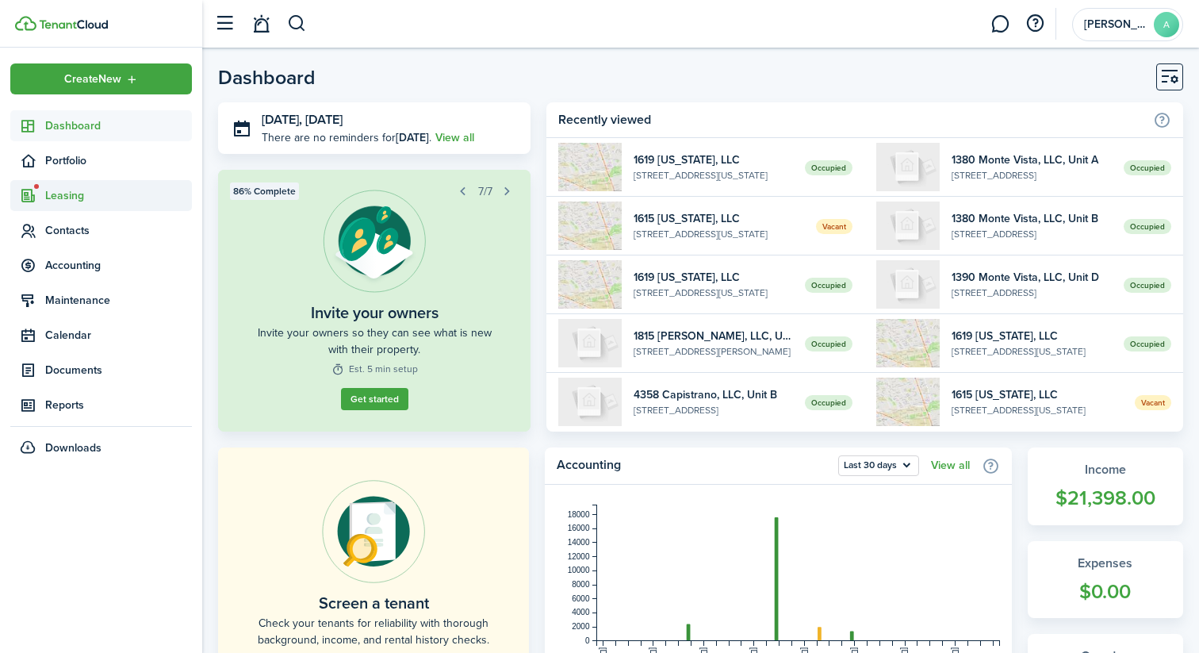
click at [90, 197] on span "Leasing" at bounding box center [118, 195] width 147 height 17
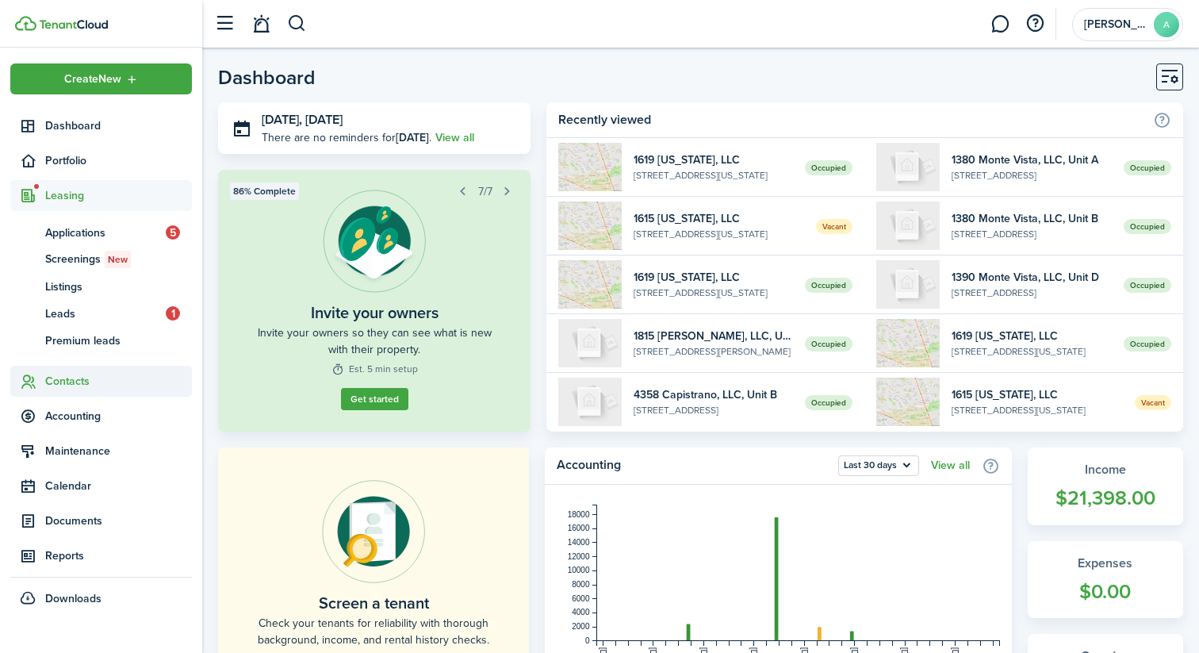
click at [66, 390] on span "Contacts" at bounding box center [101, 381] width 182 height 31
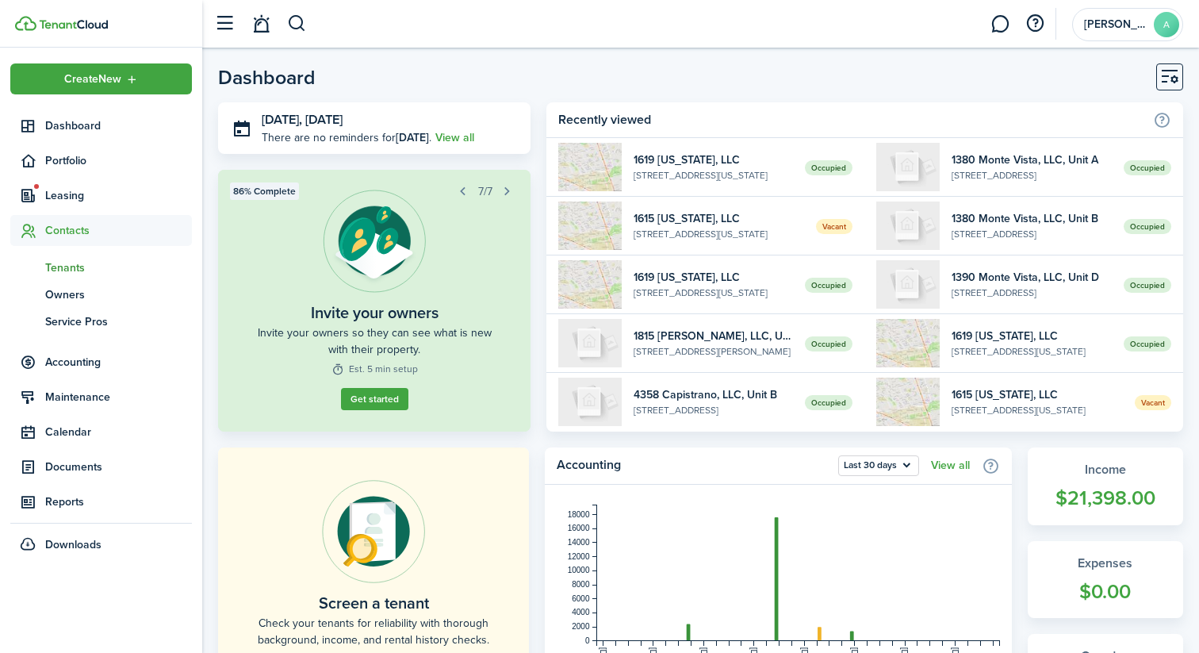
click at [65, 266] on span "Tenants" at bounding box center [118, 267] width 147 height 17
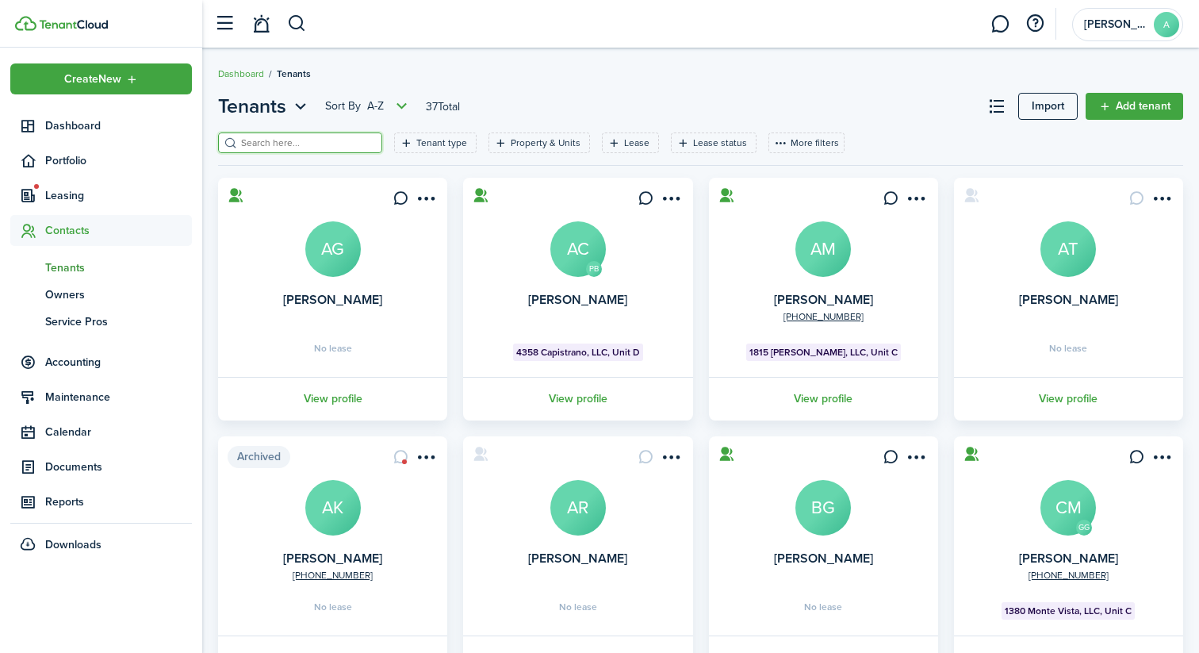
click at [302, 139] on input "search" at bounding box center [307, 143] width 140 height 15
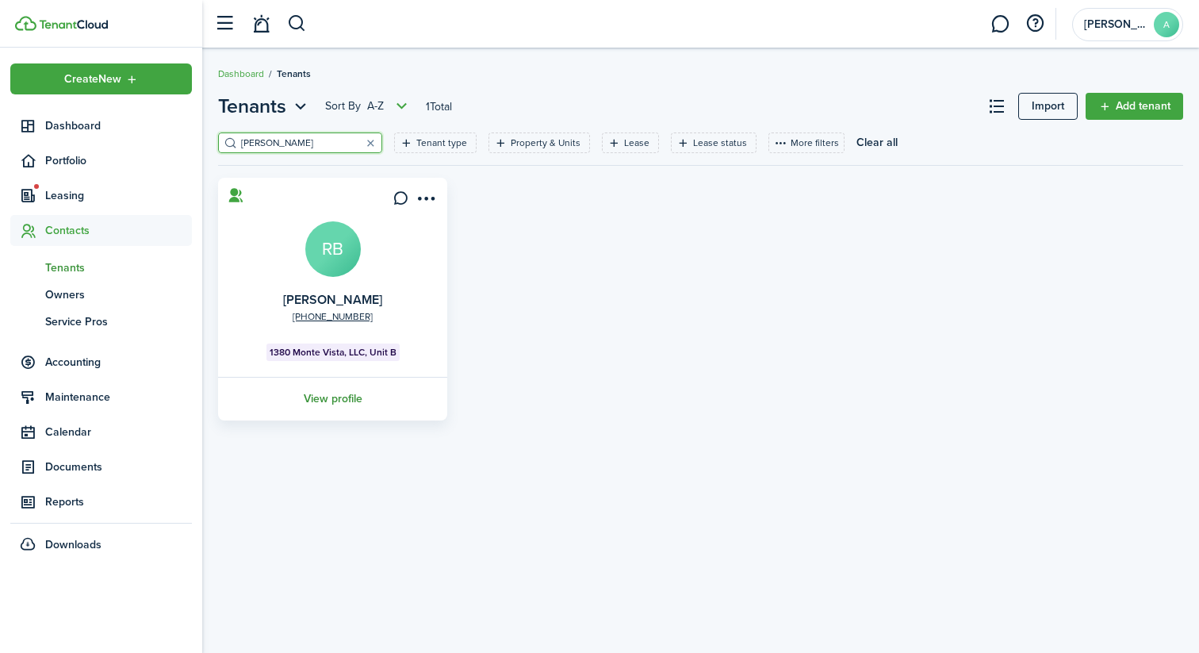
type input "[PERSON_NAME]"
click at [320, 400] on link "View profile" at bounding box center [333, 399] width 234 height 44
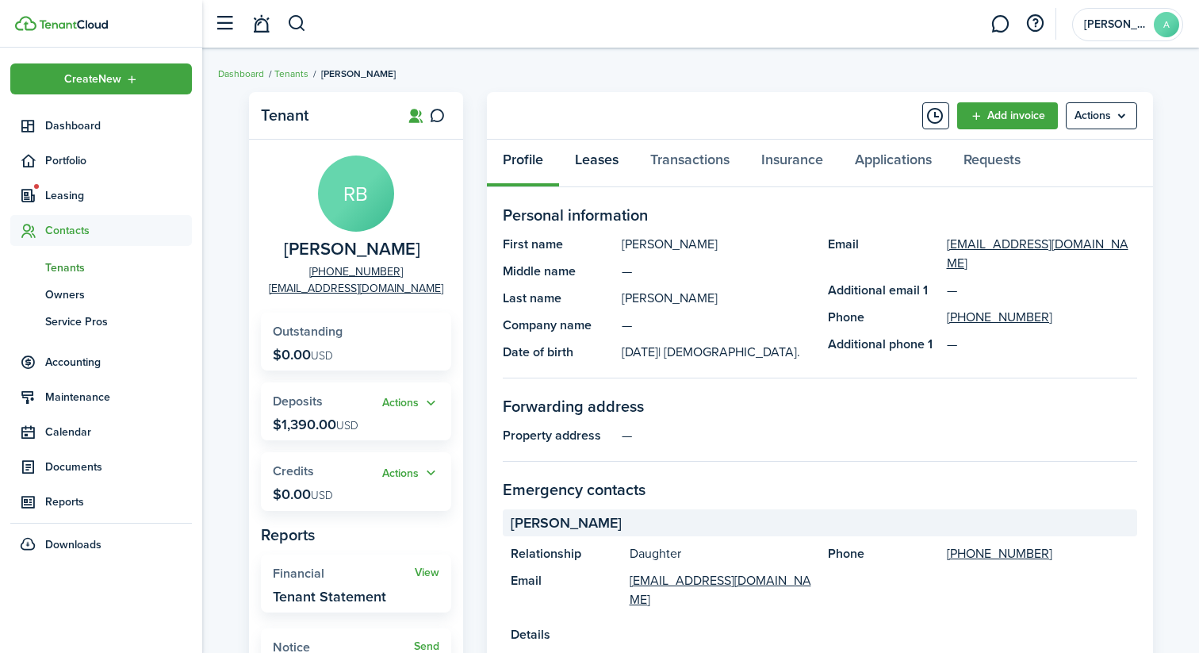
click at [607, 163] on link "Leases" at bounding box center [596, 164] width 75 height 48
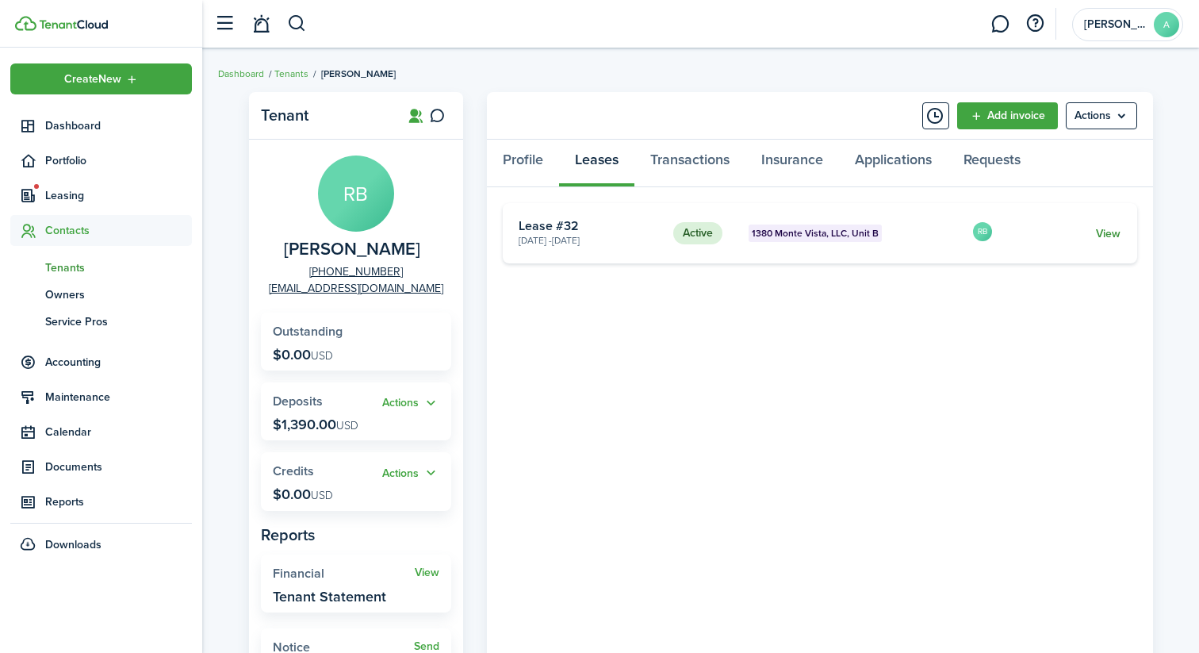
click at [1099, 234] on link "View" at bounding box center [1108, 233] width 25 height 17
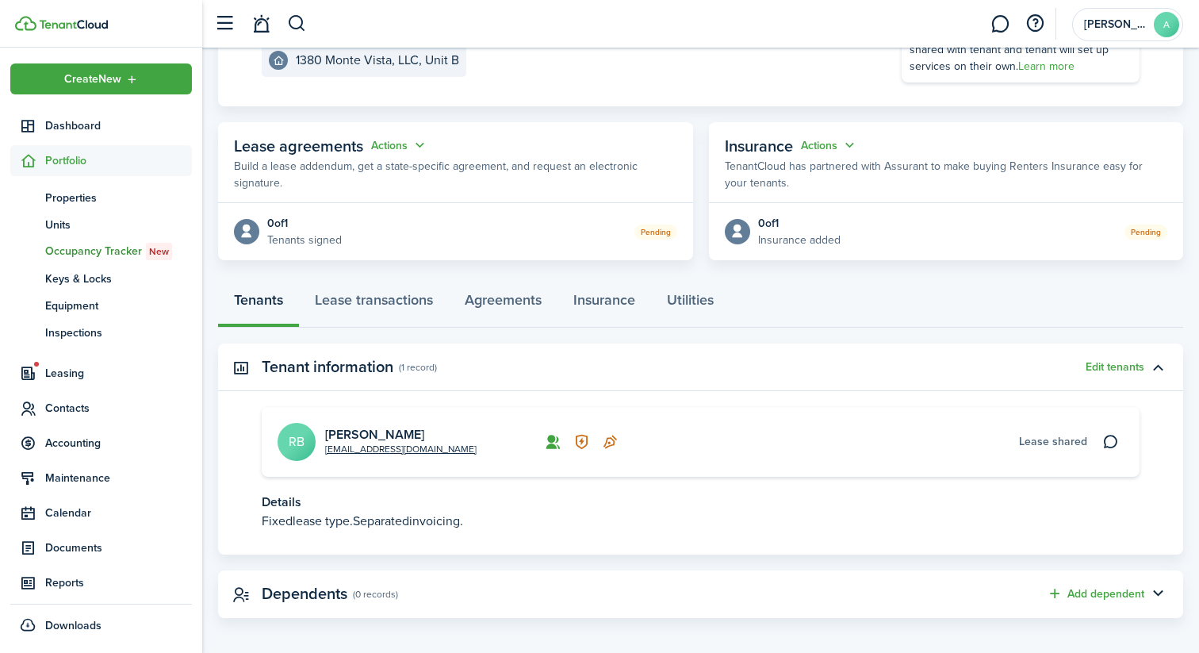
scroll to position [225, 0]
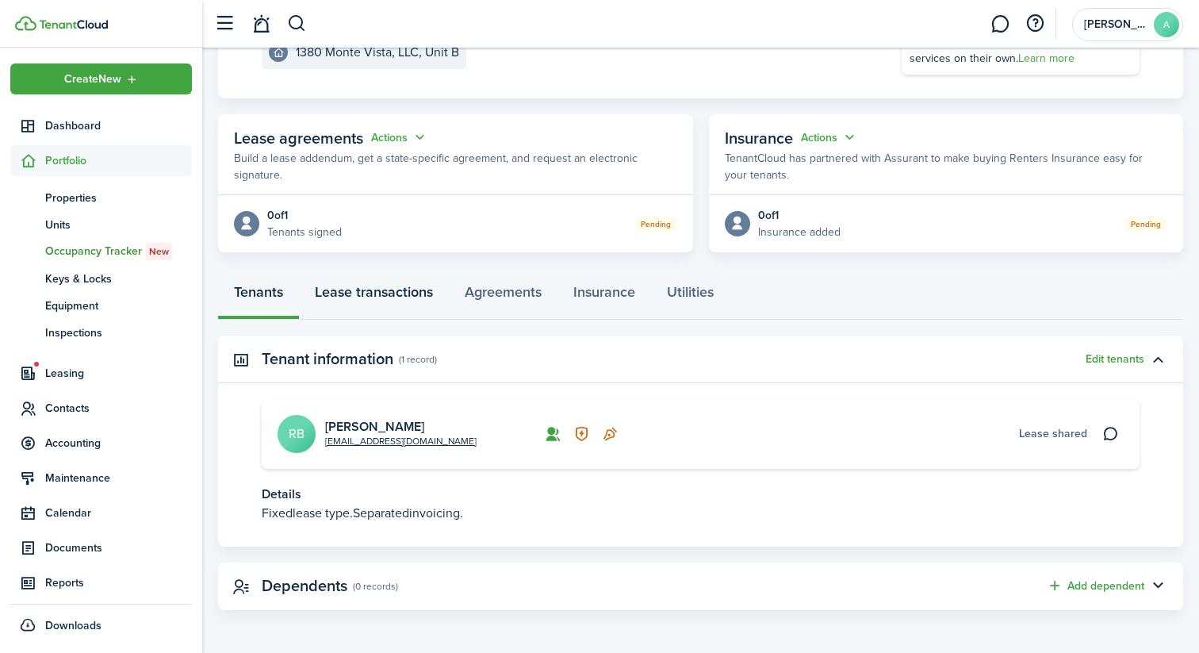
click at [354, 283] on link "Lease transactions" at bounding box center [374, 296] width 150 height 48
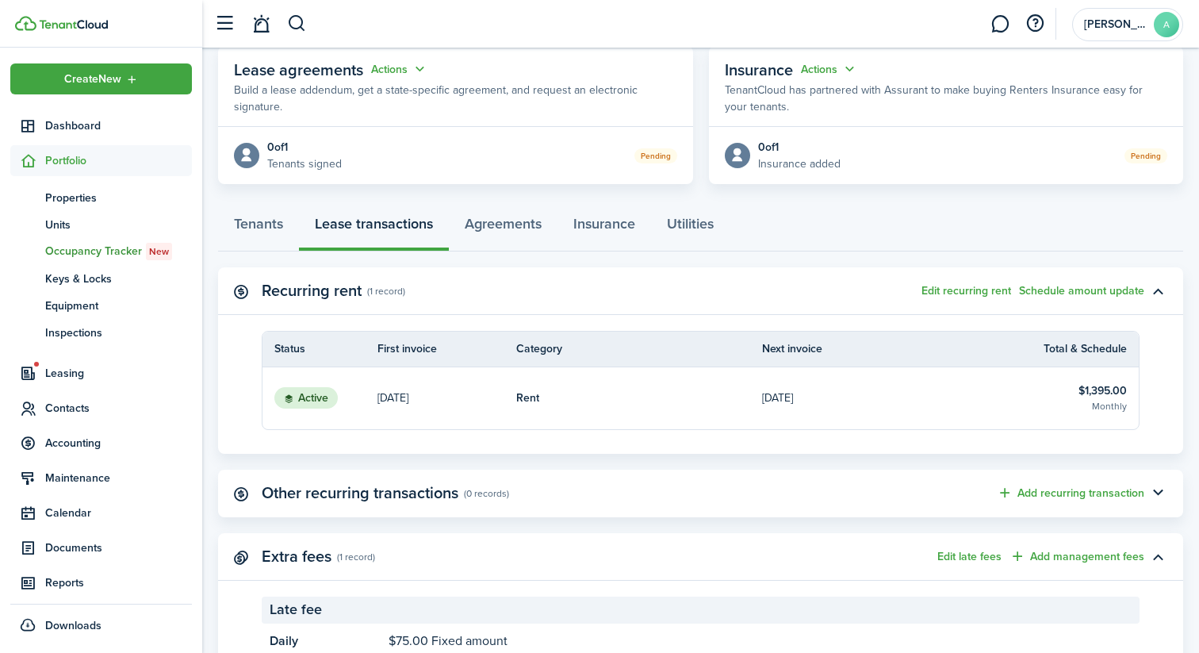
scroll to position [358, 0]
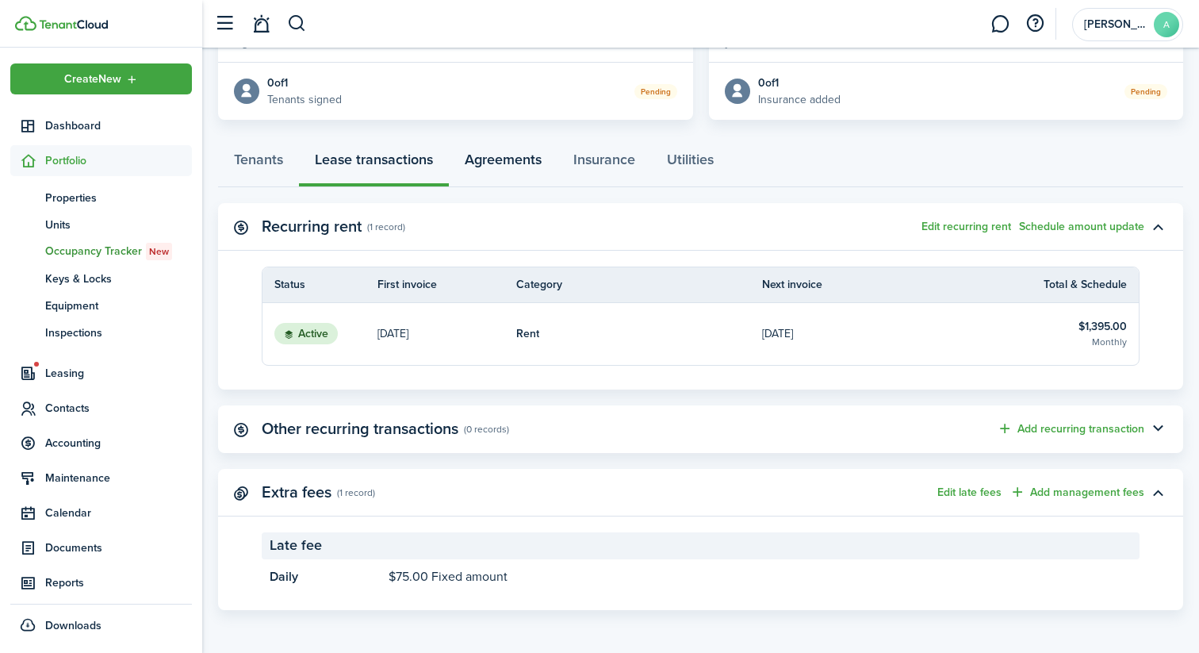
click at [515, 159] on link "Agreements" at bounding box center [503, 164] width 109 height 48
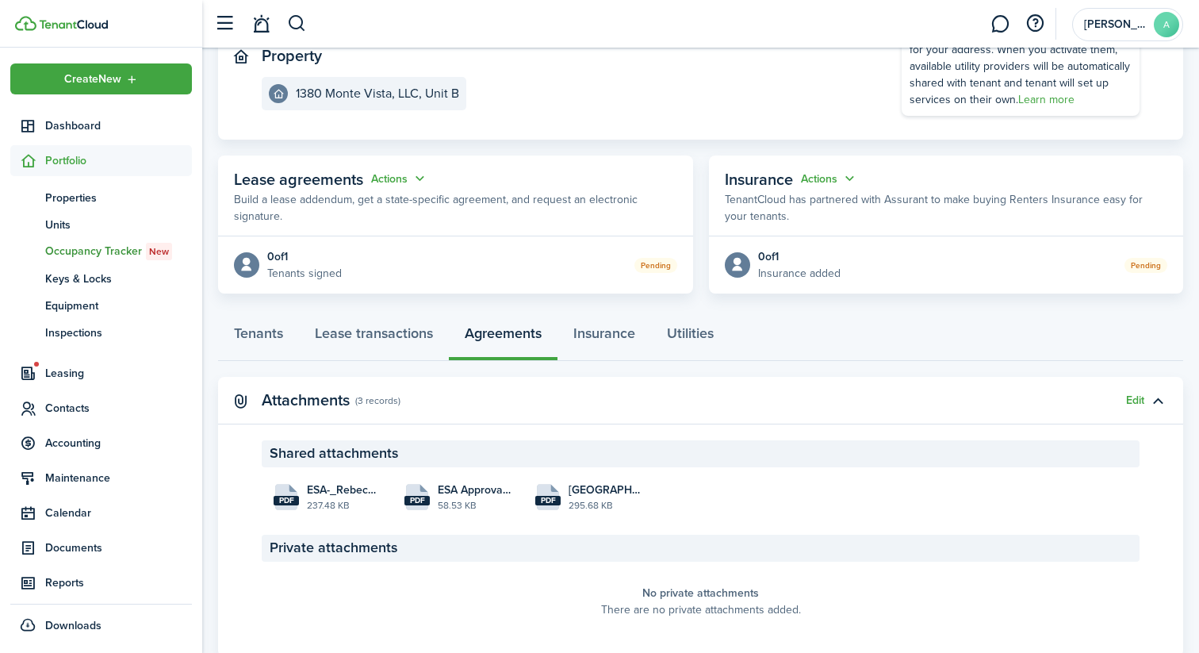
scroll to position [231, 0]
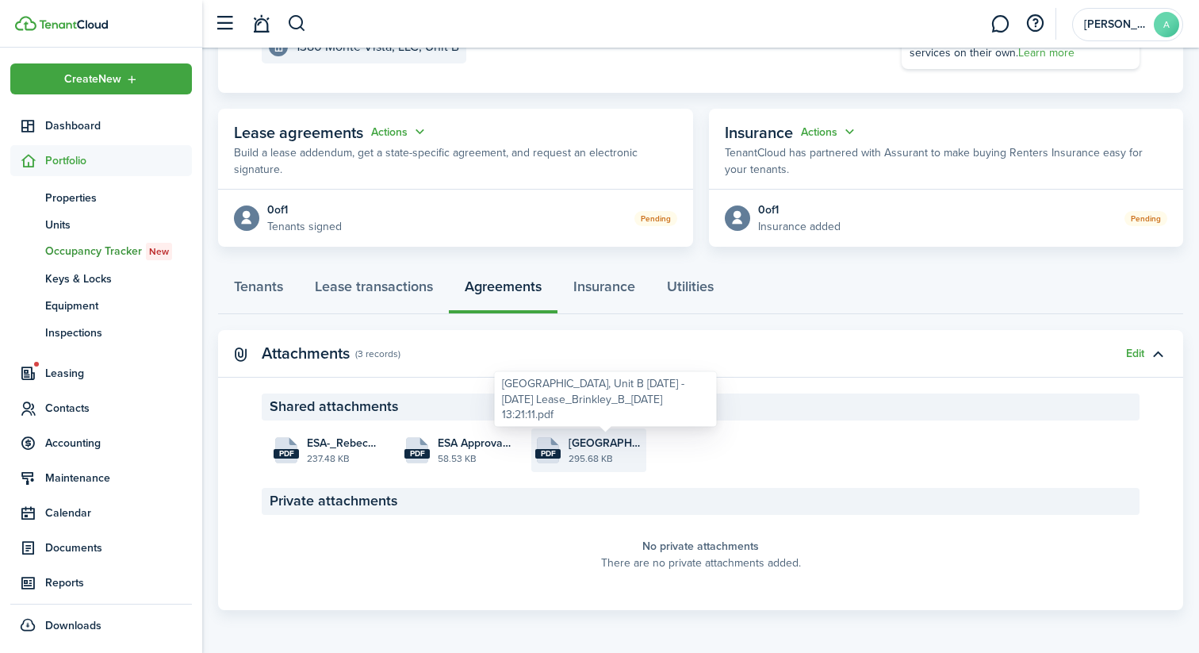
click at [583, 445] on span "[GEOGRAPHIC_DATA], Unit B [DATE] - [DATE] Lease_Brinkley_B_[DATE] 13:21:11.pdf" at bounding box center [606, 443] width 74 height 17
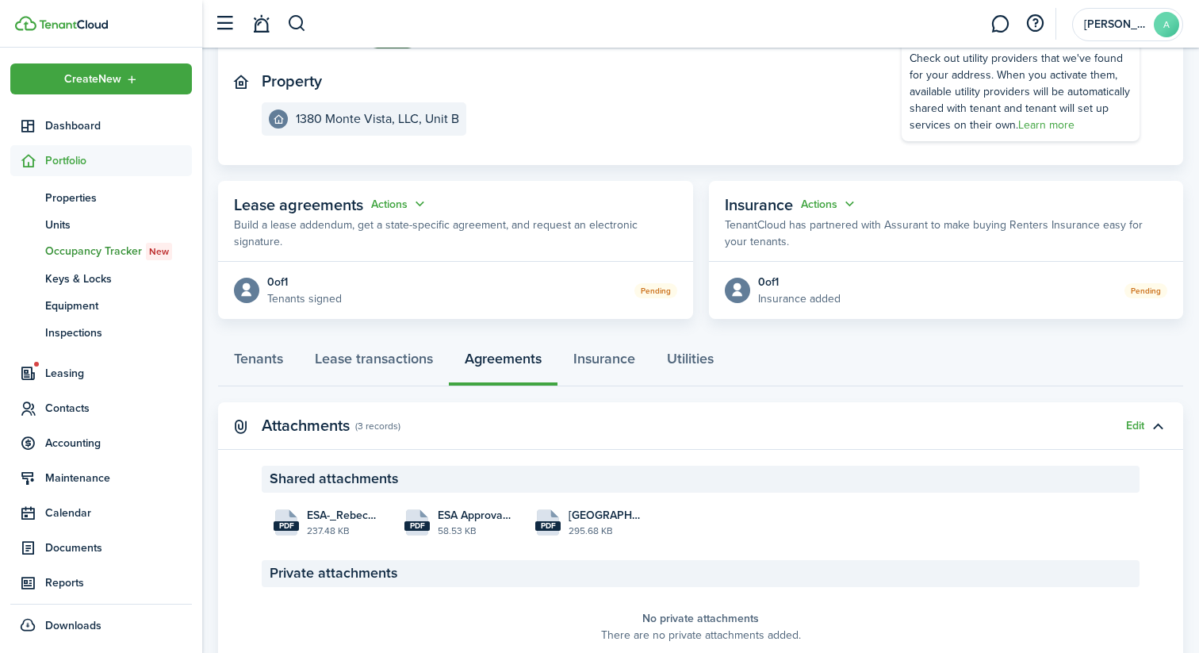
scroll to position [152, 0]
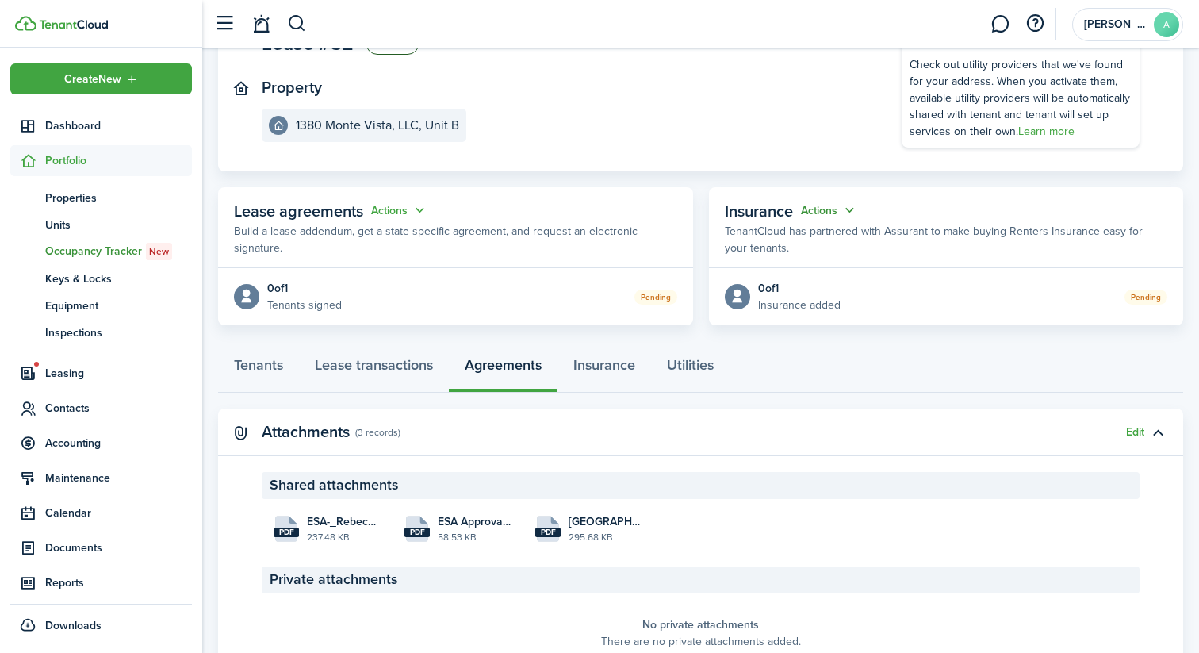
click at [846, 210] on button "Actions" at bounding box center [829, 210] width 57 height 18
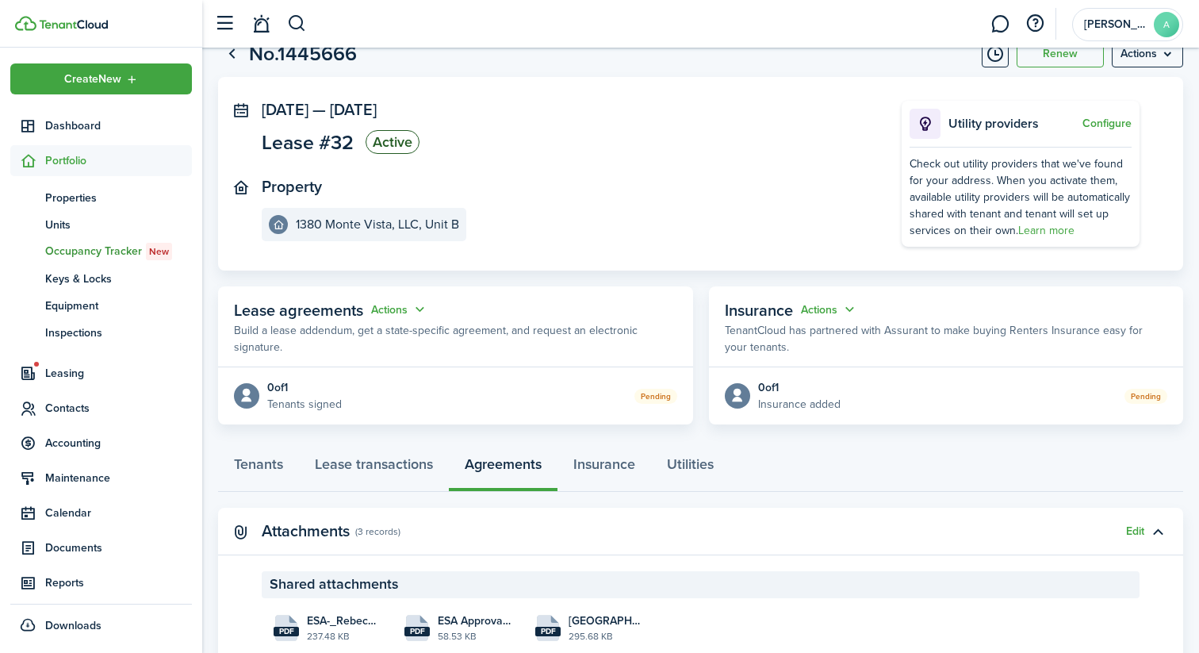
scroll to position [0, 0]
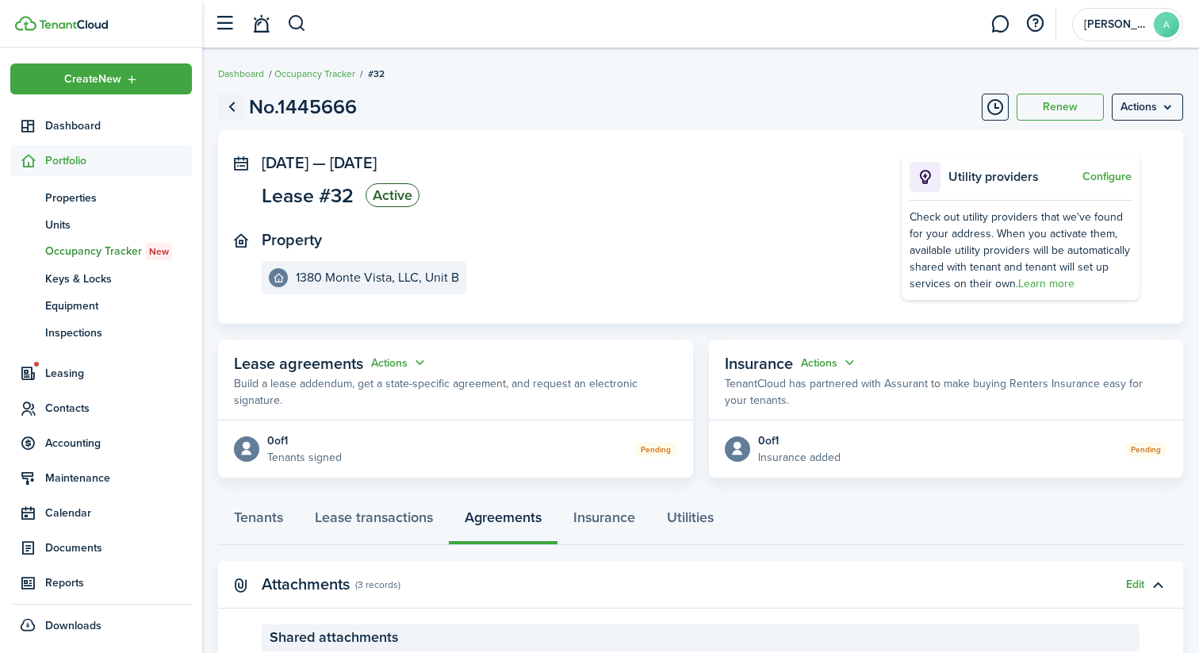
click at [228, 106] on link "Go back" at bounding box center [231, 107] width 27 height 27
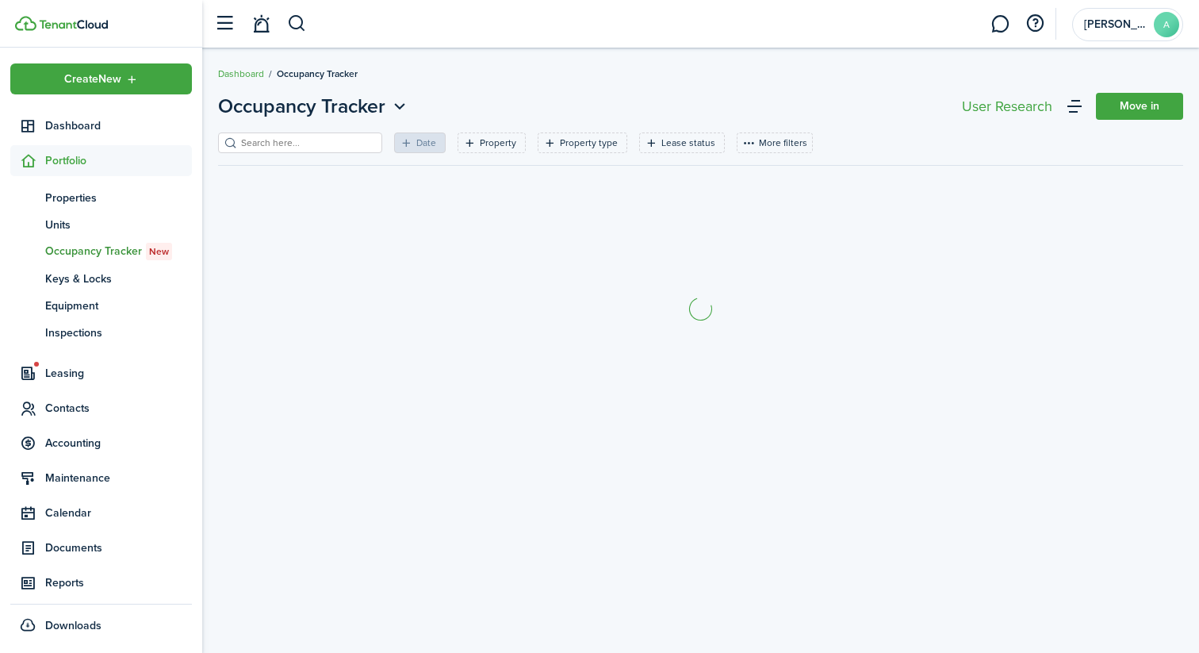
click at [266, 143] on input "search" at bounding box center [307, 143] width 140 height 15
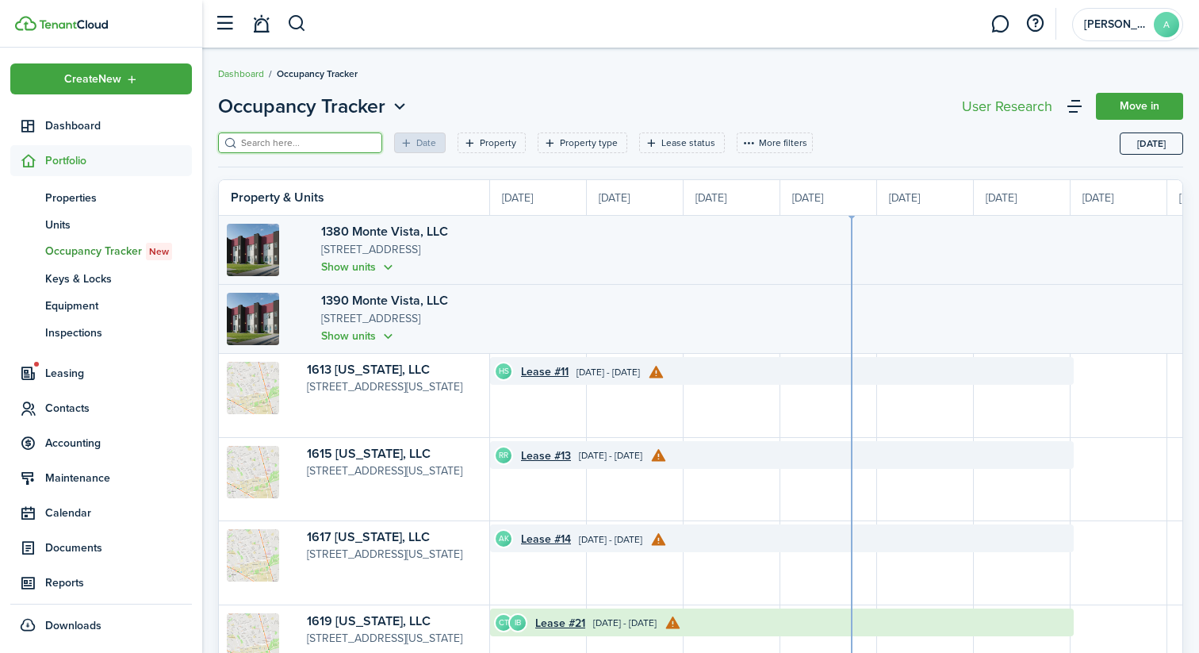
scroll to position [0, 290]
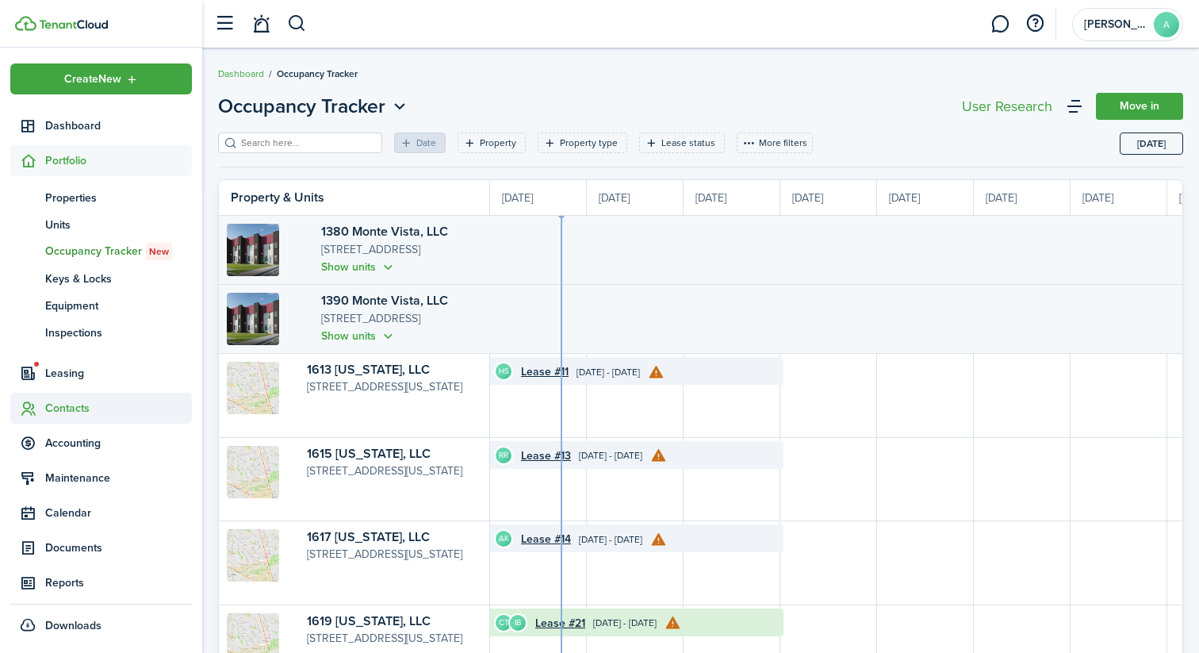
click at [72, 401] on span "Contacts" at bounding box center [118, 408] width 147 height 17
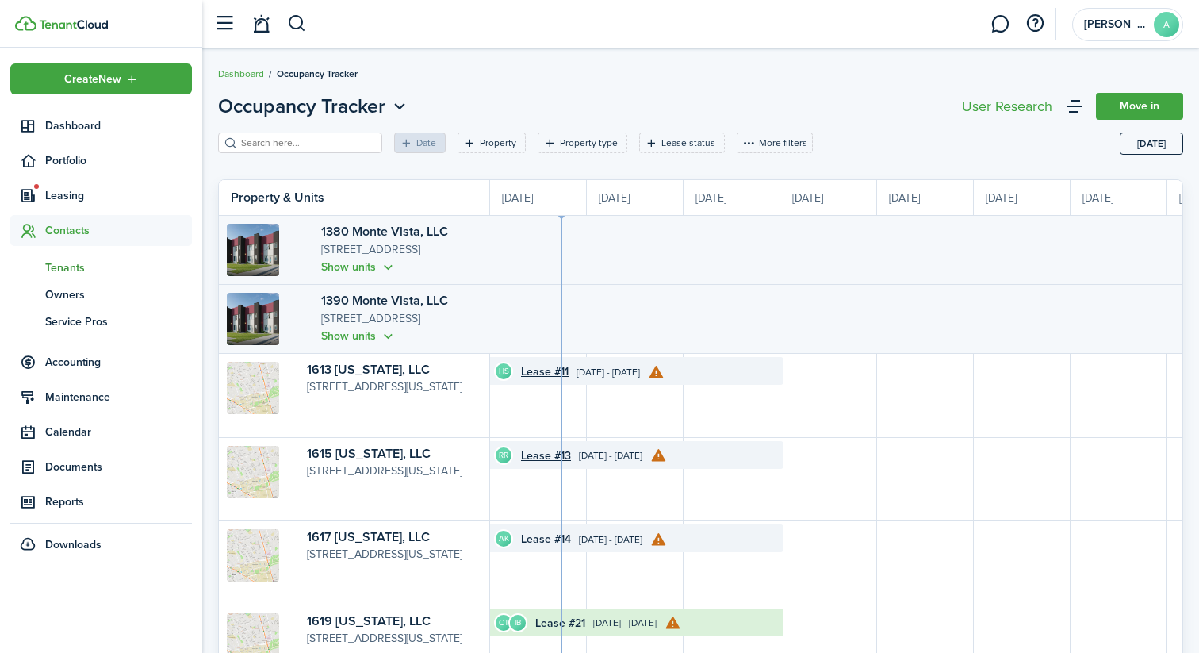
click at [71, 254] on link "tn Tenants" at bounding box center [101, 267] width 182 height 27
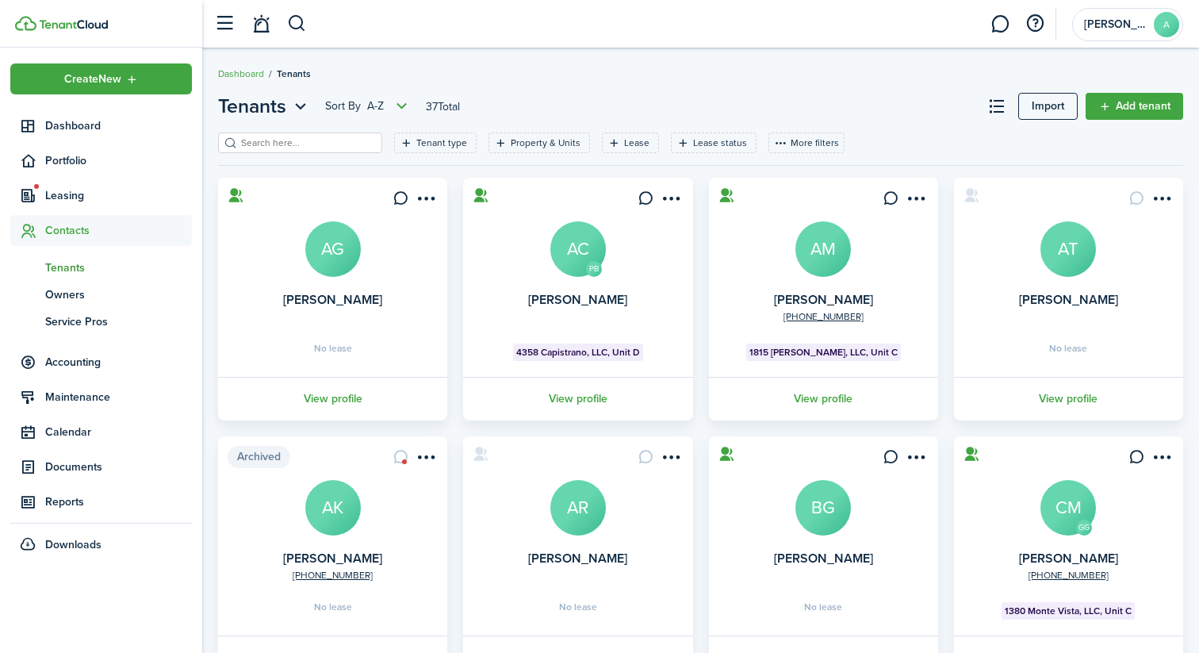
click at [282, 141] on input "search" at bounding box center [307, 143] width 140 height 15
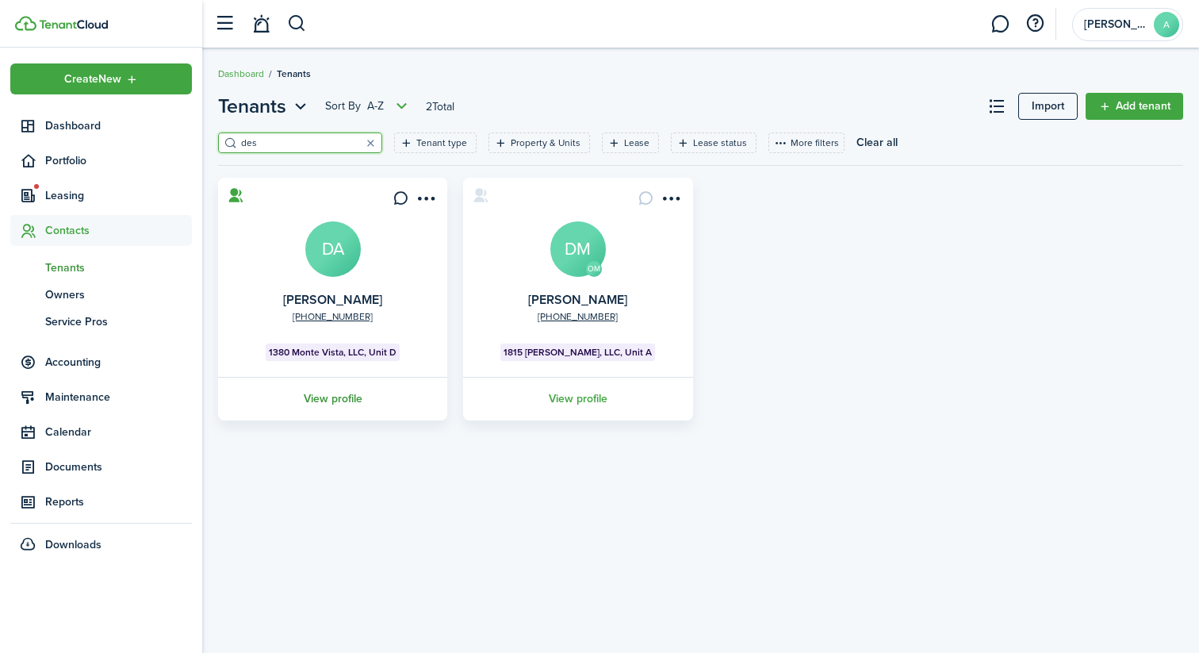
type input "des"
click at [354, 393] on link "View profile" at bounding box center [333, 399] width 234 height 44
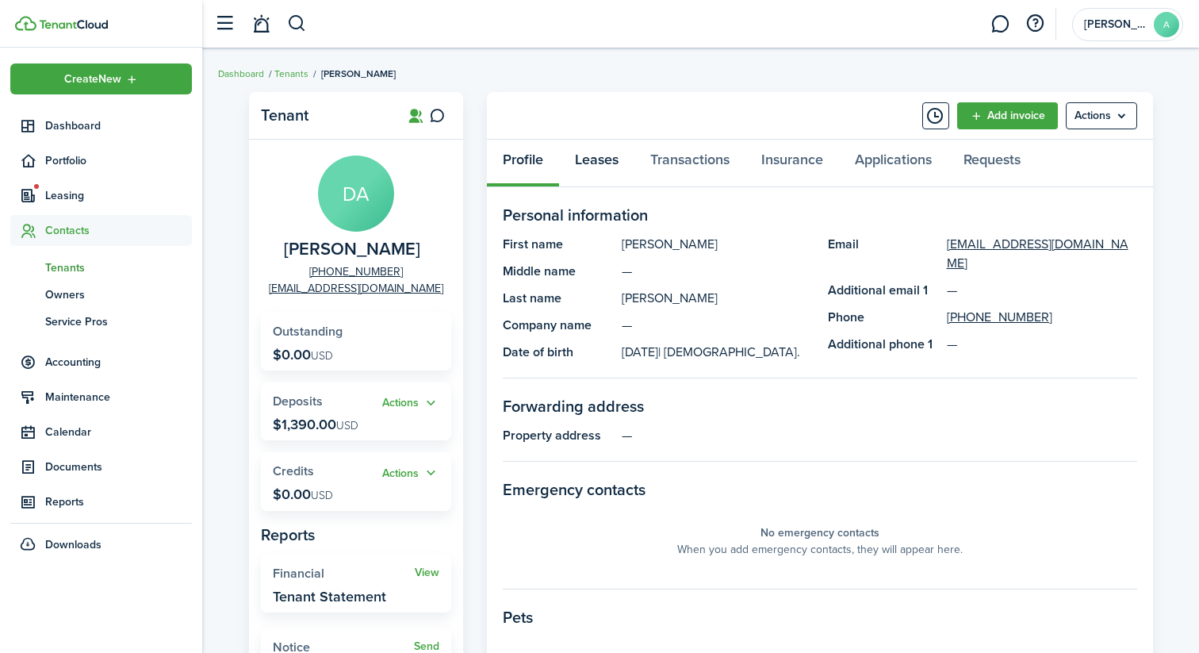
click at [612, 161] on link "Leases" at bounding box center [596, 164] width 75 height 48
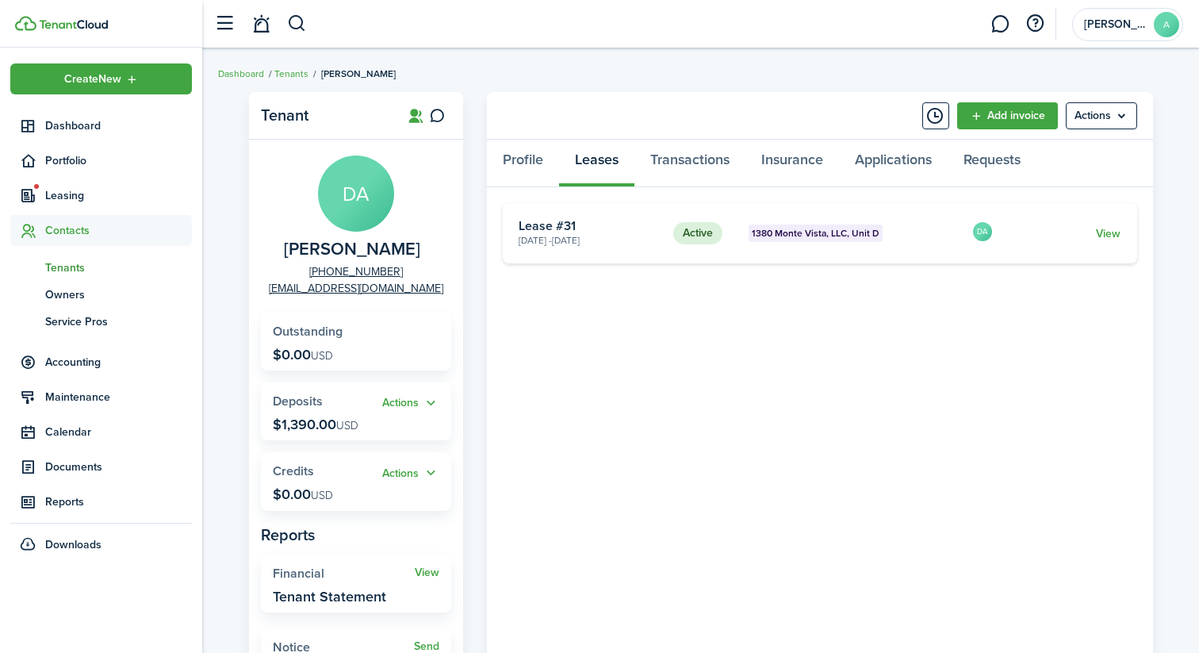
click at [1112, 243] on card "Active [GEOGRAPHIC_DATA], LLC, Unit D [DATE] - [DATE] Lease #31 DA View" at bounding box center [820, 233] width 635 height 60
click at [1108, 232] on link "View" at bounding box center [1108, 233] width 25 height 17
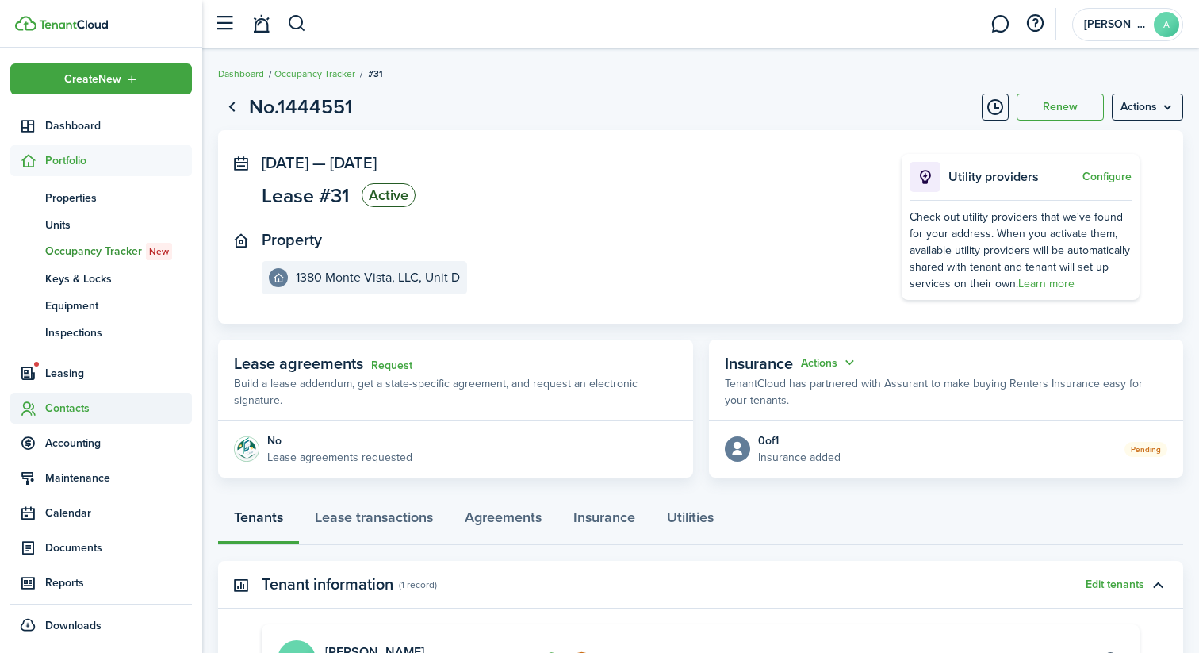
click at [63, 405] on span "Contacts" at bounding box center [118, 408] width 147 height 17
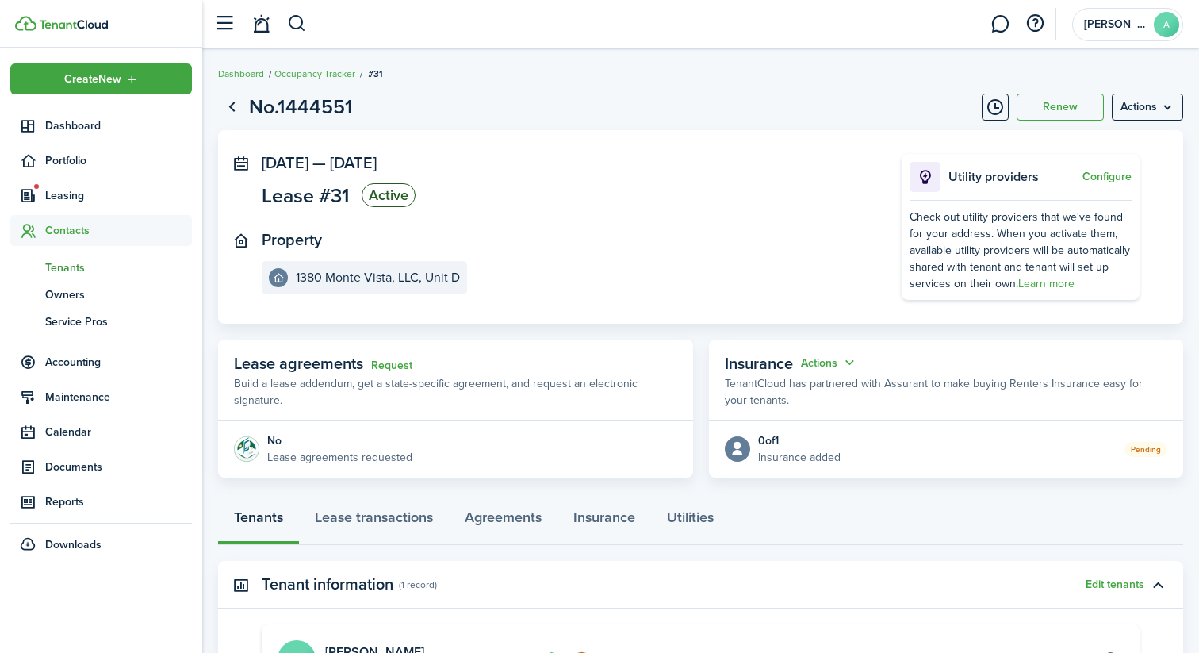
click at [88, 266] on span "Tenants" at bounding box center [118, 267] width 147 height 17
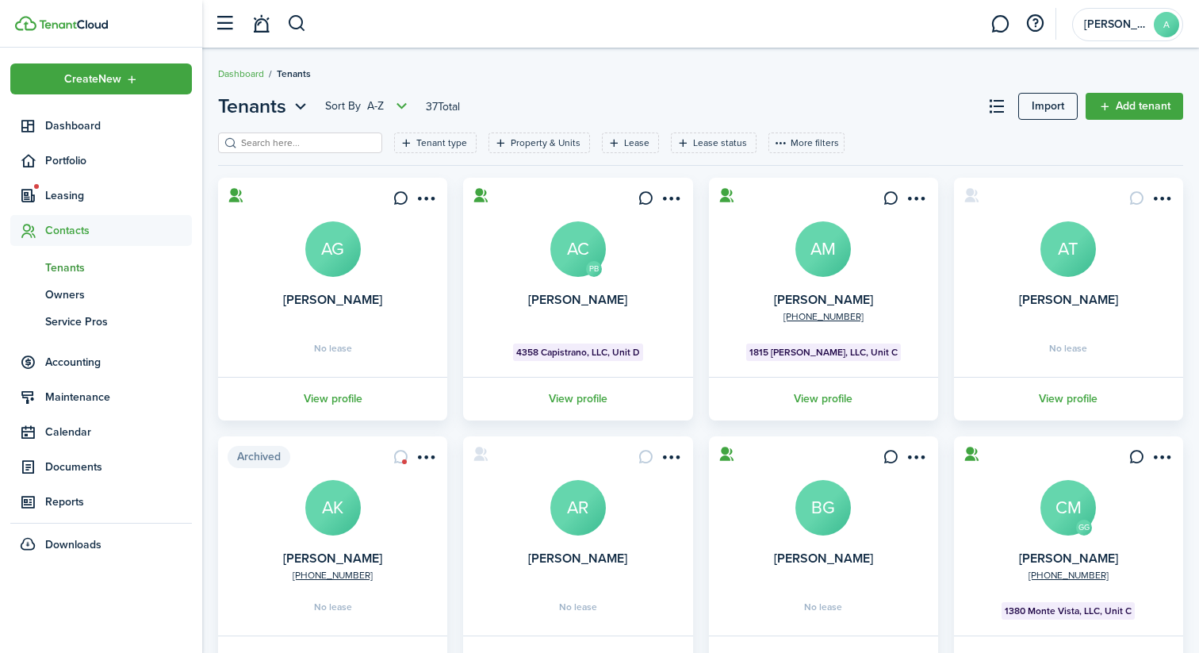
click at [285, 155] on div "Tenant type Property & Units Lease Lease status More filters Save filters Clear…" at bounding box center [700, 148] width 965 height 33
click at [288, 142] on input "search" at bounding box center [307, 143] width 140 height 15
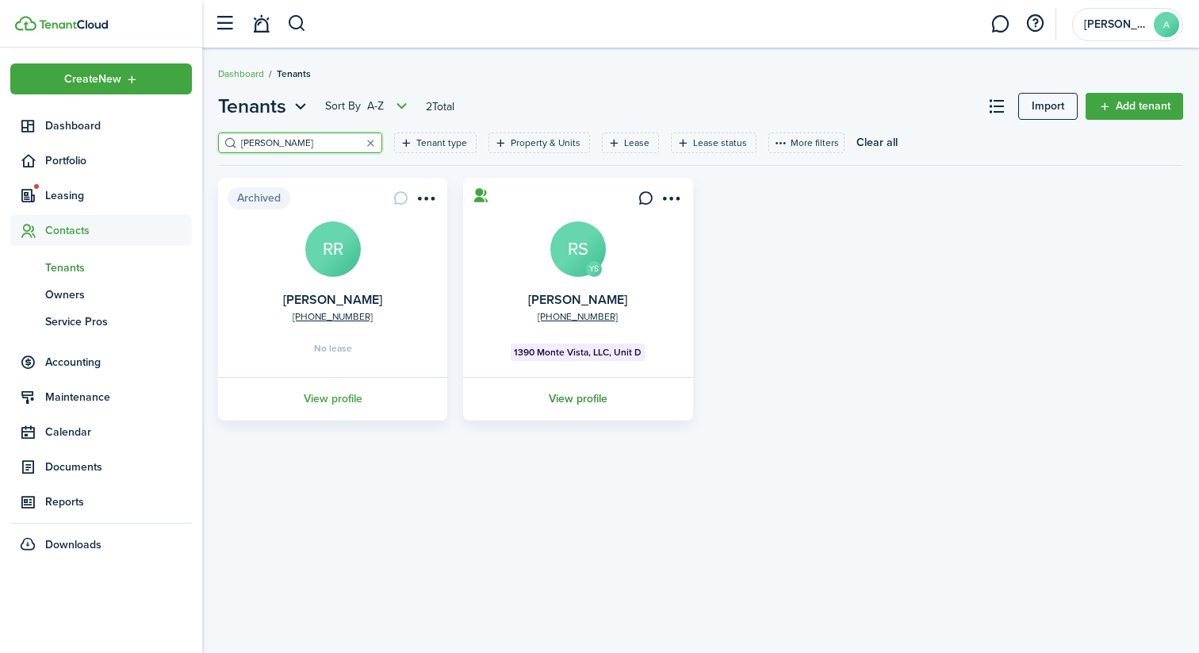
type input "[PERSON_NAME]"
click at [563, 402] on link "View profile" at bounding box center [578, 399] width 234 height 44
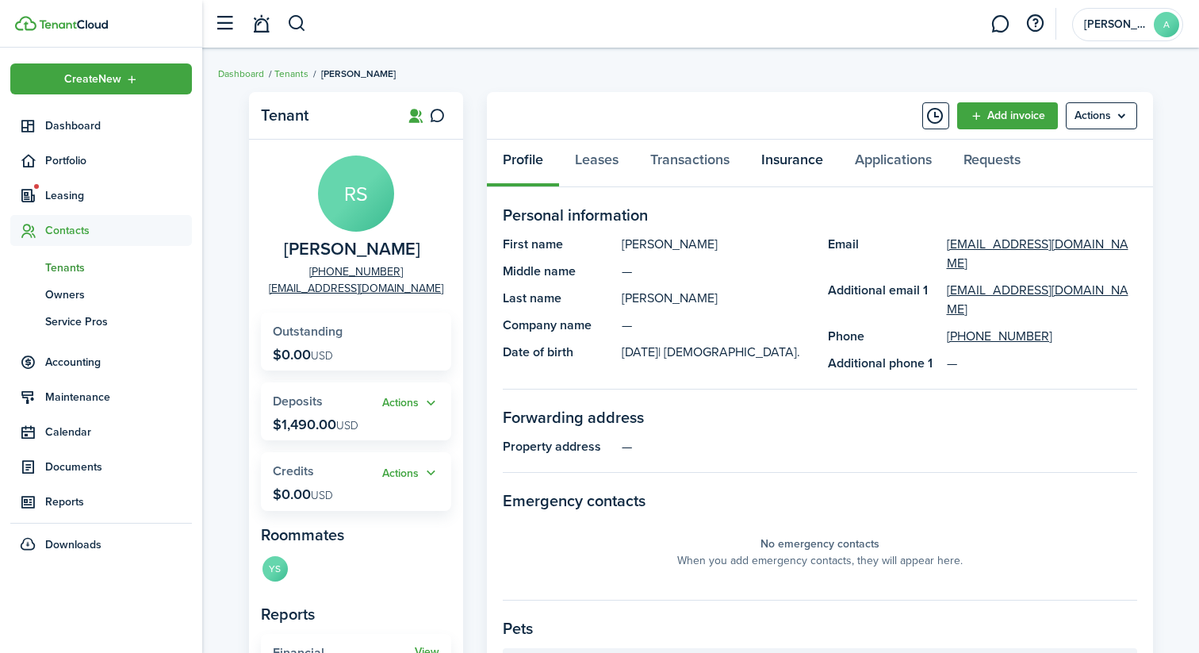
click at [788, 161] on link "Insurance" at bounding box center [793, 164] width 94 height 48
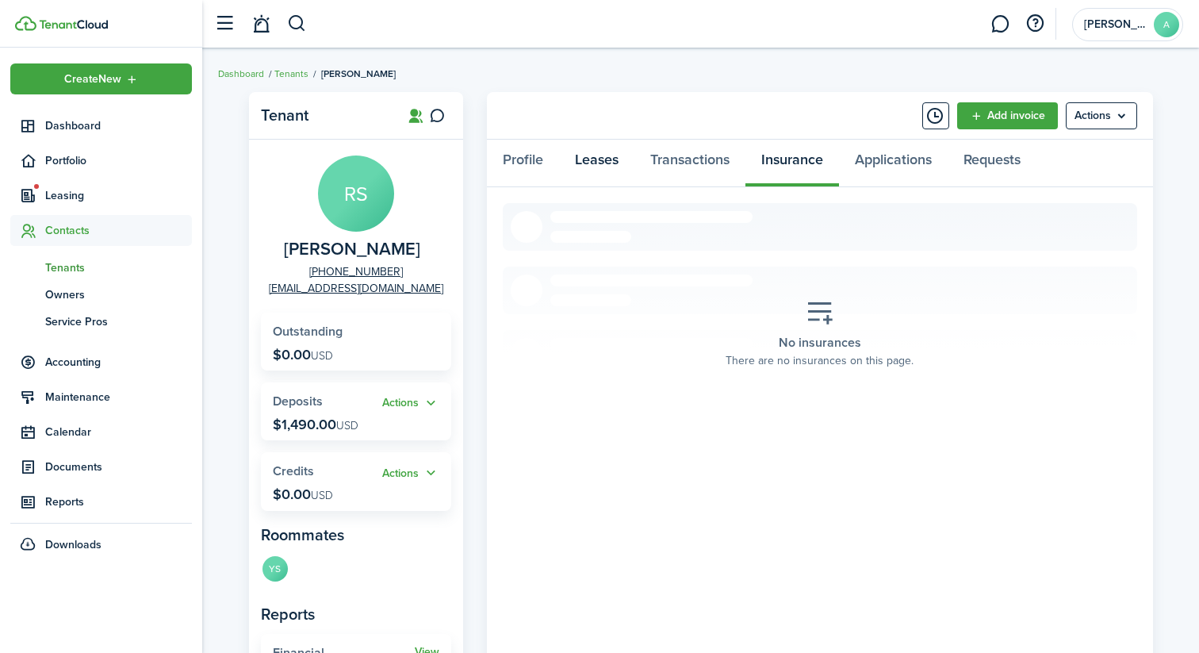
click at [584, 154] on link "Leases" at bounding box center [596, 164] width 75 height 48
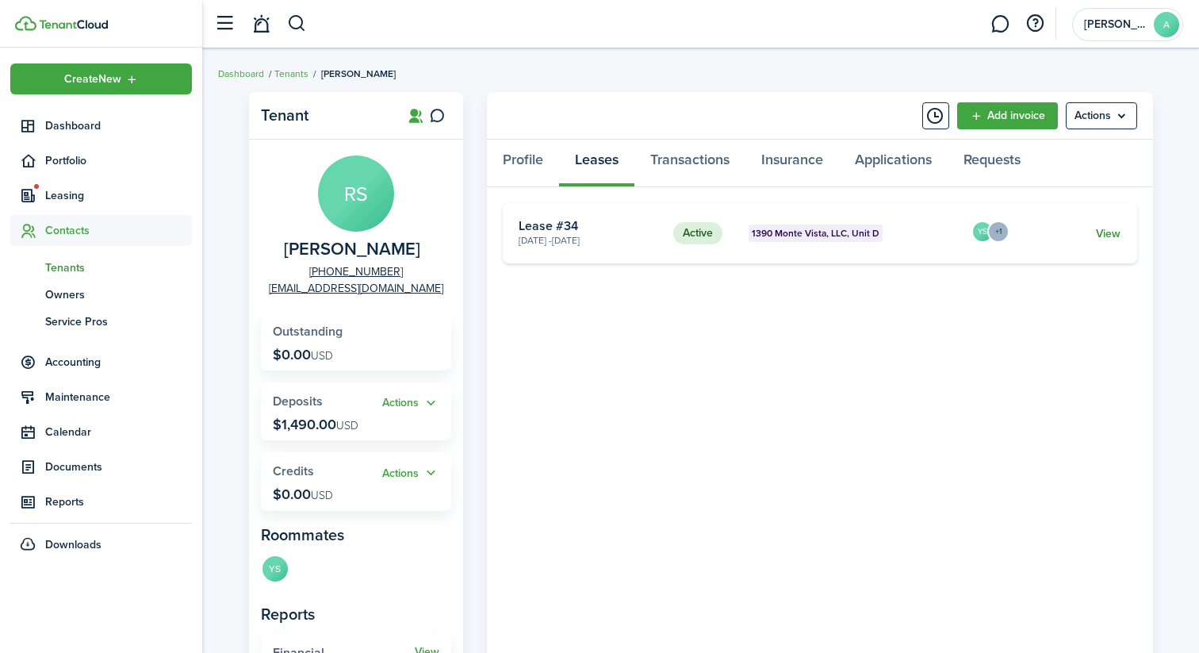
click at [1109, 225] on link "View" at bounding box center [1108, 233] width 25 height 17
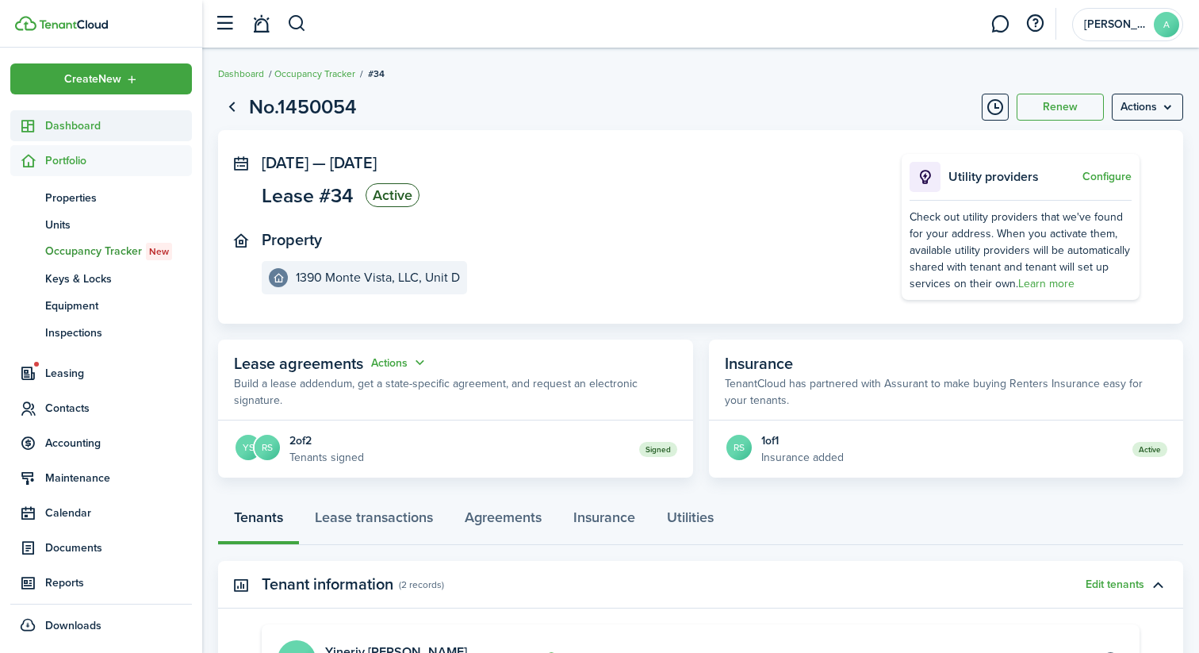
click at [104, 121] on span "Dashboard" at bounding box center [118, 125] width 147 height 17
